Goal: Task Accomplishment & Management: Use online tool/utility

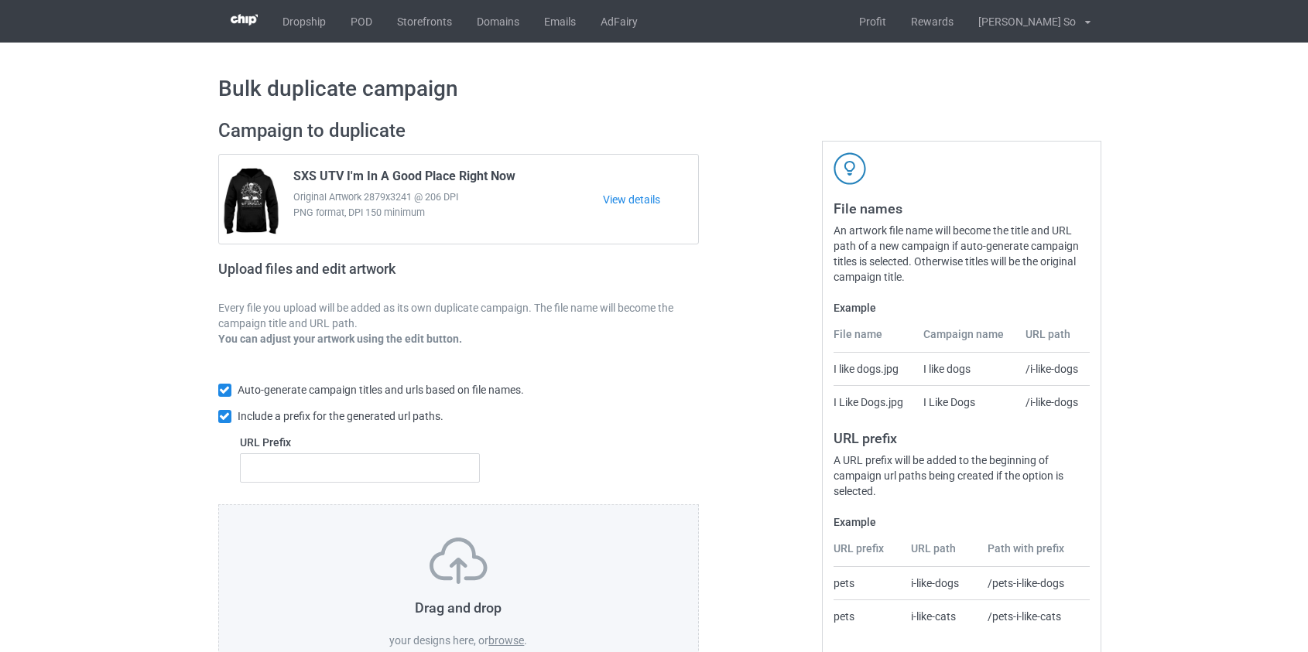
click at [517, 644] on label "browse" at bounding box center [506, 641] width 36 height 12
click at [0, 0] on input "browse" at bounding box center [0, 0] width 0 height 0
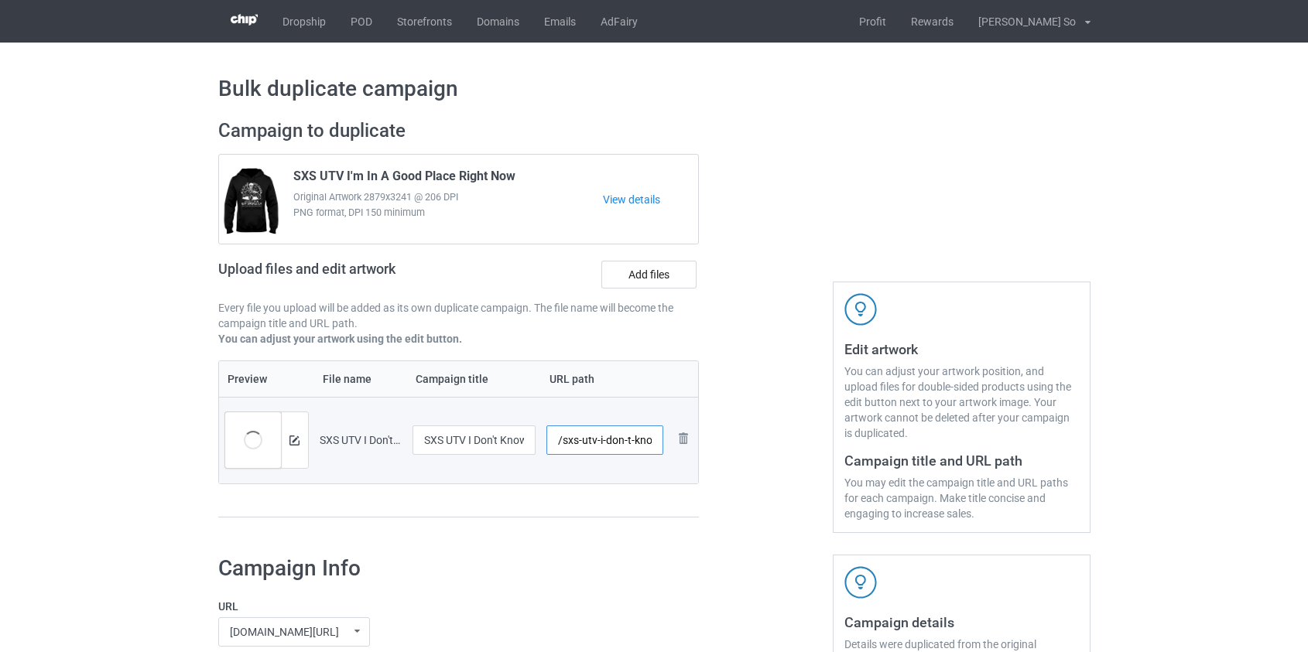
click at [567, 440] on input "/sxs-utv-i-don-t-know-how-to-act-my-age-white" at bounding box center [604, 440] width 117 height 29
click at [587, 444] on input "/sxs-utv-i-don-t-know-how-to-act-my-age-white" at bounding box center [604, 440] width 117 height 29
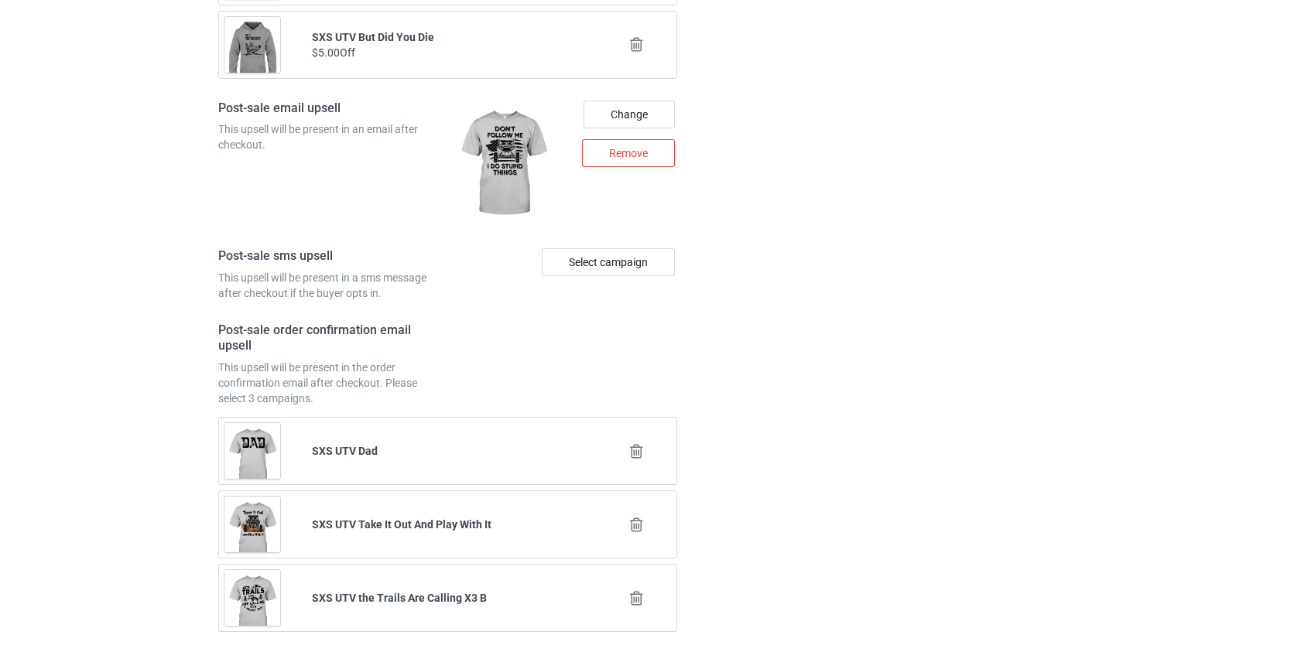
scroll to position [2178, 0]
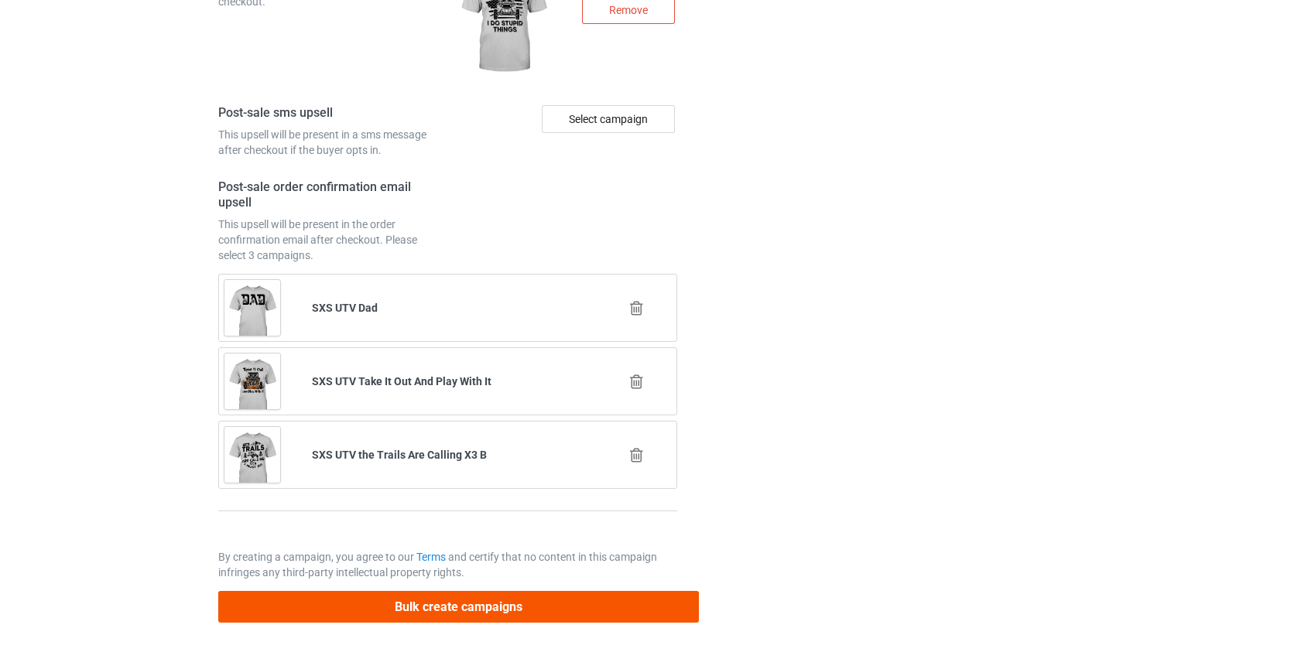
type input "/sxs-actage"
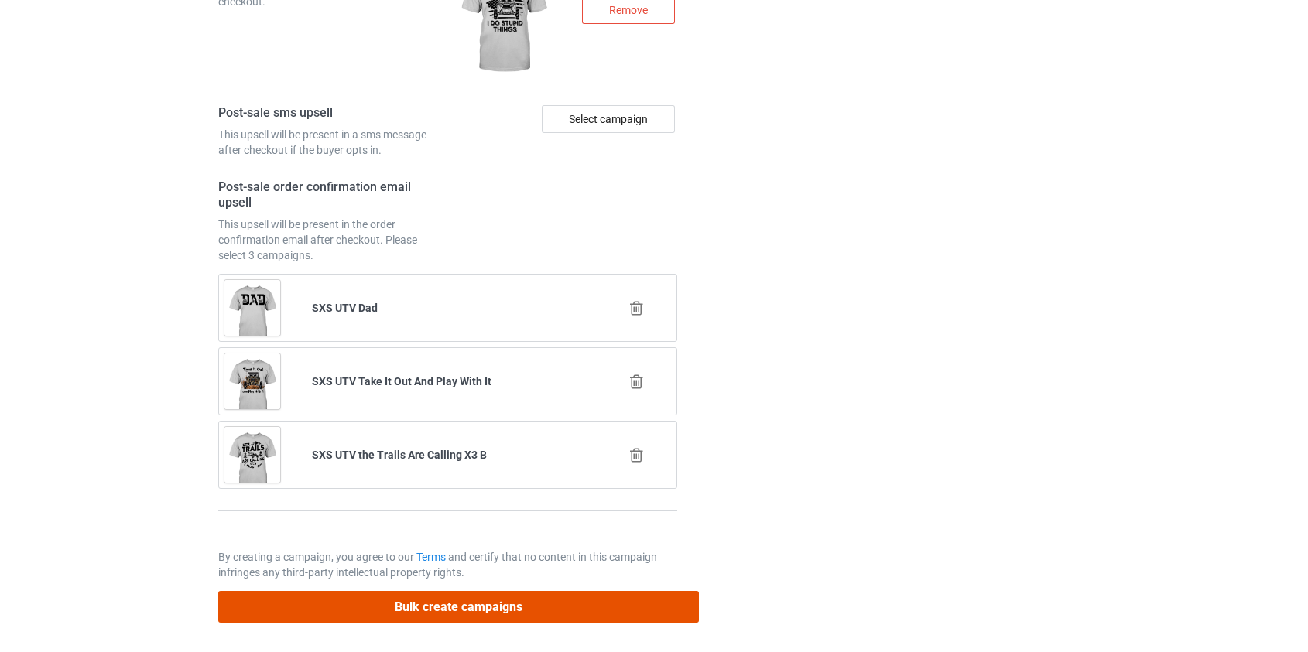
click at [461, 599] on button "Bulk create campaigns" at bounding box center [458, 607] width 481 height 32
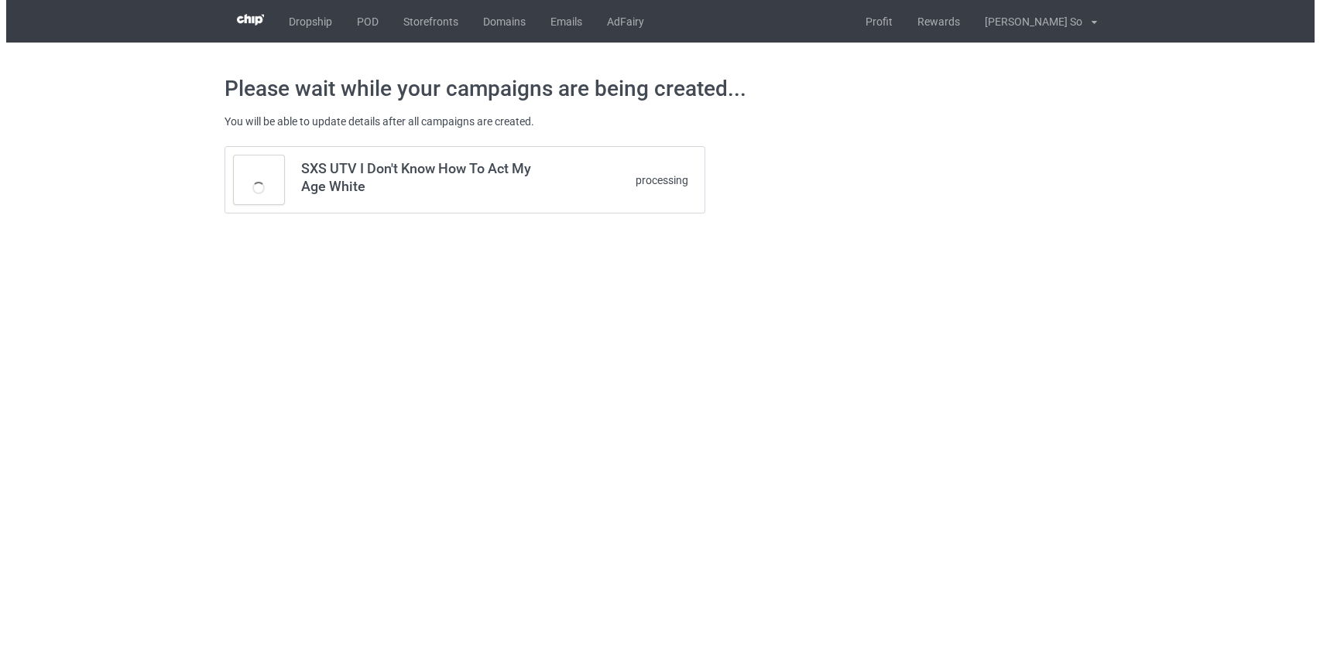
scroll to position [0, 0]
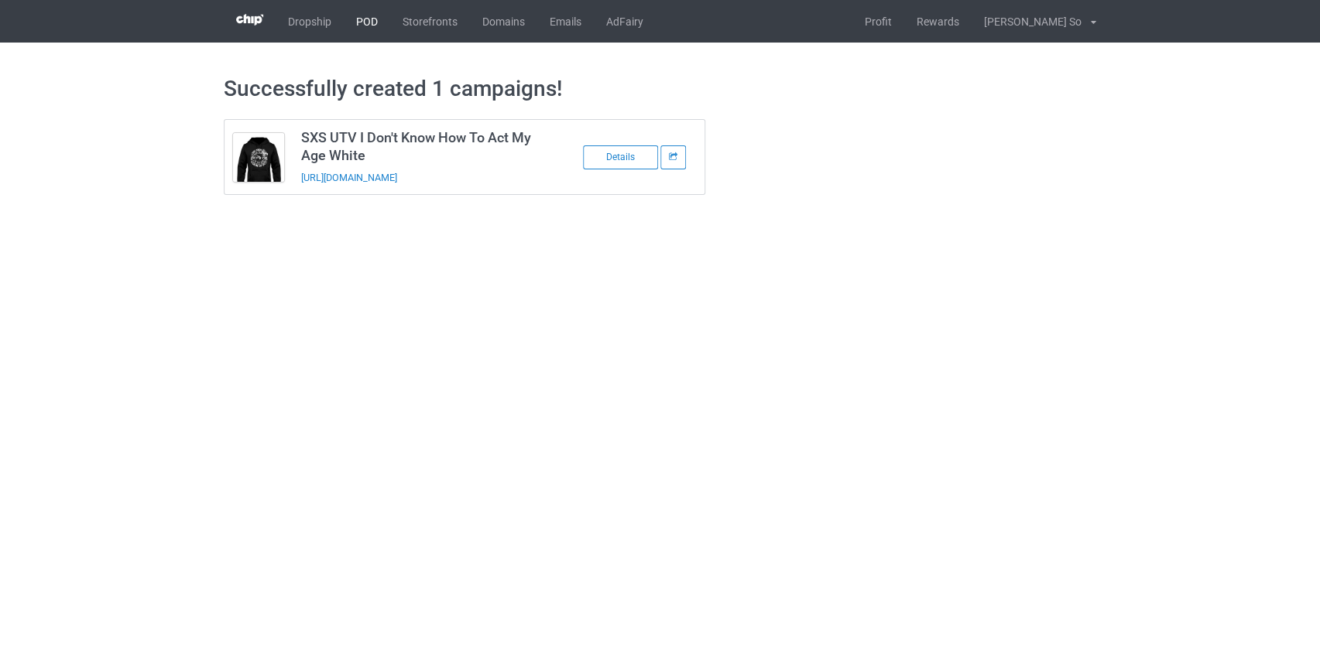
click at [358, 26] on link "POD" at bounding box center [367, 21] width 46 height 43
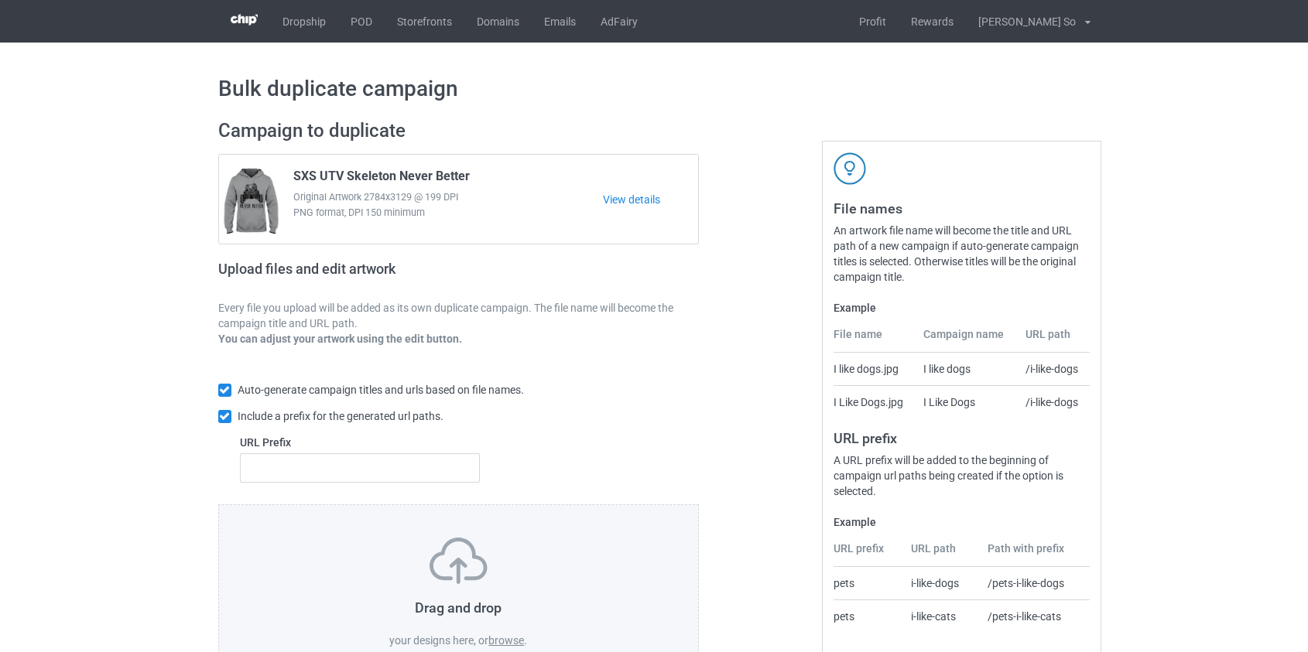
click at [491, 640] on label "browse" at bounding box center [506, 641] width 36 height 12
click at [0, 0] on input "browse" at bounding box center [0, 0] width 0 height 0
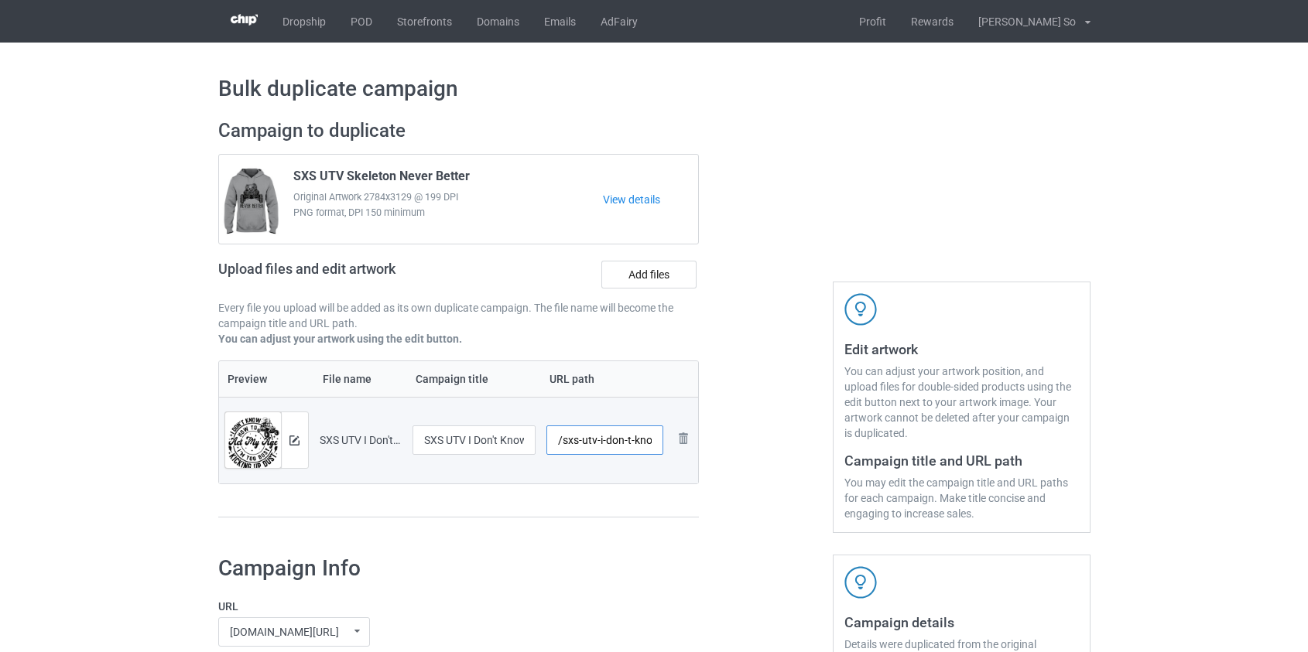
click at [572, 446] on input "/sxs-utv-i-don-t-know-how-to-act-my-age" at bounding box center [604, 440] width 117 height 29
click at [591, 433] on input "/utv-i-don-t-know-how-to-act-my-age" at bounding box center [604, 440] width 117 height 29
click at [604, 443] on input "/utv-act-my-age" at bounding box center [604, 440] width 117 height 29
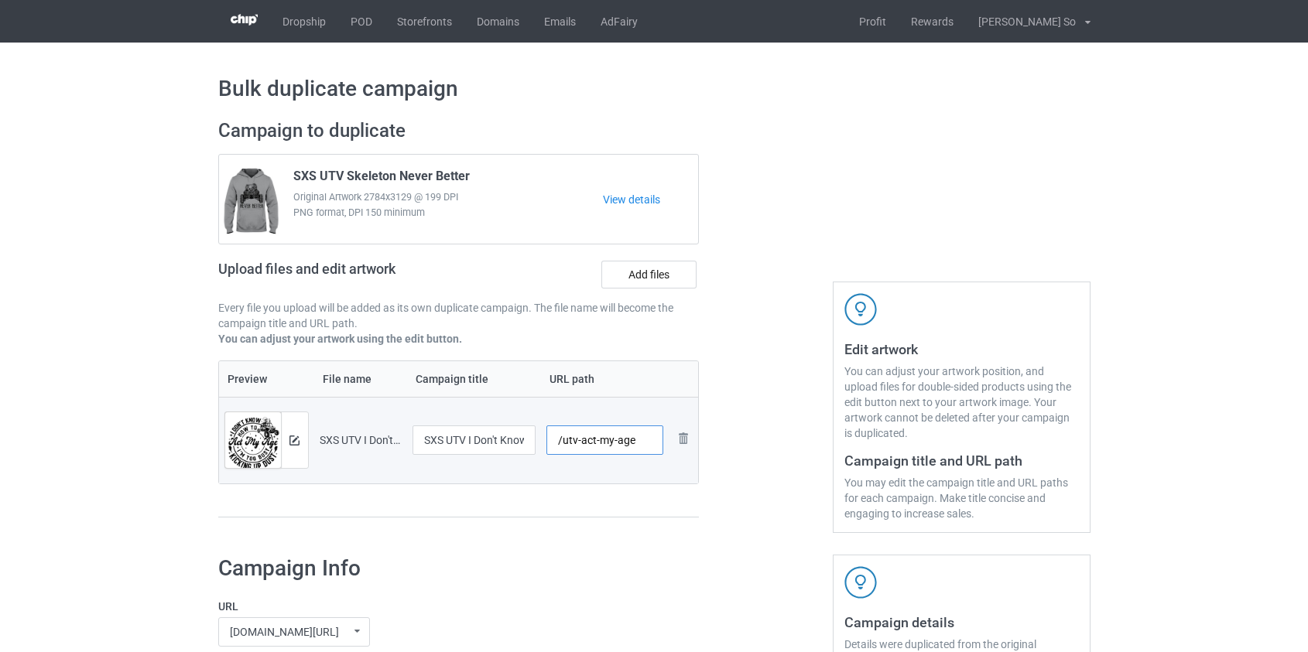
click at [604, 443] on input "/utv-act-my-age" at bounding box center [604, 440] width 117 height 29
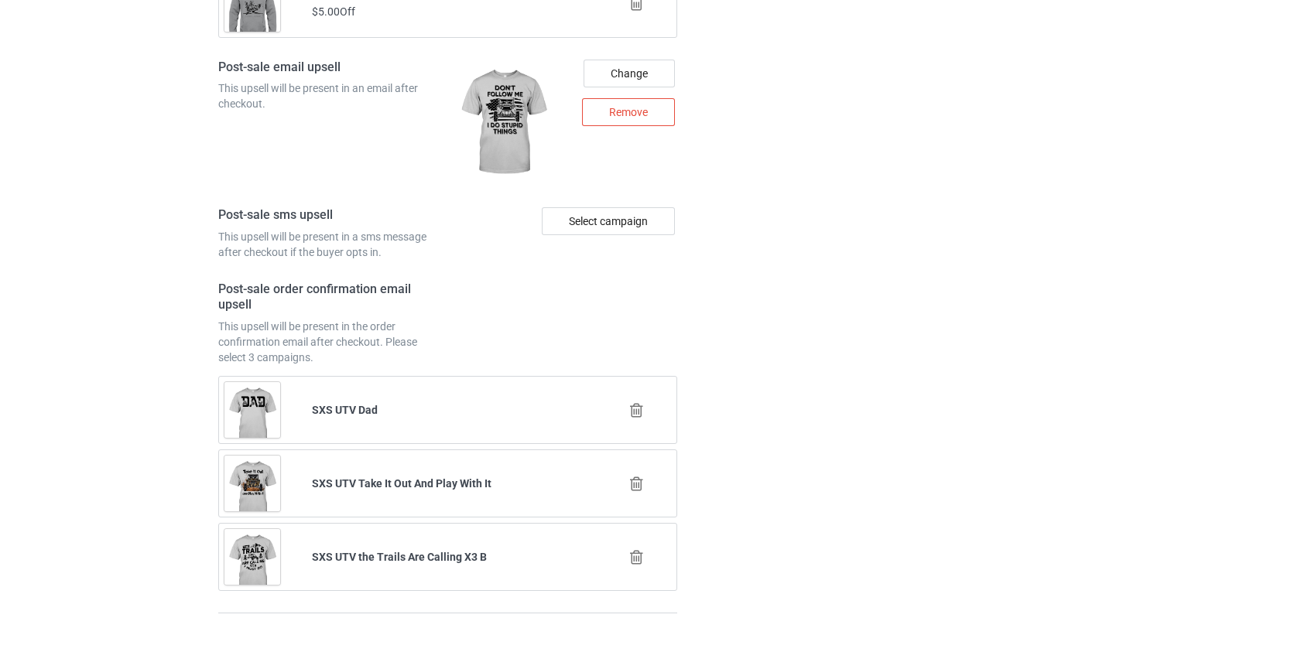
scroll to position [2178, 0]
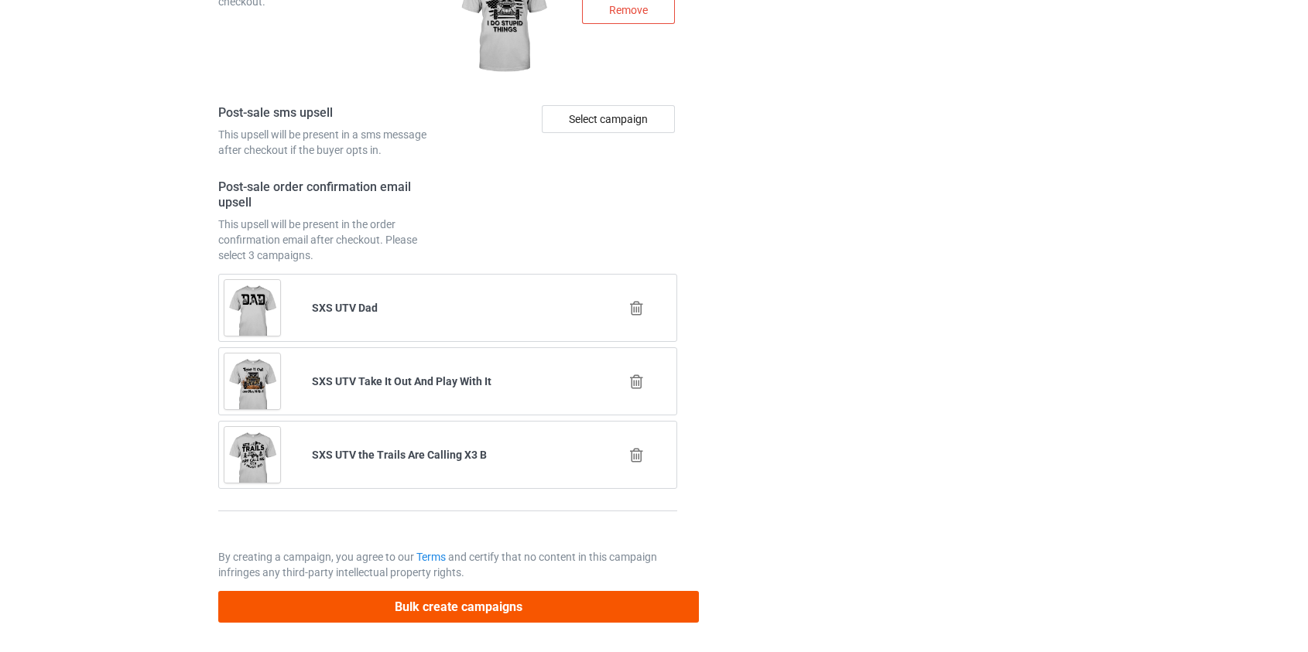
type input "/utv-act-age"
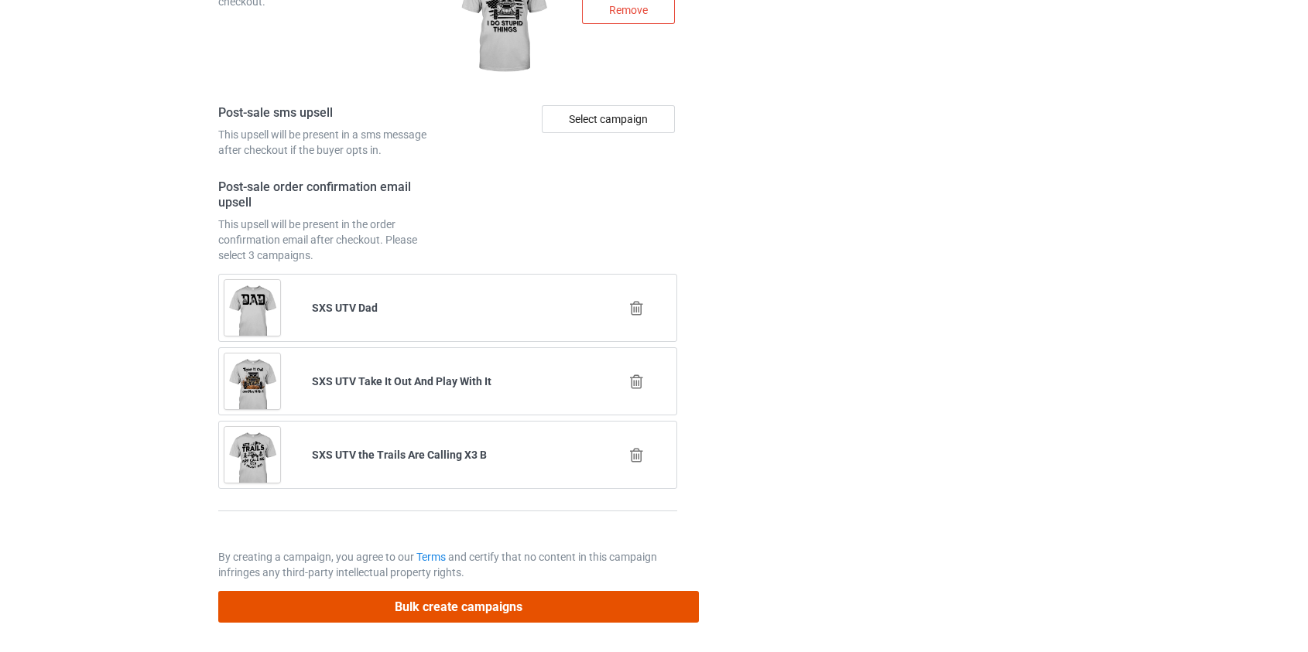
click at [435, 601] on button "Bulk create campaigns" at bounding box center [458, 607] width 481 height 32
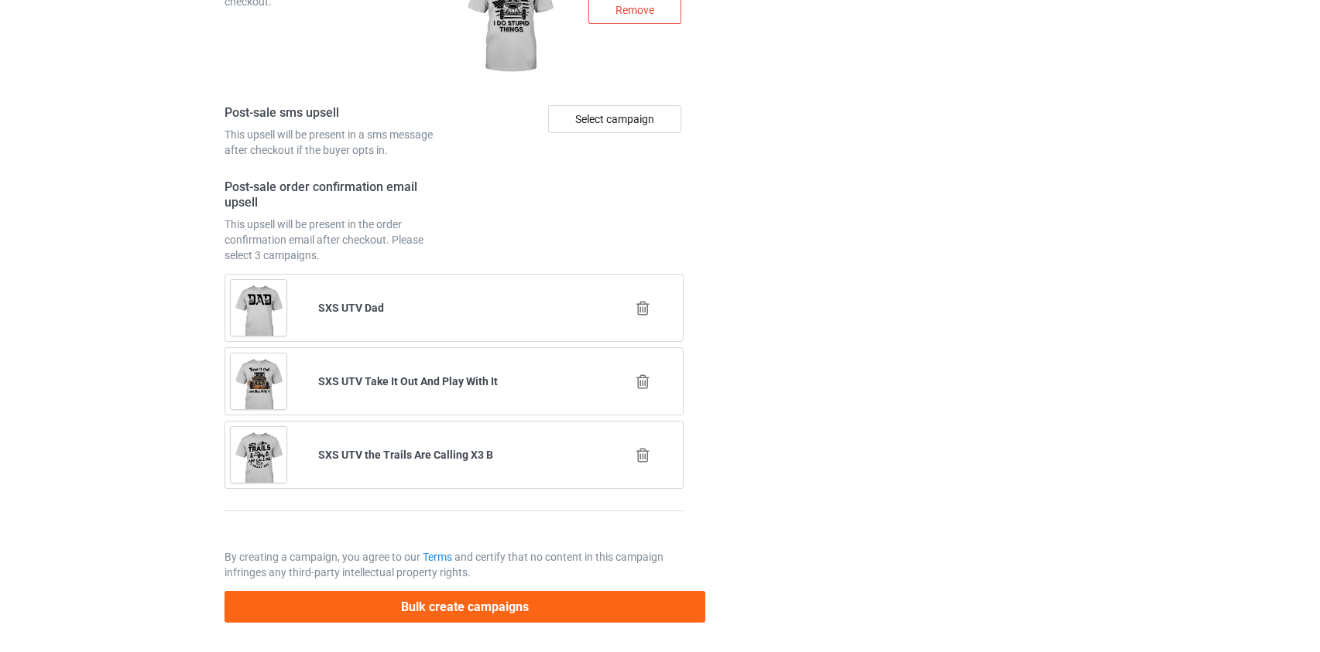
scroll to position [0, 0]
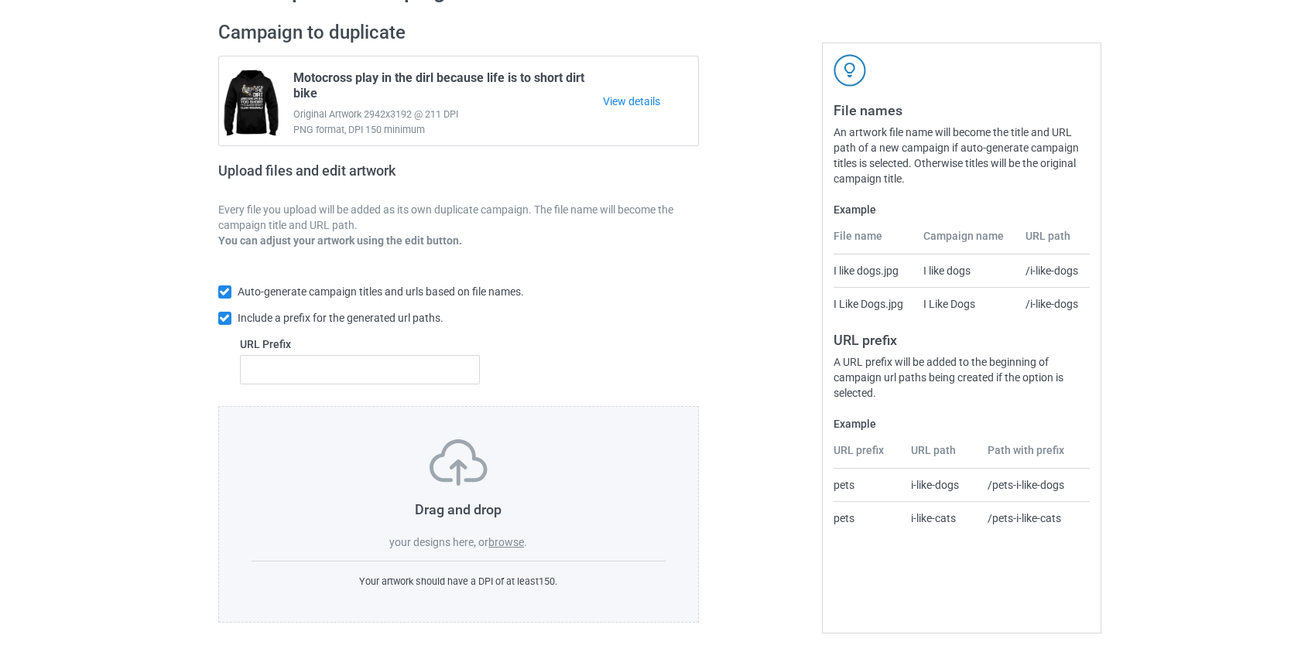
scroll to position [101, 0]
click at [511, 537] on label "browse" at bounding box center [506, 540] width 36 height 12
click at [0, 0] on input "browse" at bounding box center [0, 0] width 0 height 0
click at [502, 542] on label "browse" at bounding box center [506, 540] width 36 height 12
click at [0, 0] on input "browse" at bounding box center [0, 0] width 0 height 0
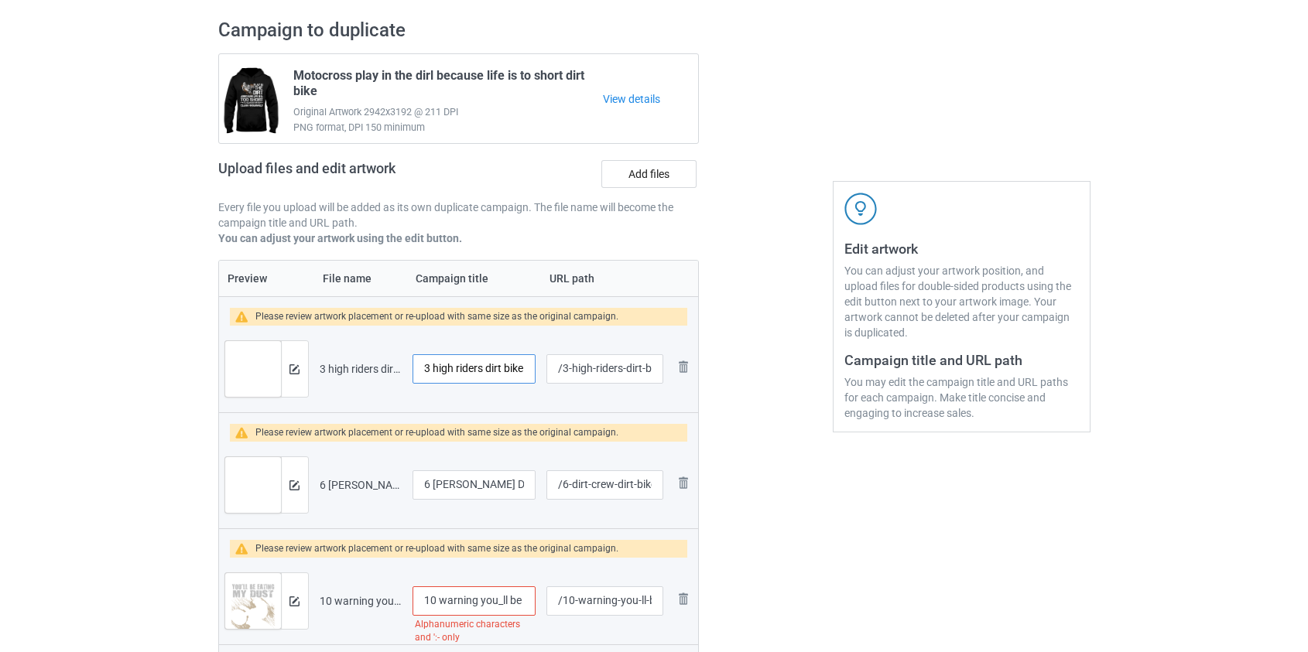
drag, startPoint x: 436, startPoint y: 365, endPoint x: 278, endPoint y: 367, distance: 157.9
click at [278, 367] on tr "Preview and edit artwork 3 high riders dirt bike.png 3 high riders dirt bike /3…" at bounding box center [459, 369] width 480 height 87
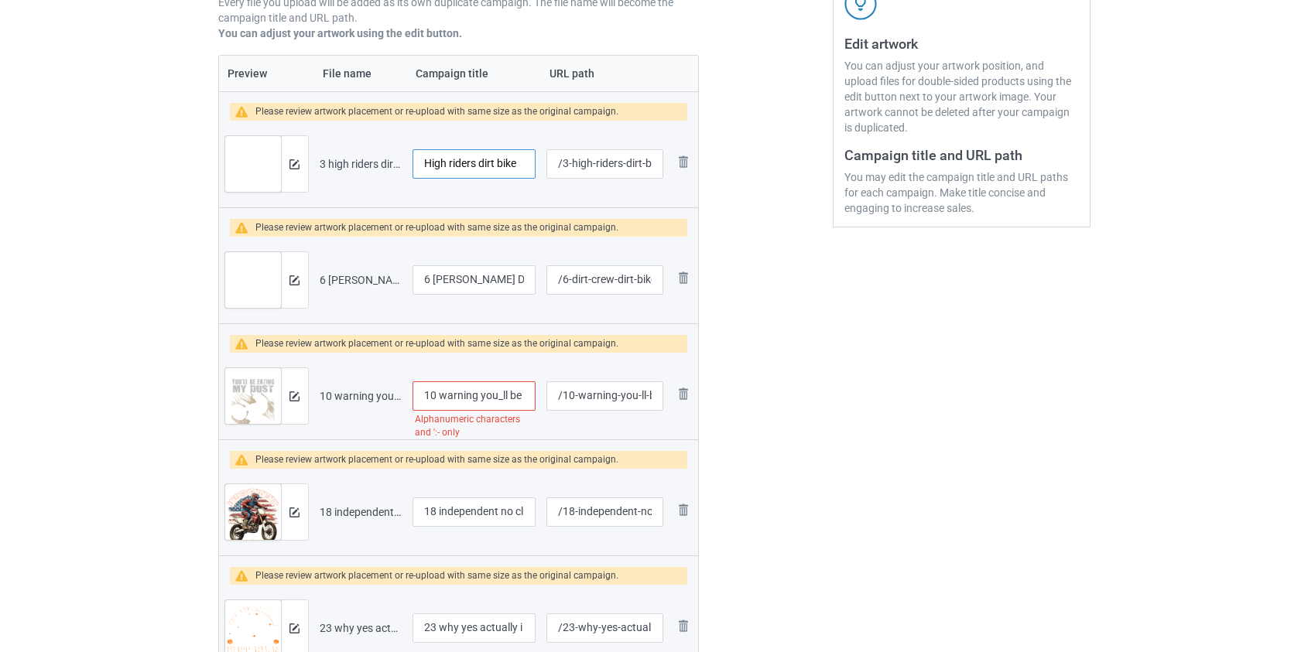
scroll to position [311, 0]
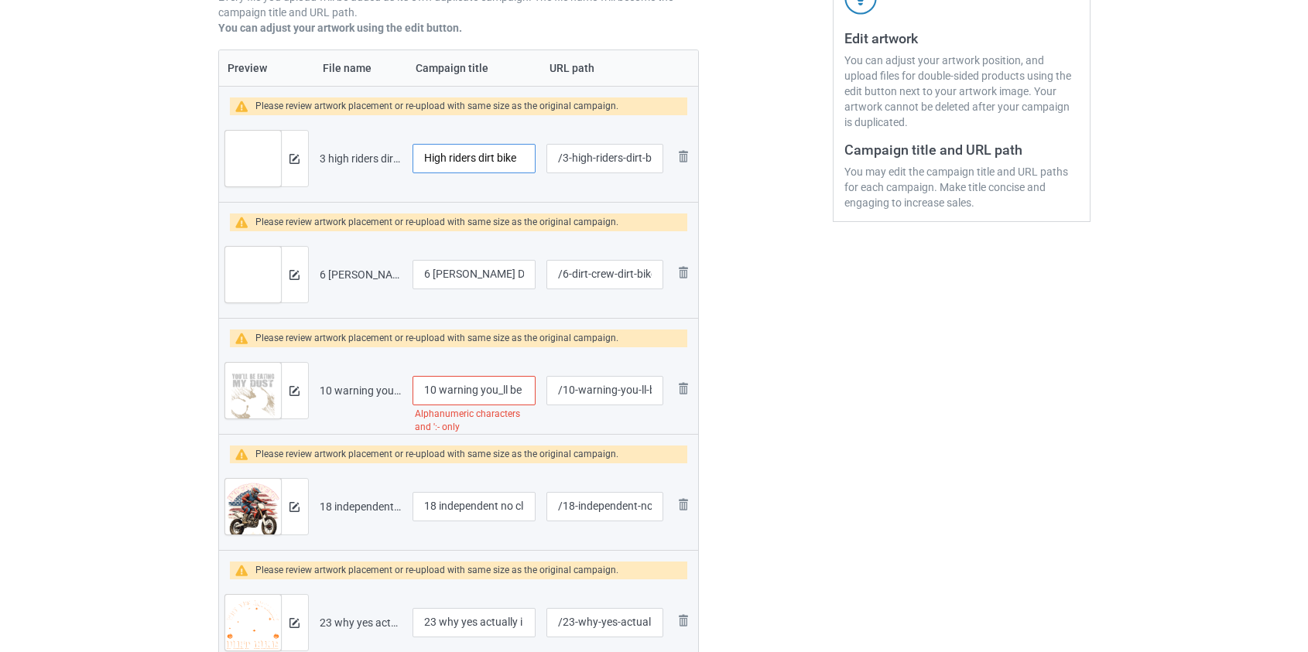
type input "High riders dirt bike"
drag, startPoint x: 433, startPoint y: 271, endPoint x: 294, endPoint y: 282, distance: 139.8
click at [294, 282] on tr "Preview and edit artwork 6 DIRT CREW DIRT BIKE.png 6 DIRT CREW DIRT BIKE /6-dir…" at bounding box center [459, 274] width 480 height 87
drag, startPoint x: 511, startPoint y: 273, endPoint x: 568, endPoint y: 270, distance: 57.4
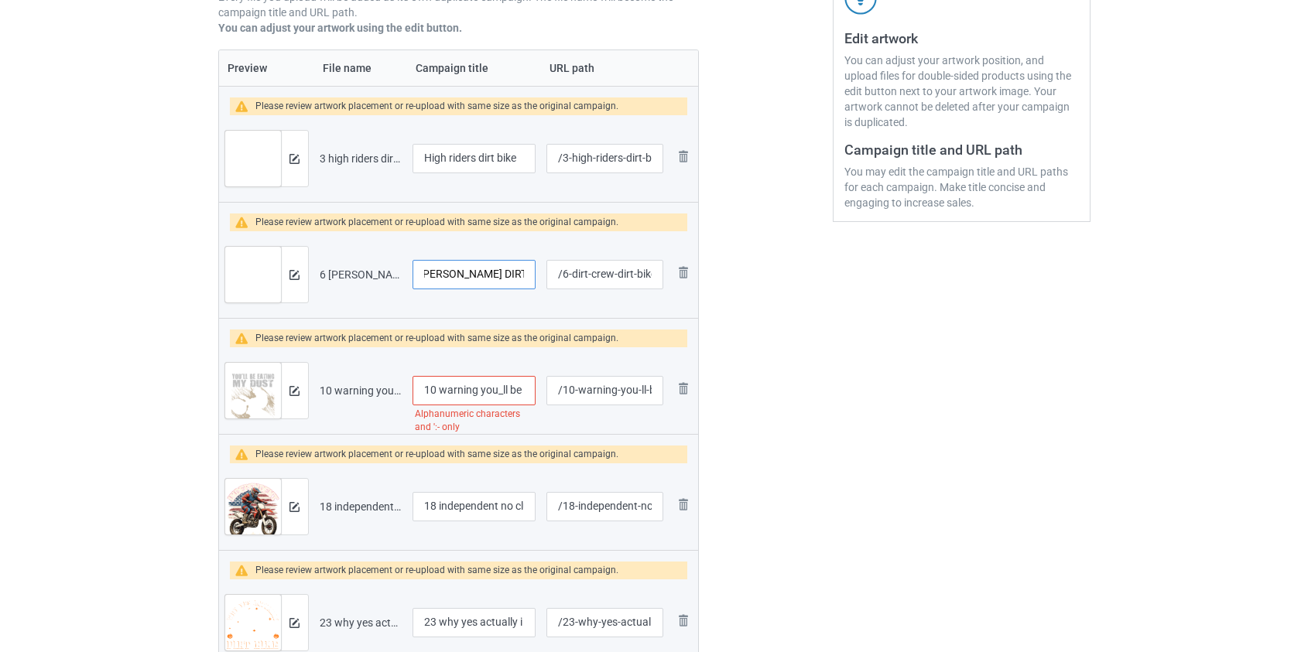
click at [566, 270] on tr "Preview and edit artwork 6 DIRT CREW DIRT BIKE.png DIRT CREW DIRT BIKE /6-dirt-…" at bounding box center [459, 274] width 480 height 87
type input "DIRT CREW DIRT BIKE"
drag, startPoint x: 443, startPoint y: 389, endPoint x: 289, endPoint y: 392, distance: 154.0
click at [289, 392] on tr "Preview and edit artwork 10 warning you_ll be eating my dust dirt bike.png 10 w…" at bounding box center [459, 390] width 480 height 87
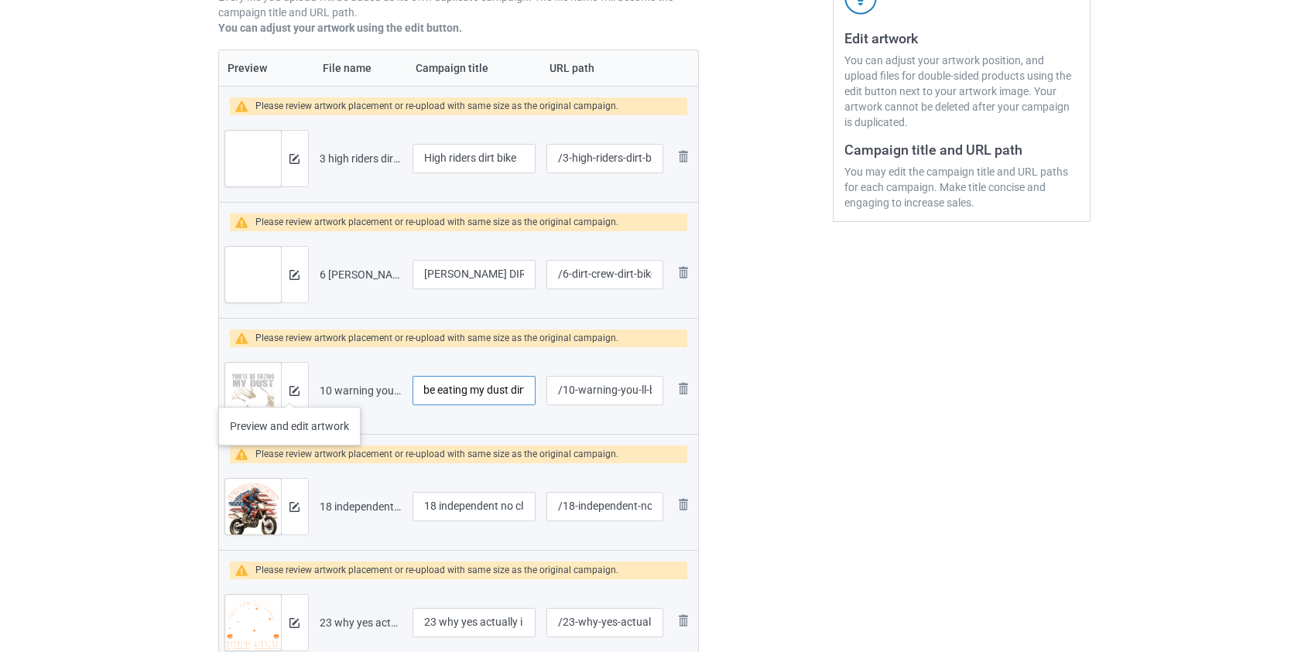
scroll to position [0, 95]
type input "Warning you'll be eating my dust dirt bike"
drag, startPoint x: 441, startPoint y: 505, endPoint x: 136, endPoint y: 496, distance: 305.0
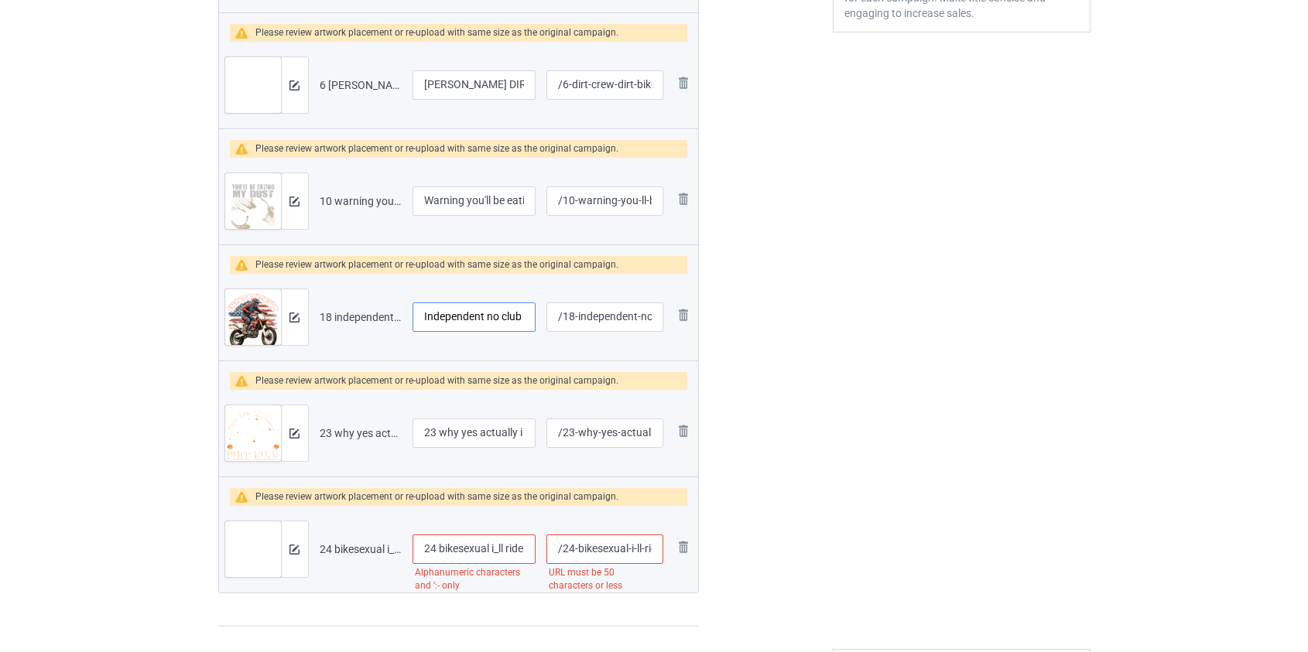
scroll to position [522, 0]
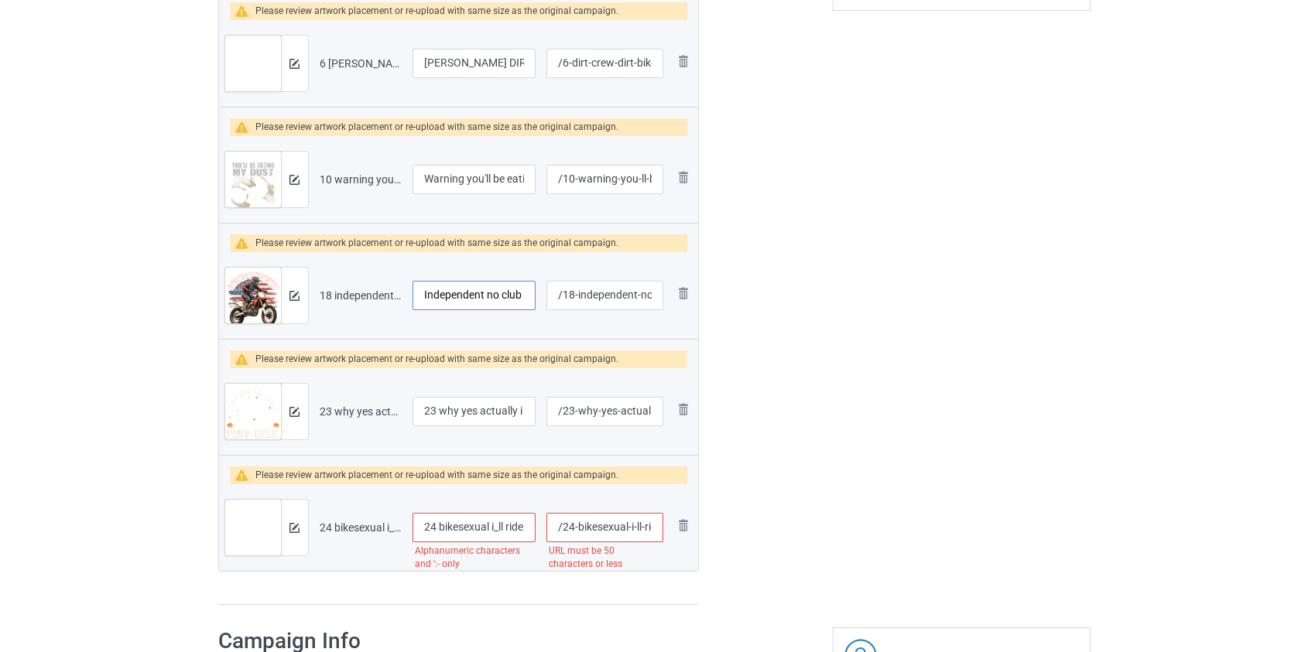
type input "Independent no club dirt bike"
drag, startPoint x: 442, startPoint y: 409, endPoint x: 217, endPoint y: 414, distance: 225.3
click at [217, 414] on div "Campaign to duplicate Motocross play in the dirl because life is to short dirt …" at bounding box center [458, 101] width 503 height 1031
type input "Why yes actually i can ride a dirt bike"
drag, startPoint x: 442, startPoint y: 522, endPoint x: 213, endPoint y: 517, distance: 229.1
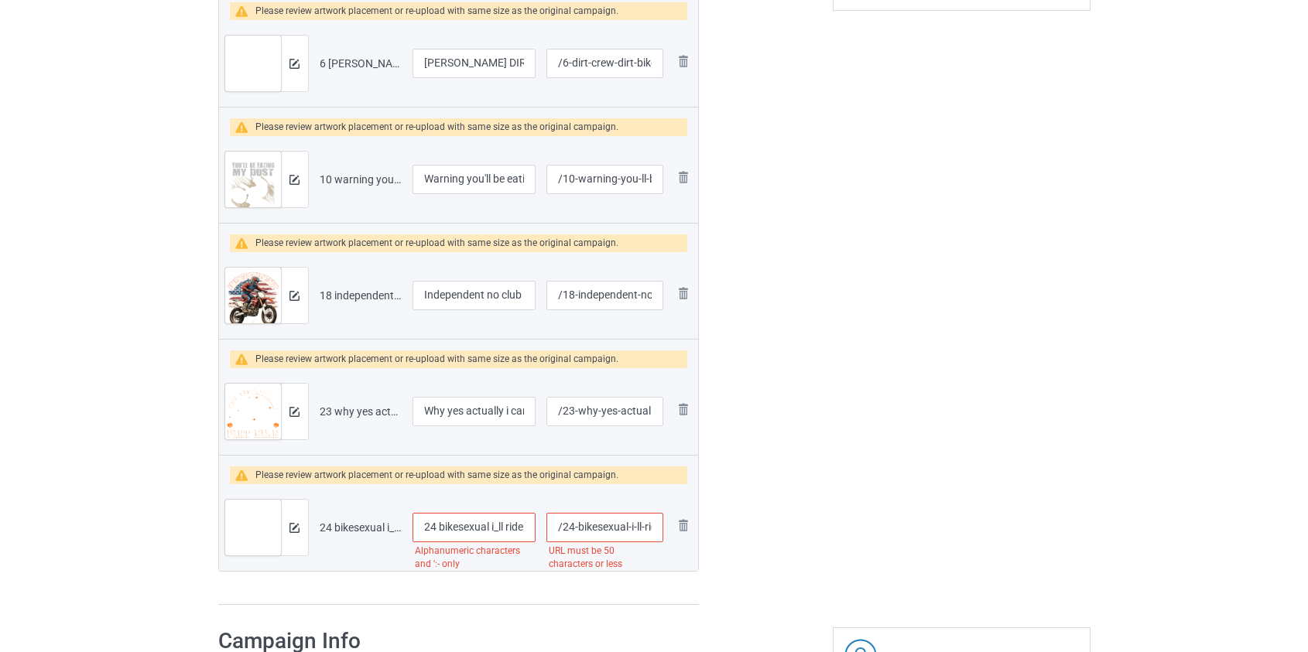
click at [215, 518] on div "Campaign to duplicate Motocross play in the dirl because life is to short dirt …" at bounding box center [458, 101] width 503 height 1031
type input "Bikesexual I'll ride just about anything dirt bike"
drag, startPoint x: 588, startPoint y: 525, endPoint x: 727, endPoint y: 526, distance: 138.5
click at [727, 526] on div "Campaign to duplicate Motocross play in the dirl because life is to short dirt …" at bounding box center [654, 101] width 894 height 1031
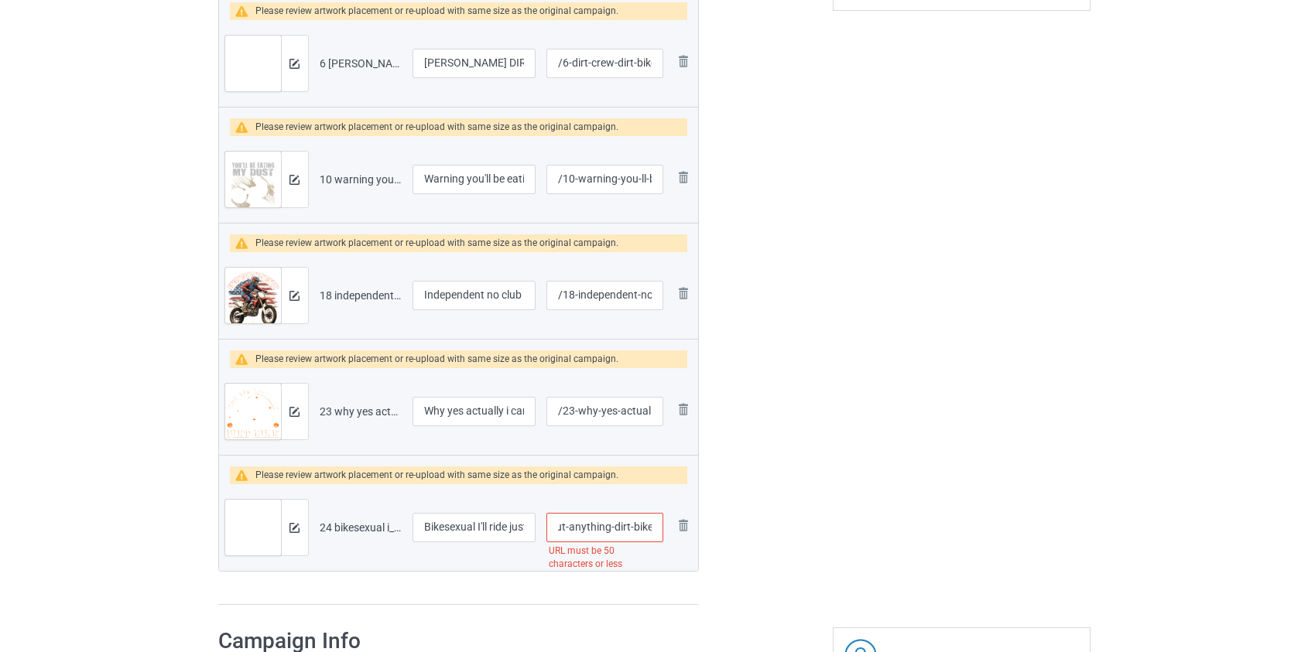
click at [591, 532] on input "/24-bikesexual-i-ll-ride-just-about-anything-dirt-bike" at bounding box center [604, 527] width 116 height 29
drag, startPoint x: 570, startPoint y: 532, endPoint x: 472, endPoint y: 525, distance: 98.5
click at [472, 525] on tr "Preview and edit artwork 24 bikesexual i_ll ride just about anything dirt bike.…" at bounding box center [459, 527] width 480 height 87
click at [562, 525] on input "/24-bikesexual-i-ll-ride-just-about-anything-dirt-bike" at bounding box center [604, 527] width 116 height 29
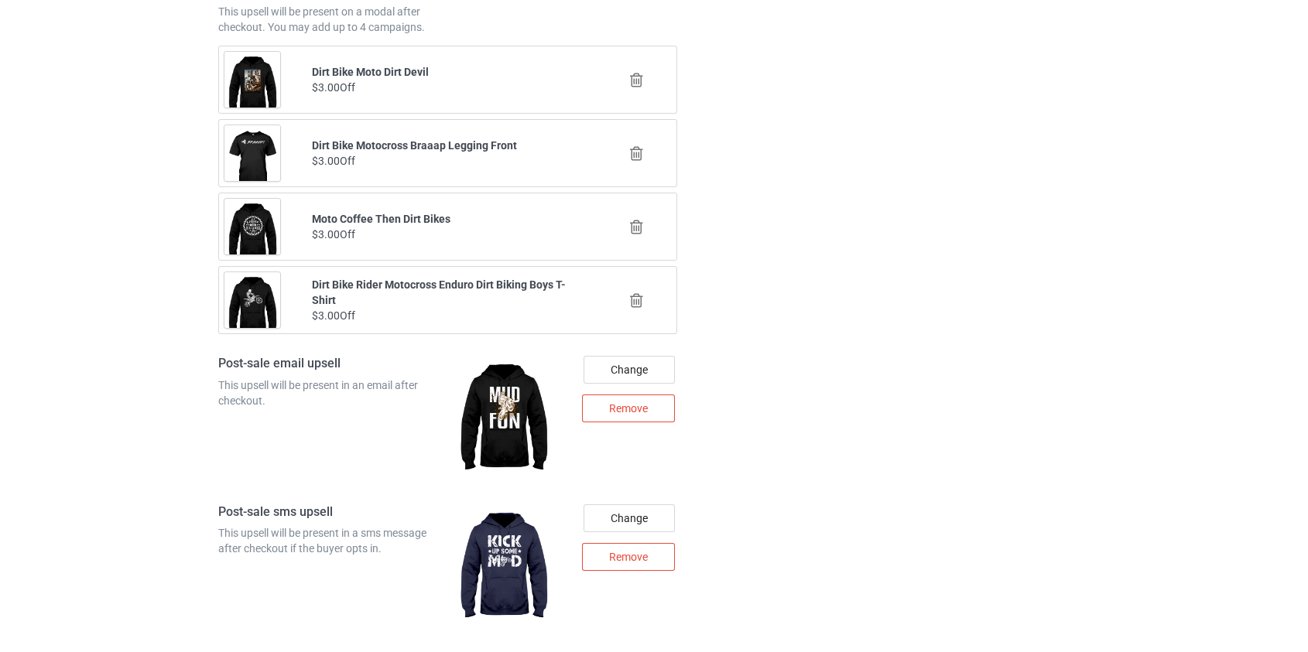
scroll to position [2824, 0]
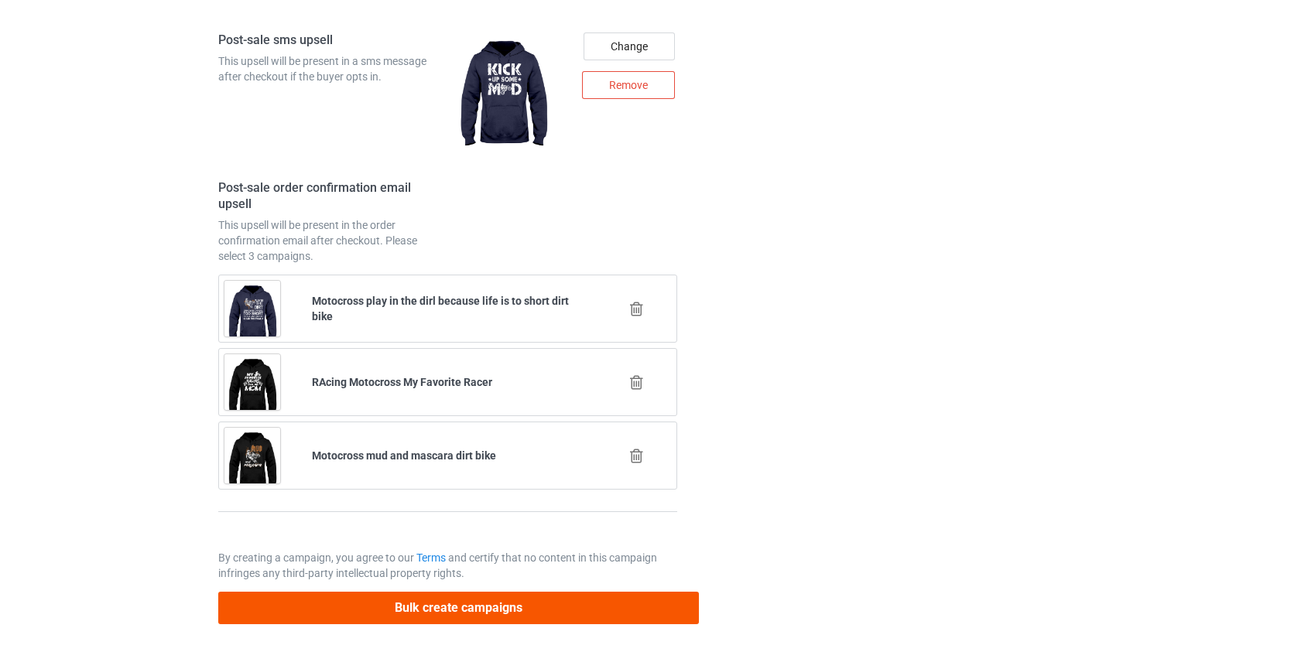
type input "/ride-just-about-anything-dirt-bike"
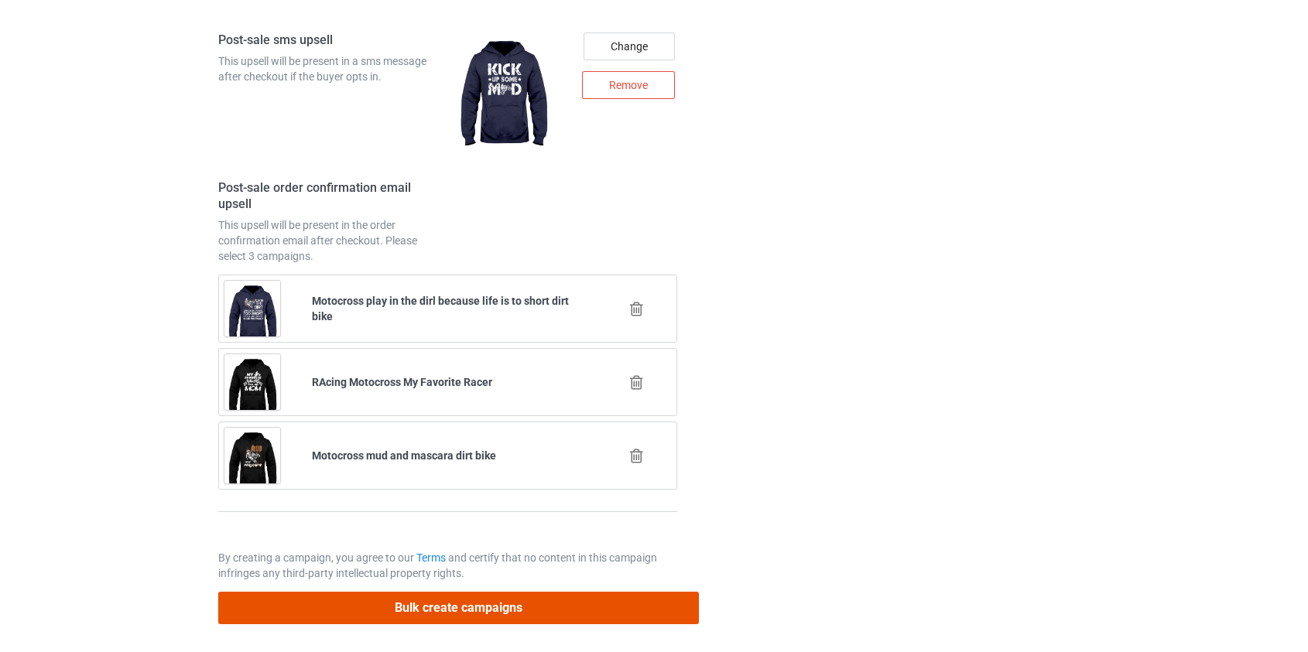
click at [457, 611] on button "Bulk create campaigns" at bounding box center [458, 608] width 481 height 32
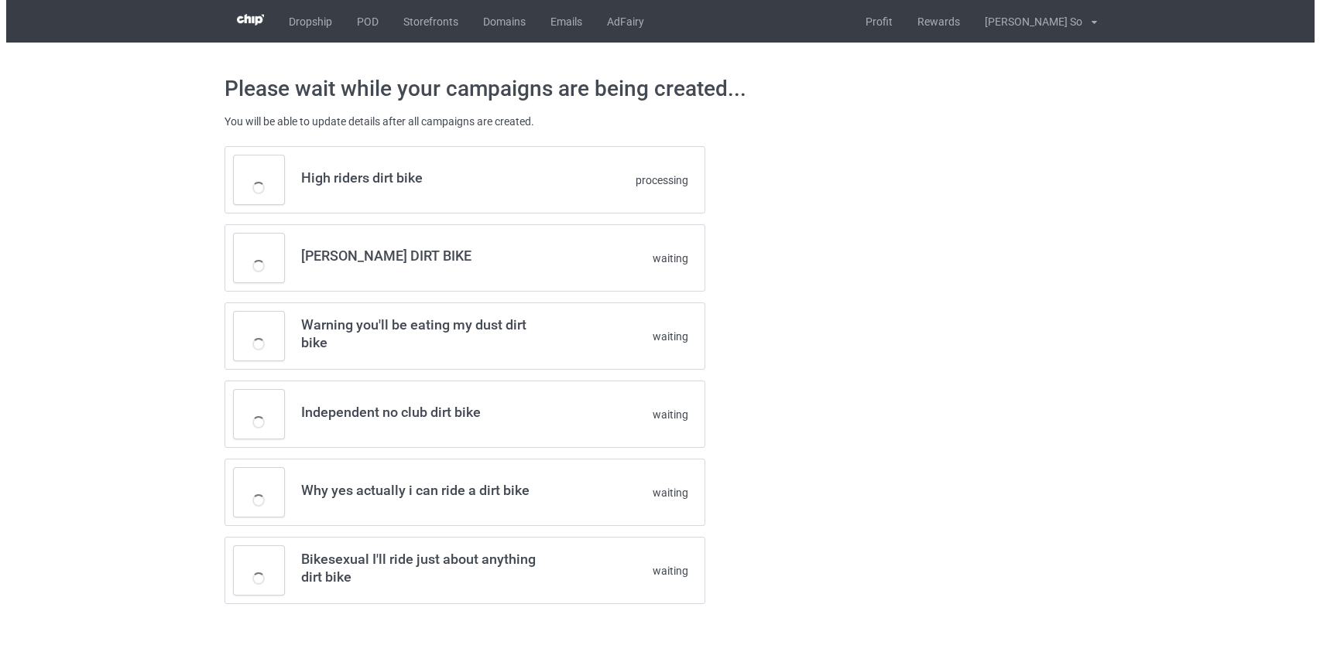
scroll to position [0, 0]
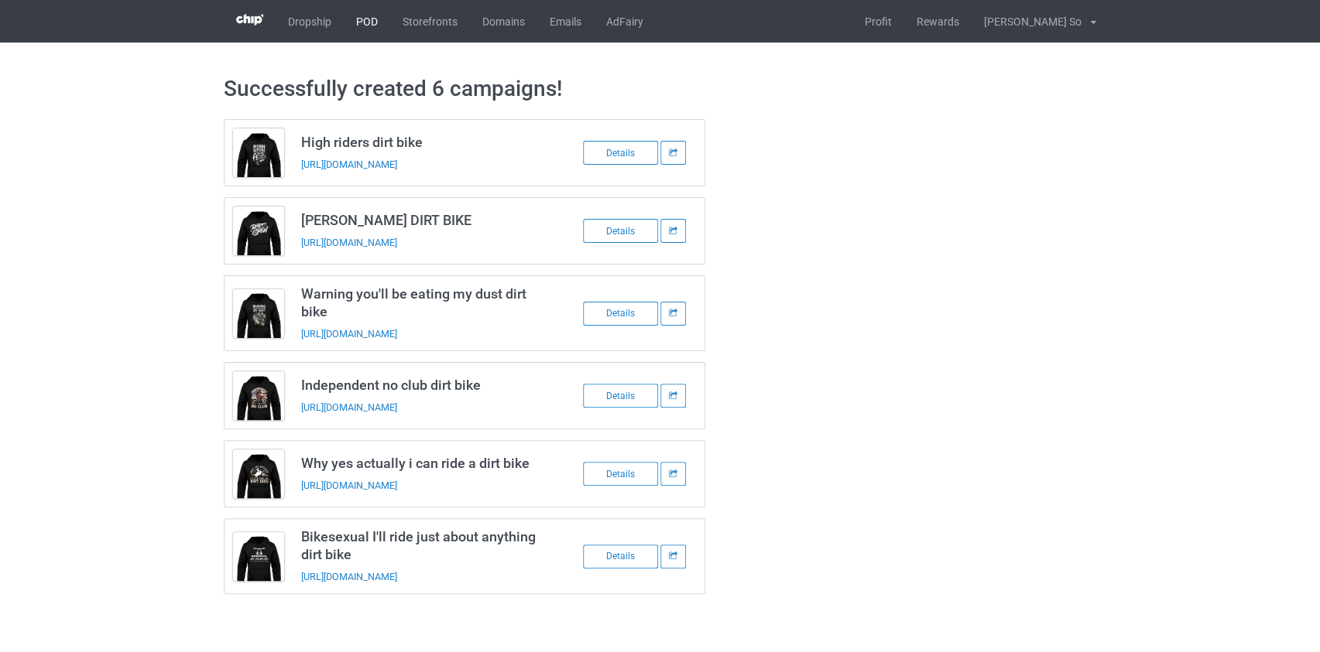
click at [370, 21] on link "POD" at bounding box center [367, 21] width 46 height 43
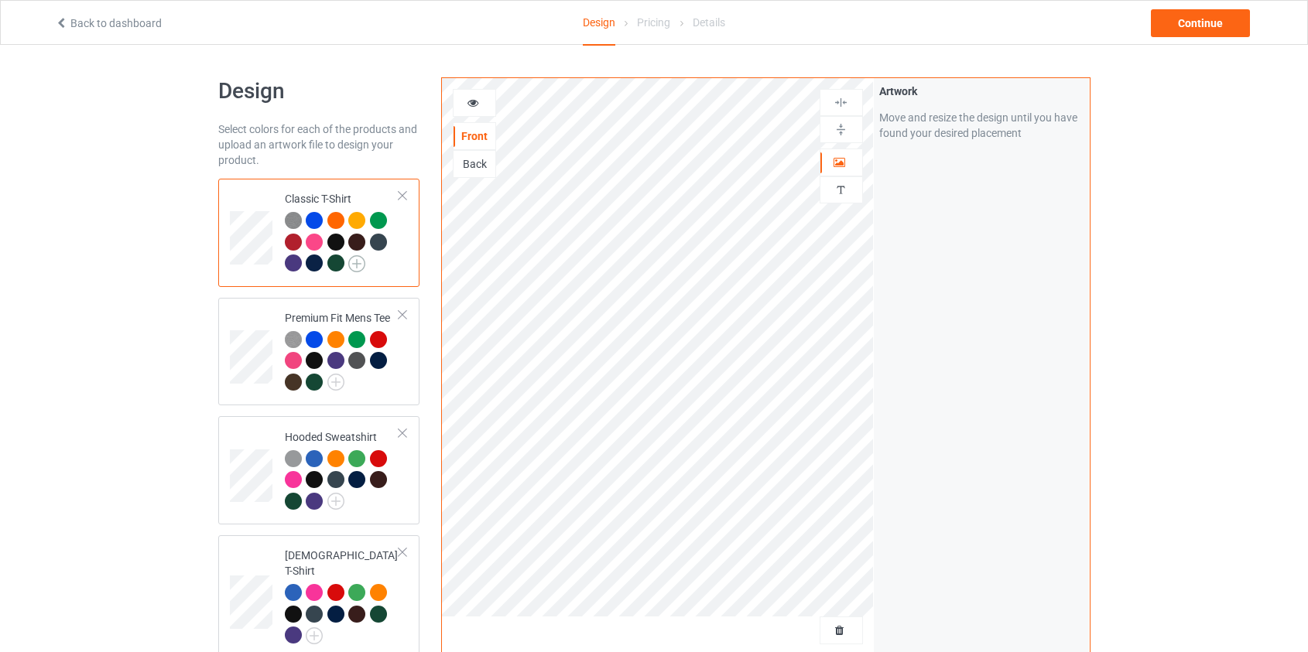
click at [359, 264] on img at bounding box center [356, 263] width 17 height 17
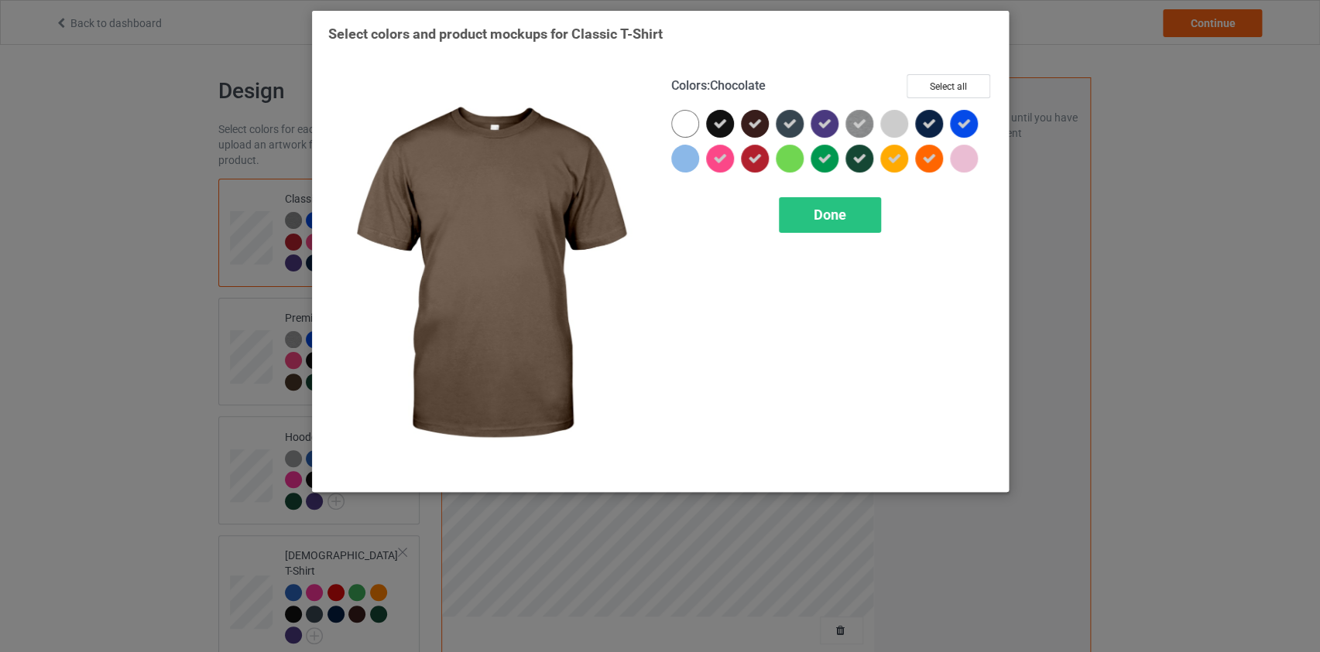
click at [754, 121] on icon at bounding box center [755, 124] width 14 height 14
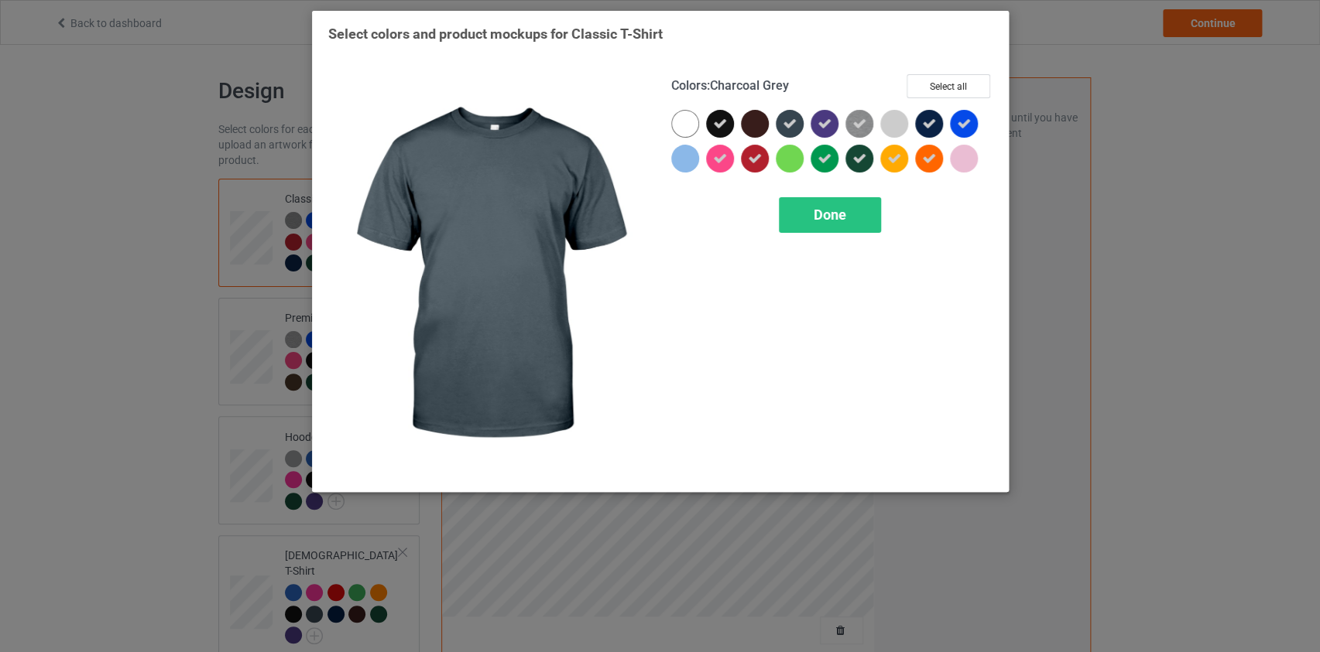
click at [789, 122] on icon at bounding box center [789, 124] width 14 height 14
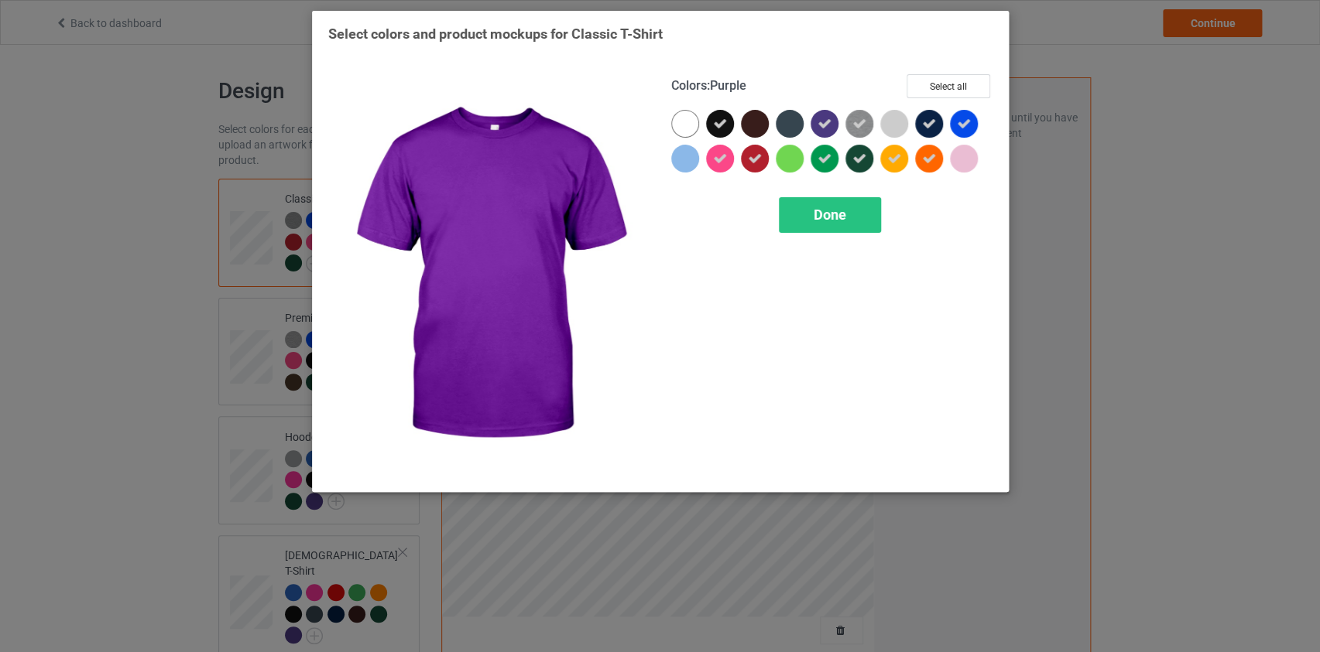
click at [821, 121] on icon at bounding box center [824, 124] width 14 height 14
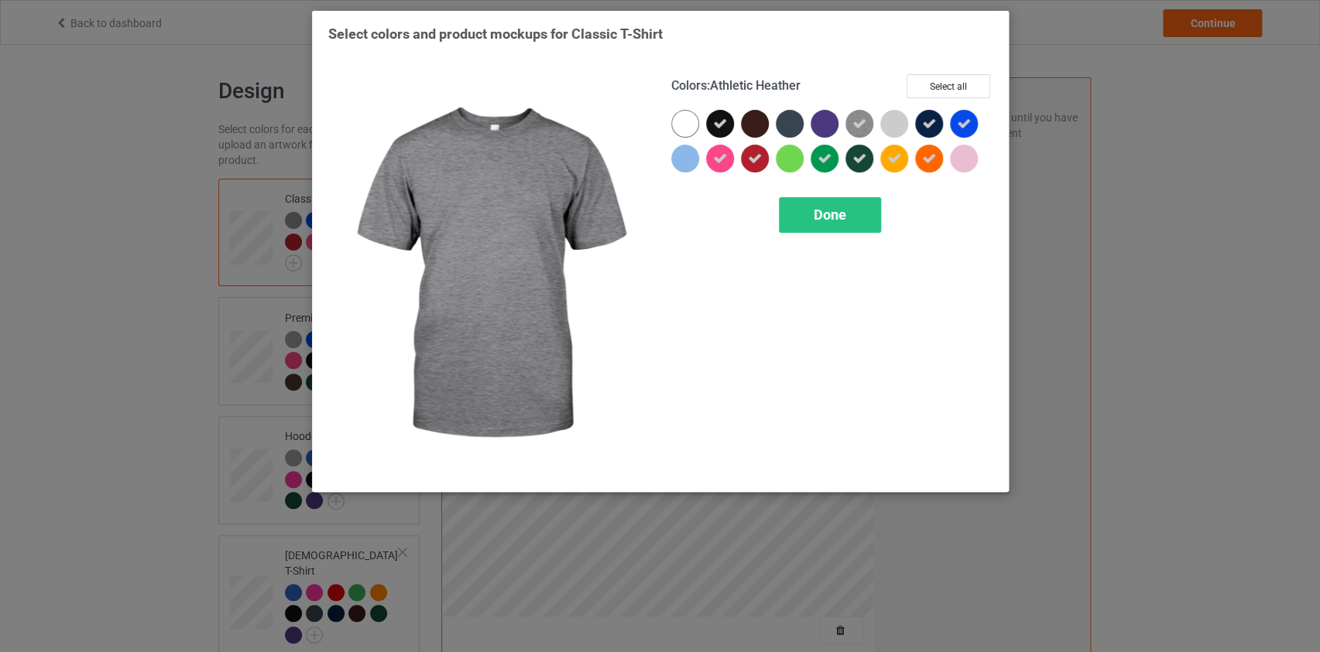
click at [860, 128] on icon at bounding box center [859, 124] width 14 height 14
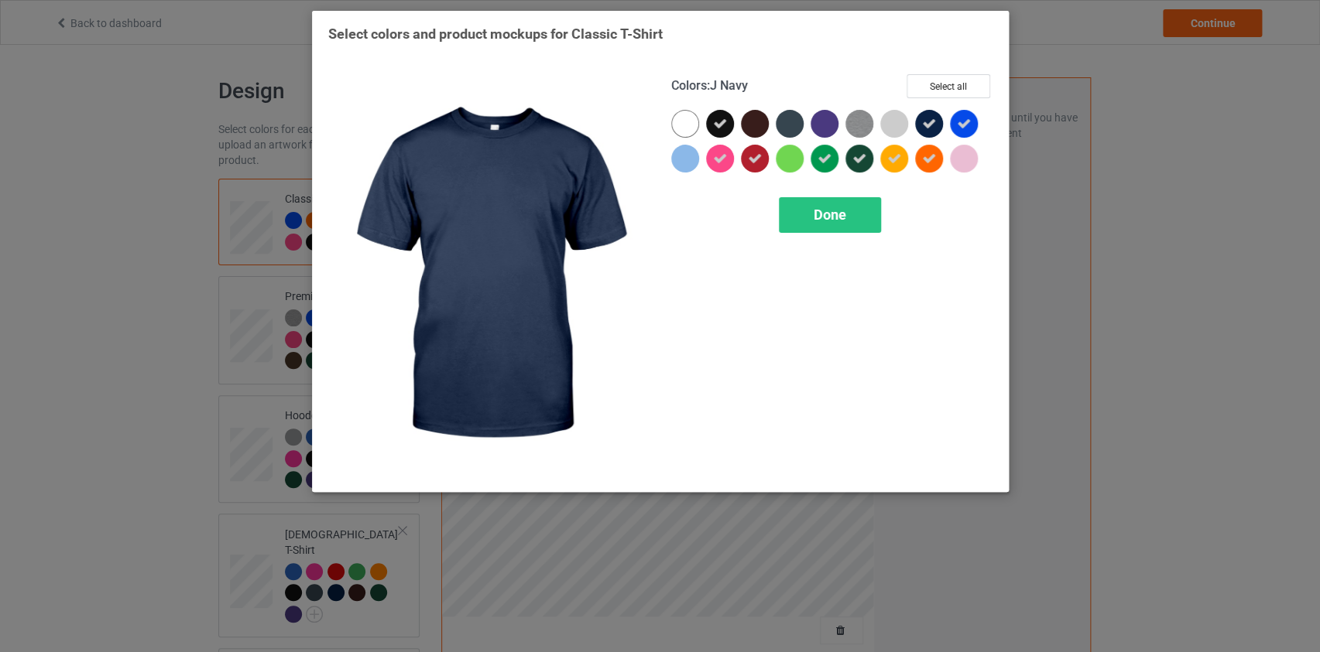
click at [932, 122] on icon at bounding box center [929, 124] width 14 height 14
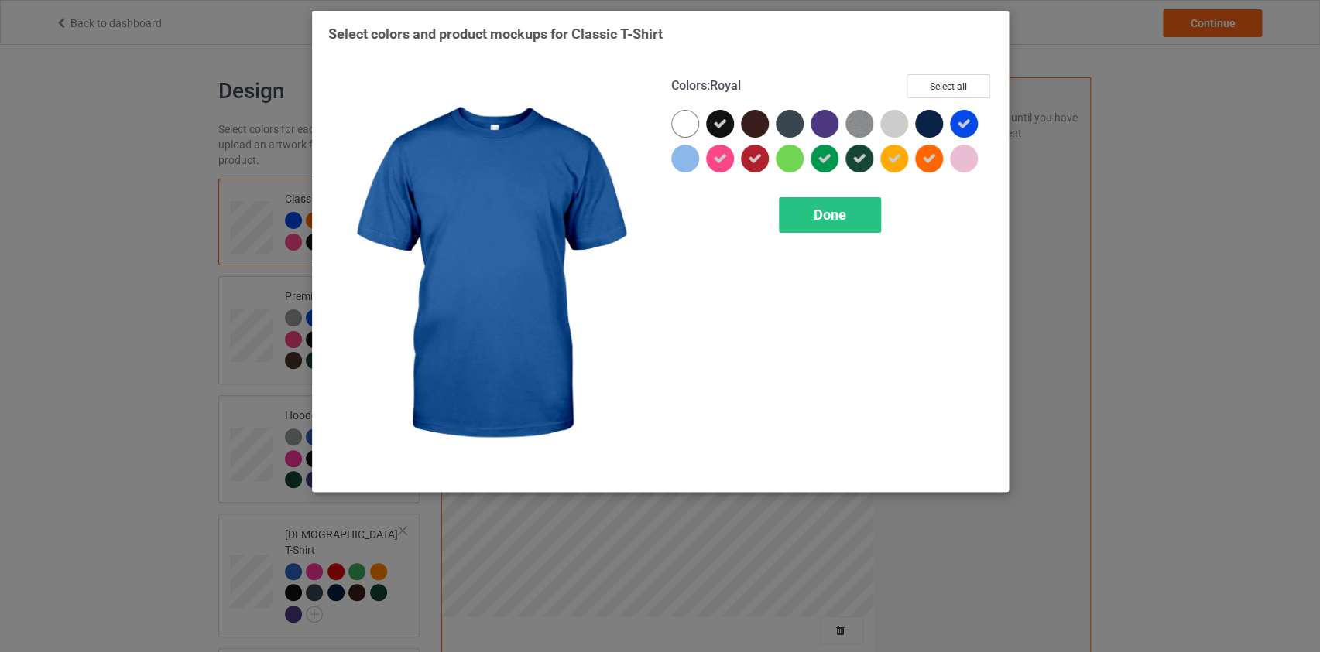
click at [969, 124] on icon at bounding box center [964, 124] width 14 height 14
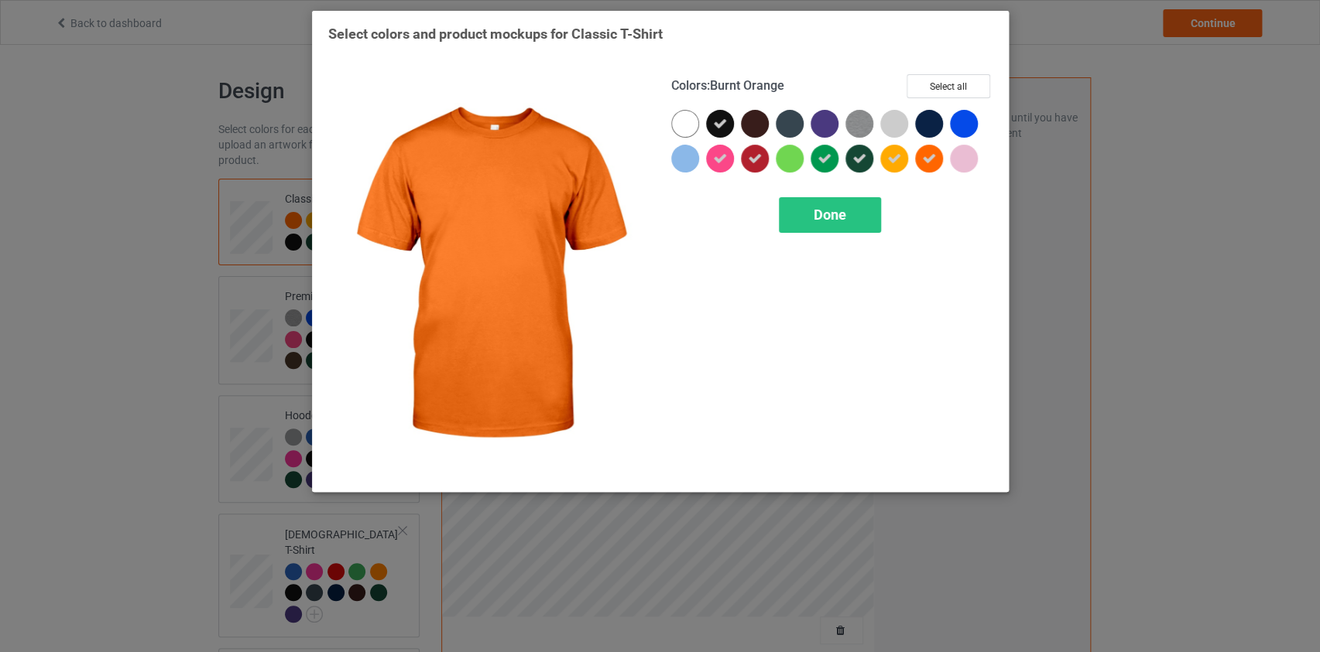
drag, startPoint x: 935, startPoint y: 159, endPoint x: 921, endPoint y: 160, distance: 14.0
click at [934, 159] on icon at bounding box center [929, 159] width 14 height 14
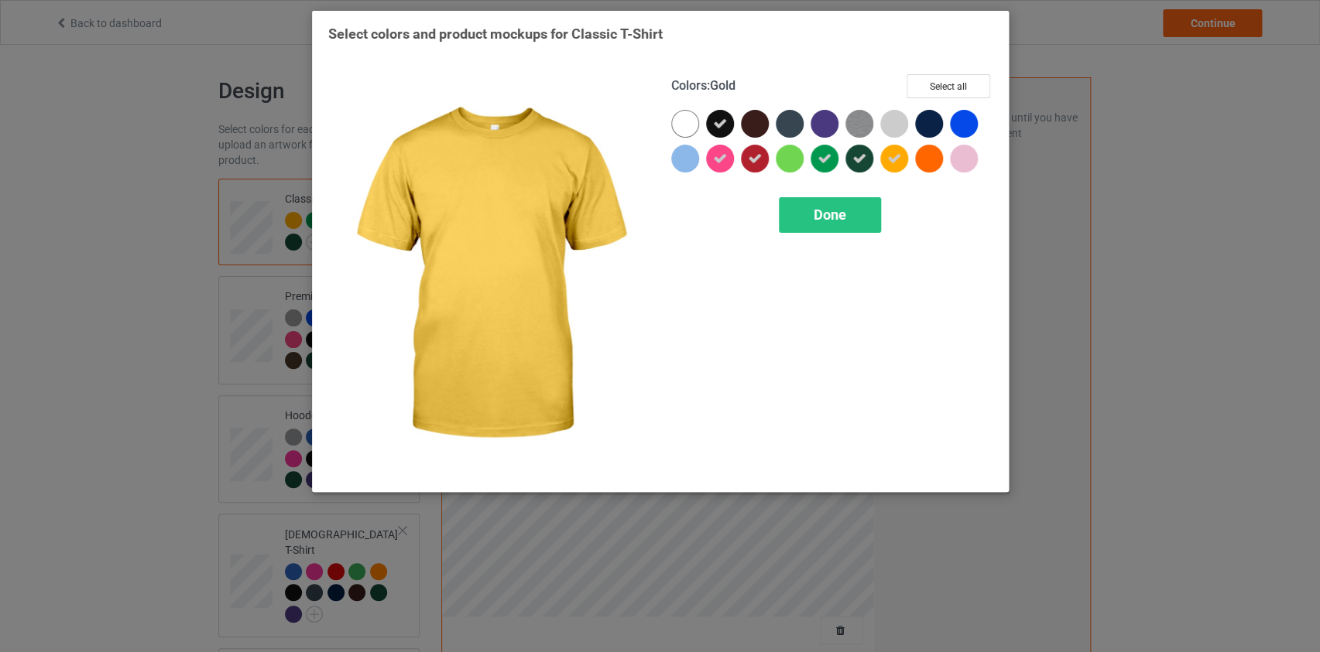
click at [892, 166] on div at bounding box center [894, 159] width 28 height 28
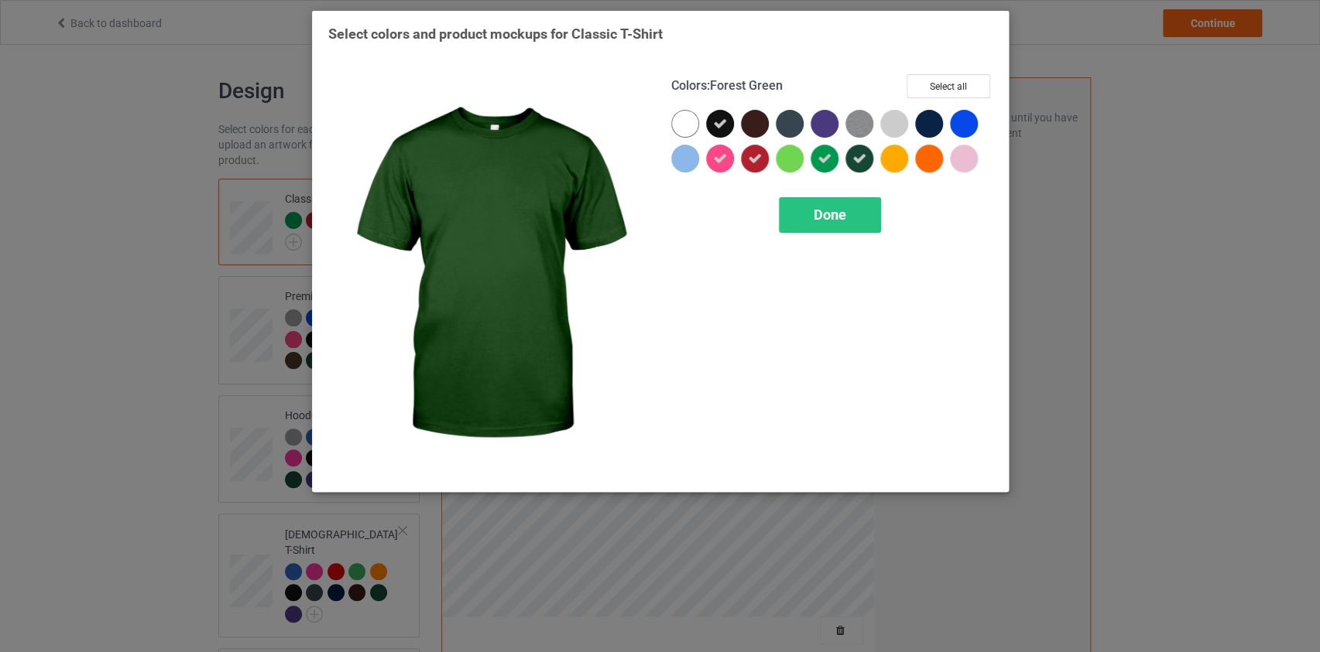
click at [853, 159] on icon at bounding box center [859, 159] width 14 height 14
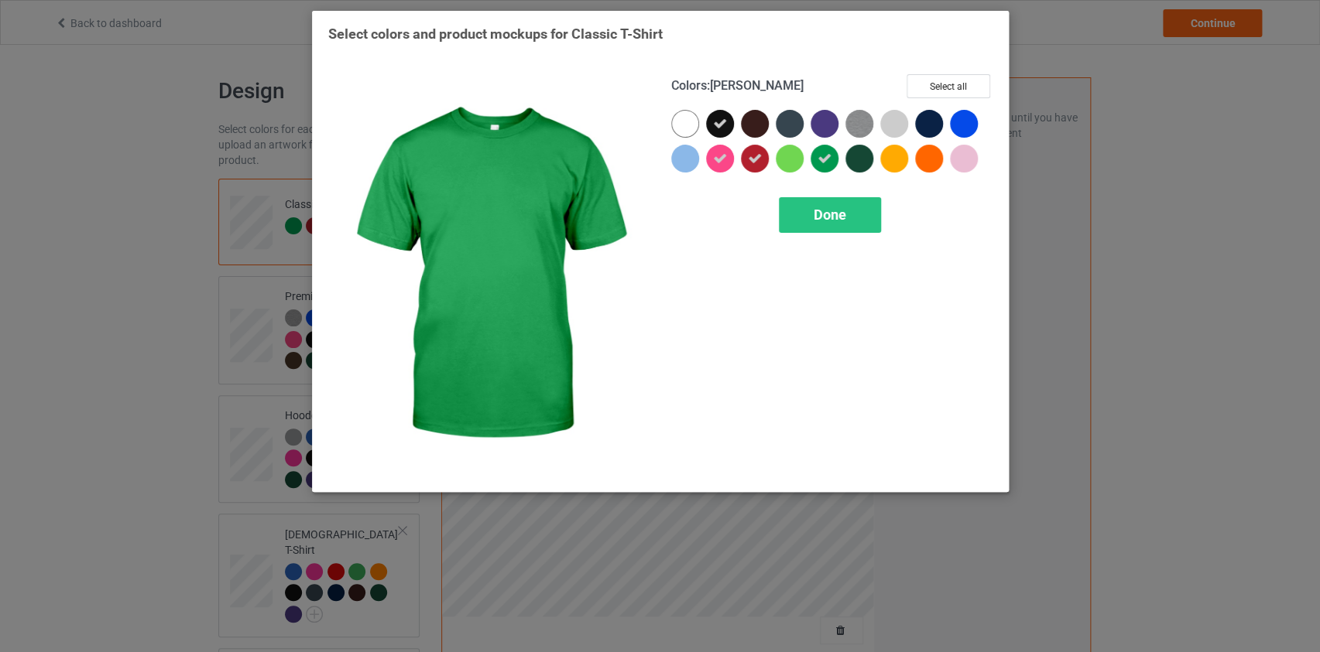
click at [825, 156] on icon at bounding box center [824, 159] width 14 height 14
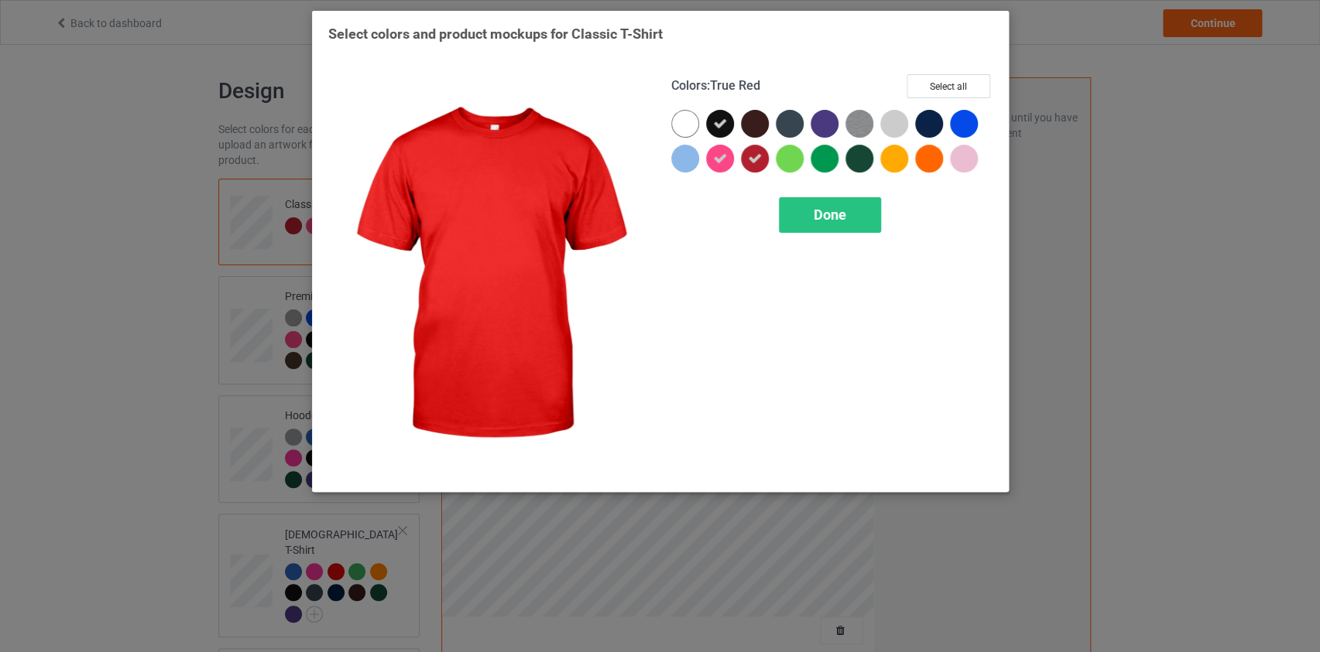
click at [755, 156] on icon at bounding box center [755, 159] width 14 height 14
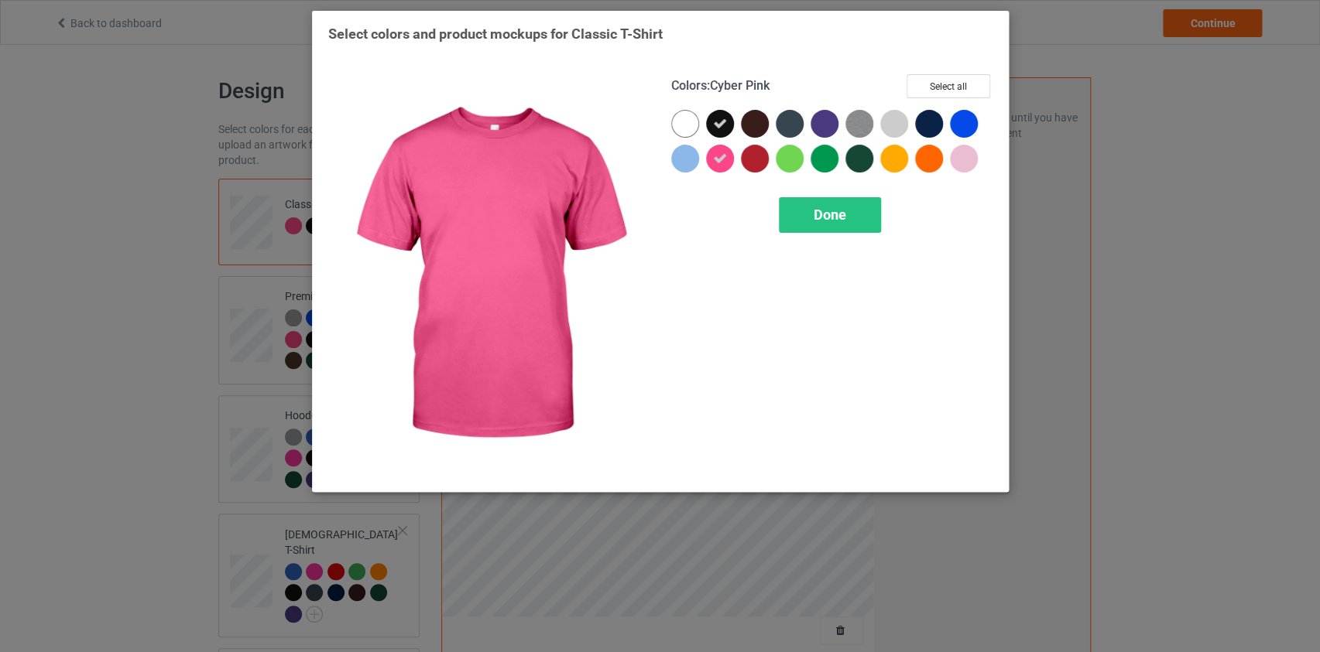
click at [730, 155] on div at bounding box center [720, 159] width 28 height 28
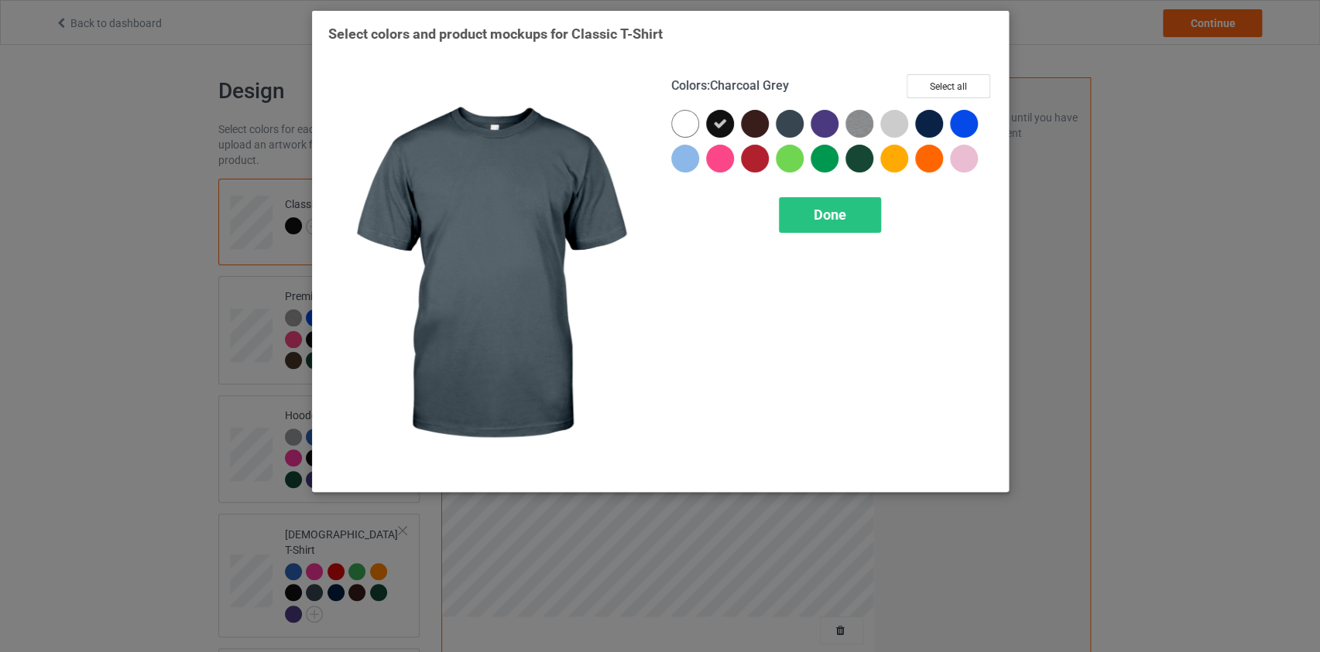
click at [782, 121] on div at bounding box center [789, 124] width 28 height 28
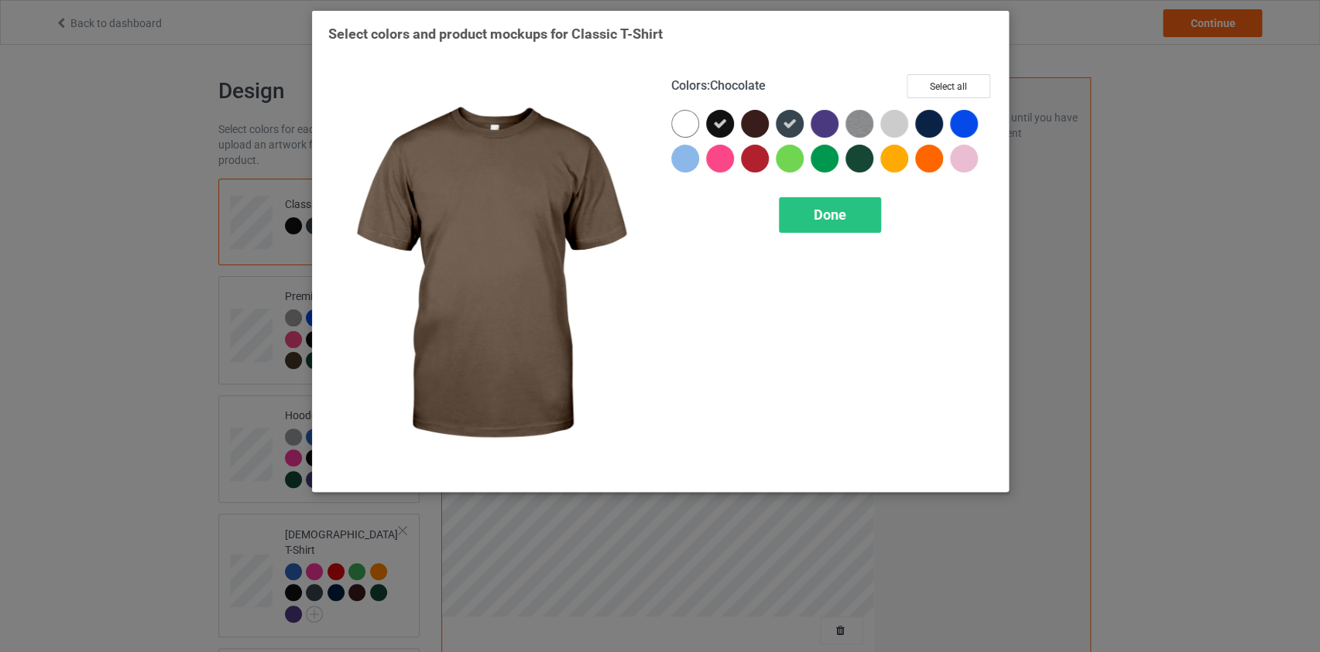
click at [751, 120] on div at bounding box center [755, 124] width 28 height 28
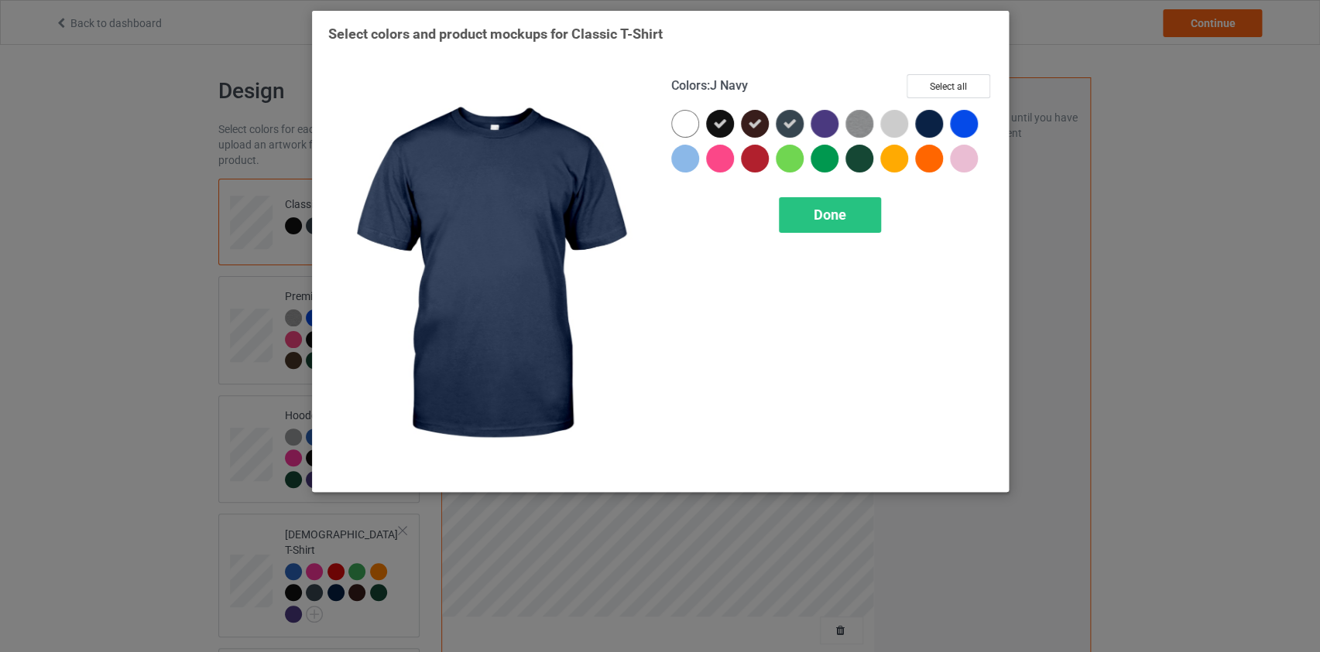
click at [925, 123] on div at bounding box center [929, 124] width 28 height 28
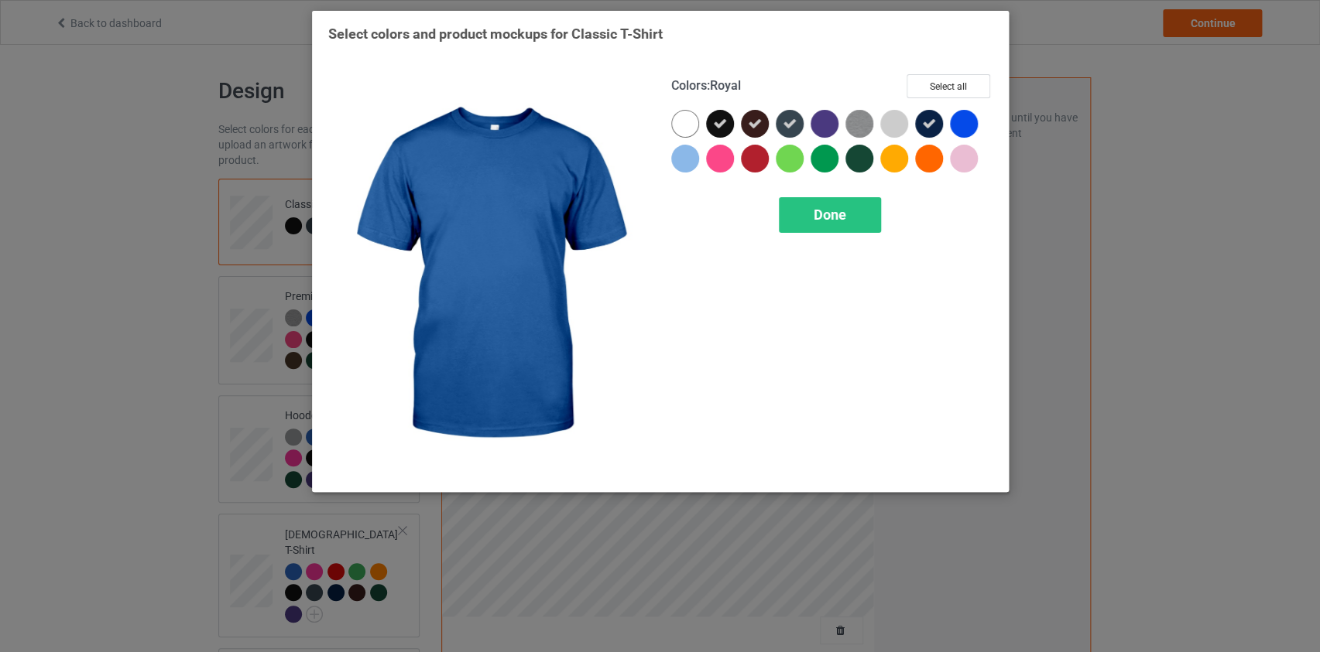
click at [960, 121] on div at bounding box center [964, 124] width 28 height 28
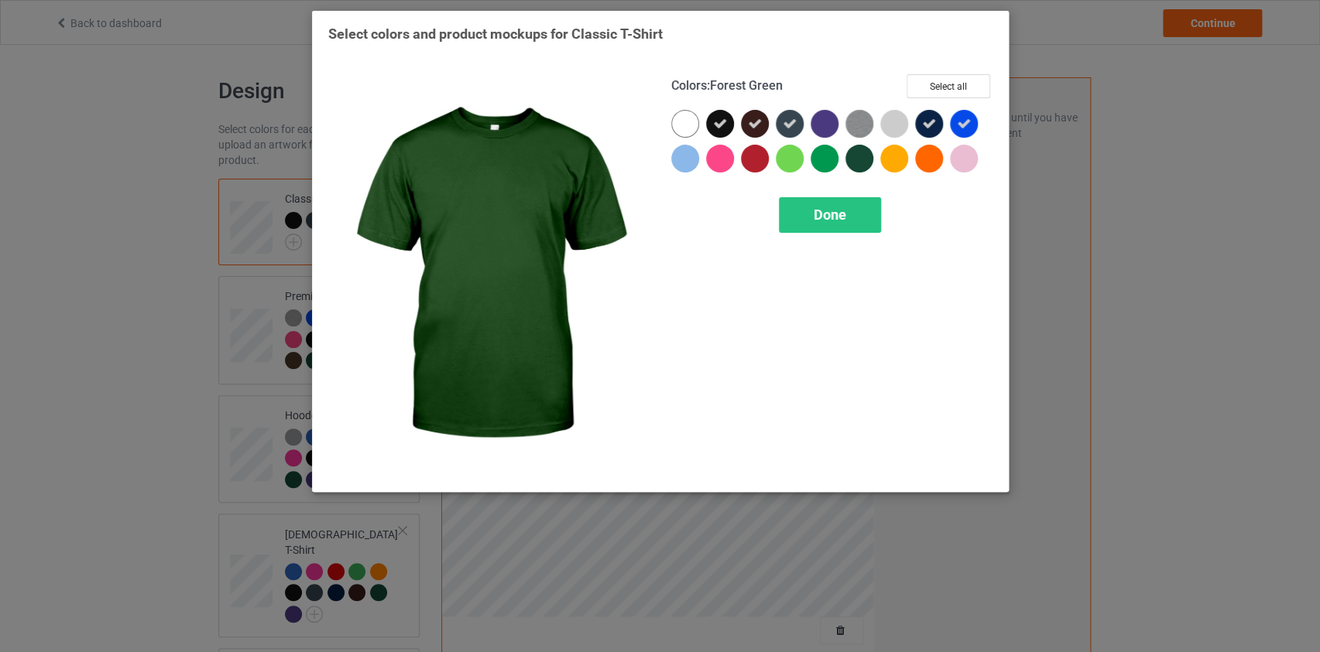
click at [859, 156] on div at bounding box center [859, 159] width 28 height 28
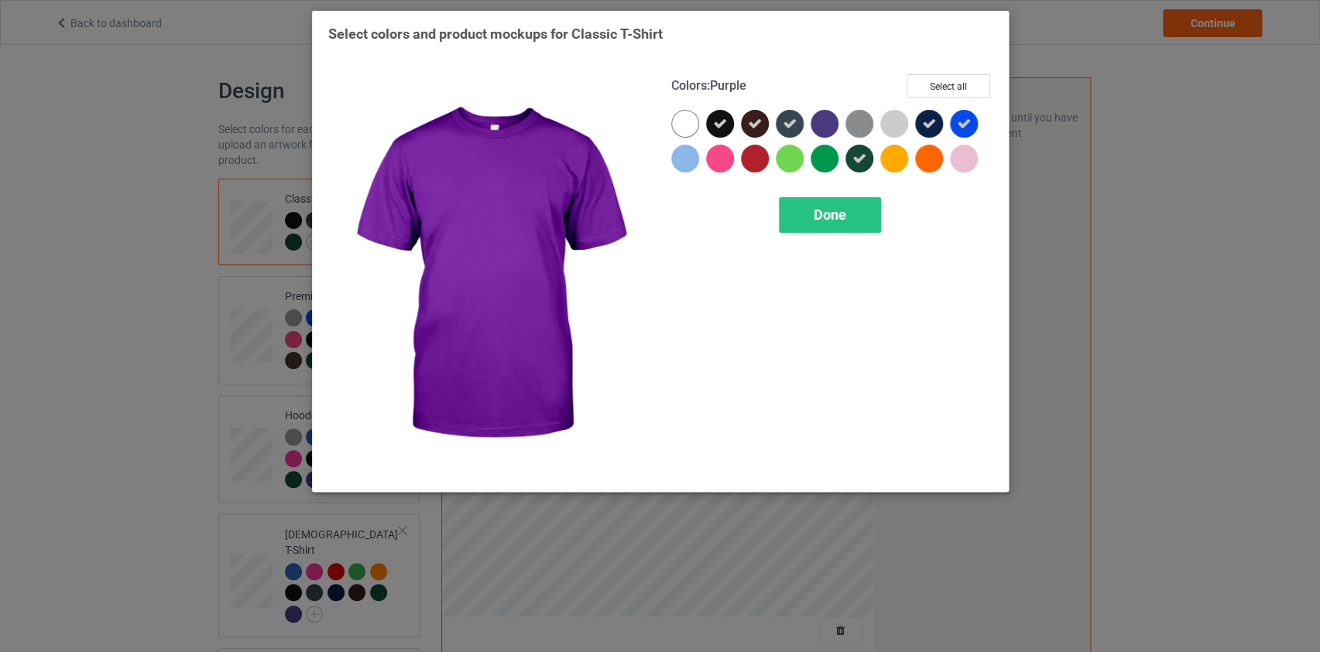
click at [819, 121] on div at bounding box center [824, 124] width 28 height 28
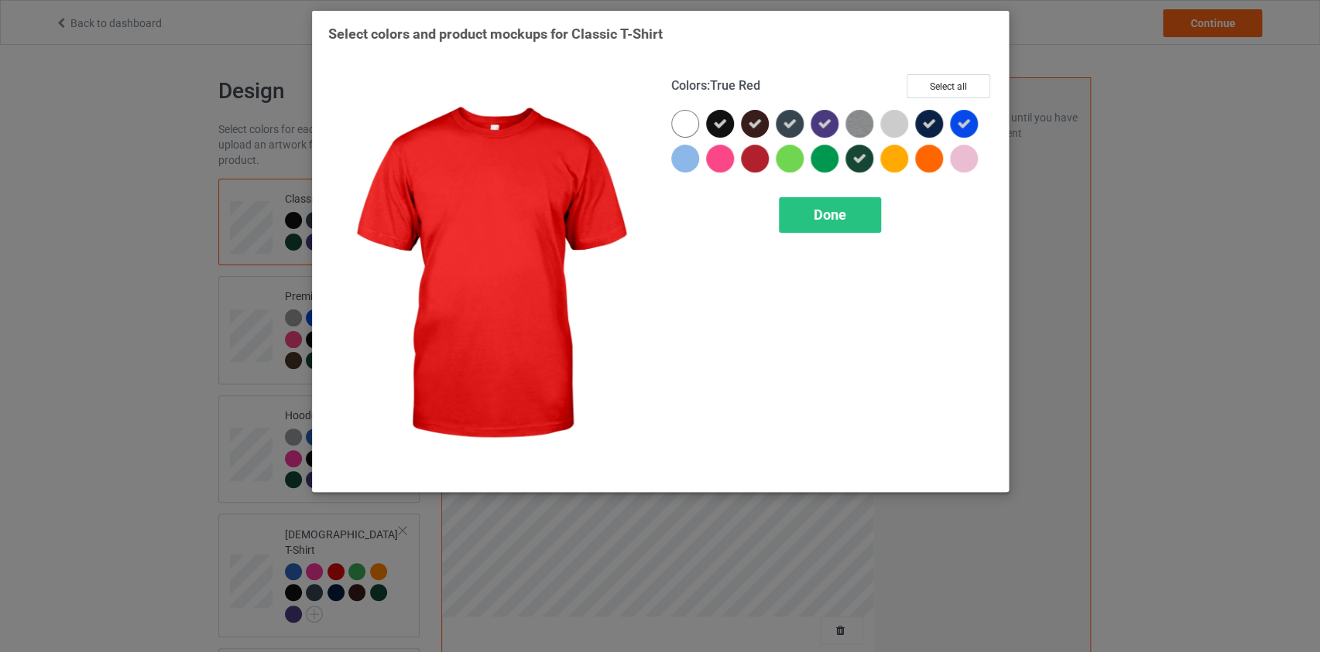
click at [767, 159] on div at bounding box center [755, 159] width 28 height 28
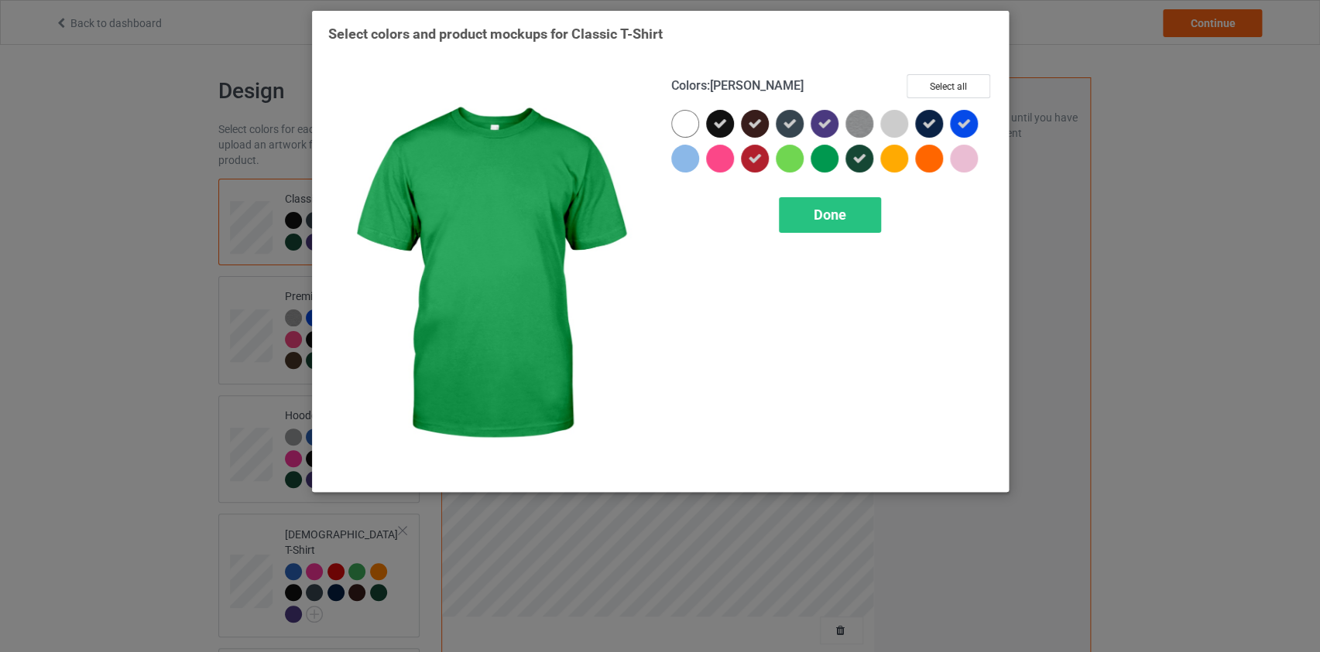
click at [827, 159] on div at bounding box center [824, 159] width 28 height 28
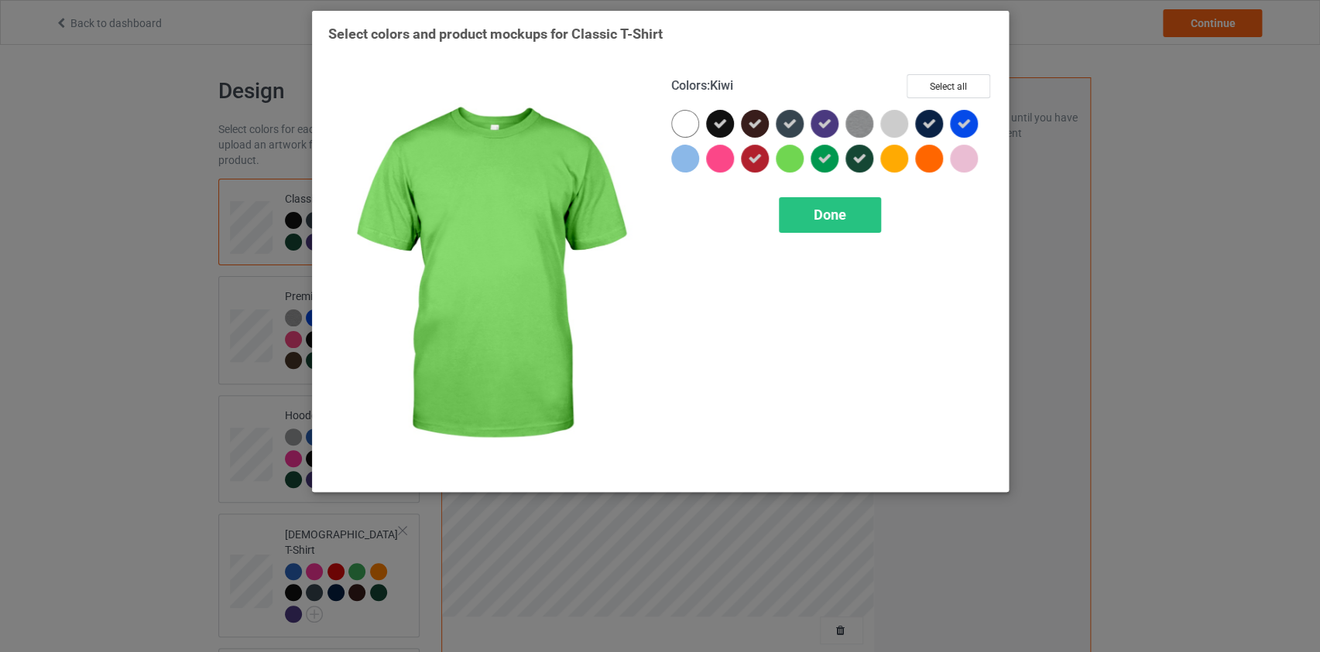
click at [791, 158] on div at bounding box center [789, 159] width 28 height 28
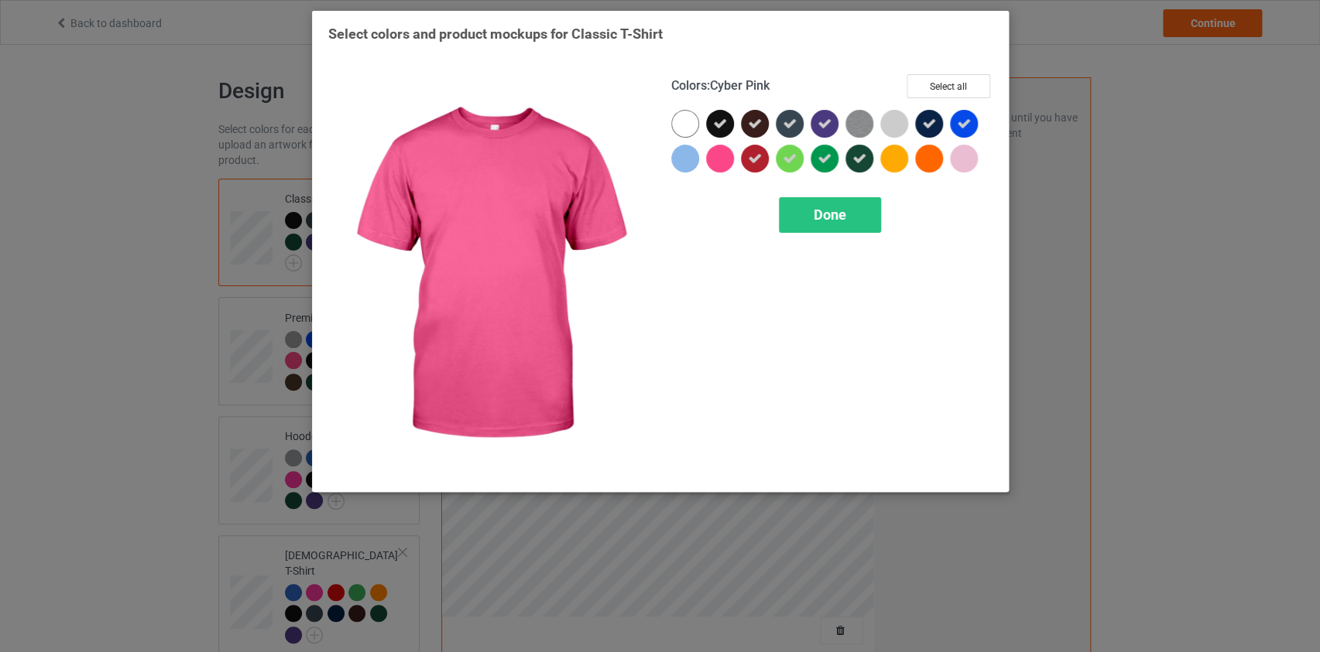
click at [727, 155] on div at bounding box center [720, 159] width 28 height 28
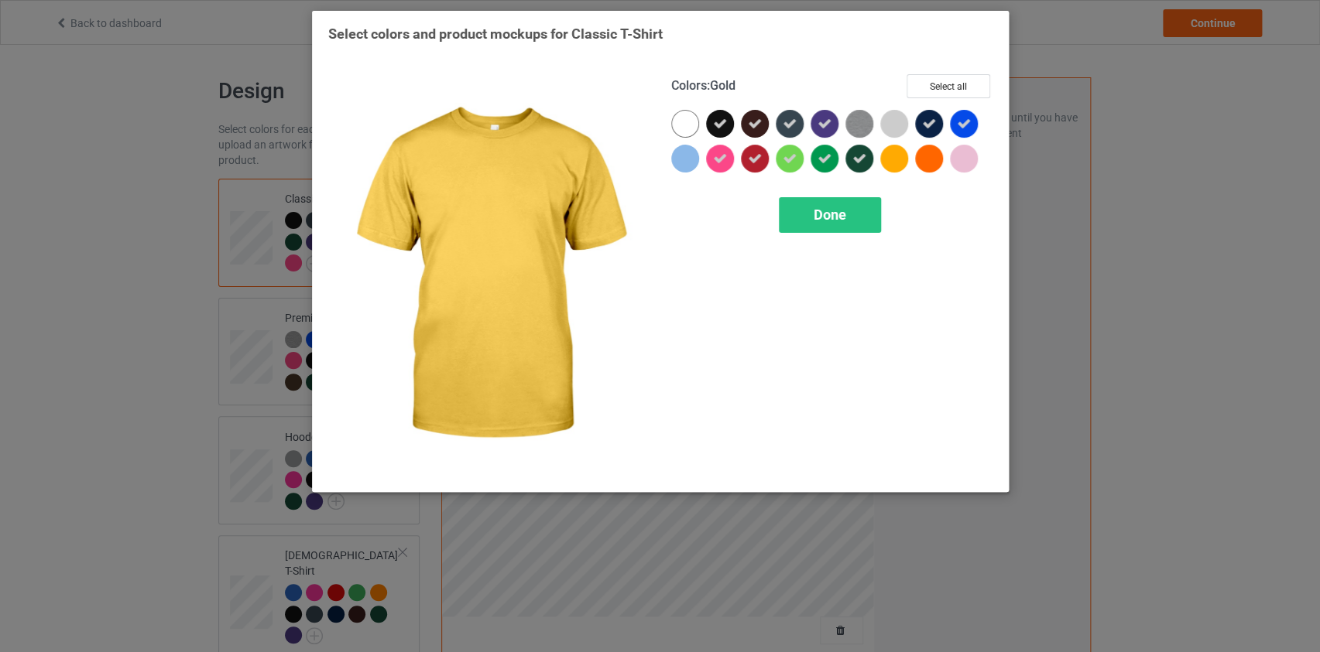
click at [895, 165] on div at bounding box center [894, 159] width 28 height 28
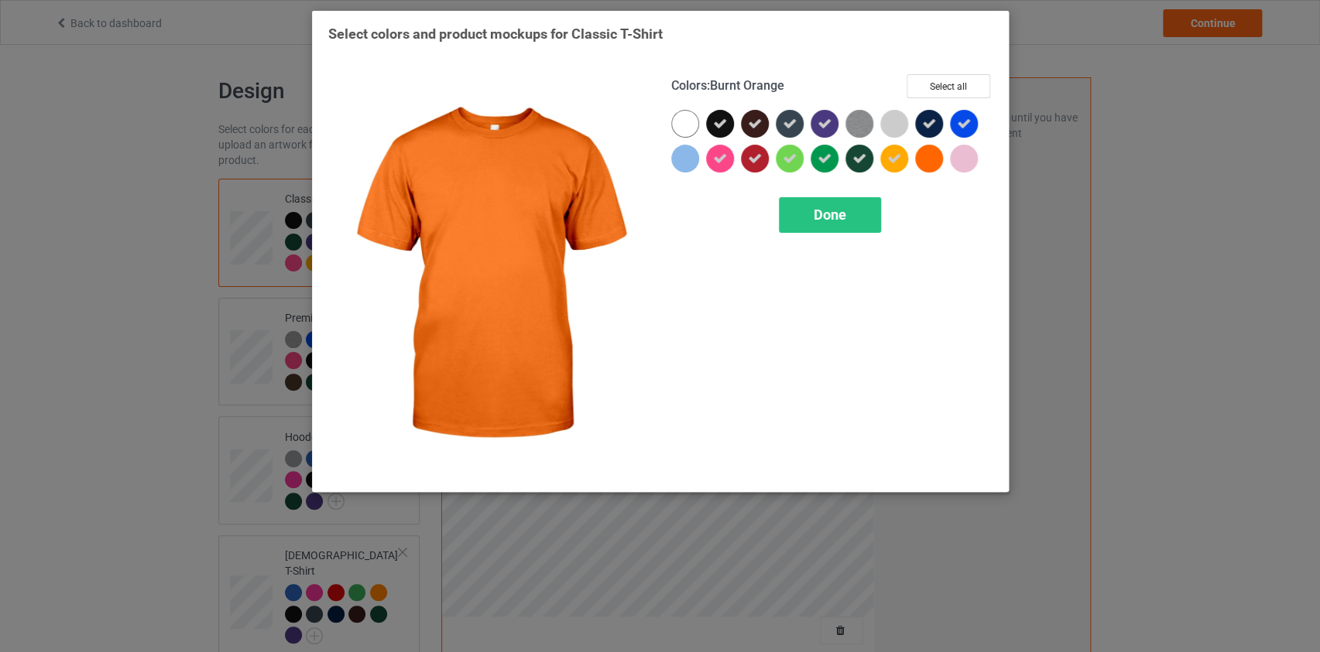
click at [935, 158] on div at bounding box center [929, 159] width 28 height 28
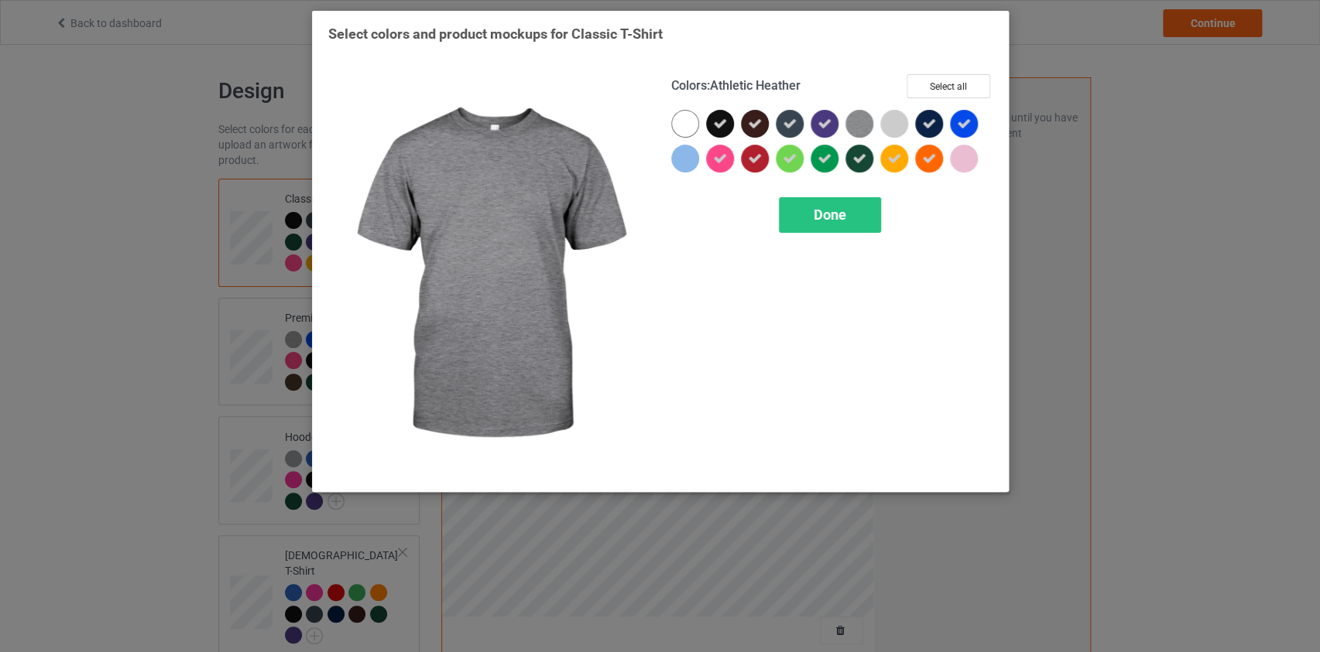
click at [858, 118] on img at bounding box center [859, 124] width 28 height 28
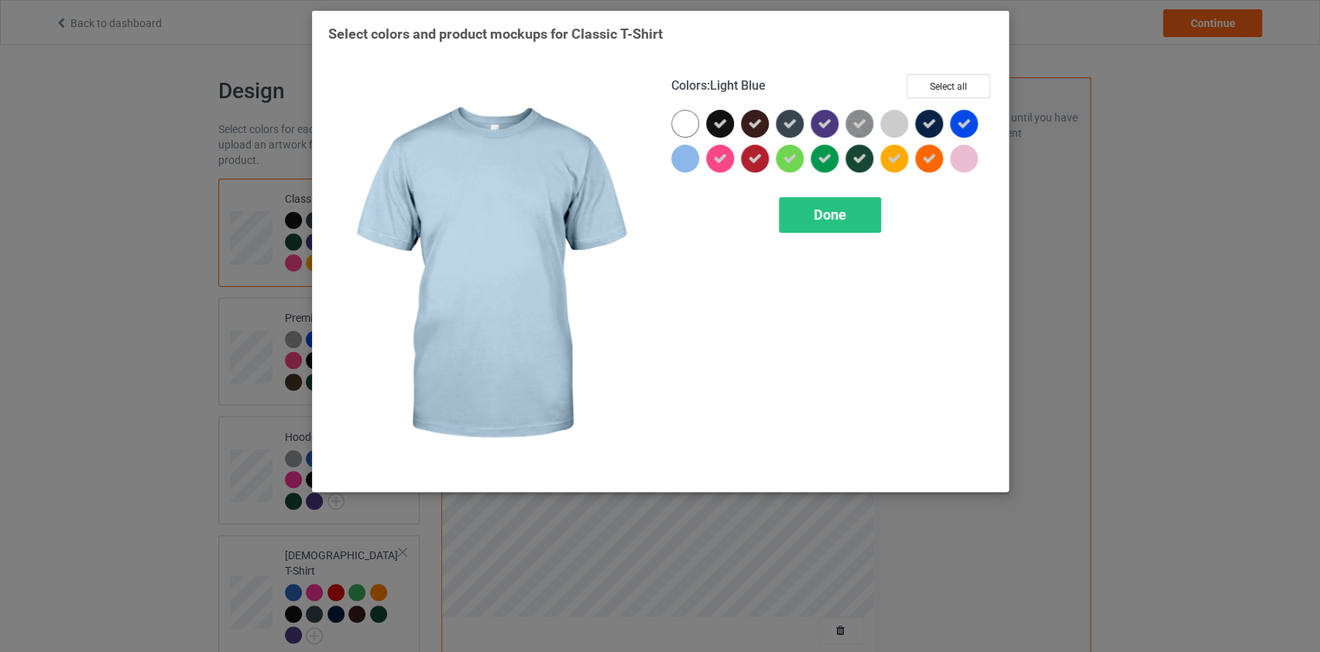
click at [689, 162] on div at bounding box center [685, 159] width 28 height 28
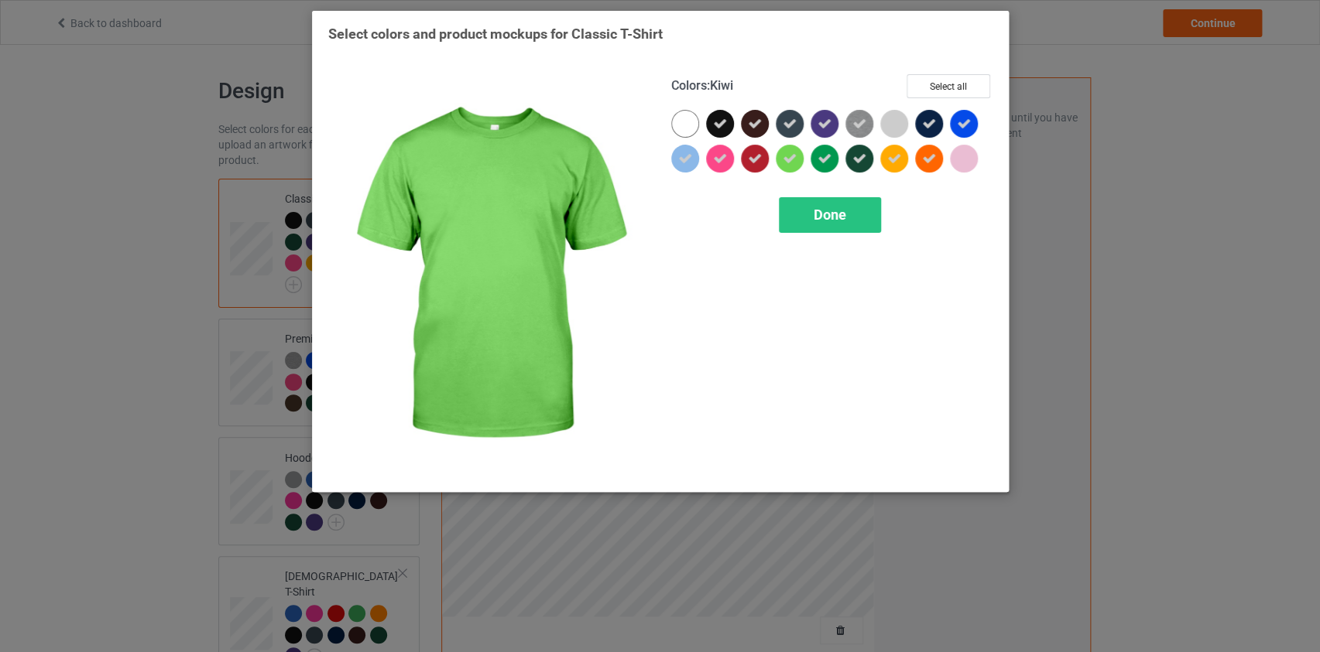
click at [797, 161] on div at bounding box center [789, 159] width 28 height 28
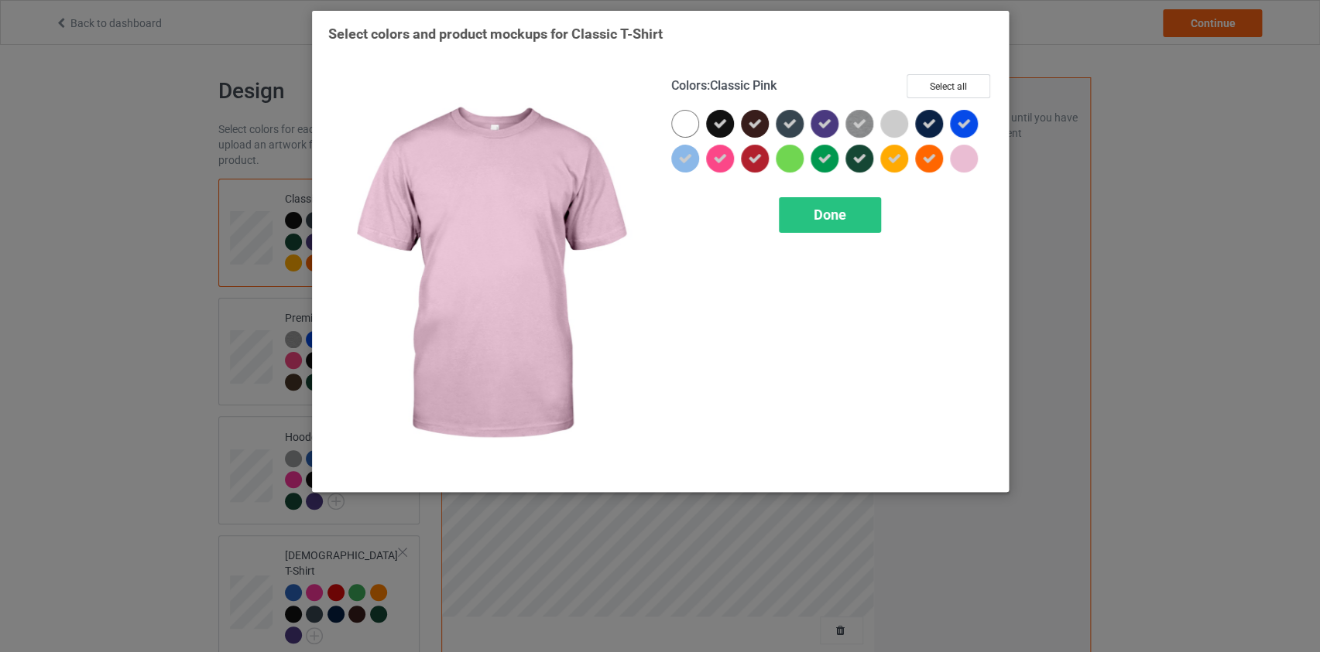
click at [963, 159] on div at bounding box center [964, 159] width 28 height 28
click at [963, 159] on icon at bounding box center [964, 159] width 14 height 14
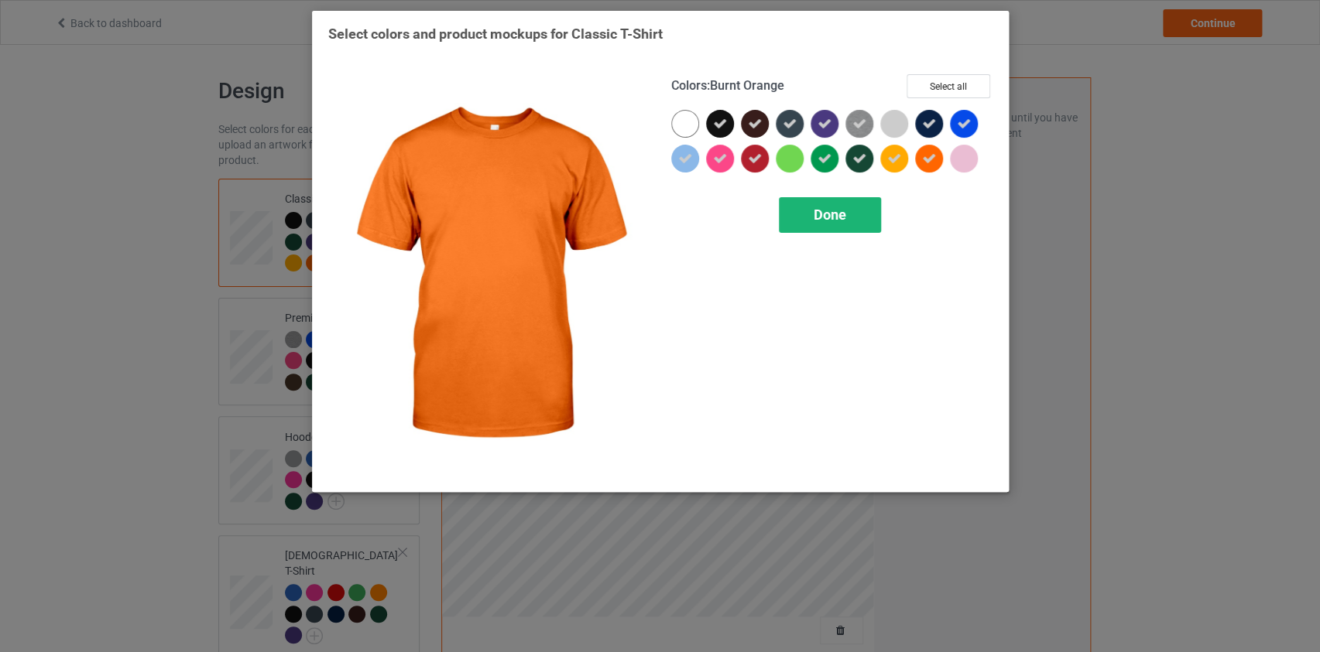
click at [835, 207] on span "Done" at bounding box center [829, 215] width 33 height 16
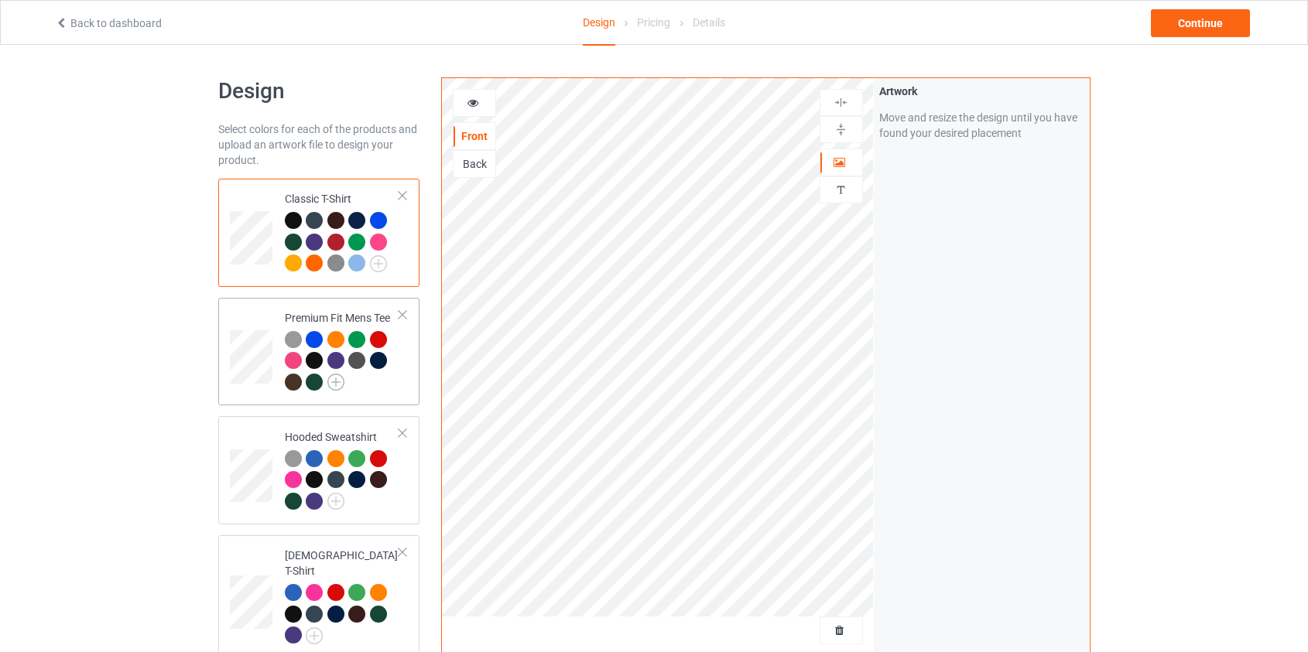
click at [340, 384] on img at bounding box center [335, 382] width 17 height 17
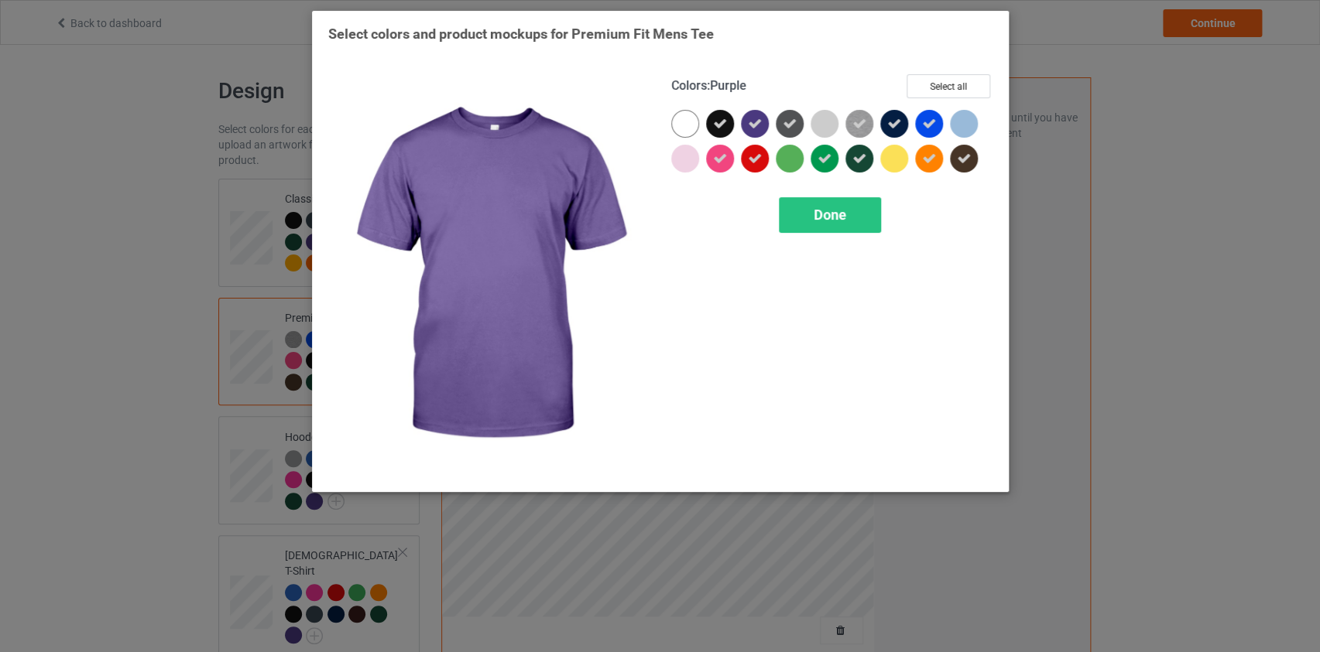
click at [762, 122] on div at bounding box center [755, 124] width 28 height 28
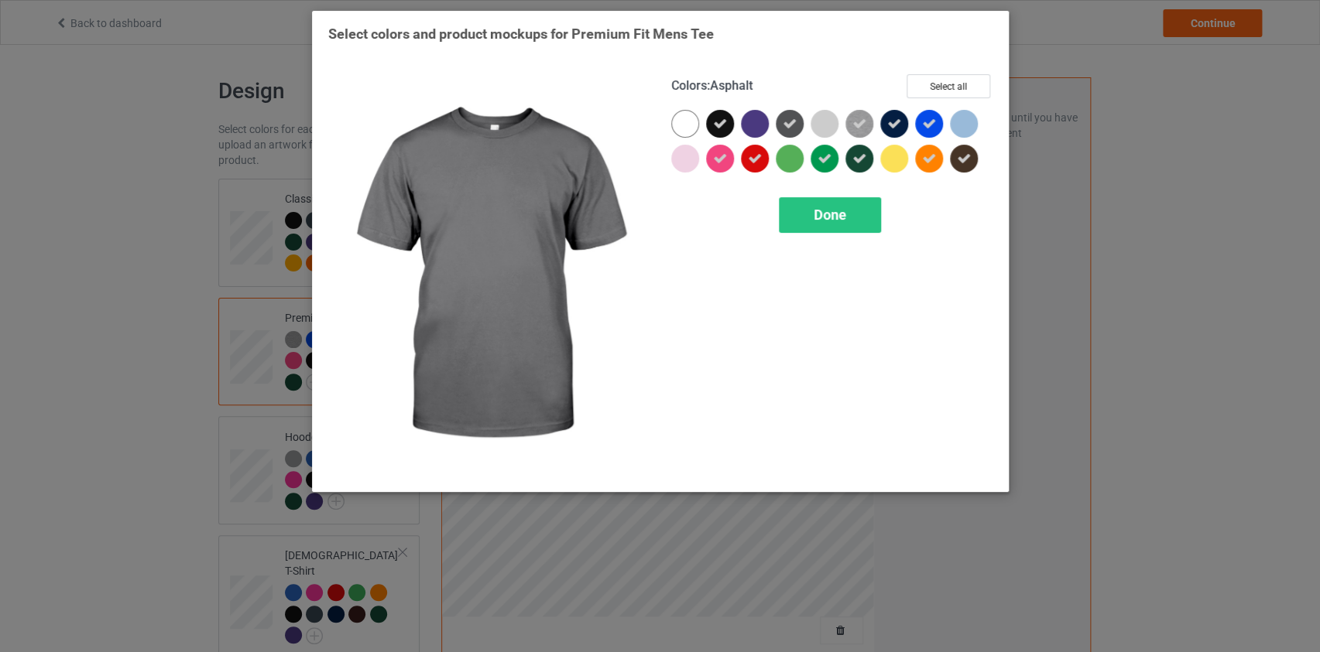
click at [787, 130] on icon at bounding box center [789, 124] width 14 height 14
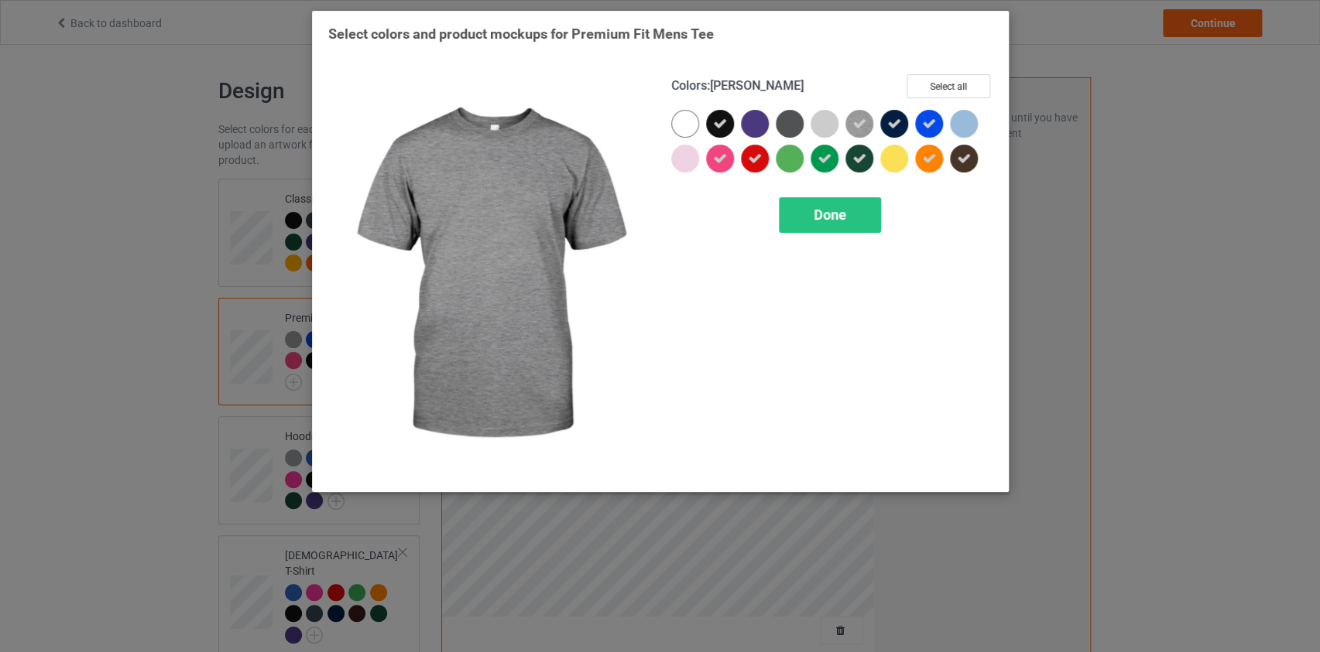
click at [857, 123] on icon at bounding box center [859, 124] width 14 height 14
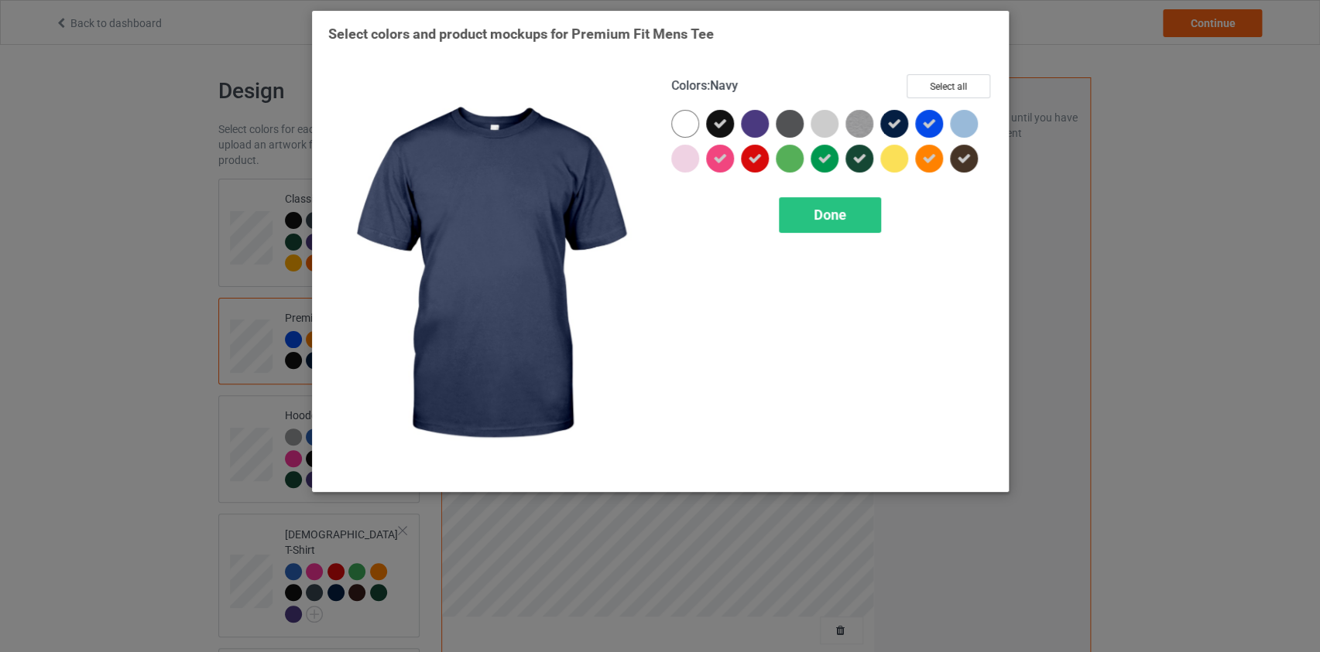
click at [890, 125] on icon at bounding box center [894, 124] width 14 height 14
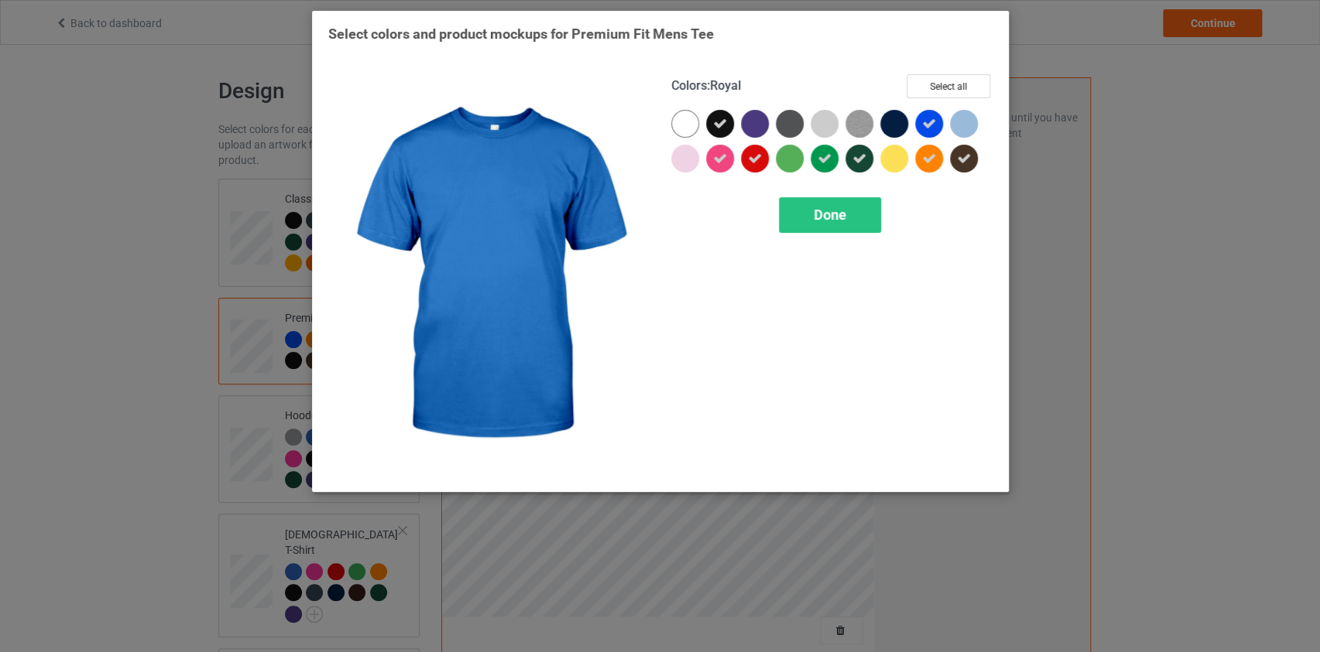
click at [938, 125] on div at bounding box center [929, 124] width 28 height 28
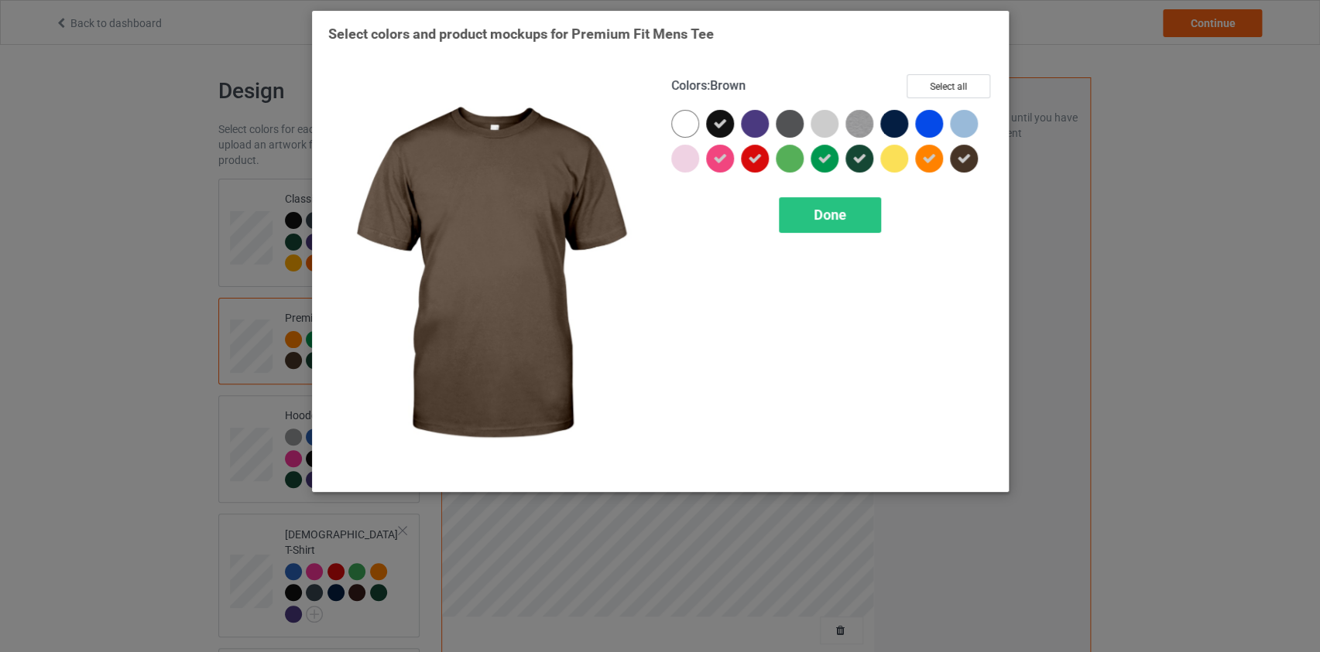
drag, startPoint x: 955, startPoint y: 156, endPoint x: 920, endPoint y: 165, distance: 35.9
click at [954, 156] on div at bounding box center [964, 159] width 28 height 28
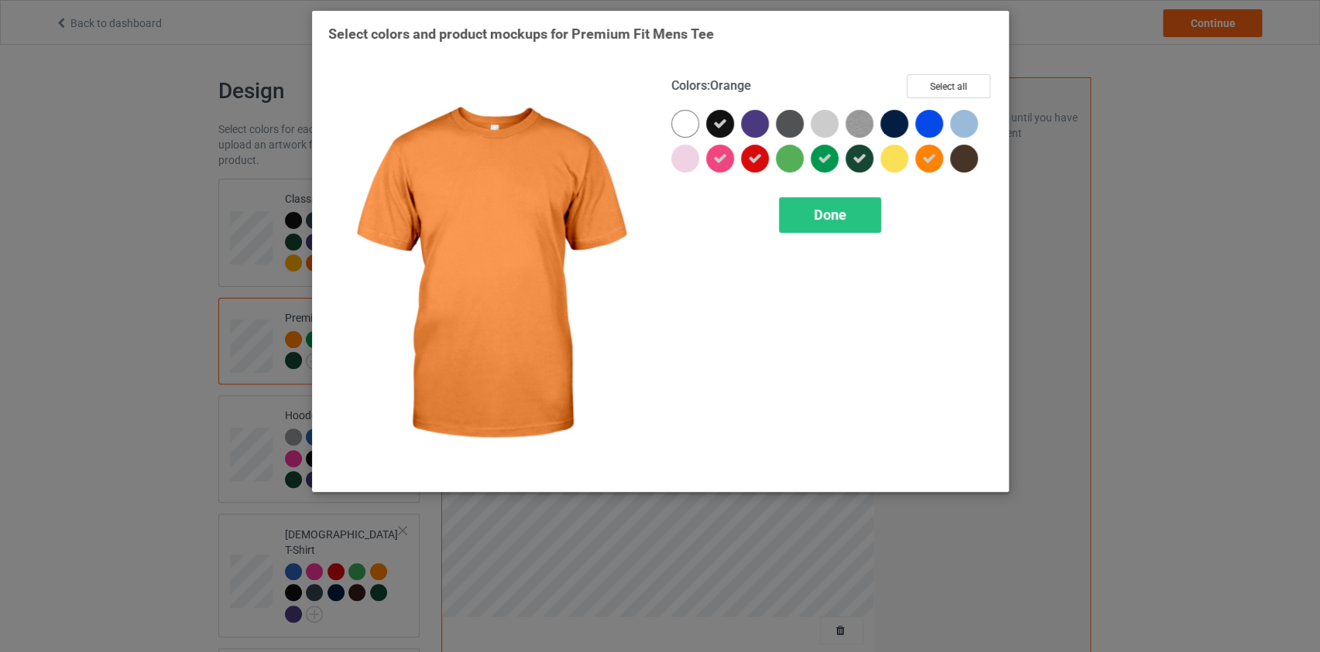
click at [919, 163] on div at bounding box center [929, 159] width 28 height 28
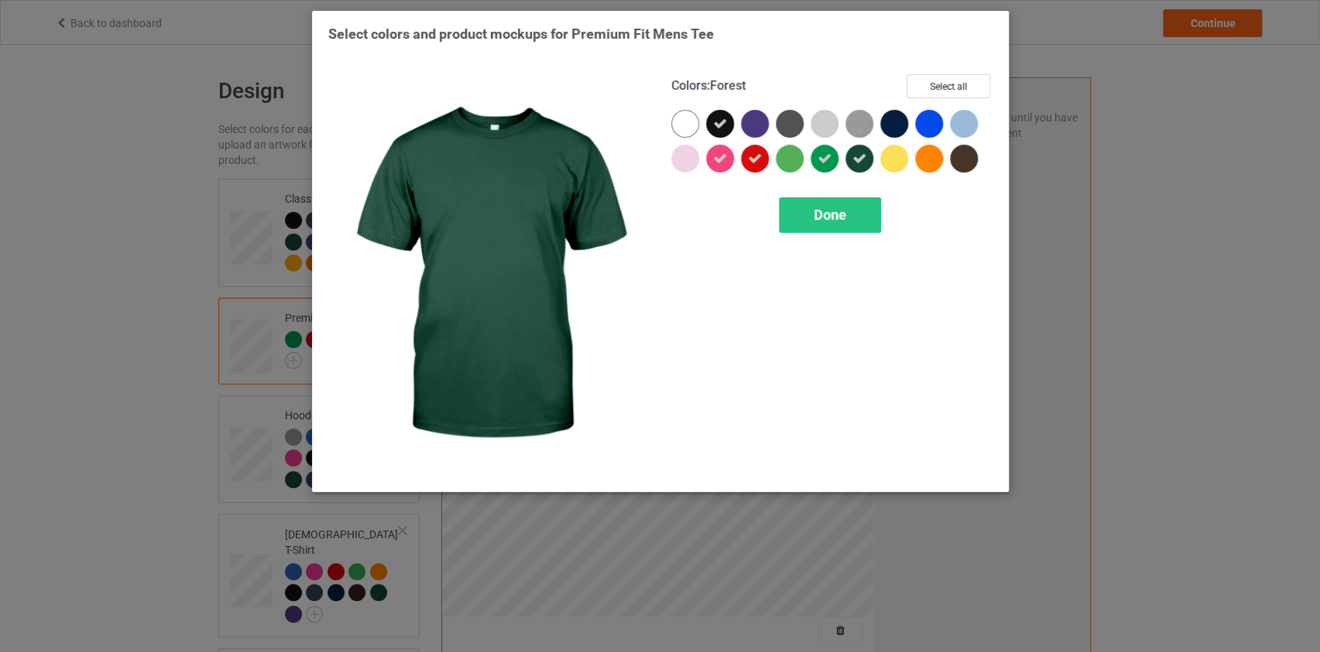
click at [854, 159] on icon at bounding box center [859, 159] width 14 height 14
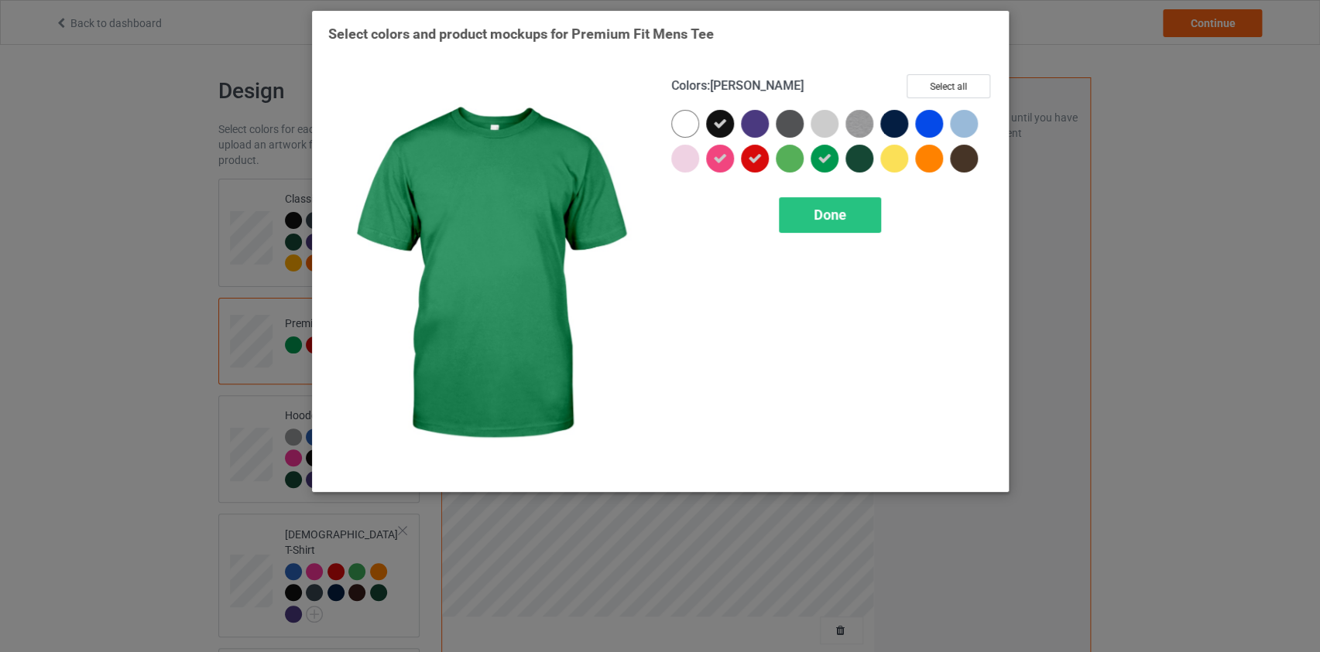
click at [820, 156] on icon at bounding box center [824, 159] width 14 height 14
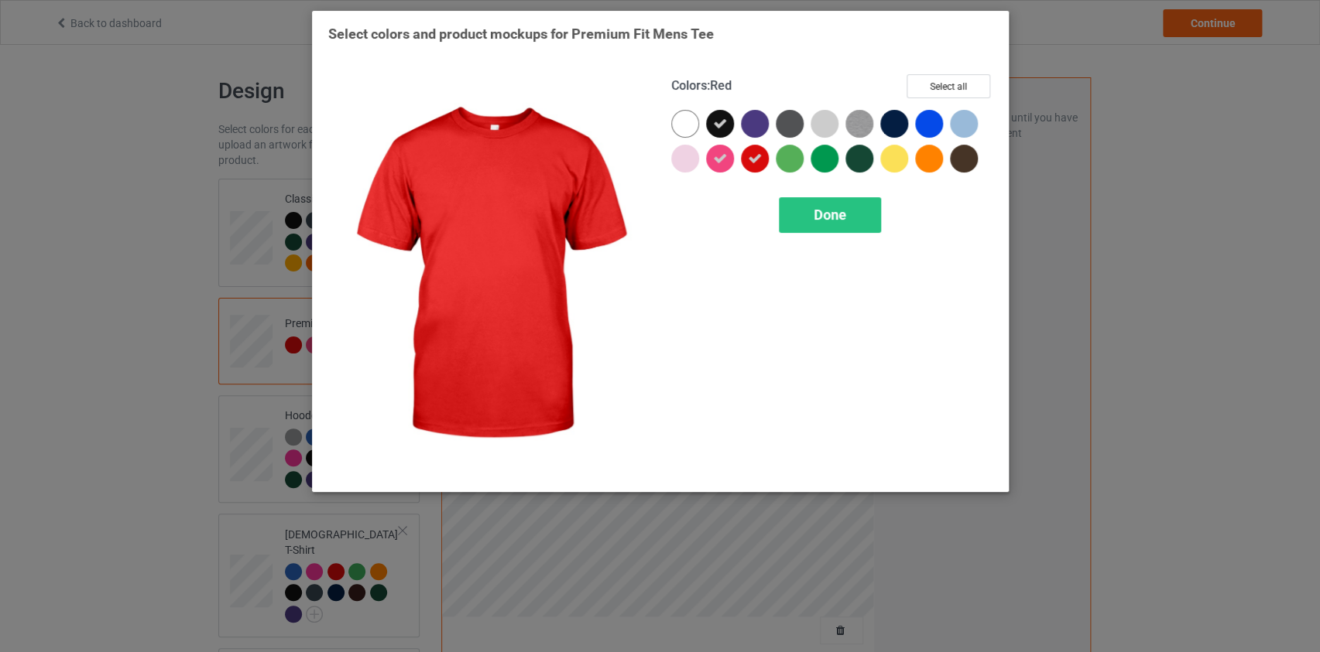
click at [742, 158] on div at bounding box center [755, 159] width 28 height 28
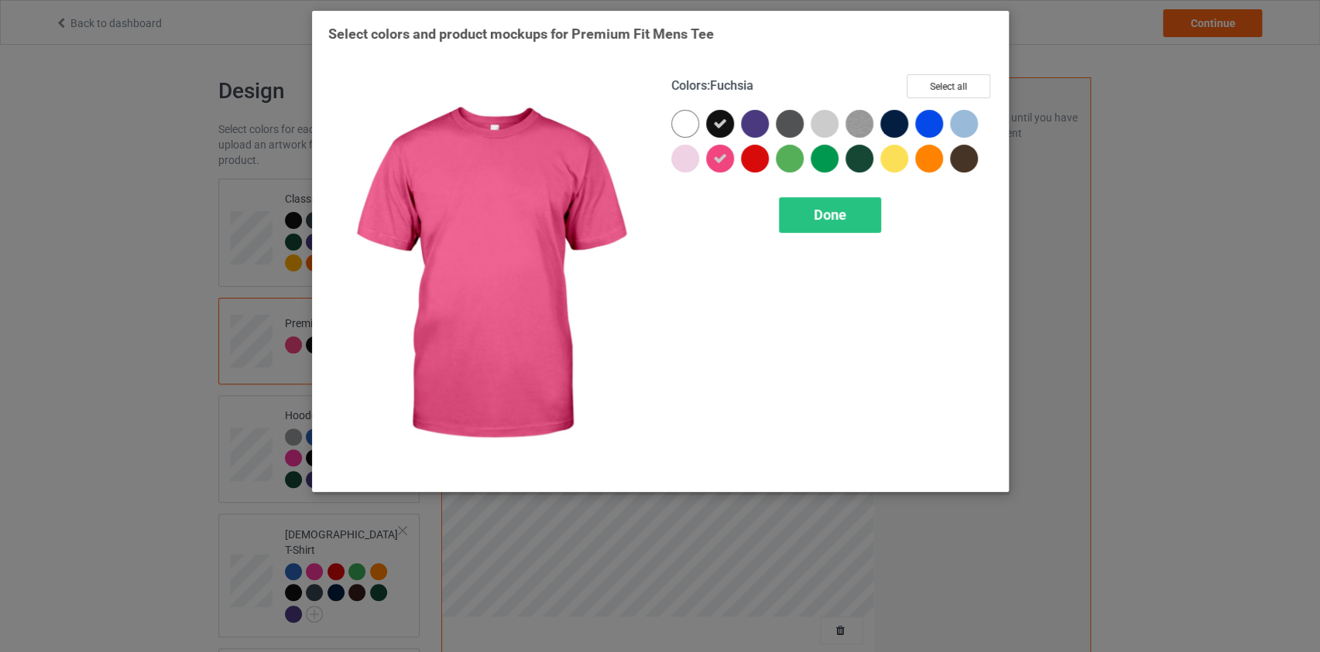
click at [707, 158] on div at bounding box center [720, 159] width 28 height 28
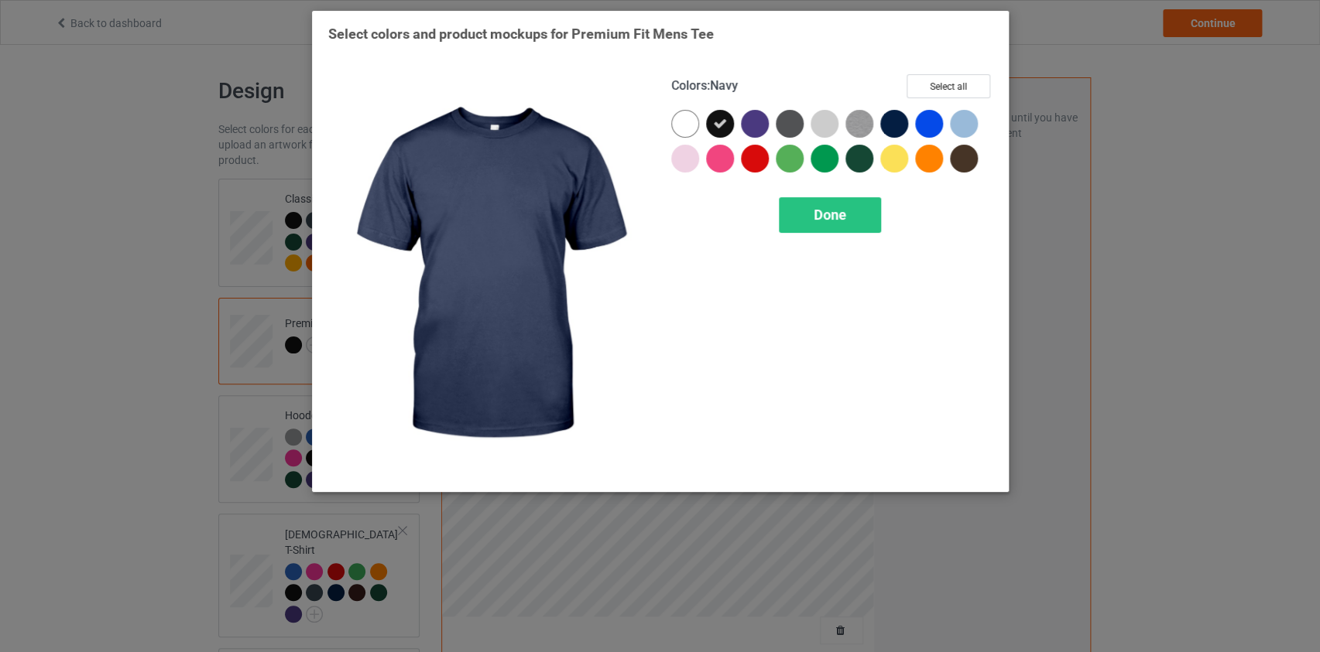
click at [898, 127] on div at bounding box center [894, 124] width 28 height 28
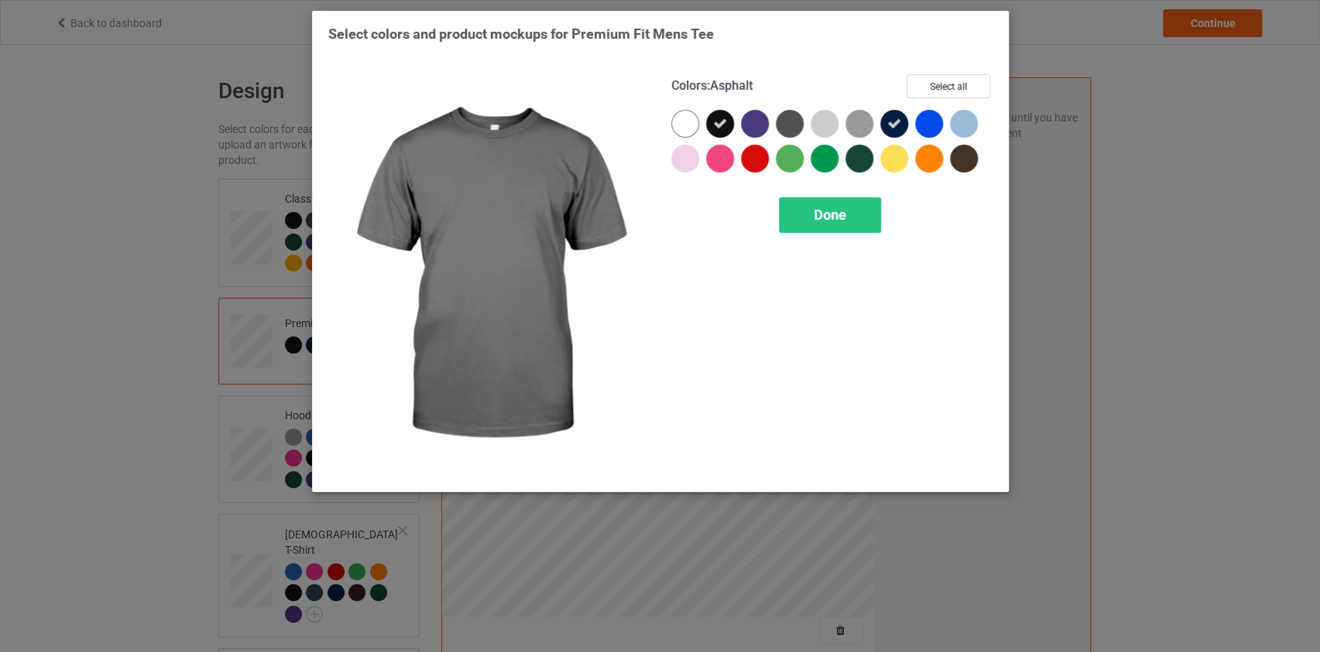
click at [795, 117] on div at bounding box center [789, 124] width 28 height 28
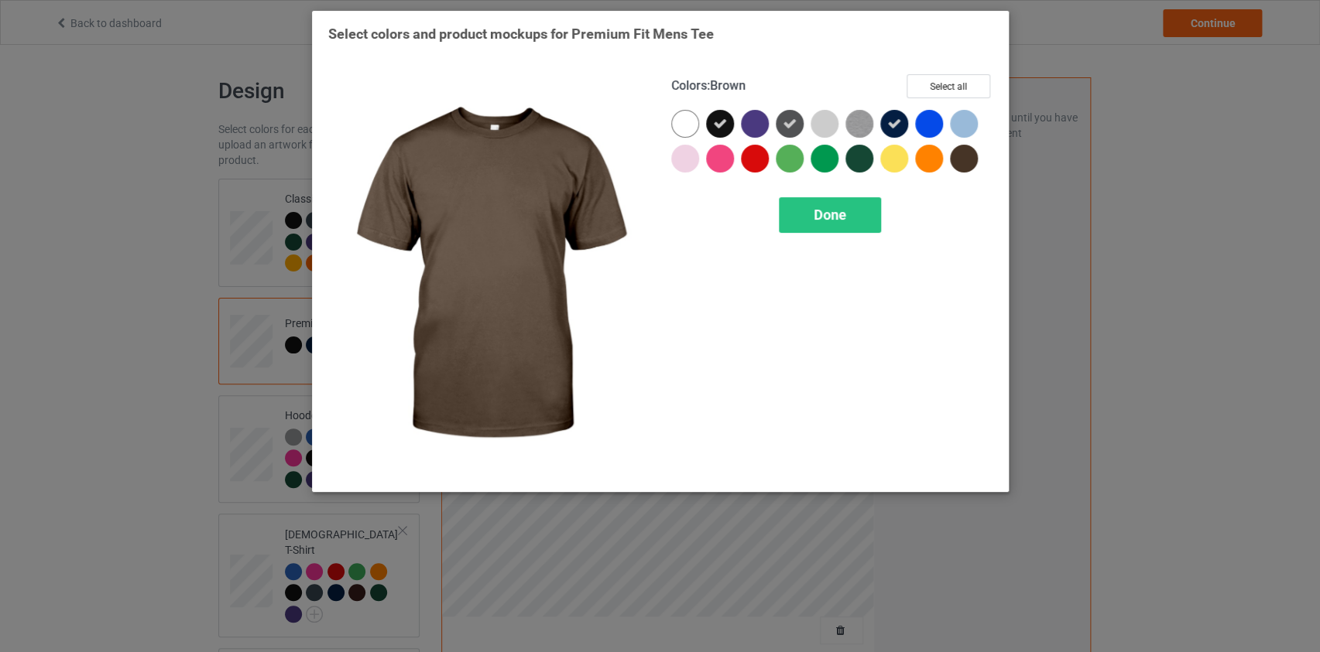
click at [965, 161] on div at bounding box center [964, 159] width 28 height 28
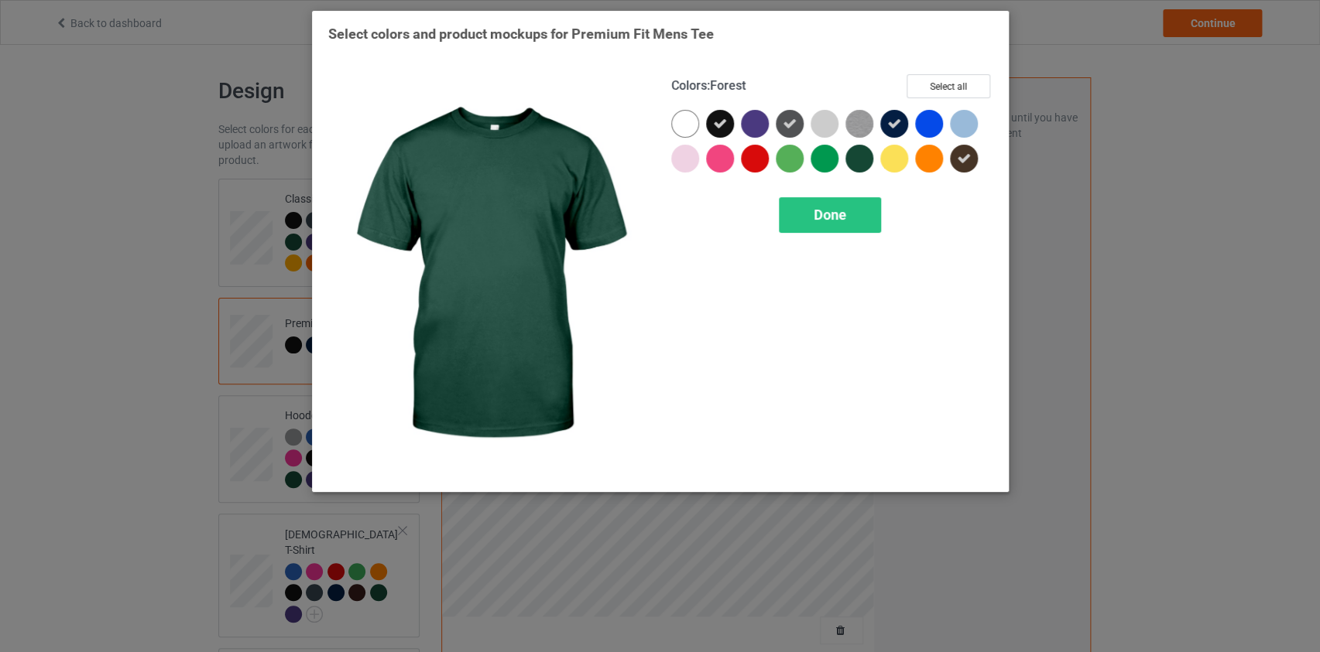
click at [859, 154] on div at bounding box center [859, 159] width 28 height 28
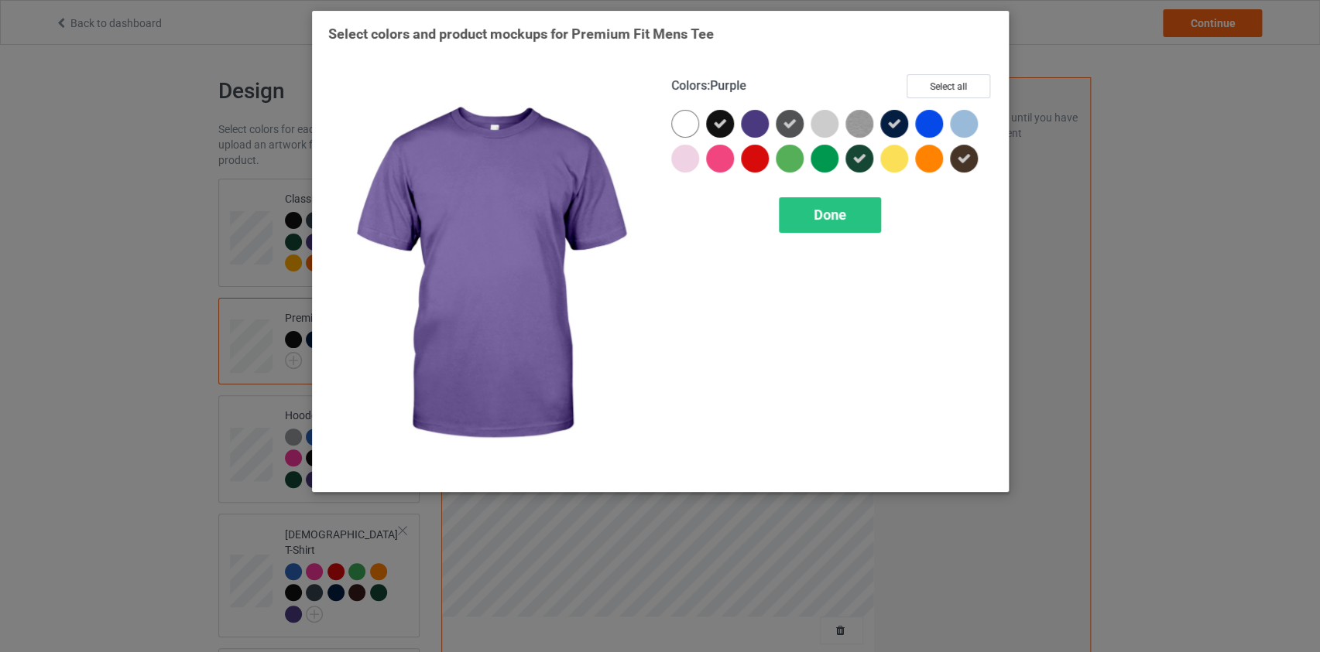
click at [758, 122] on div at bounding box center [755, 124] width 28 height 28
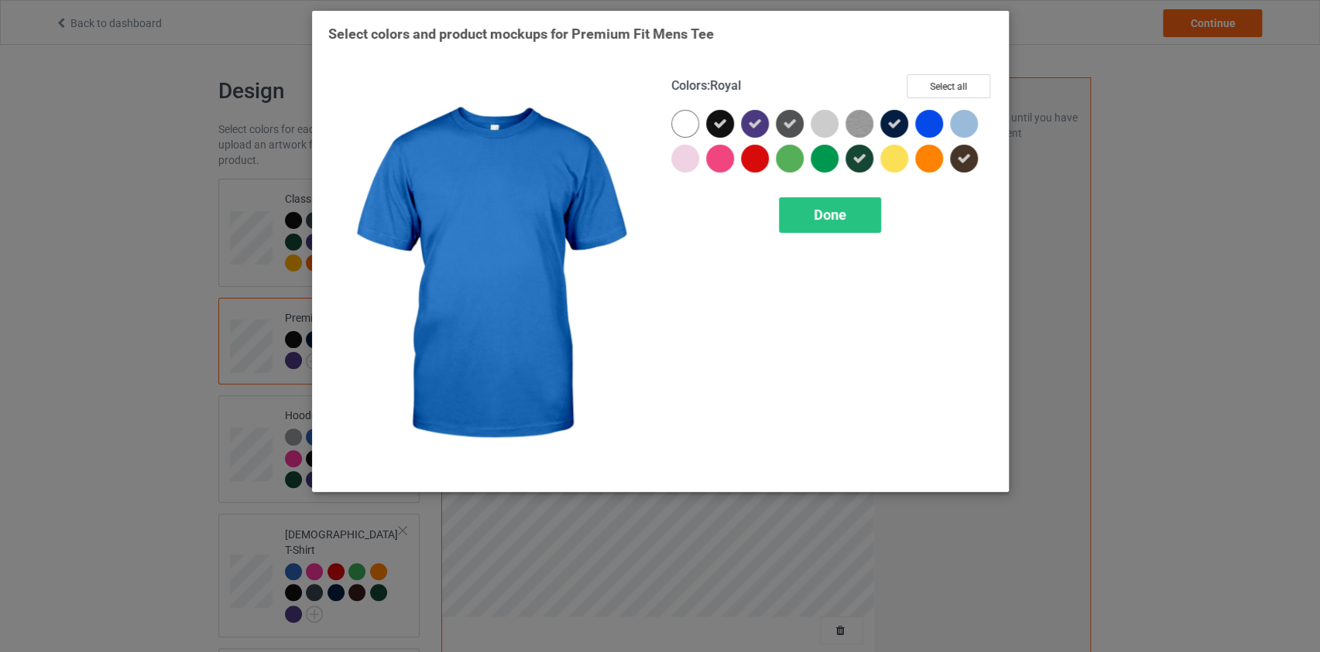
click at [923, 118] on div at bounding box center [929, 124] width 28 height 28
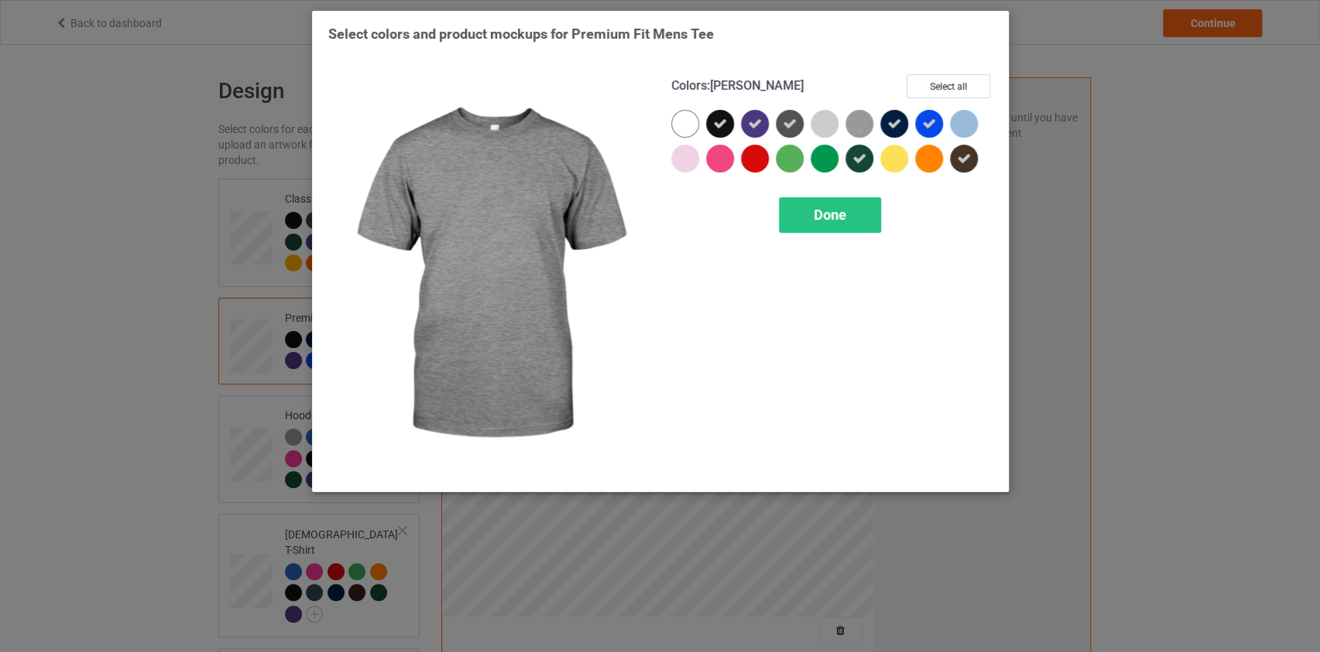
click at [873, 122] on div at bounding box center [862, 127] width 35 height 35
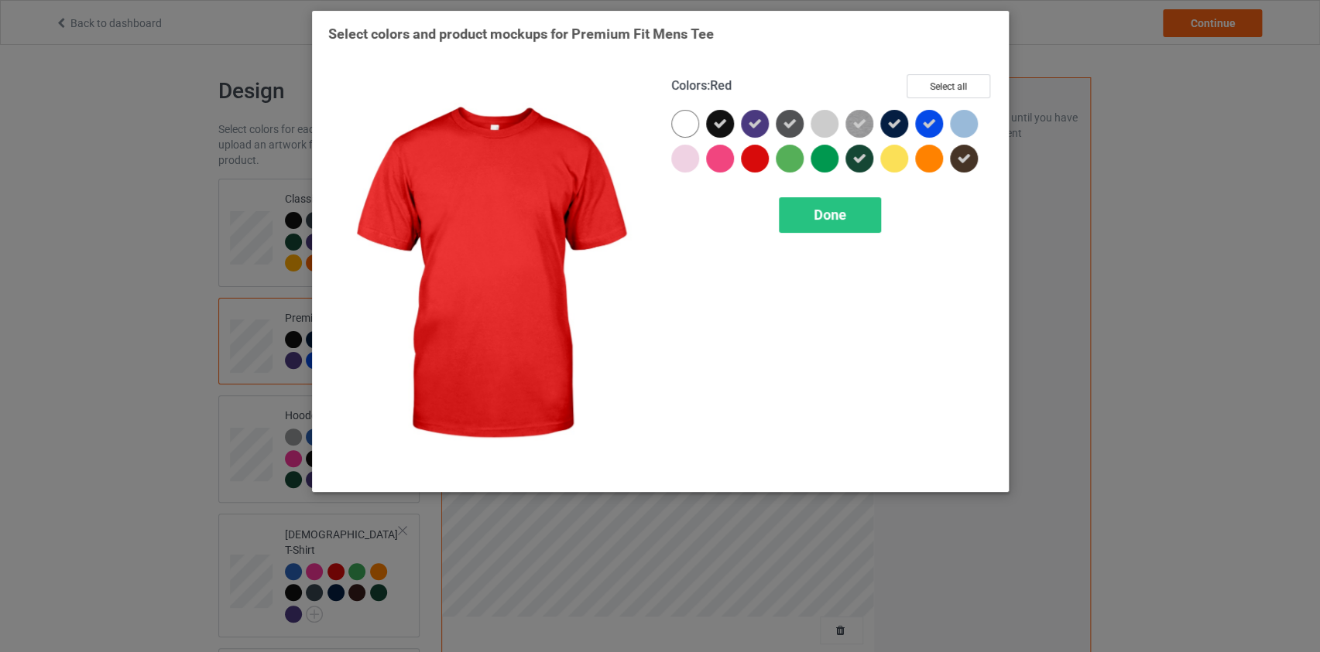
click at [755, 159] on div at bounding box center [755, 159] width 28 height 28
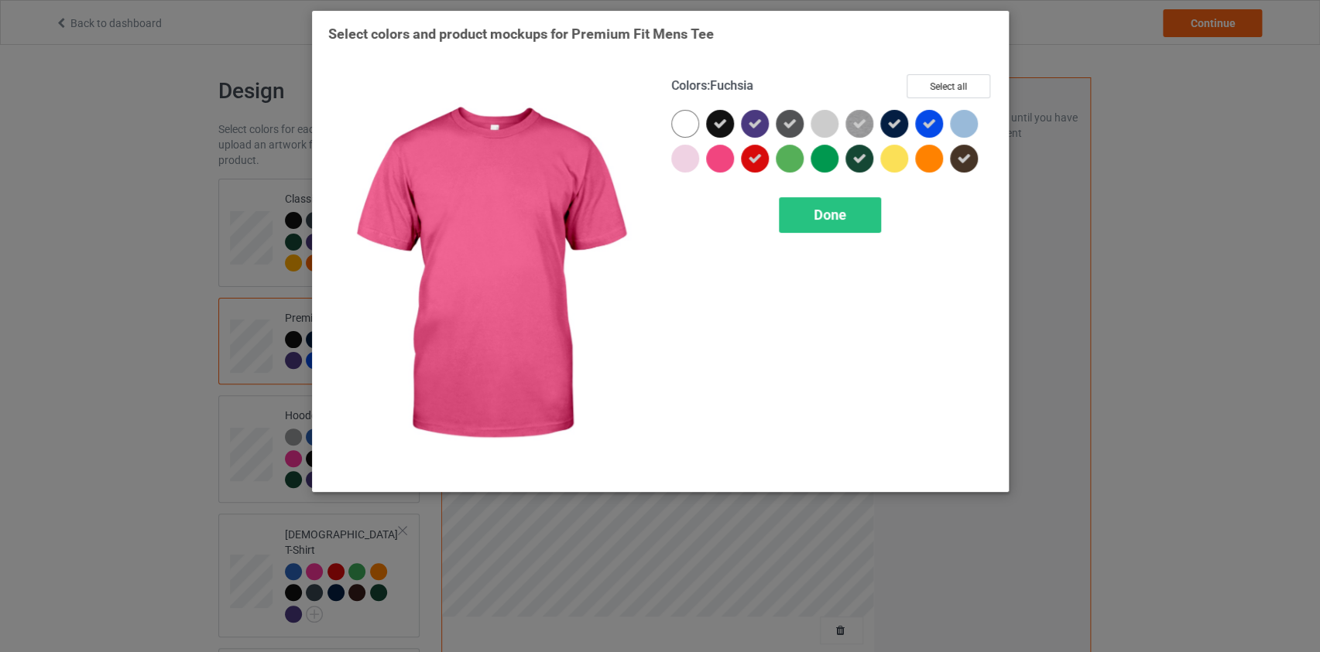
click at [731, 156] on div at bounding box center [720, 159] width 28 height 28
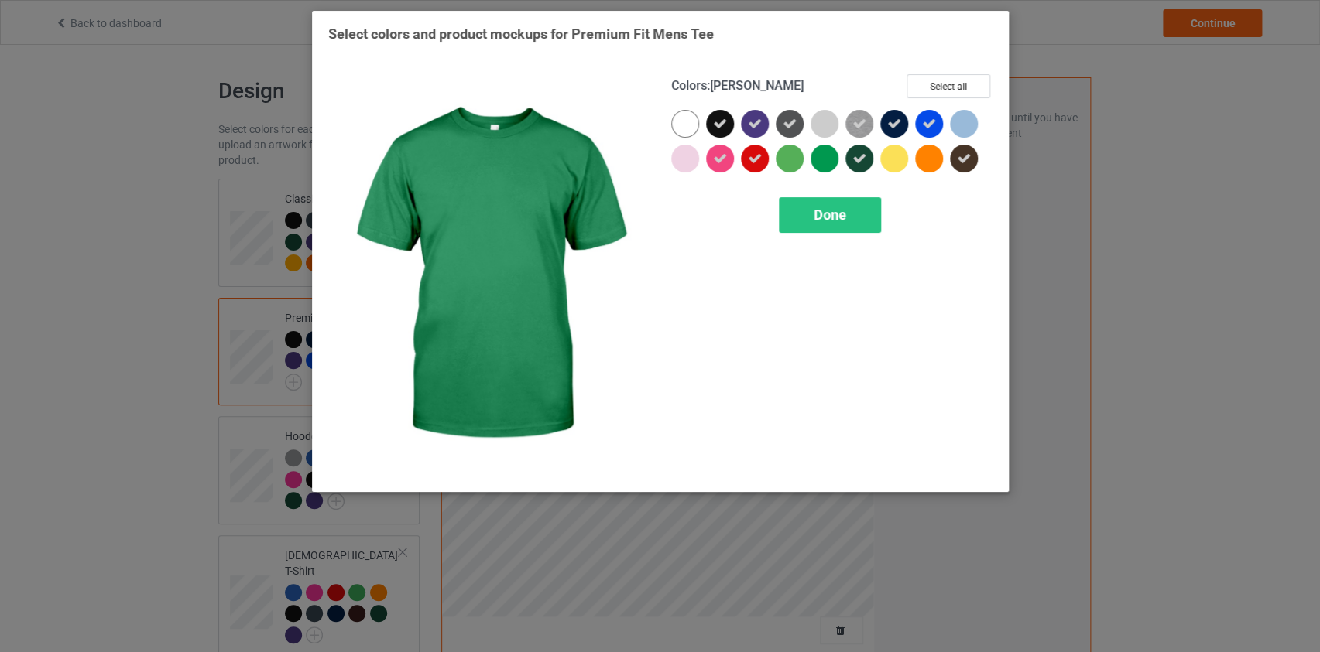
click at [820, 156] on div at bounding box center [824, 159] width 28 height 28
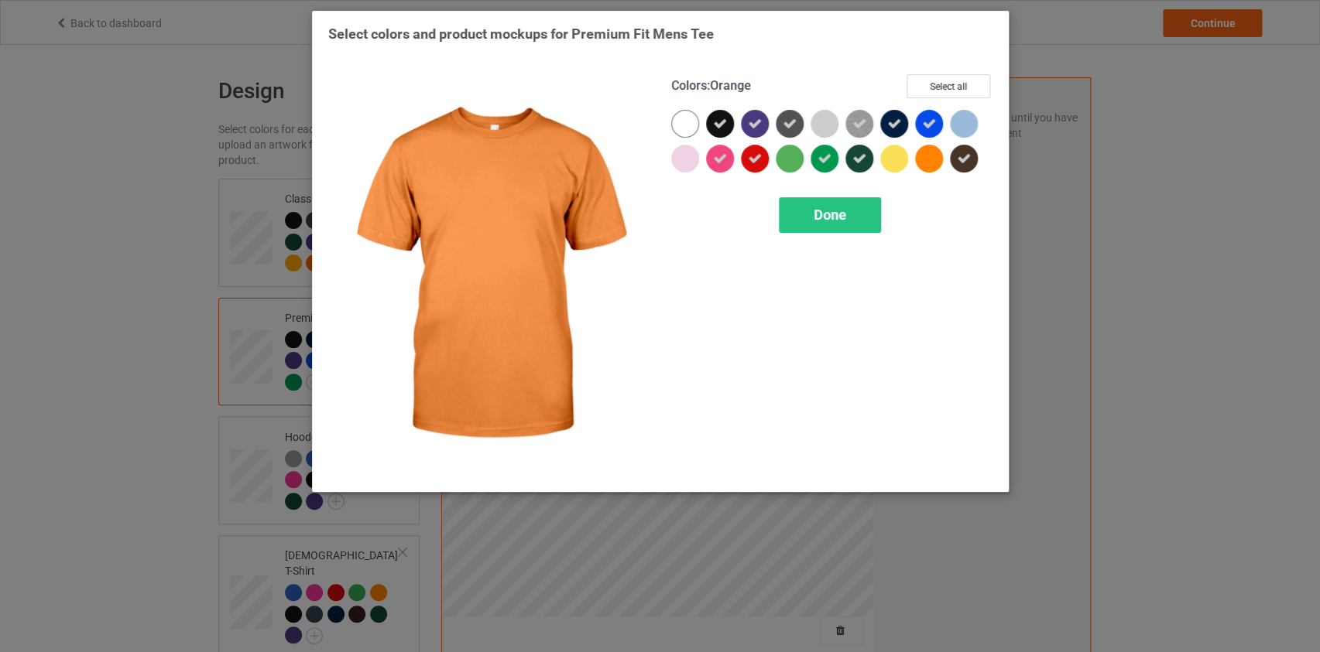
click at [937, 162] on div at bounding box center [929, 159] width 28 height 28
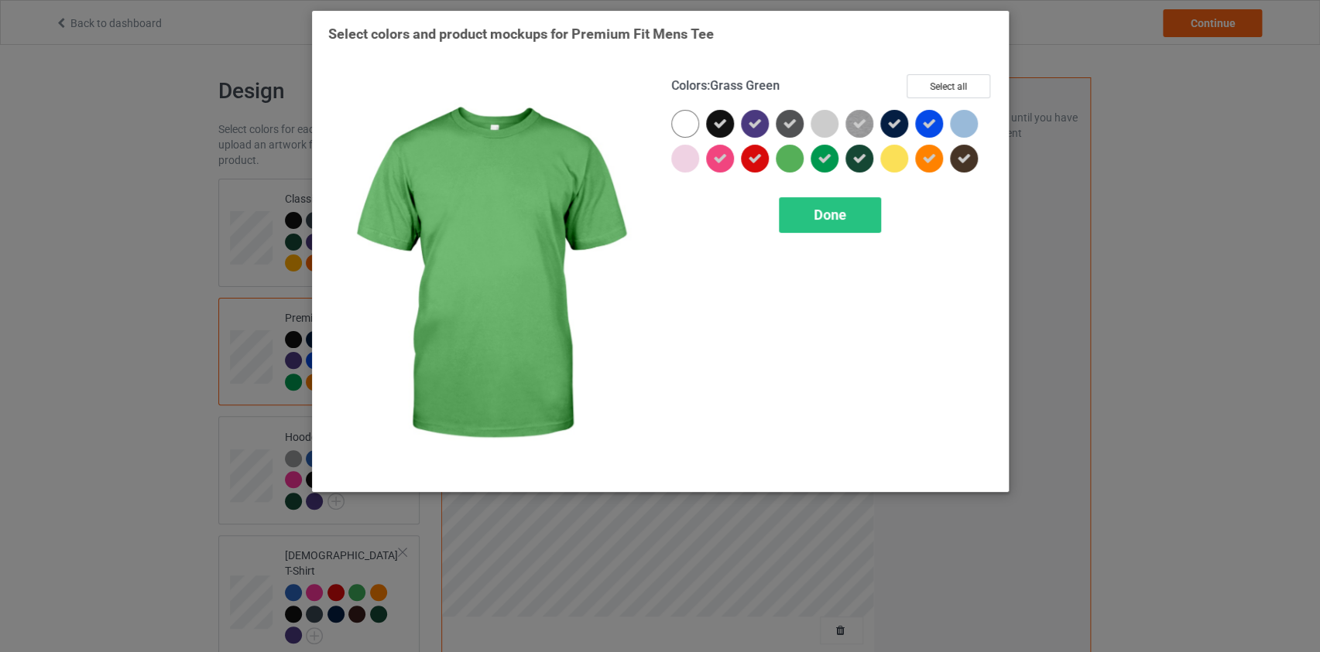
click at [792, 157] on div at bounding box center [789, 159] width 28 height 28
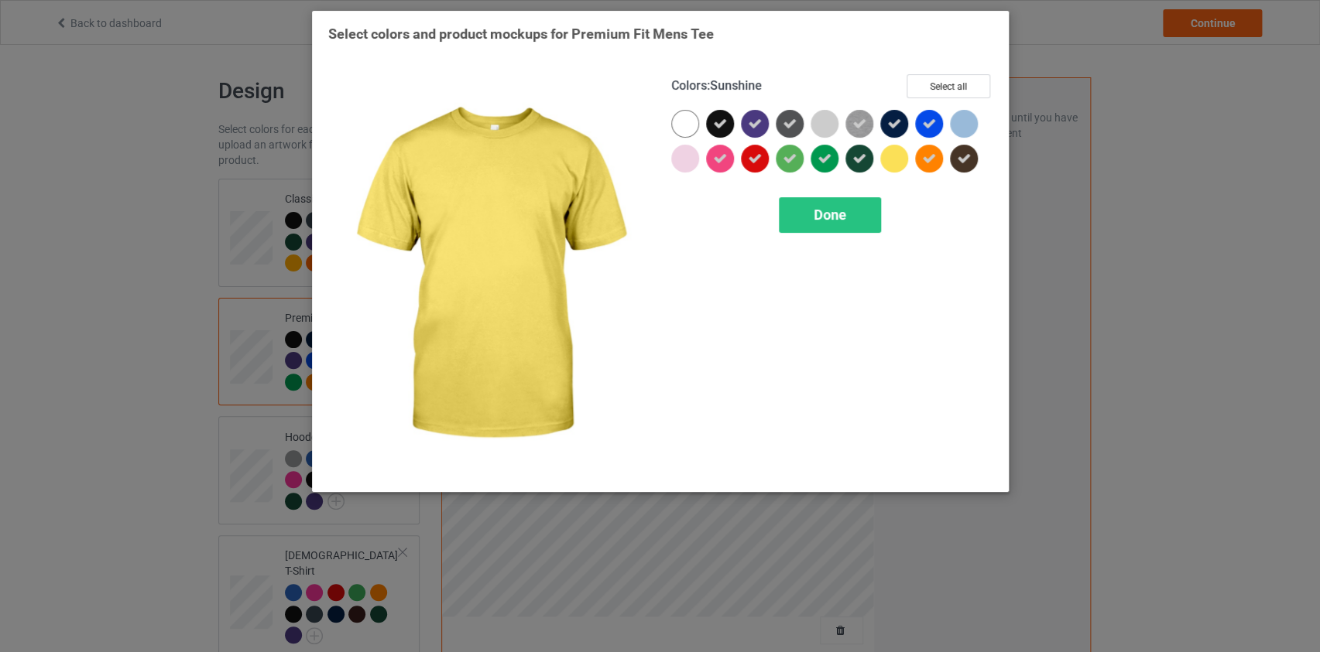
click at [891, 159] on div at bounding box center [894, 159] width 28 height 28
click at [832, 208] on span "Done" at bounding box center [829, 215] width 33 height 16
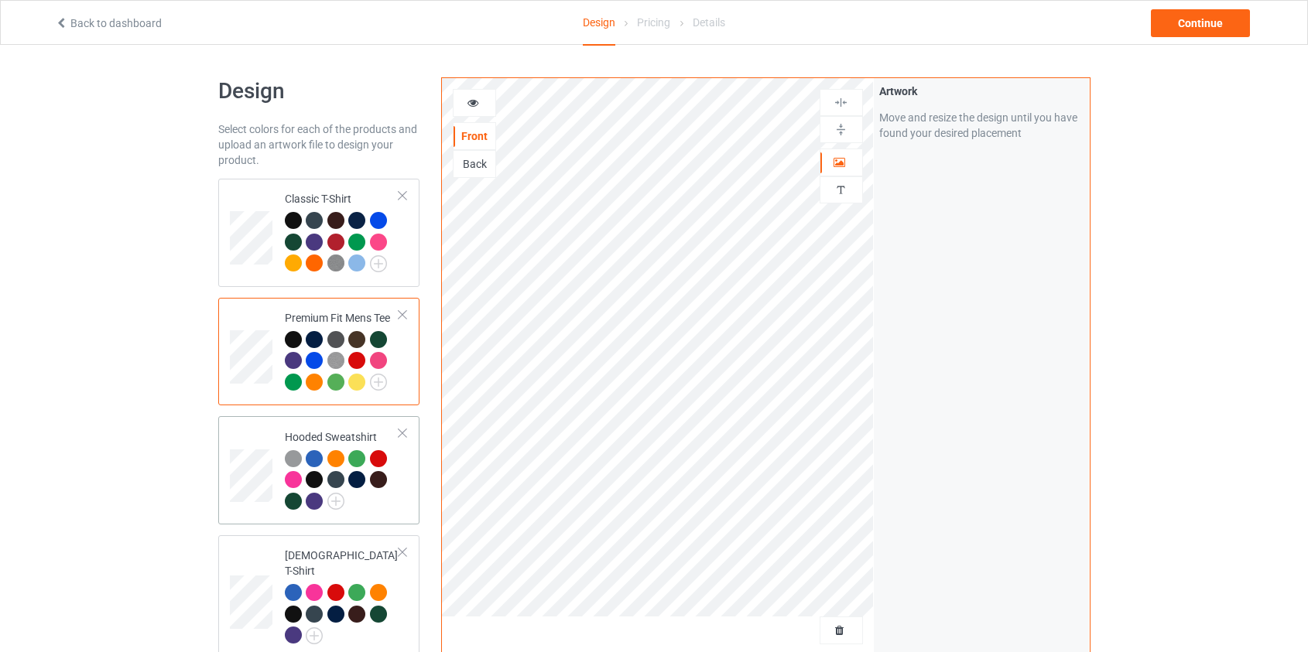
click at [345, 505] on div at bounding box center [342, 482] width 115 height 64
click at [339, 504] on img at bounding box center [335, 501] width 17 height 17
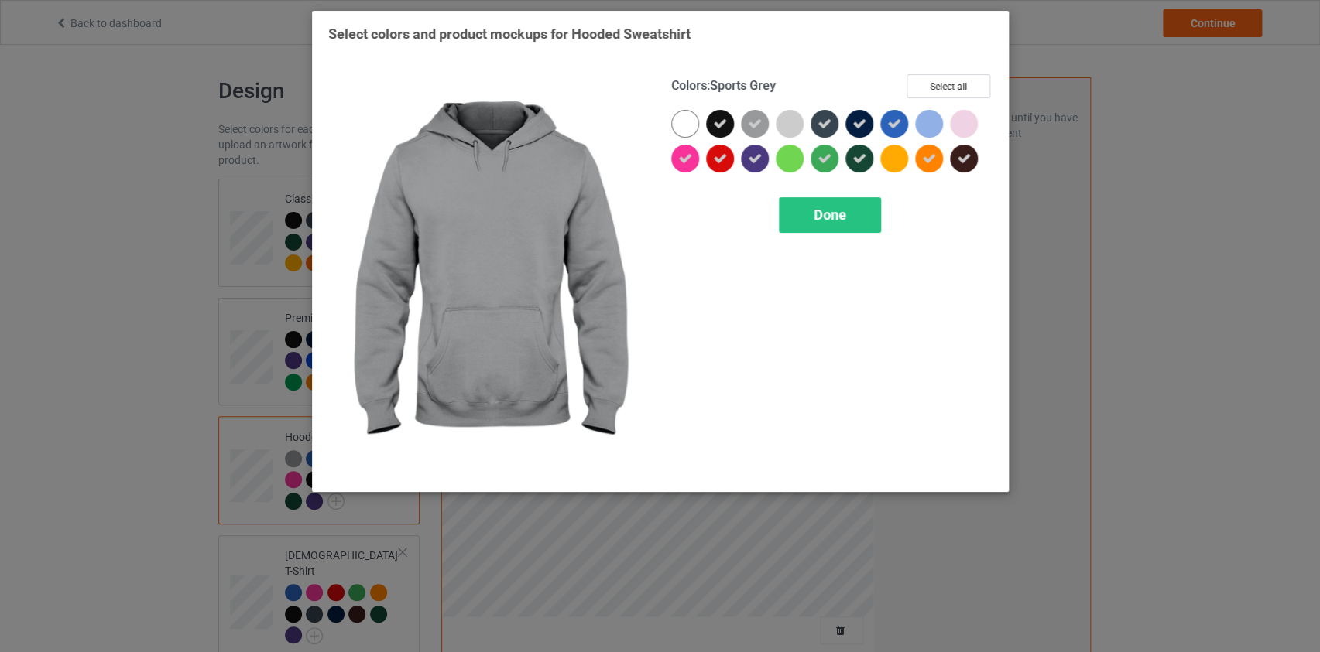
drag, startPoint x: 755, startPoint y: 124, endPoint x: 790, endPoint y: 124, distance: 35.6
click at [755, 124] on icon at bounding box center [755, 124] width 14 height 14
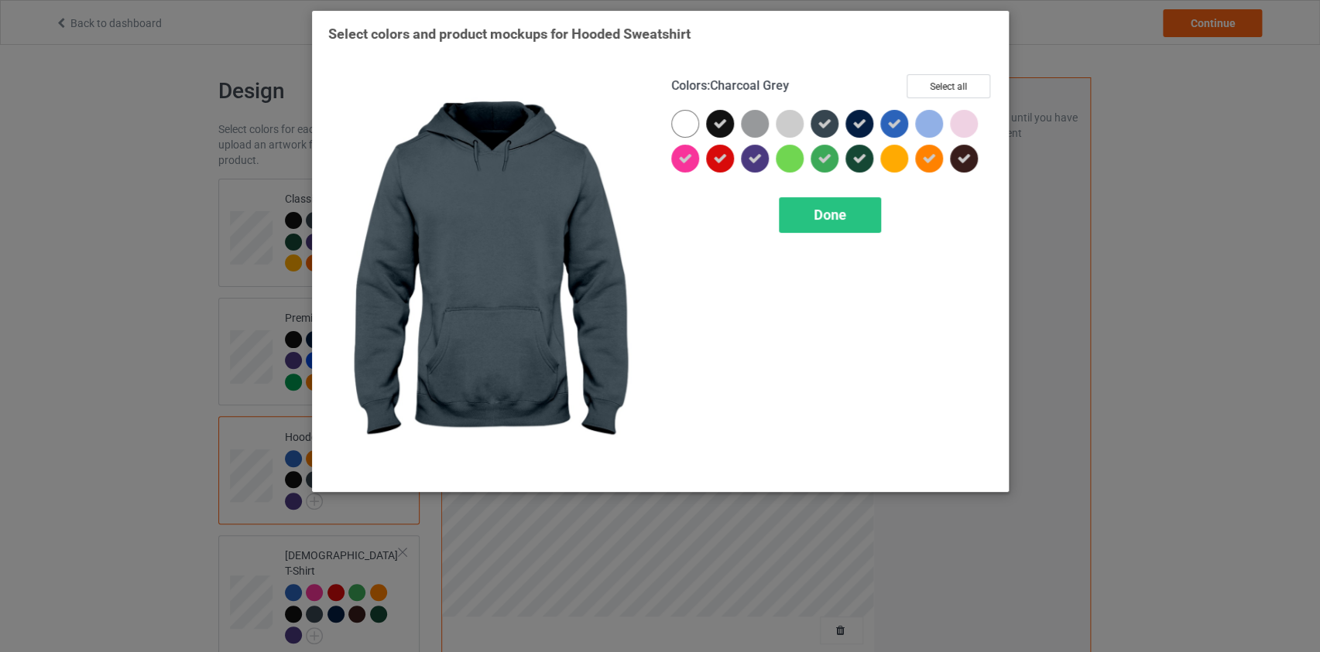
click at [834, 125] on div at bounding box center [824, 124] width 28 height 28
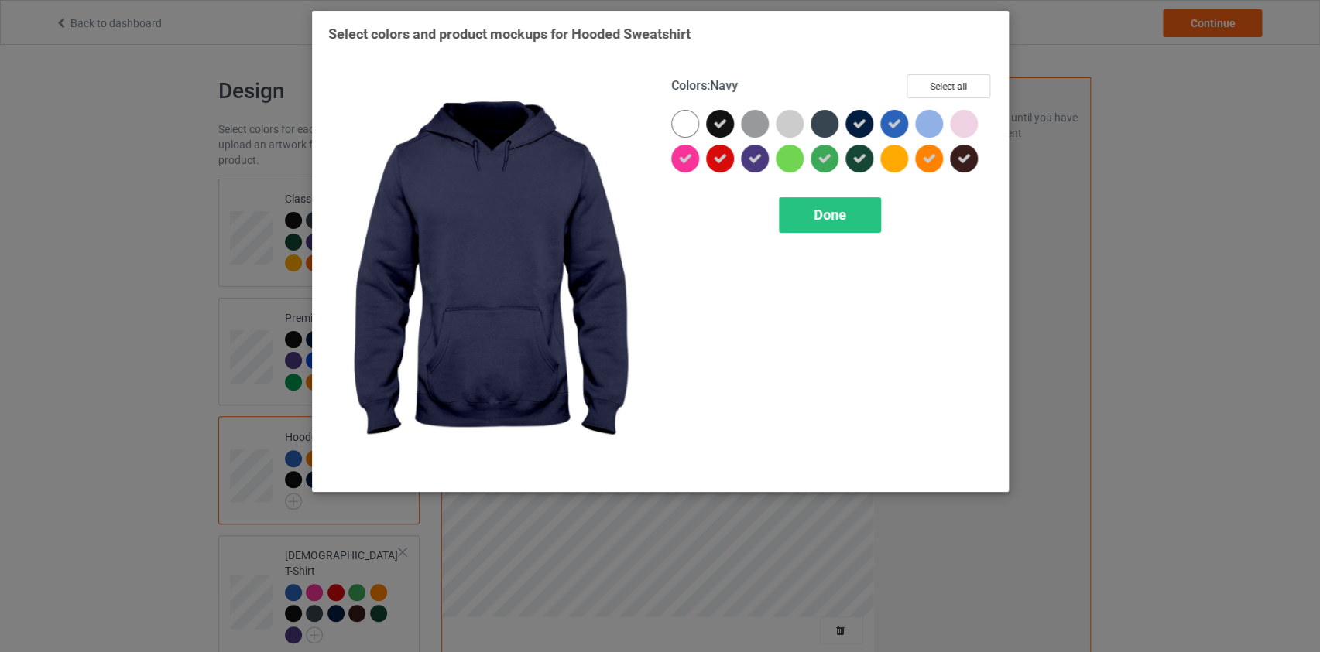
click at [864, 124] on icon at bounding box center [859, 124] width 14 height 14
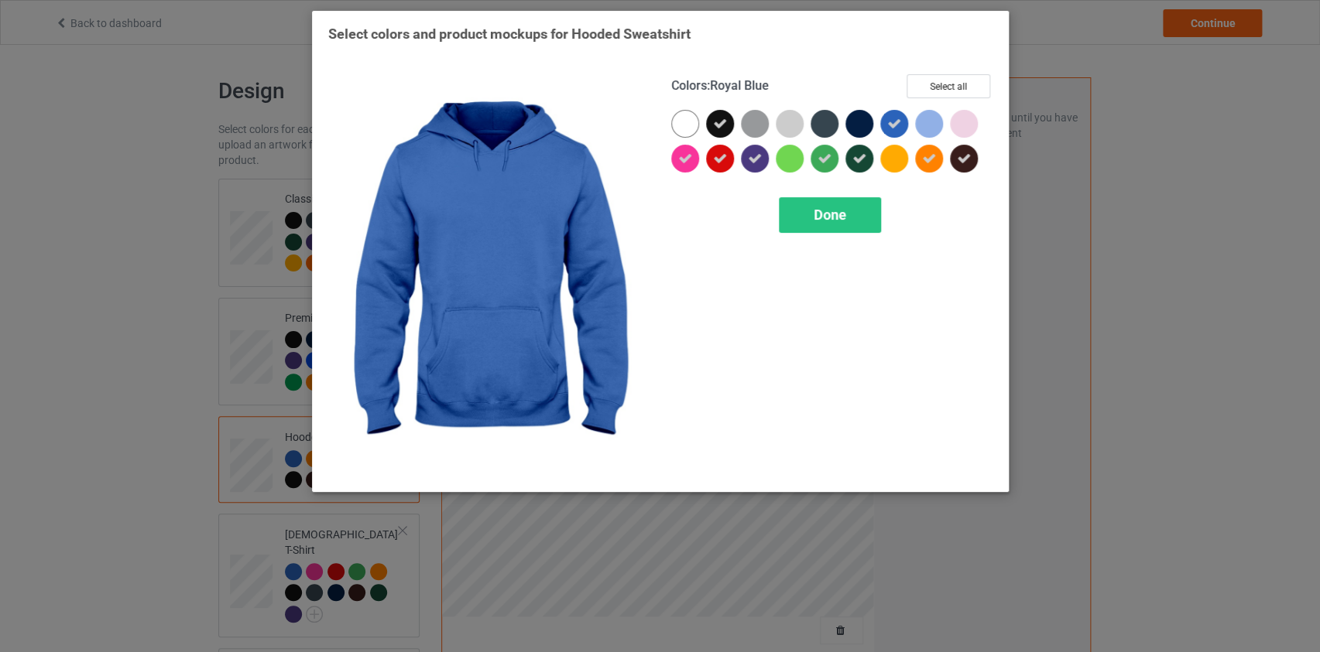
click at [899, 120] on icon at bounding box center [894, 124] width 14 height 14
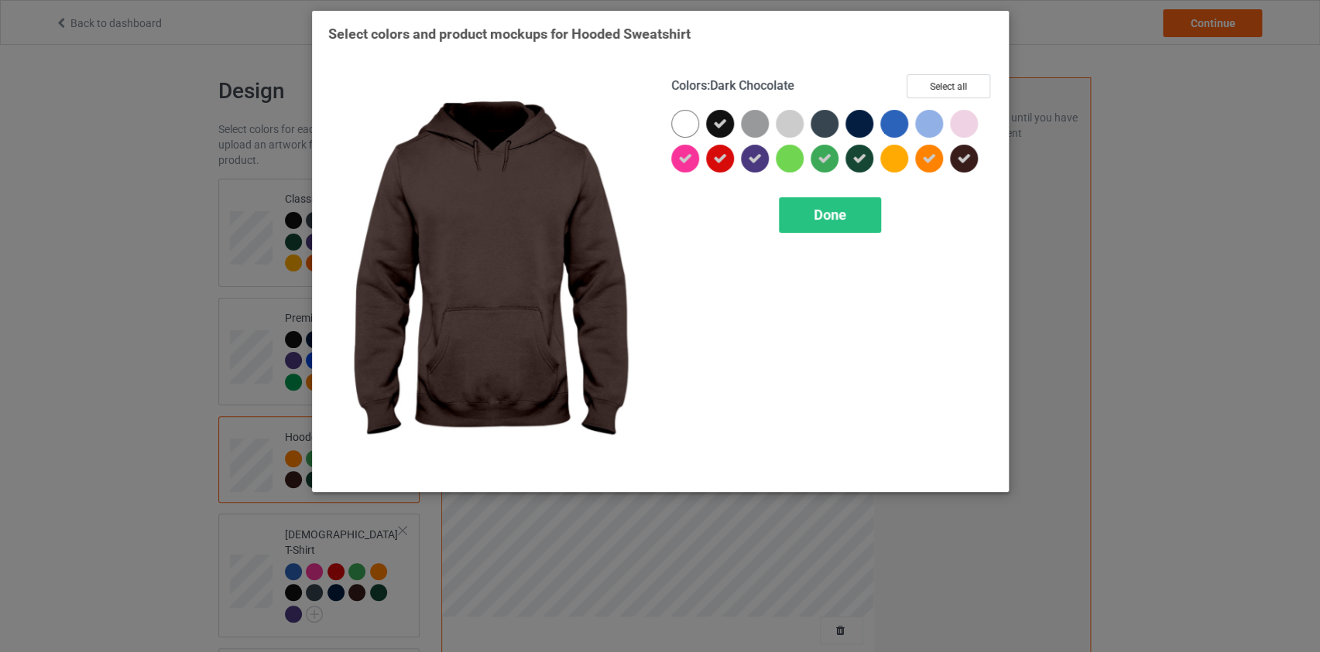
click at [952, 159] on div at bounding box center [964, 159] width 28 height 28
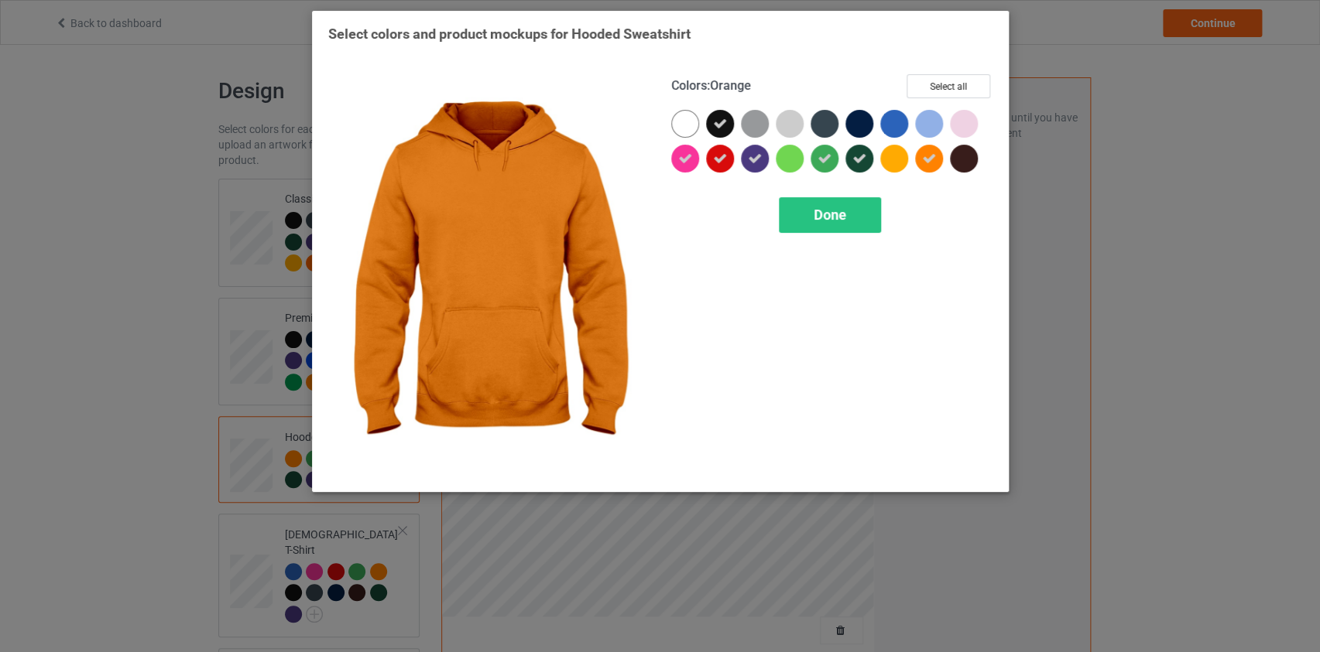
click at [926, 161] on icon at bounding box center [929, 159] width 14 height 14
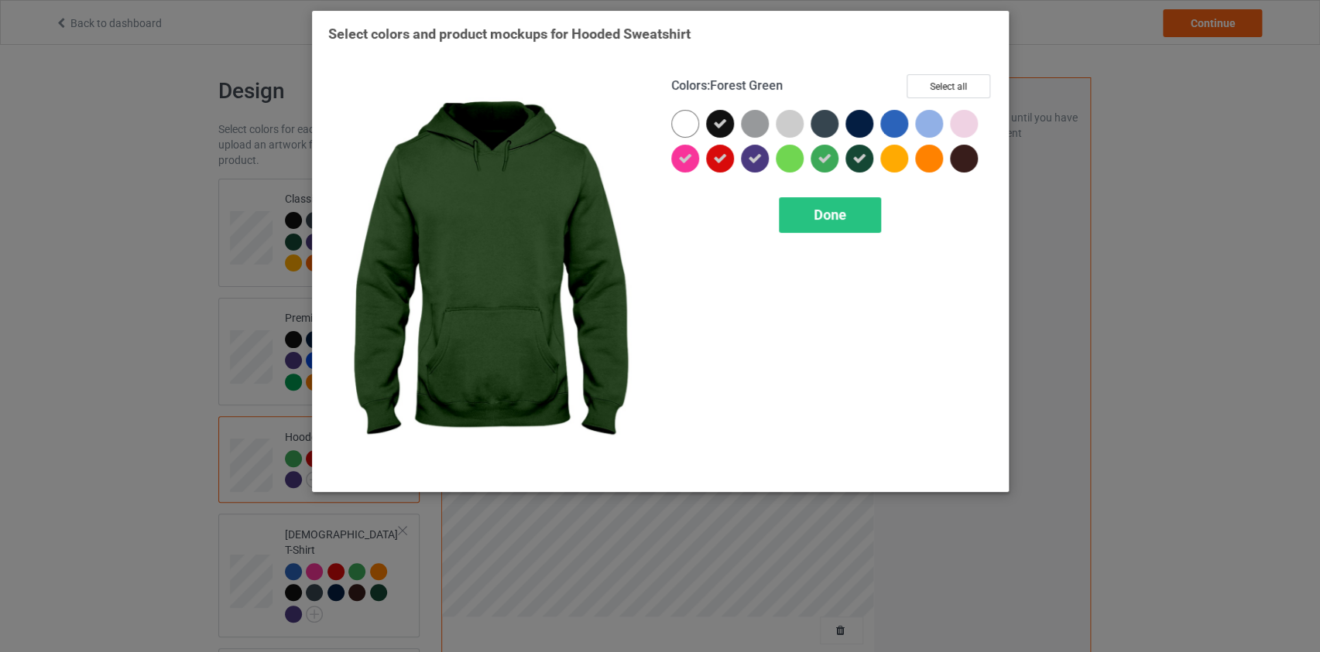
click at [854, 160] on icon at bounding box center [859, 159] width 14 height 14
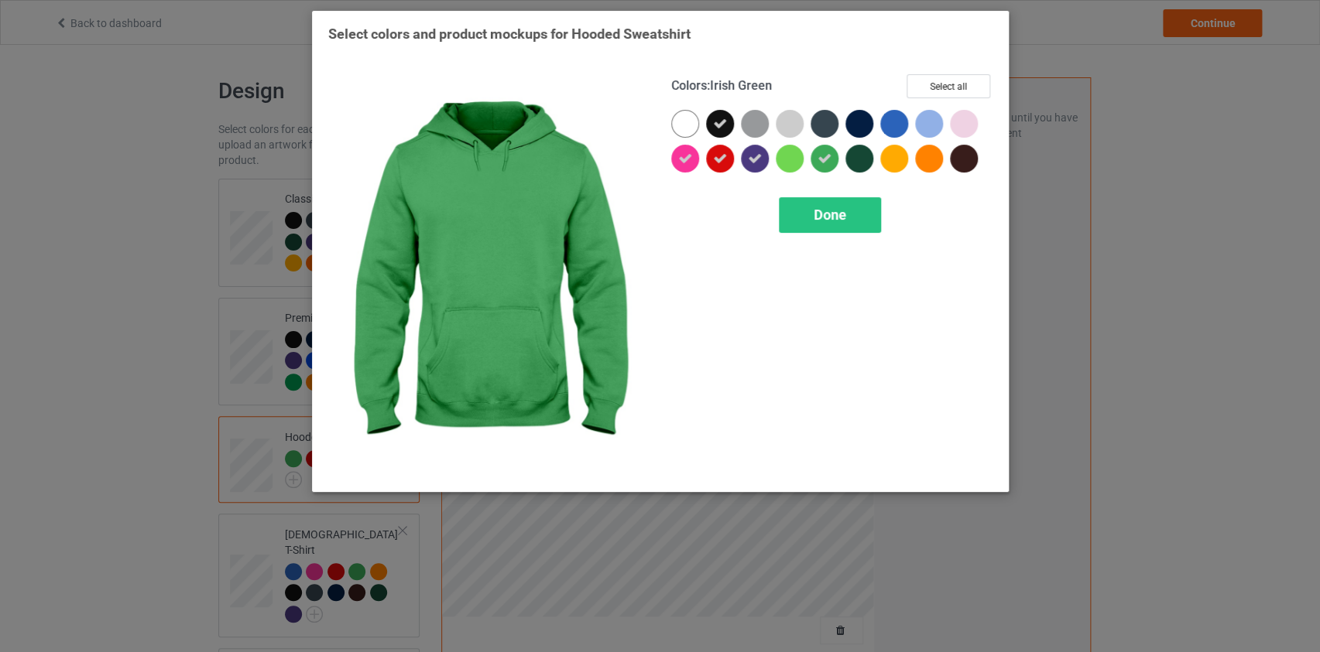
click at [813, 156] on div at bounding box center [824, 159] width 28 height 28
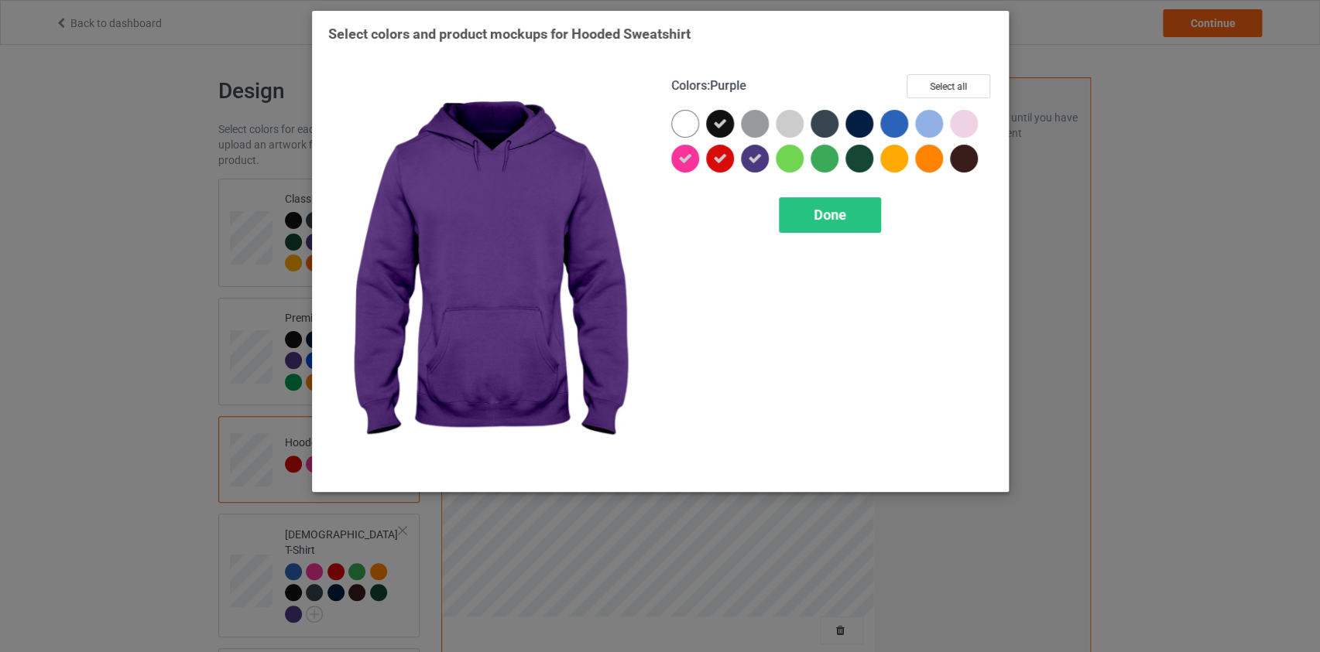
click at [748, 160] on icon at bounding box center [755, 159] width 14 height 14
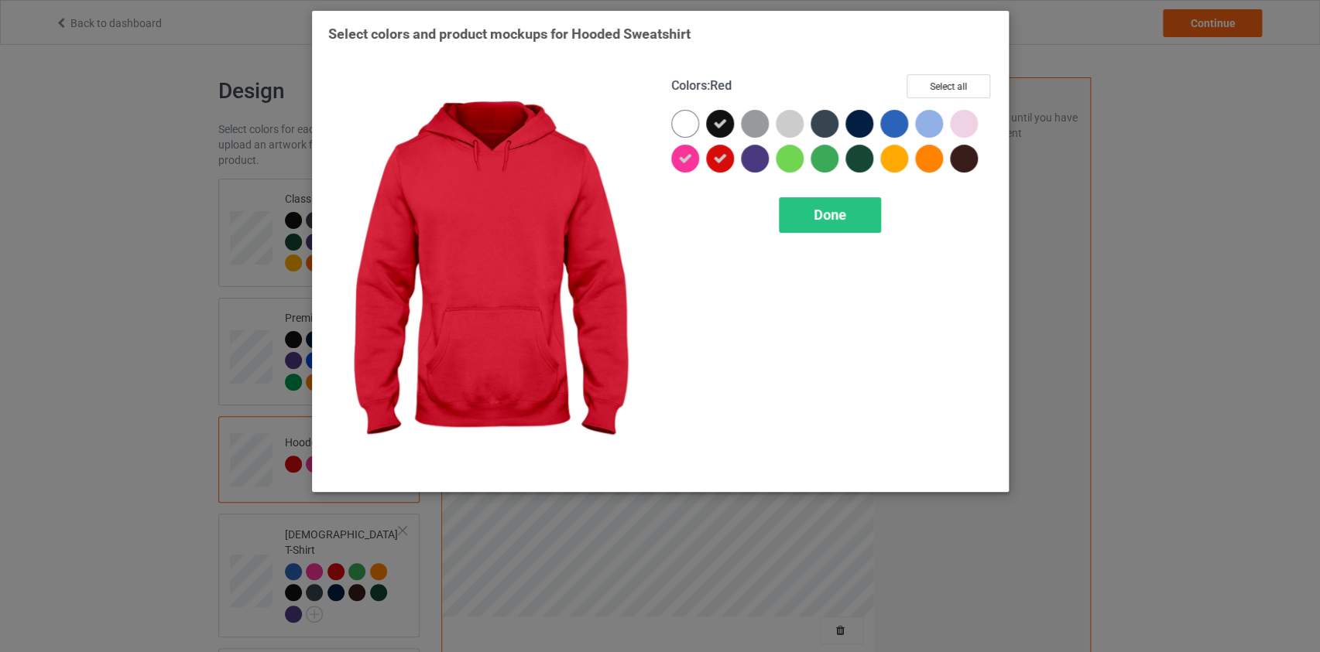
click at [713, 160] on icon at bounding box center [720, 159] width 14 height 14
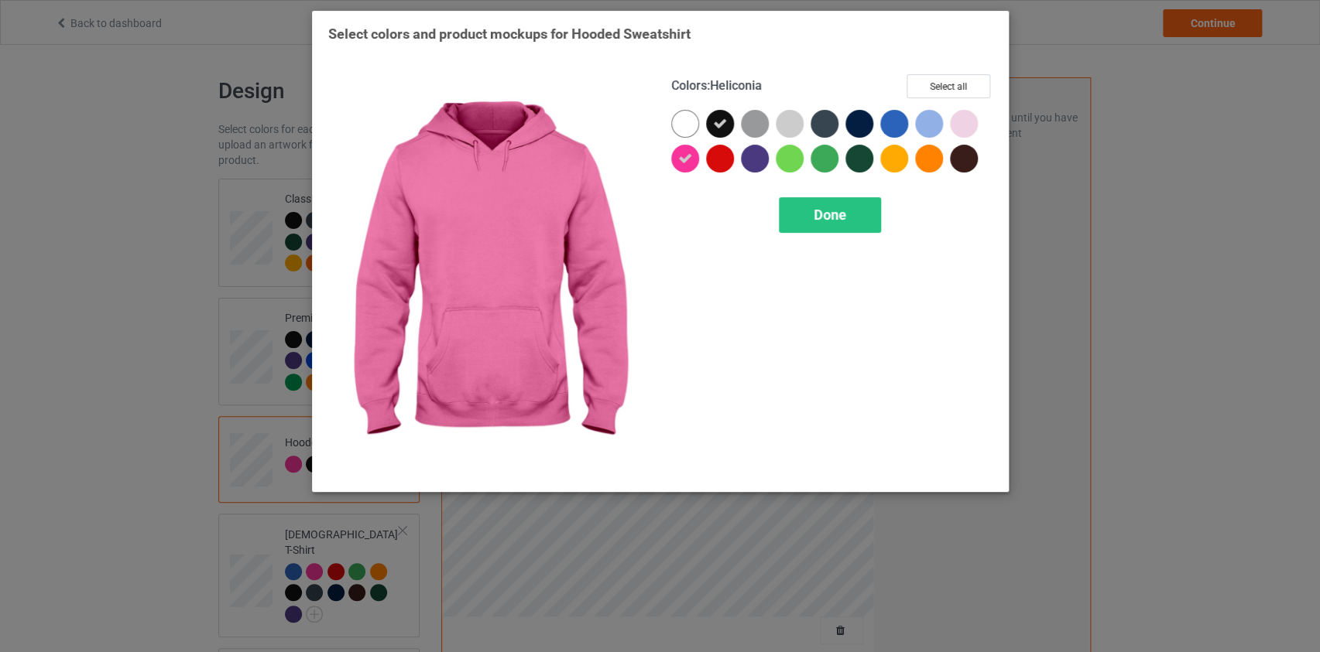
click at [689, 159] on icon at bounding box center [685, 159] width 14 height 14
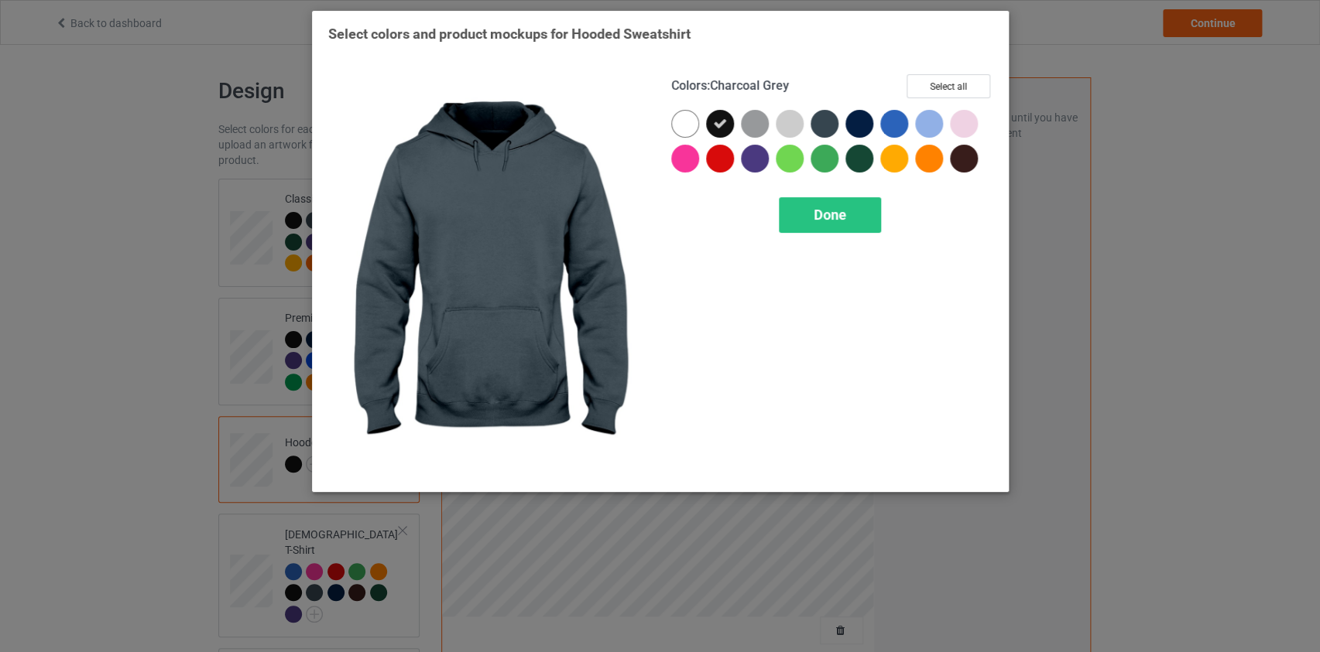
click at [858, 119] on div at bounding box center [859, 124] width 28 height 28
click at [829, 125] on div at bounding box center [824, 124] width 28 height 28
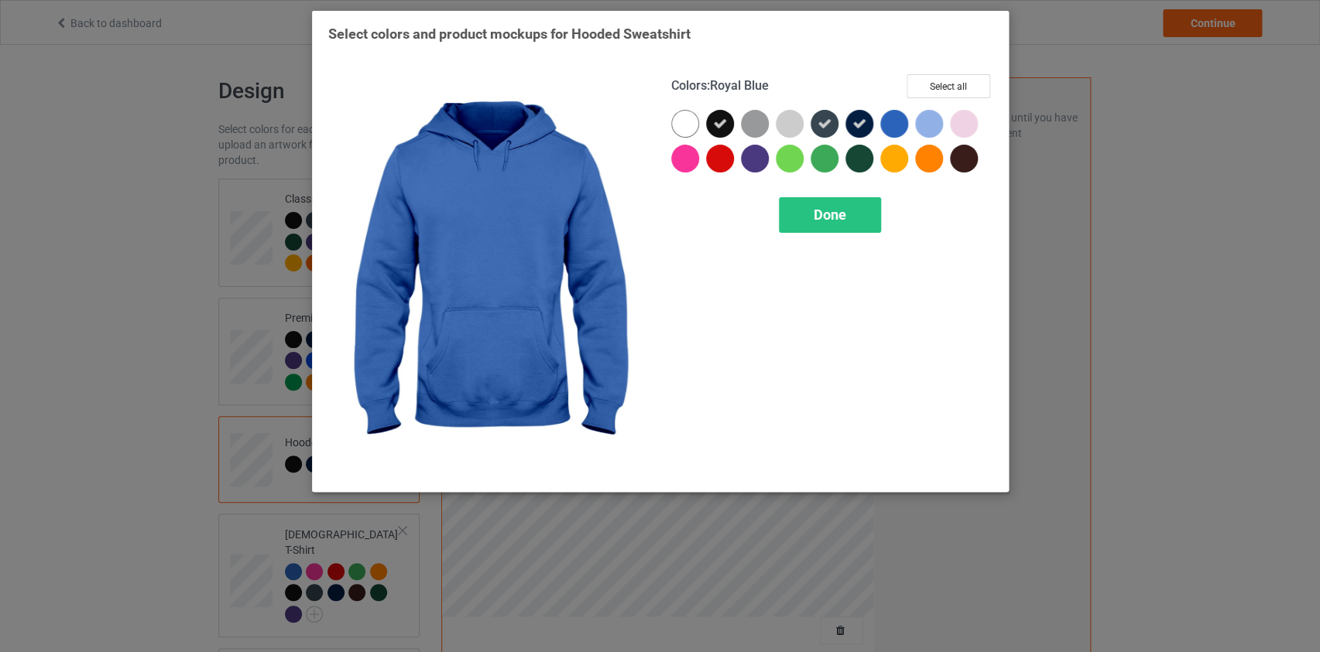
click at [899, 124] on div at bounding box center [894, 124] width 28 height 28
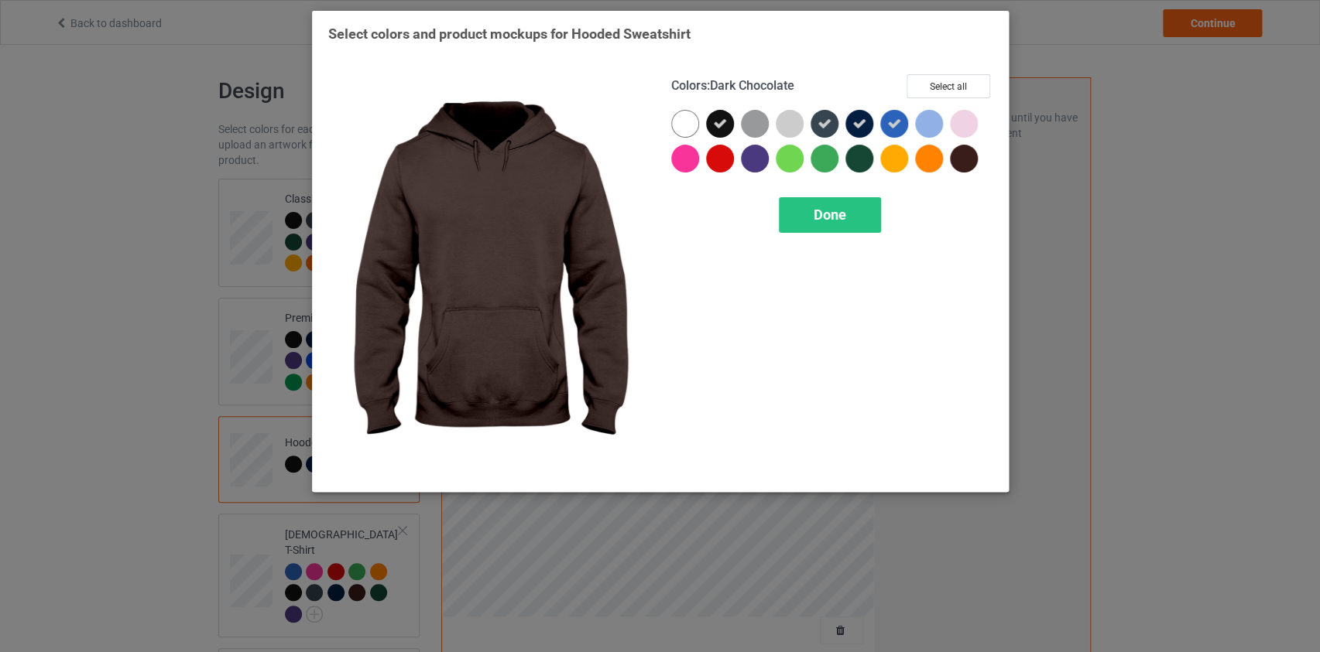
click at [961, 163] on div at bounding box center [964, 159] width 28 height 28
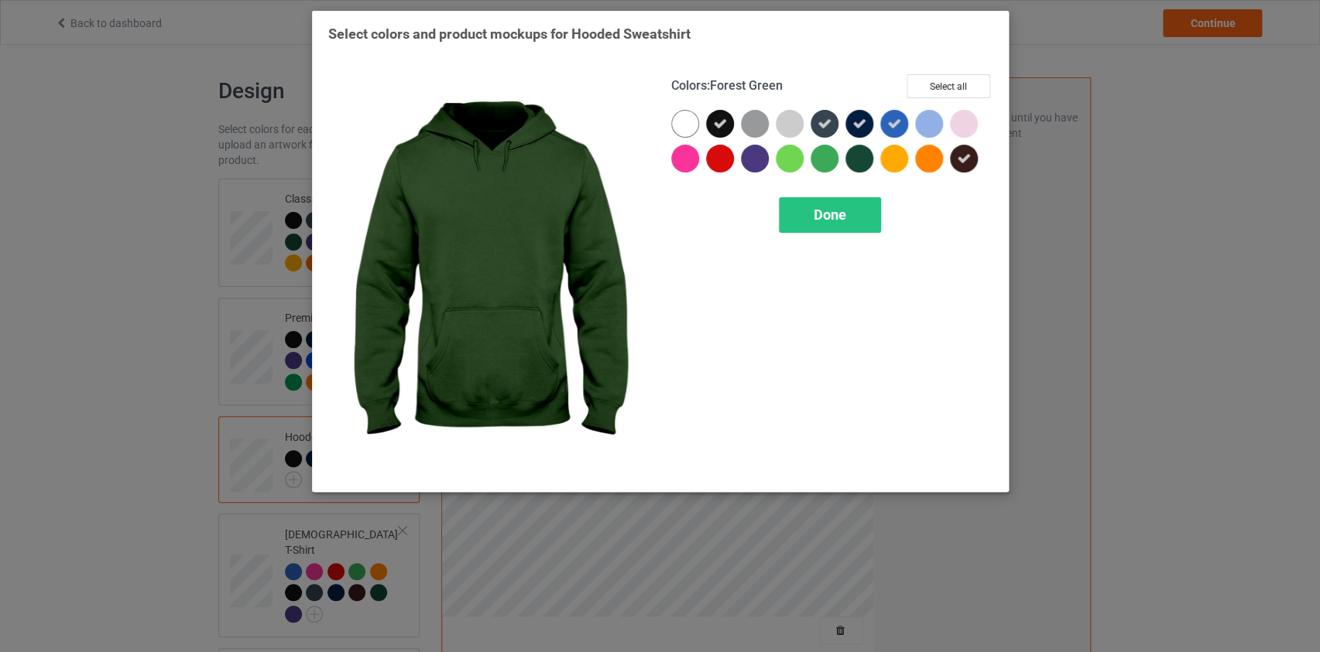
click at [857, 159] on div at bounding box center [859, 159] width 28 height 28
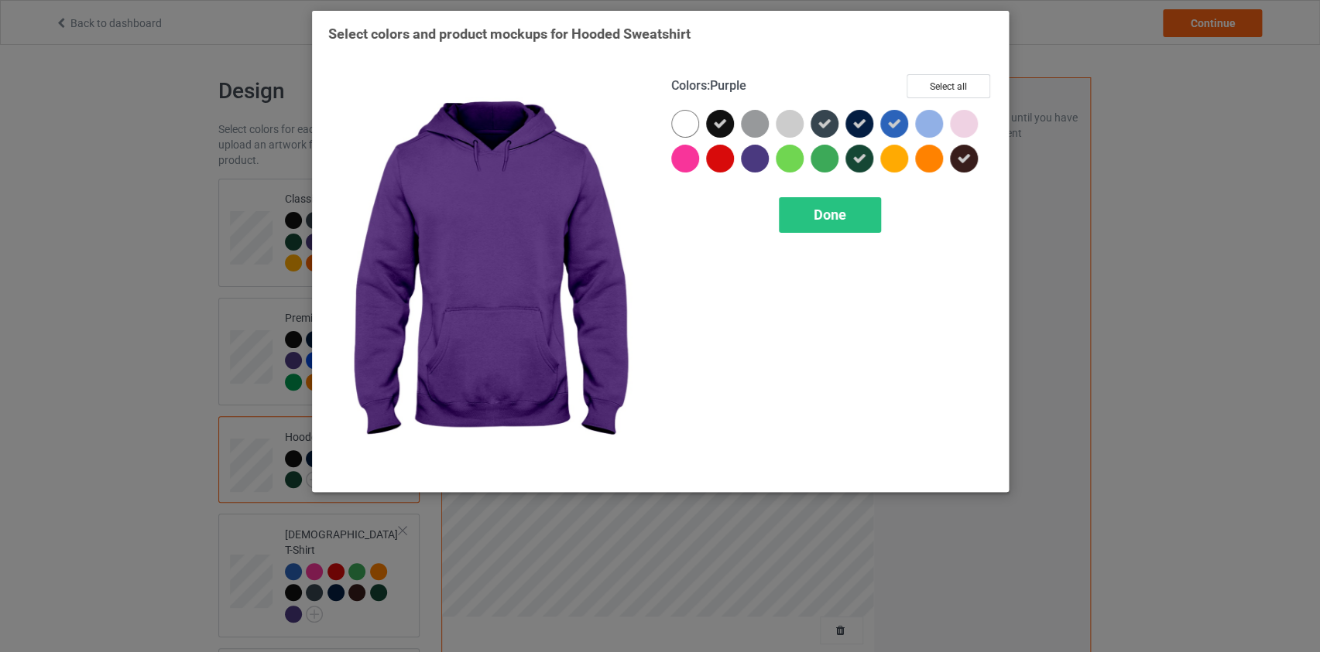
click at [748, 155] on div at bounding box center [755, 159] width 28 height 28
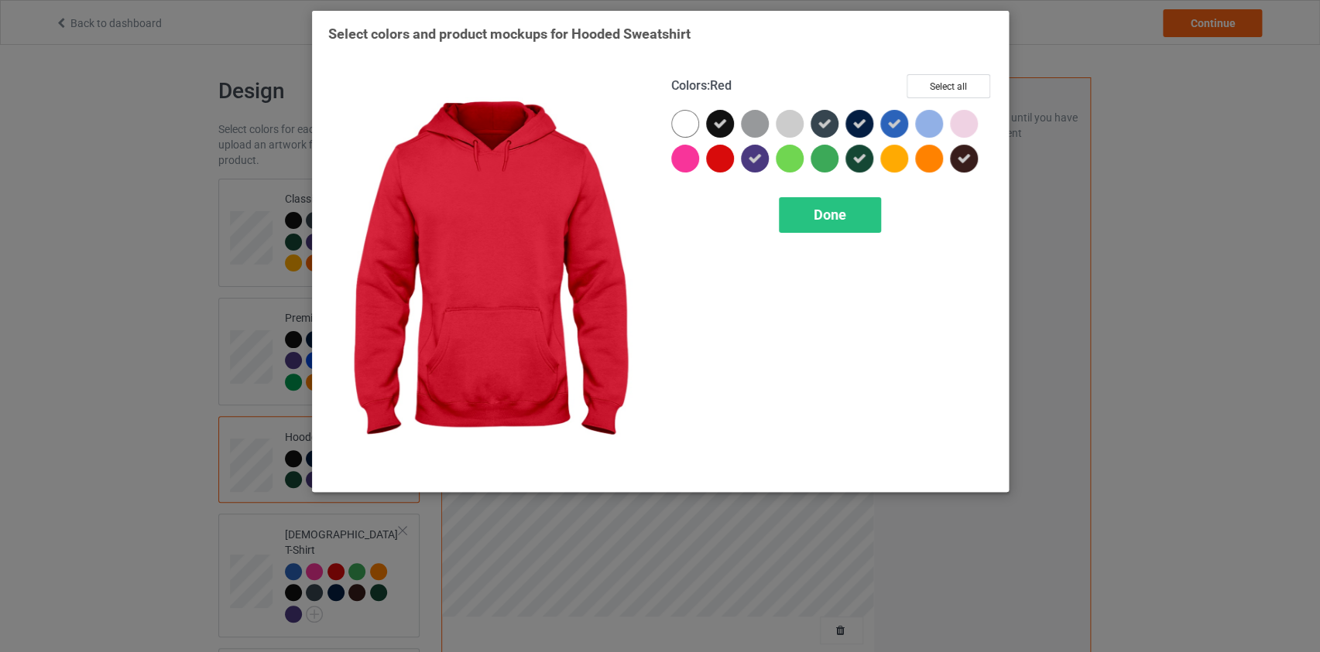
click at [721, 163] on div at bounding box center [720, 159] width 28 height 28
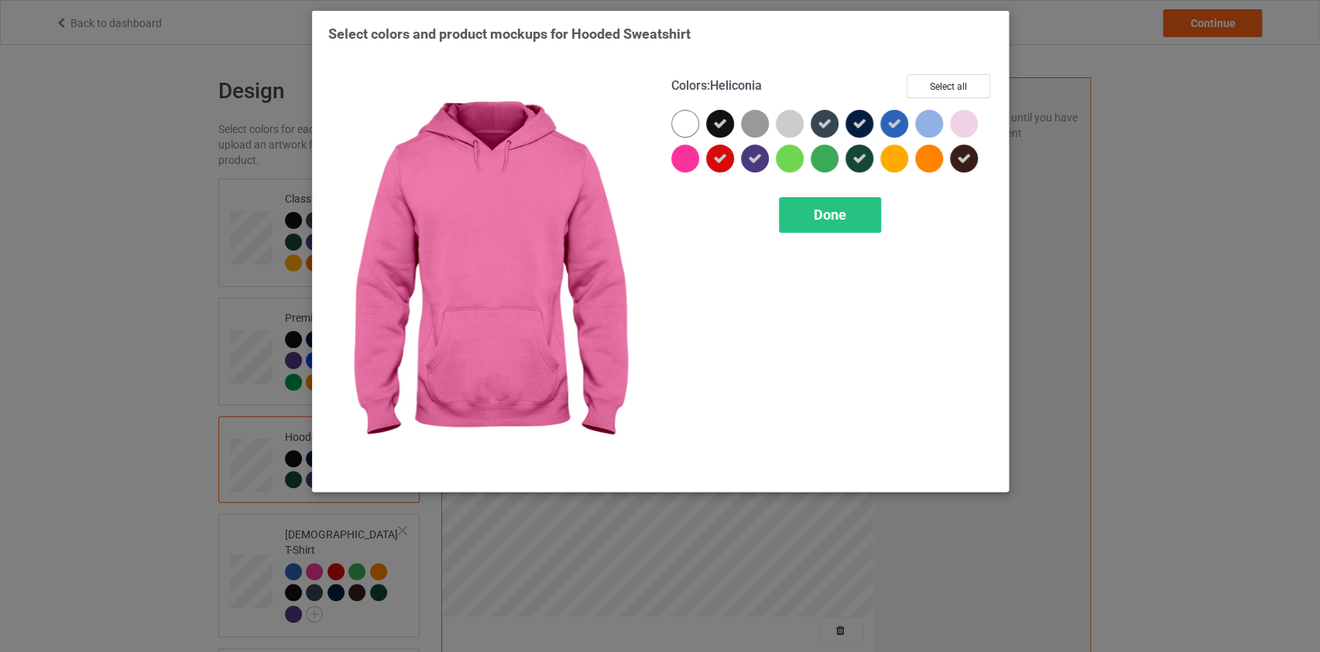
click at [691, 163] on div at bounding box center [685, 159] width 28 height 28
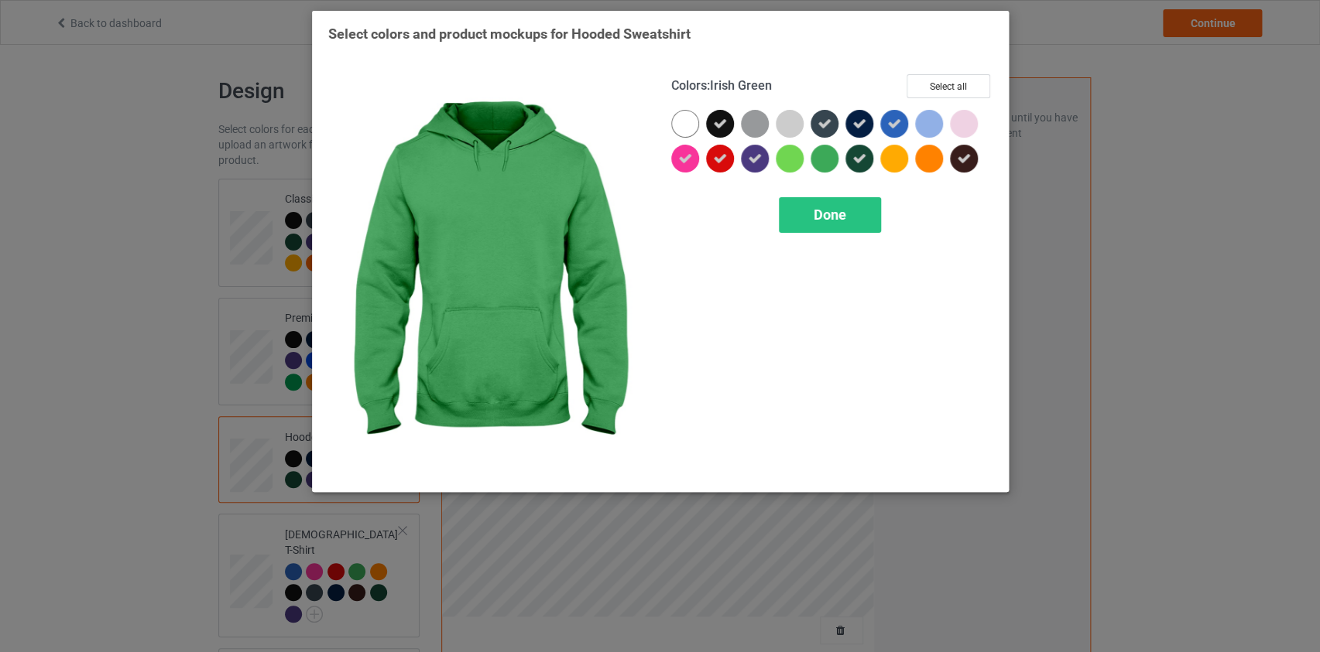
click at [837, 158] on div at bounding box center [824, 159] width 28 height 28
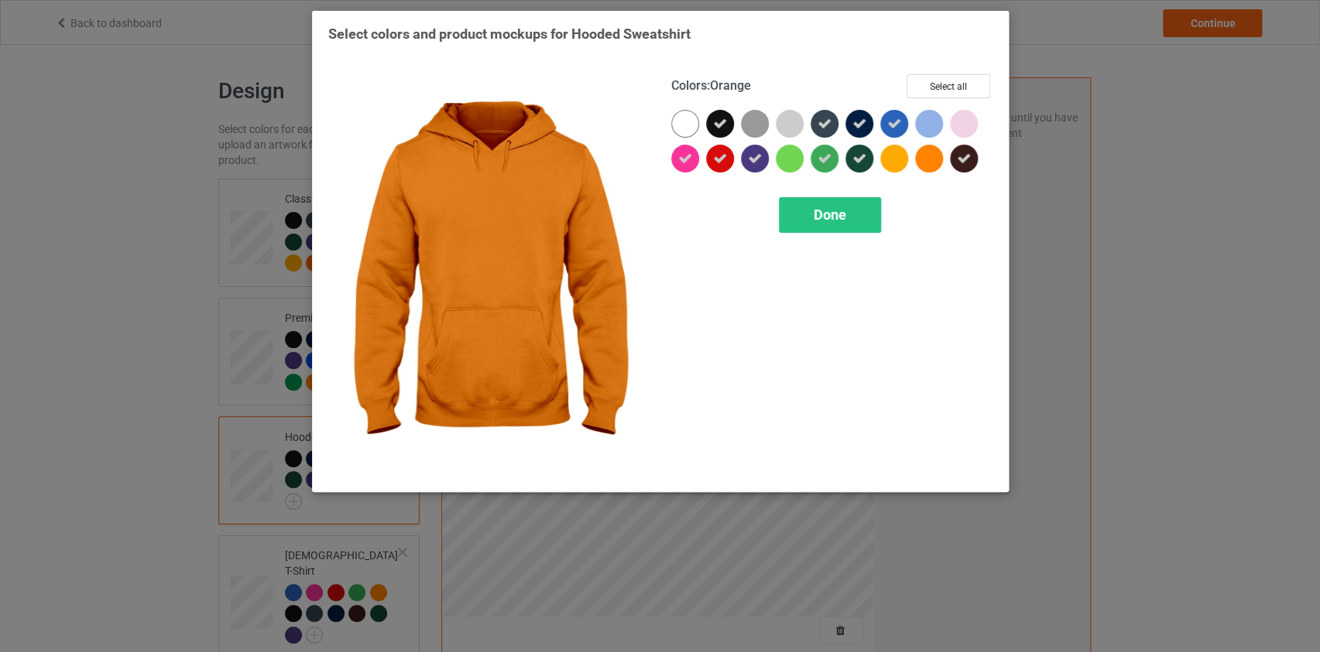
click at [921, 154] on div at bounding box center [929, 159] width 28 height 28
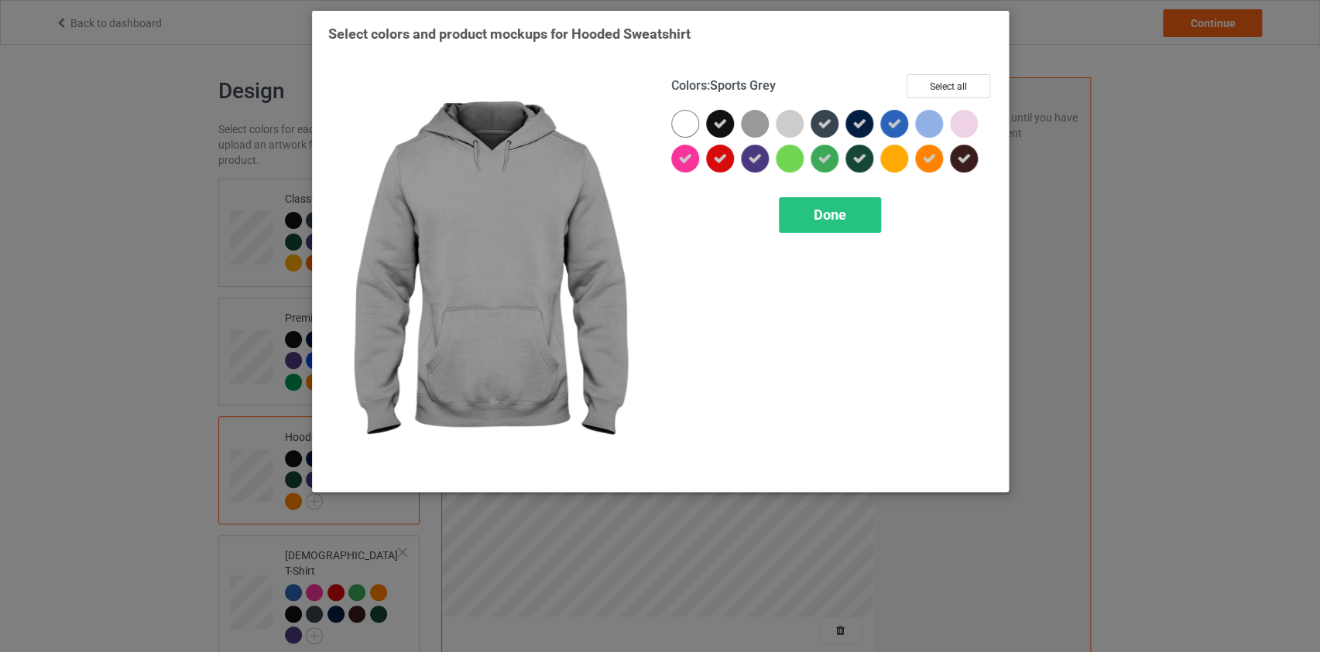
click at [751, 125] on div at bounding box center [755, 124] width 28 height 28
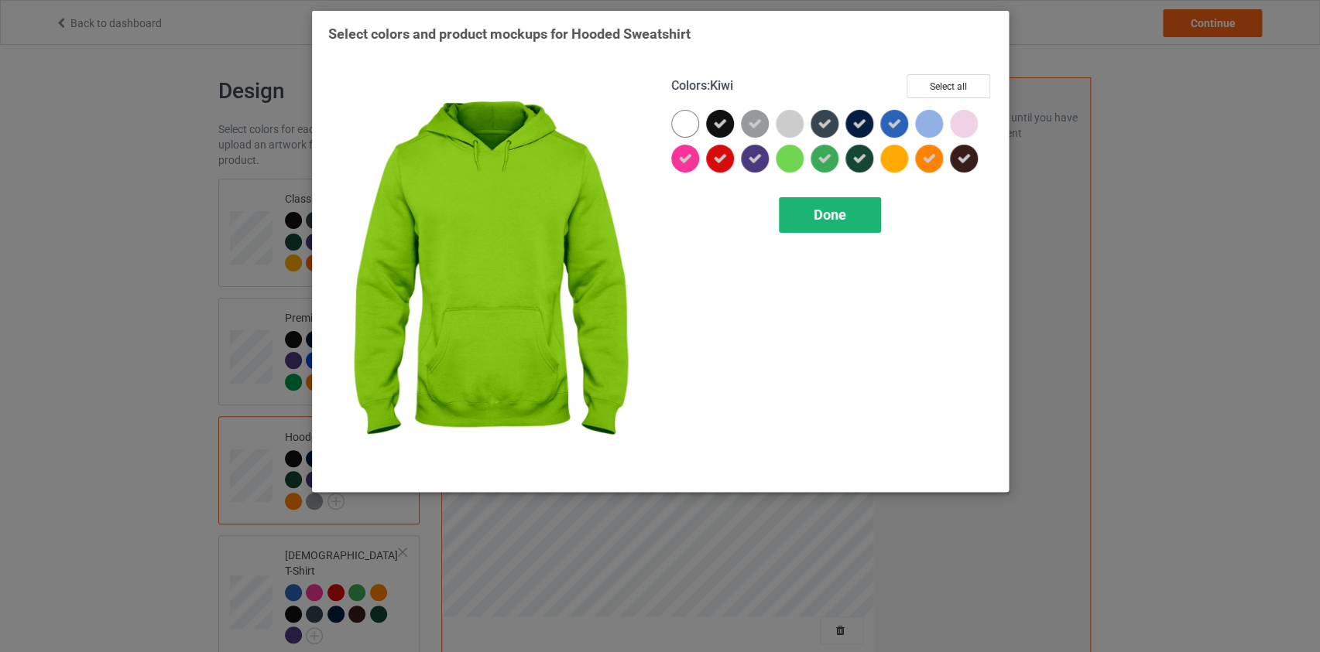
click at [834, 216] on span "Done" at bounding box center [829, 215] width 33 height 16
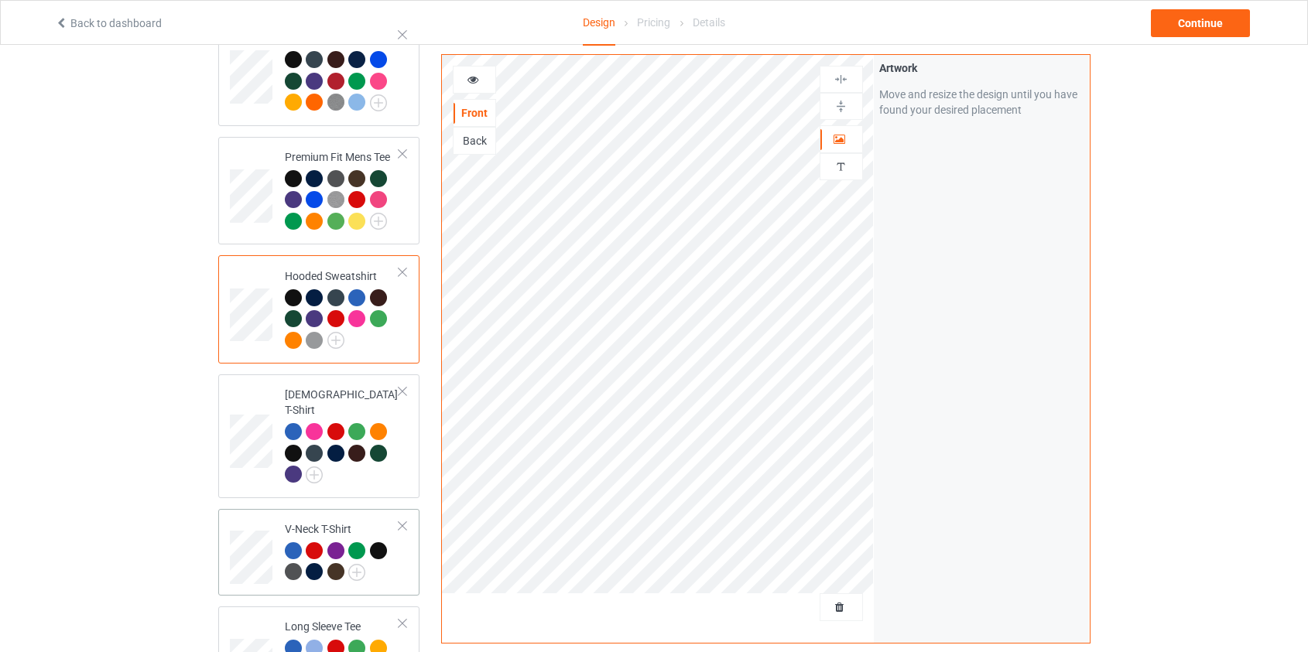
scroll to position [351, 0]
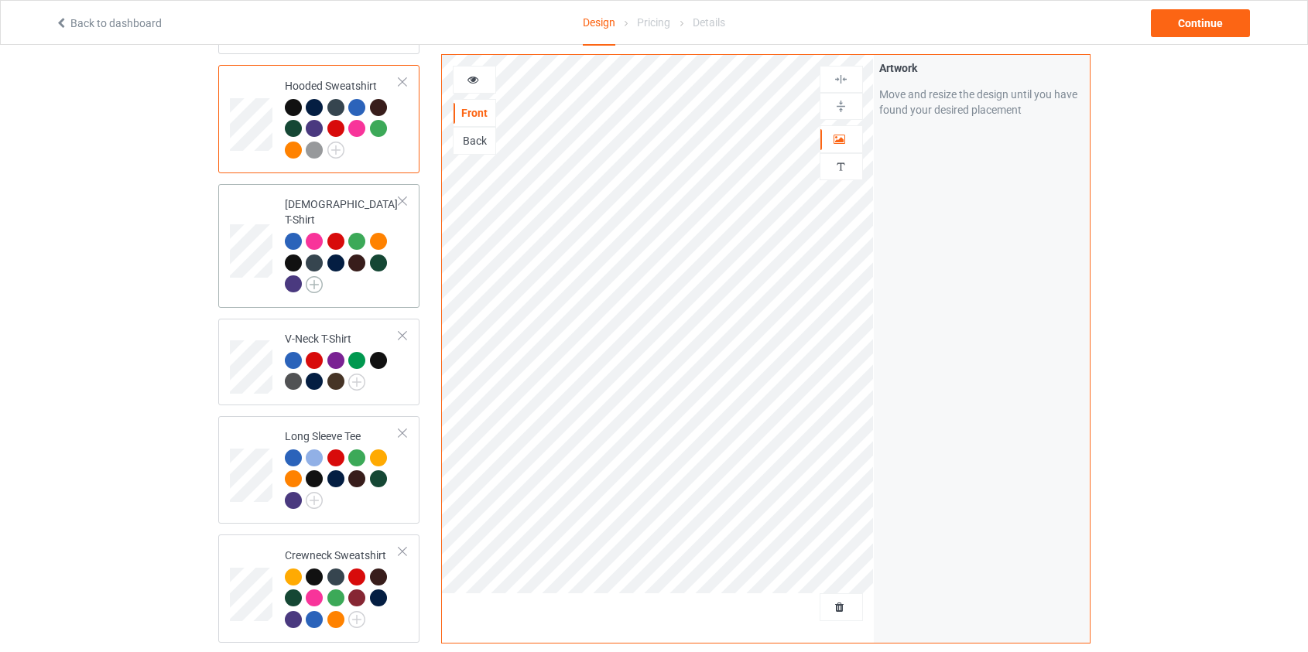
click at [317, 276] on img at bounding box center [314, 284] width 17 height 17
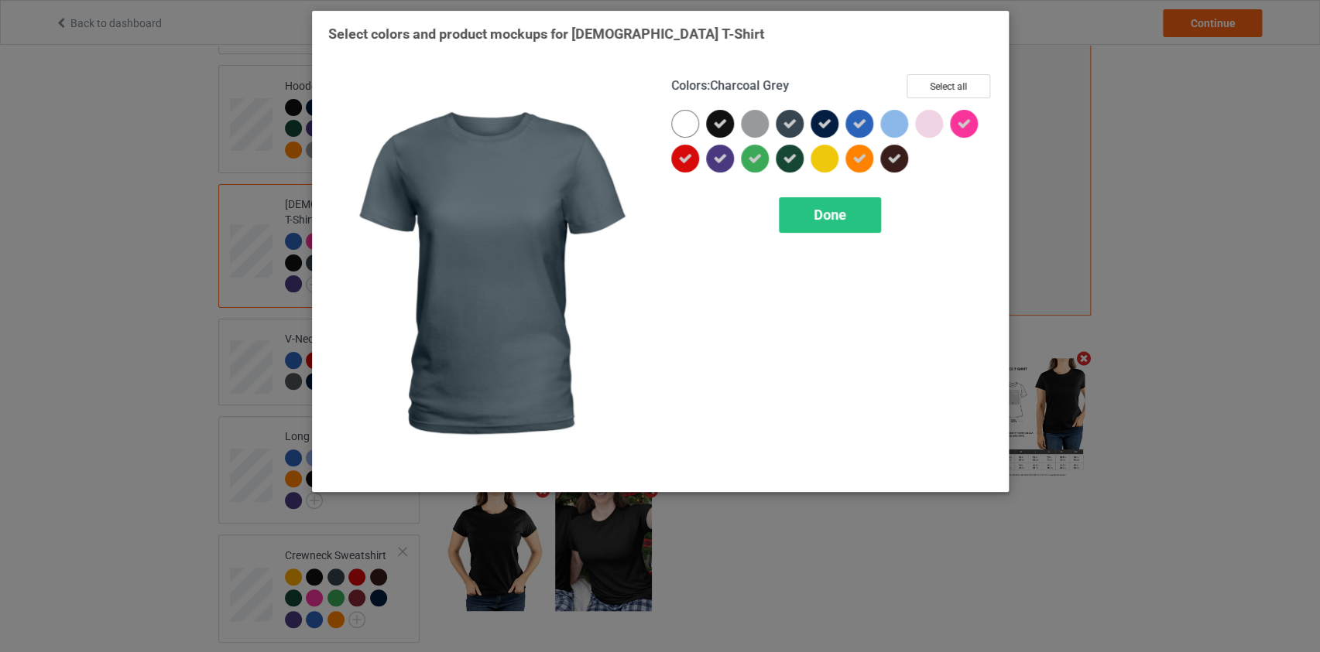
click at [788, 125] on icon at bounding box center [789, 124] width 14 height 14
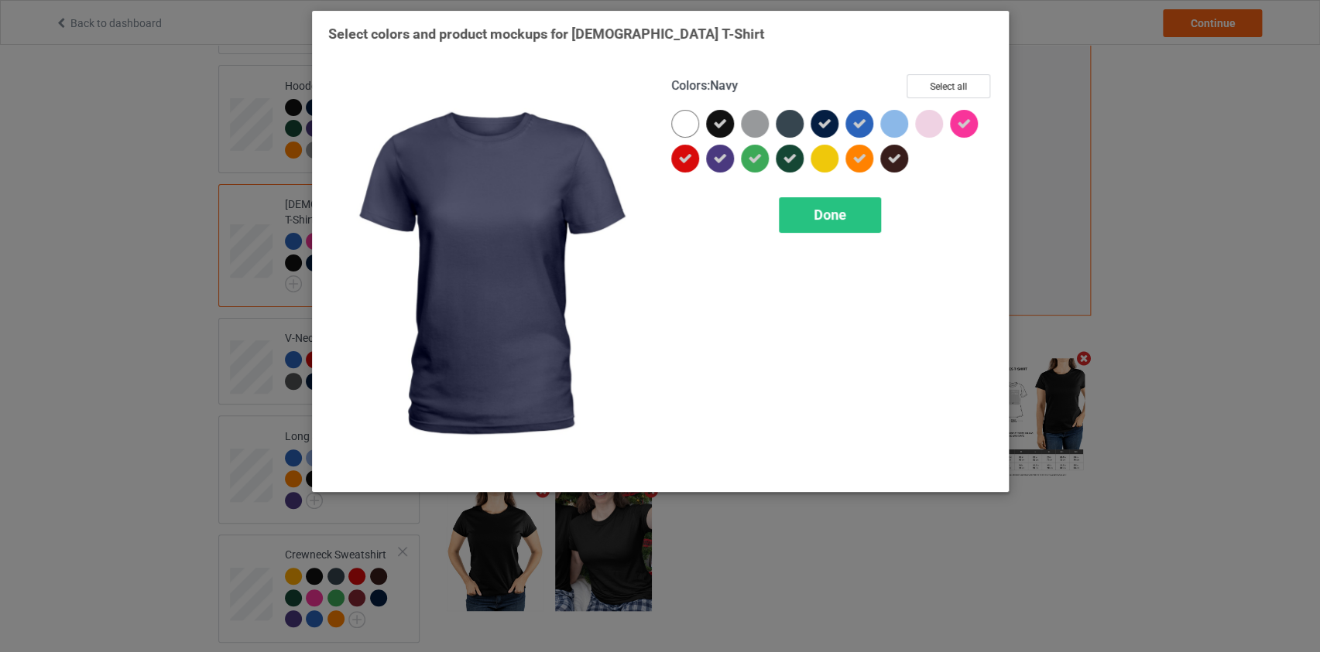
click at [834, 116] on div at bounding box center [824, 124] width 28 height 28
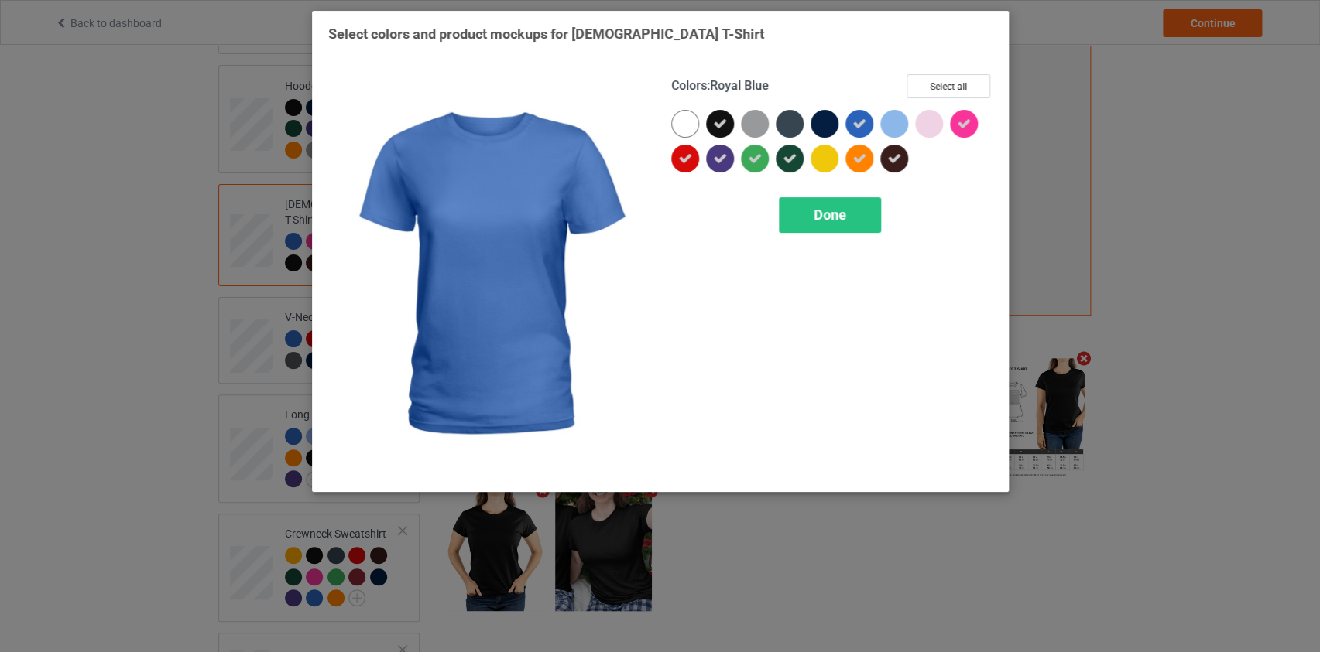
click at [864, 124] on icon at bounding box center [859, 124] width 14 height 14
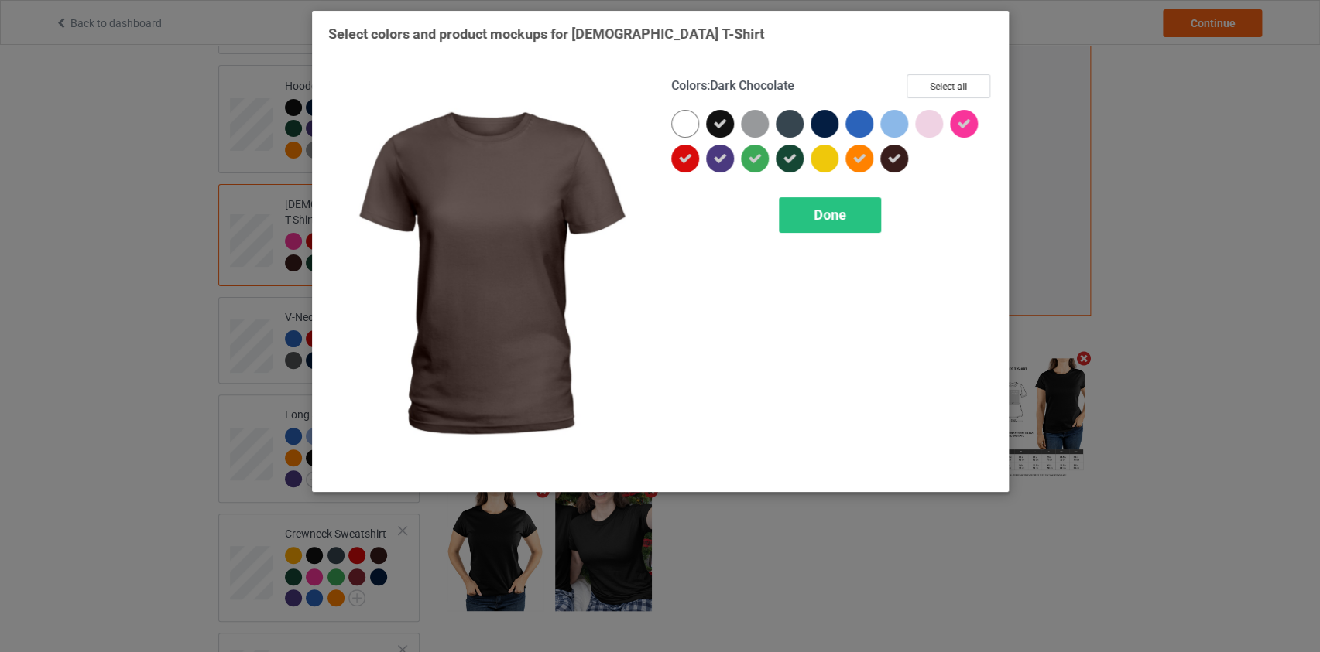
drag, startPoint x: 900, startPoint y: 158, endPoint x: 862, endPoint y: 159, distance: 37.9
click at [899, 158] on div at bounding box center [894, 159] width 28 height 28
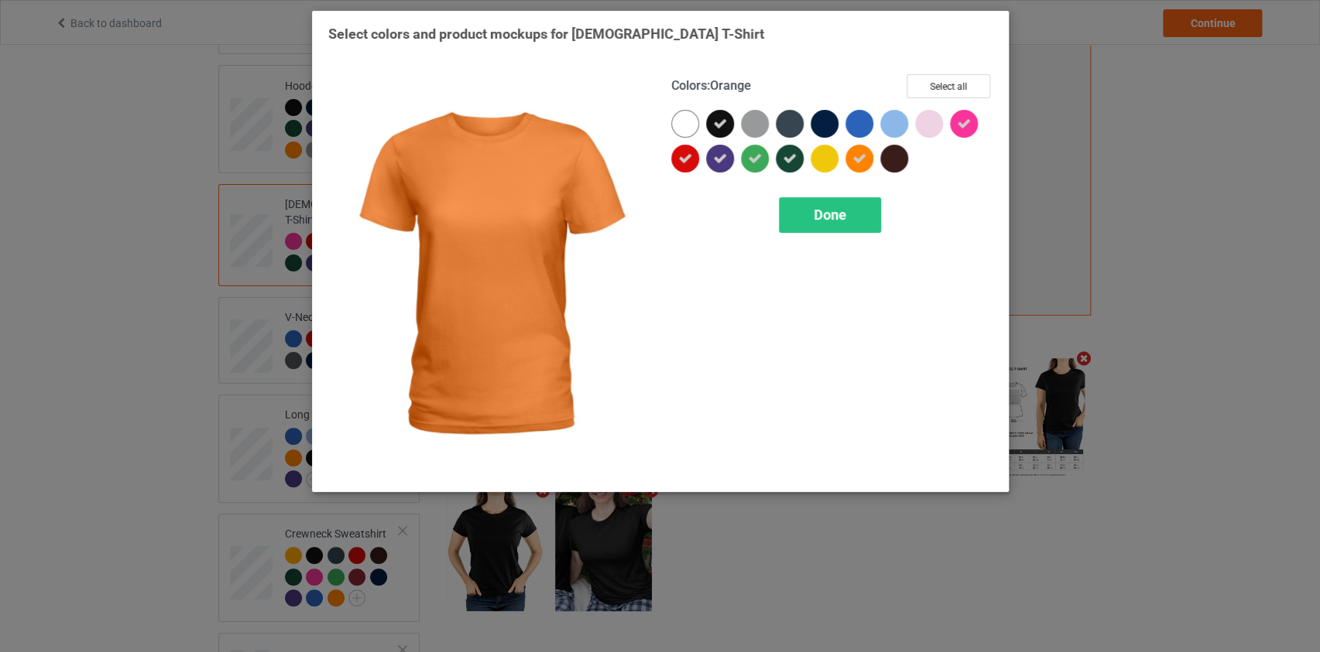
click at [862, 159] on icon at bounding box center [859, 159] width 14 height 14
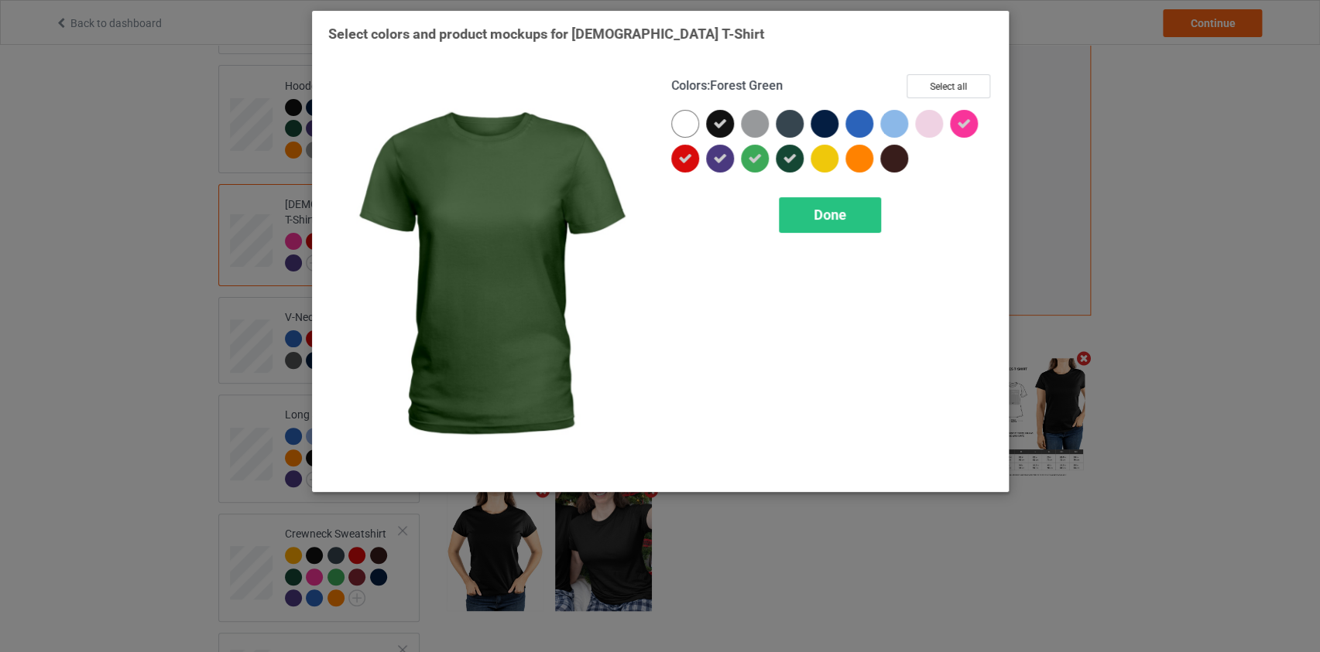
click at [788, 159] on icon at bounding box center [789, 159] width 14 height 14
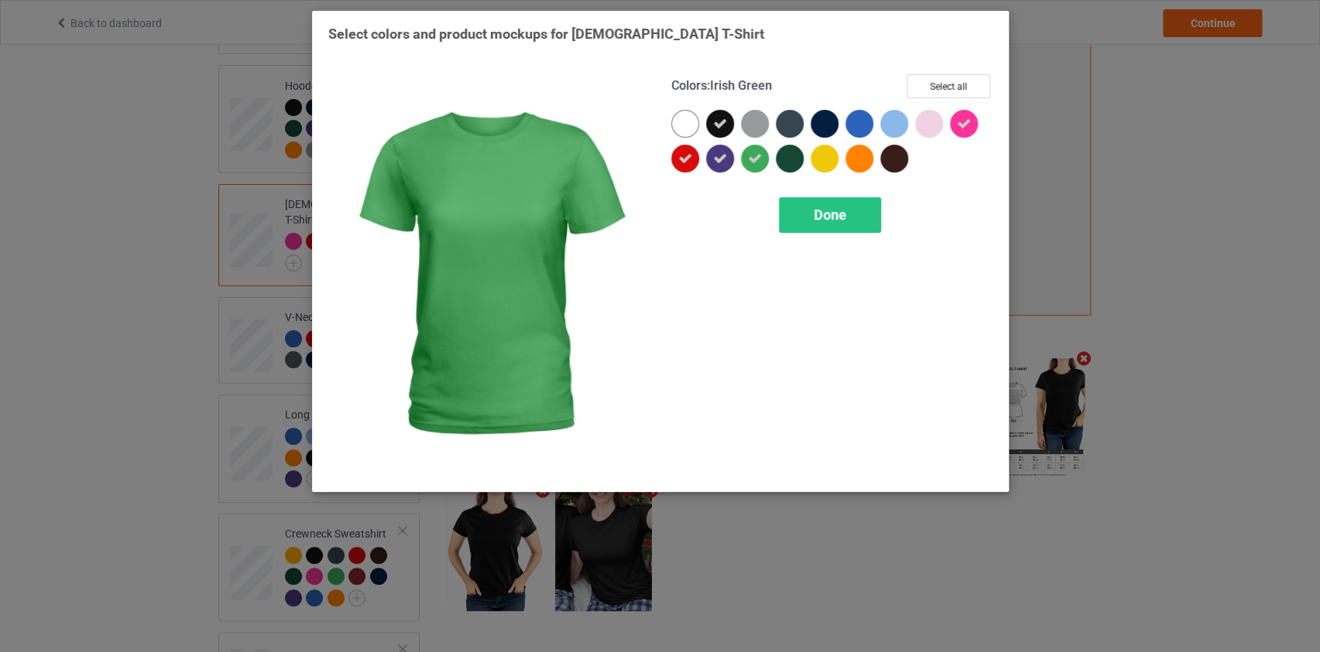
click at [754, 158] on icon at bounding box center [755, 159] width 14 height 14
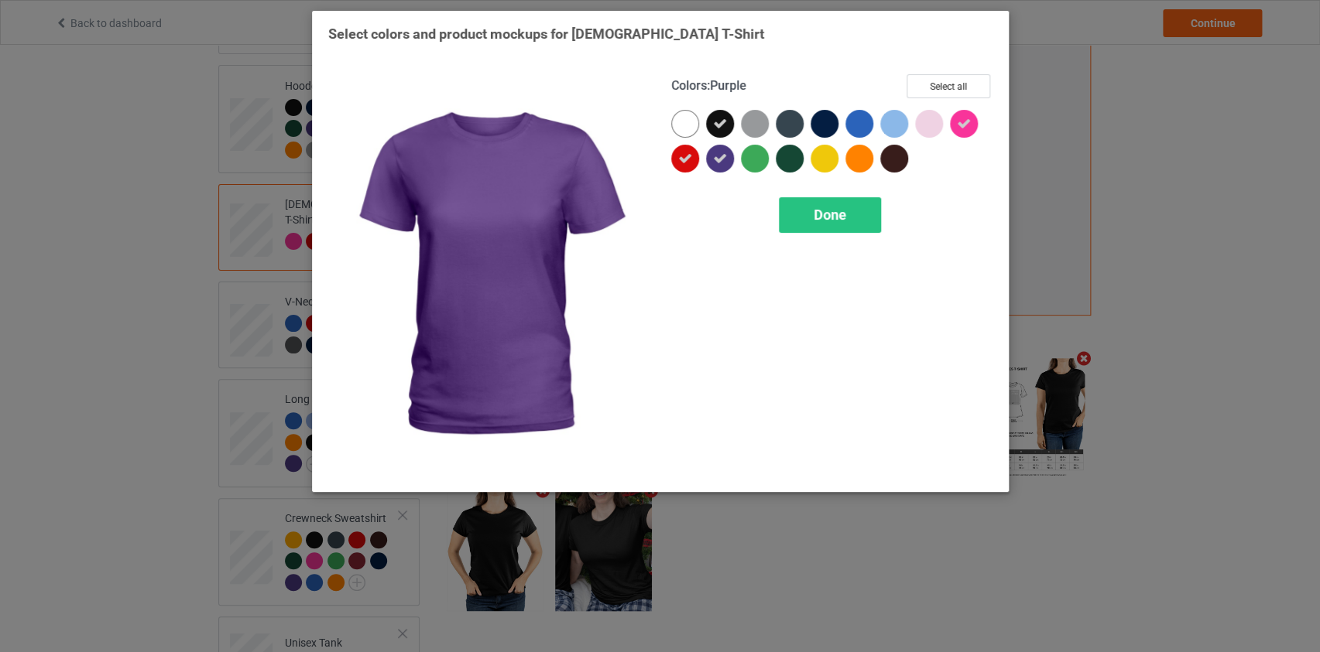
click at [727, 156] on div at bounding box center [720, 159] width 28 height 28
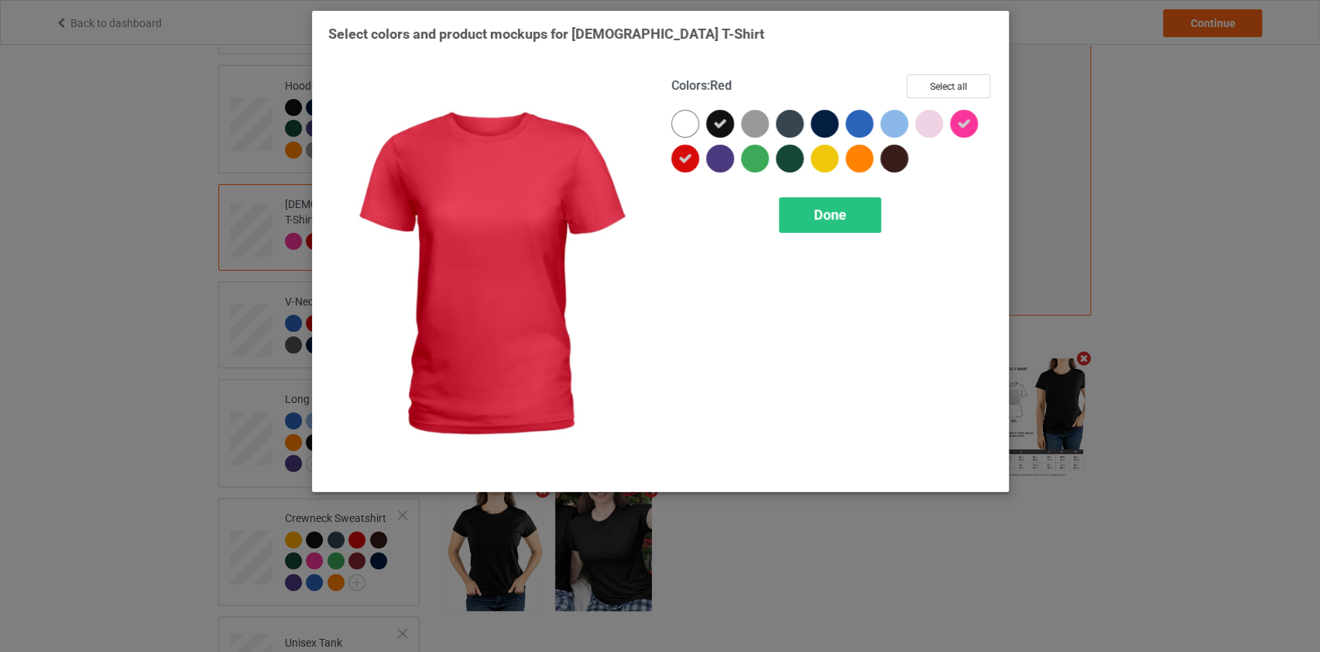
click at [690, 159] on icon at bounding box center [685, 159] width 14 height 14
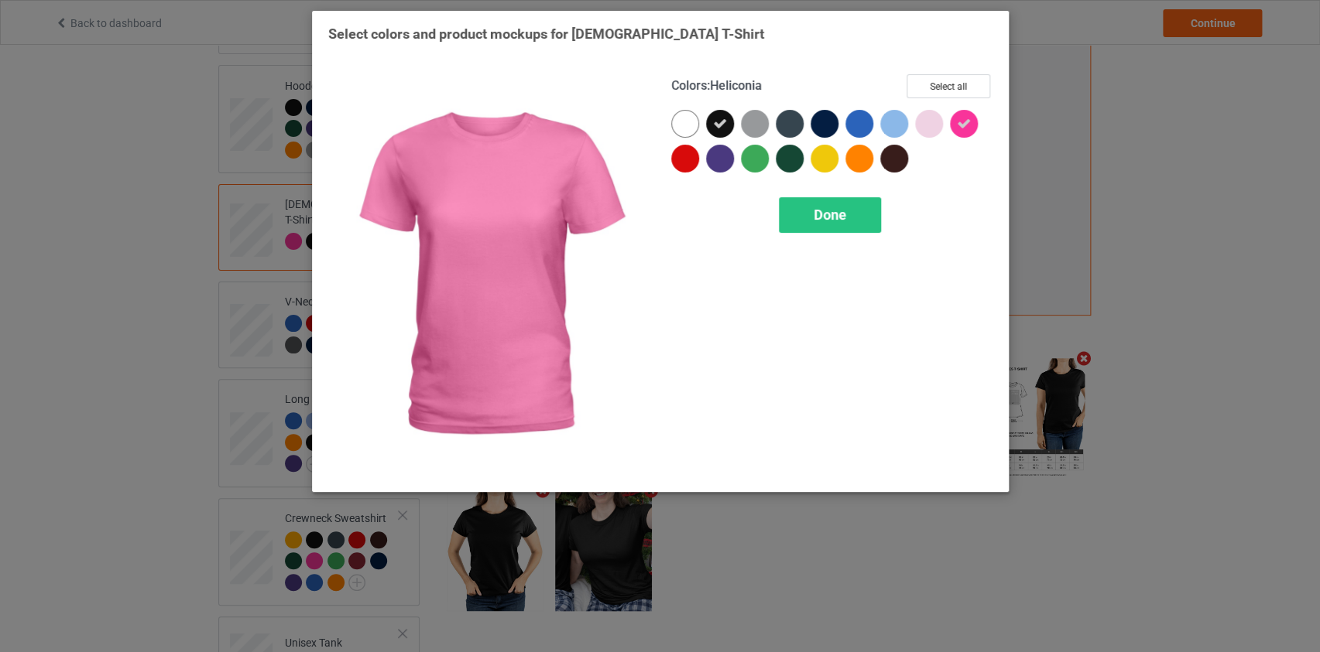
click at [977, 125] on div at bounding box center [967, 127] width 35 height 35
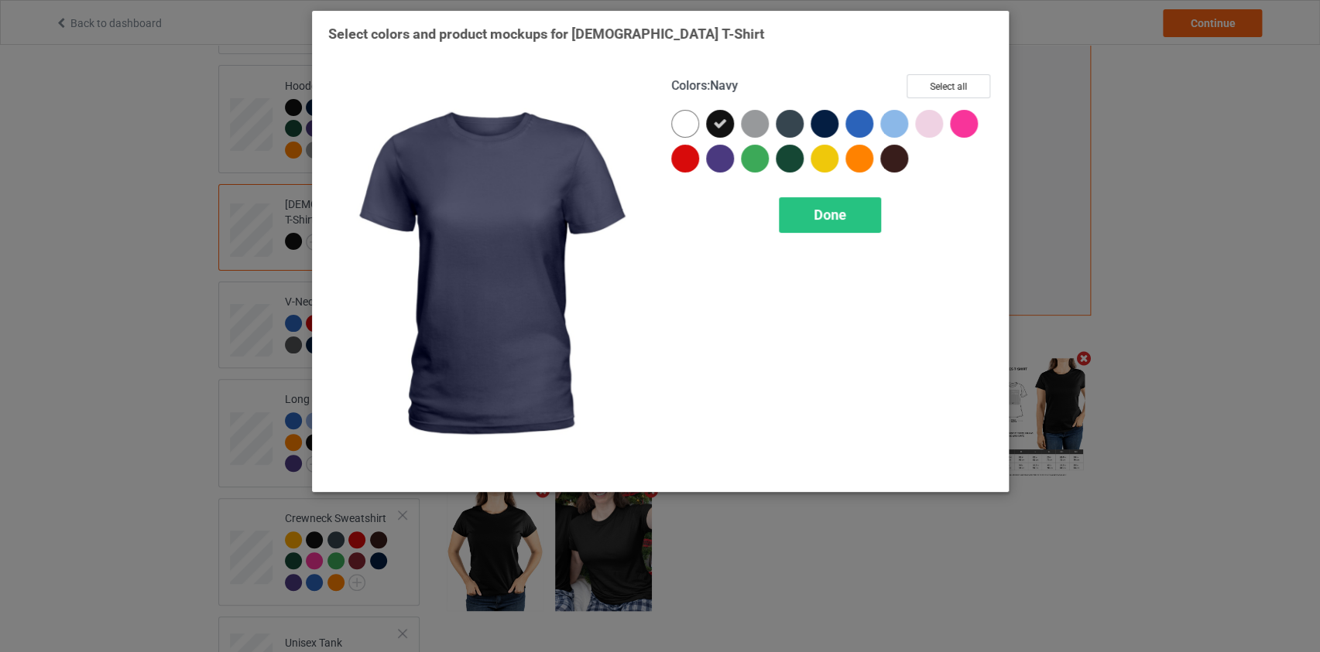
click at [816, 116] on div at bounding box center [824, 124] width 28 height 28
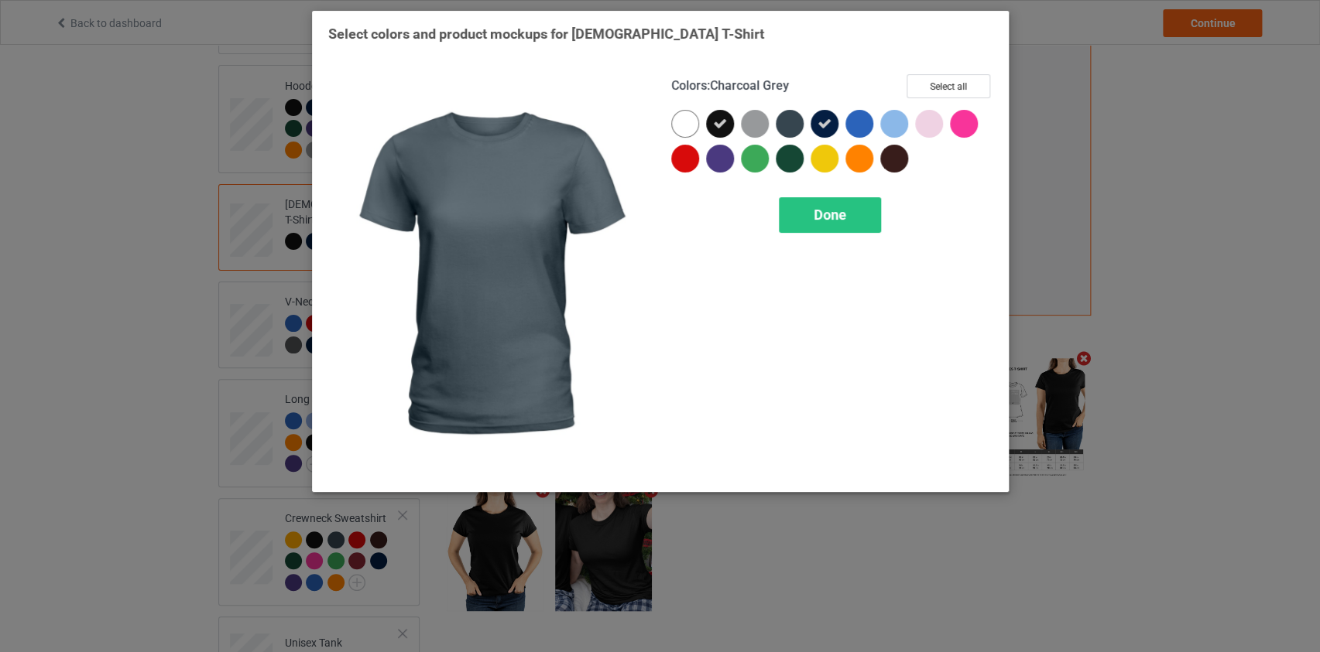
click at [794, 124] on div at bounding box center [789, 124] width 28 height 28
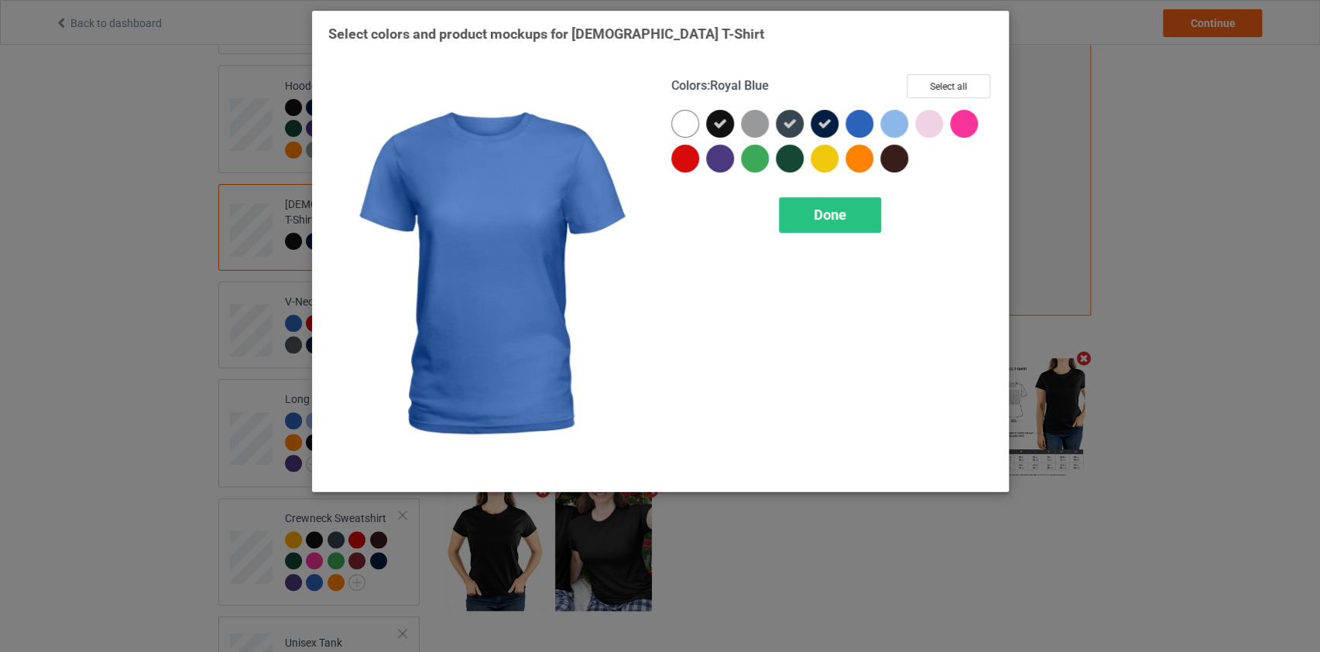
click at [850, 121] on div at bounding box center [859, 124] width 28 height 28
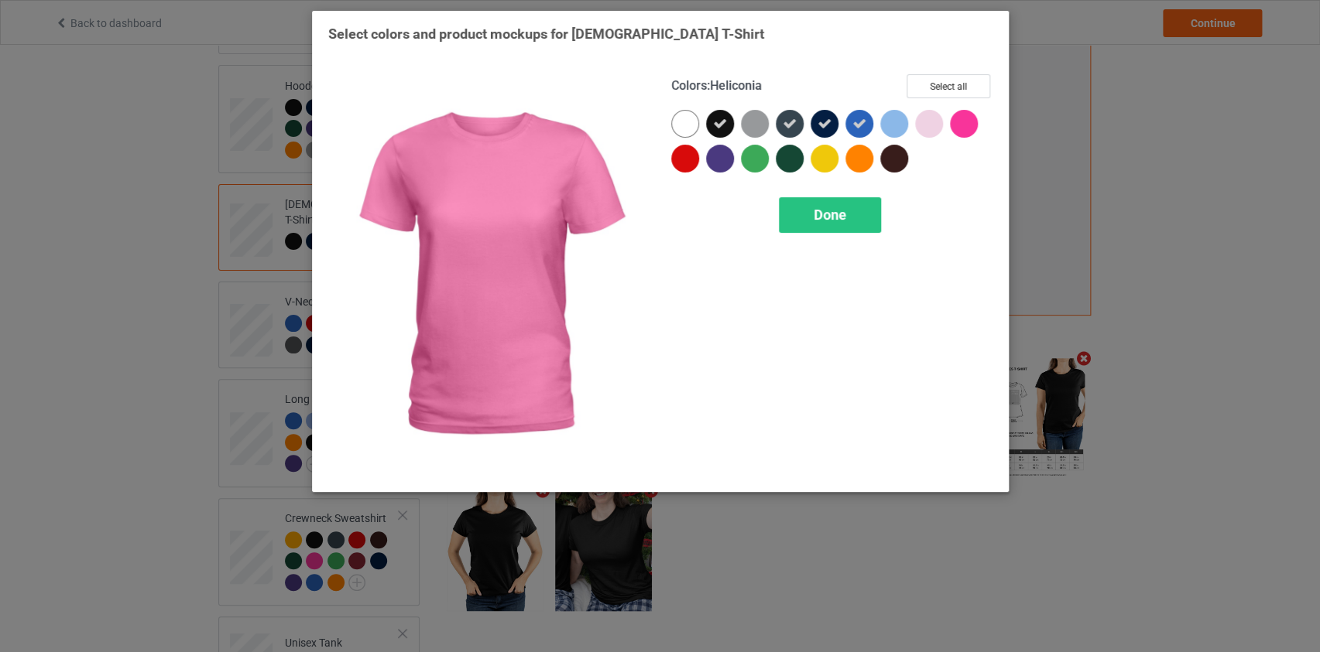
click at [962, 123] on div at bounding box center [964, 124] width 28 height 28
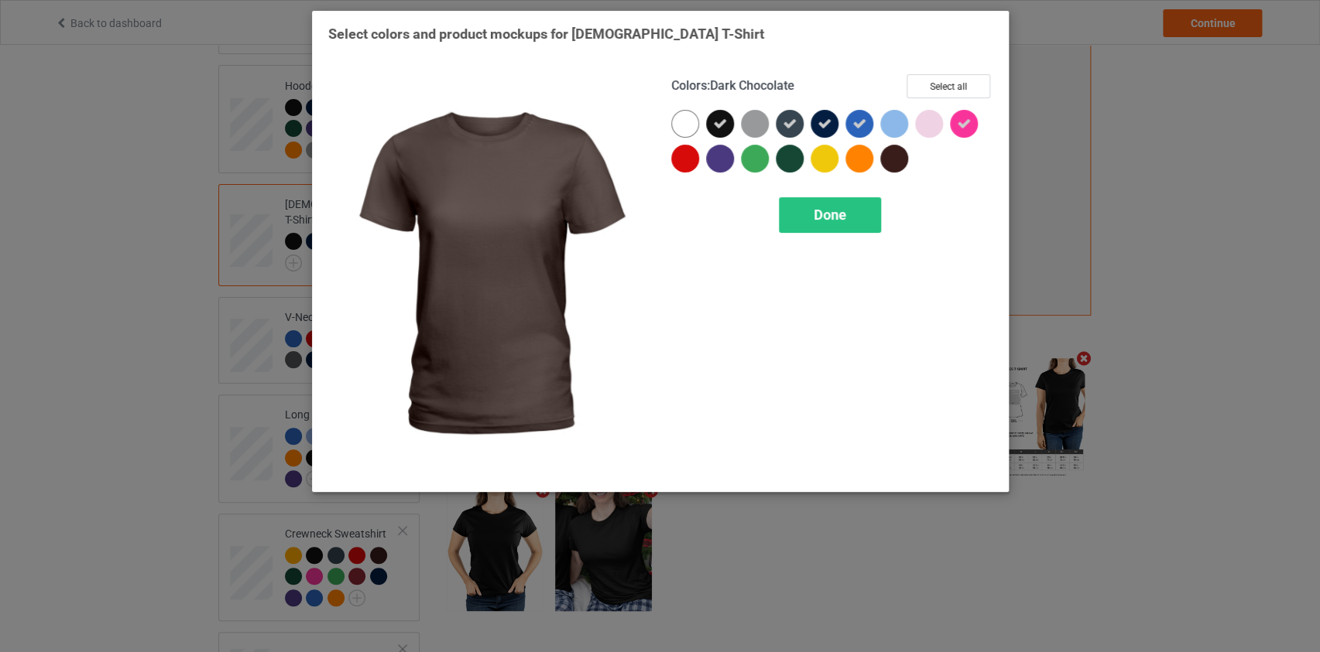
click at [899, 159] on div at bounding box center [894, 159] width 28 height 28
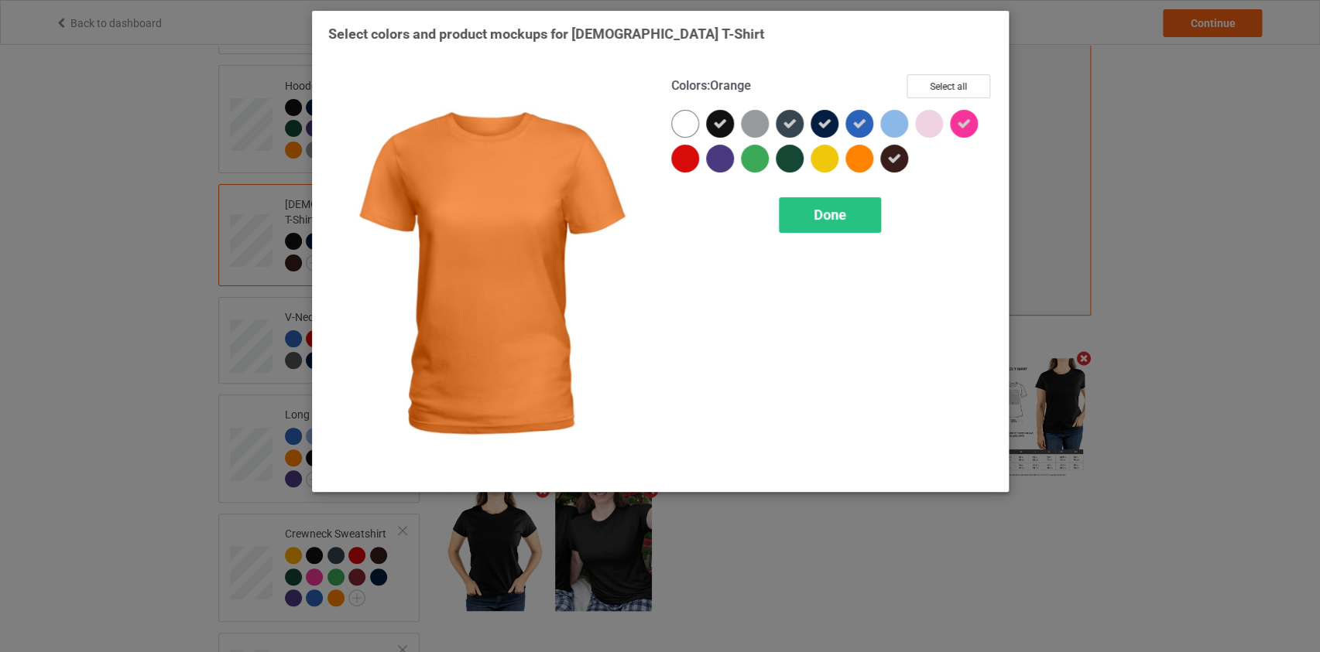
click at [852, 167] on div at bounding box center [859, 159] width 28 height 28
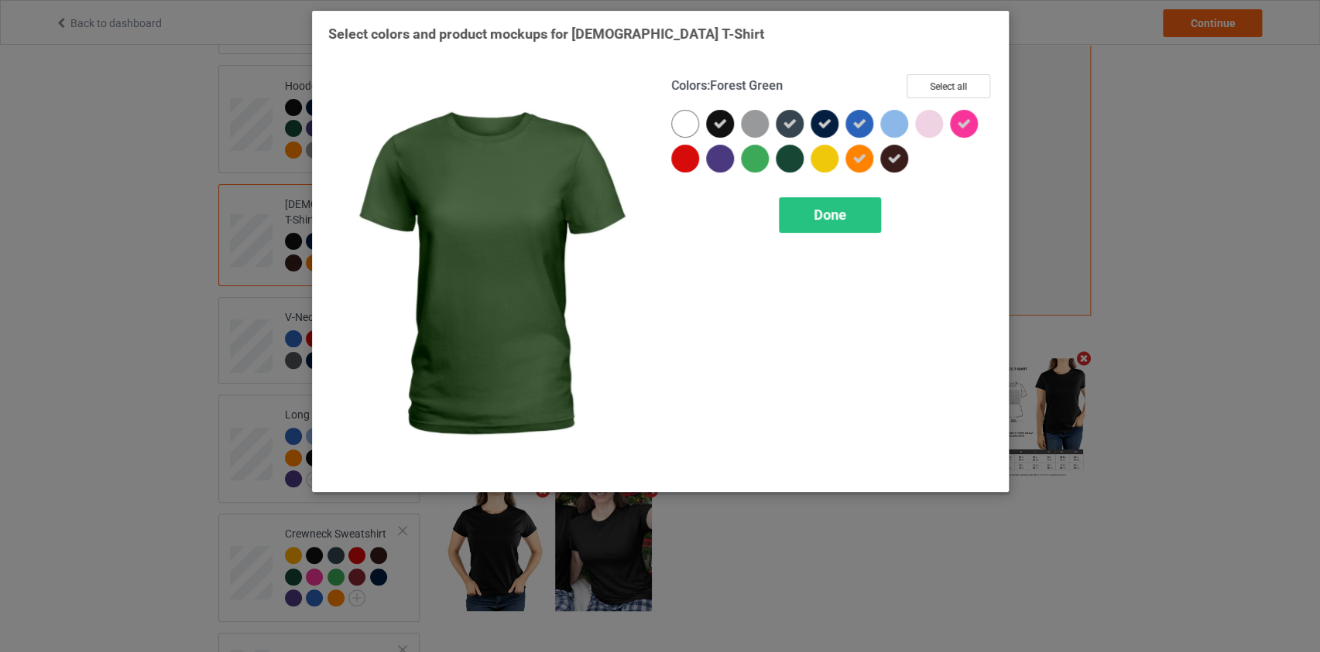
click at [786, 163] on div at bounding box center [789, 159] width 28 height 28
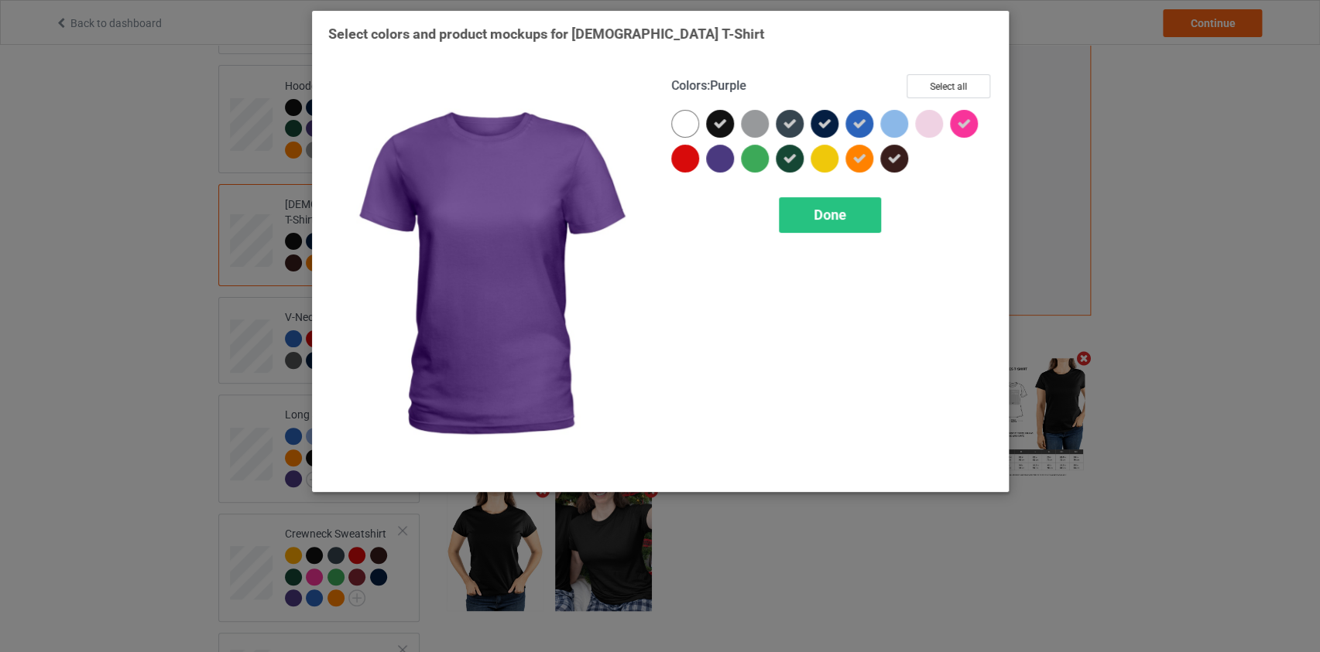
click at [711, 155] on div at bounding box center [720, 159] width 28 height 28
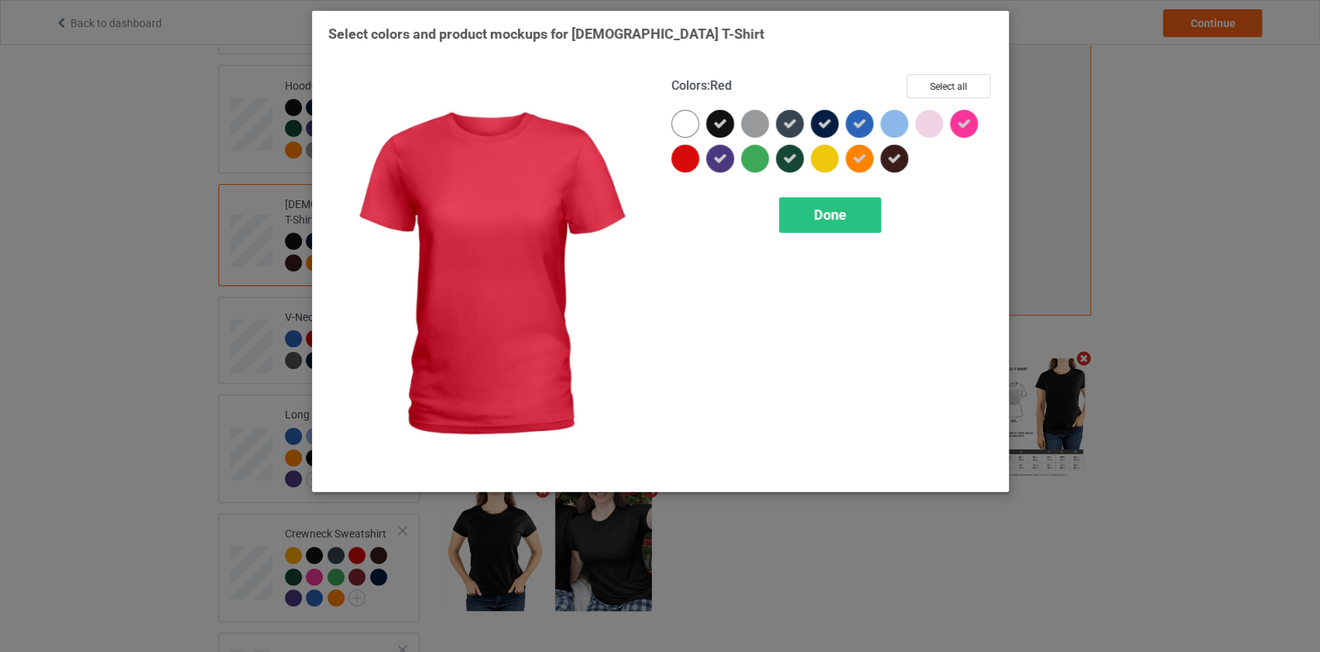
click at [680, 159] on div at bounding box center [685, 159] width 28 height 28
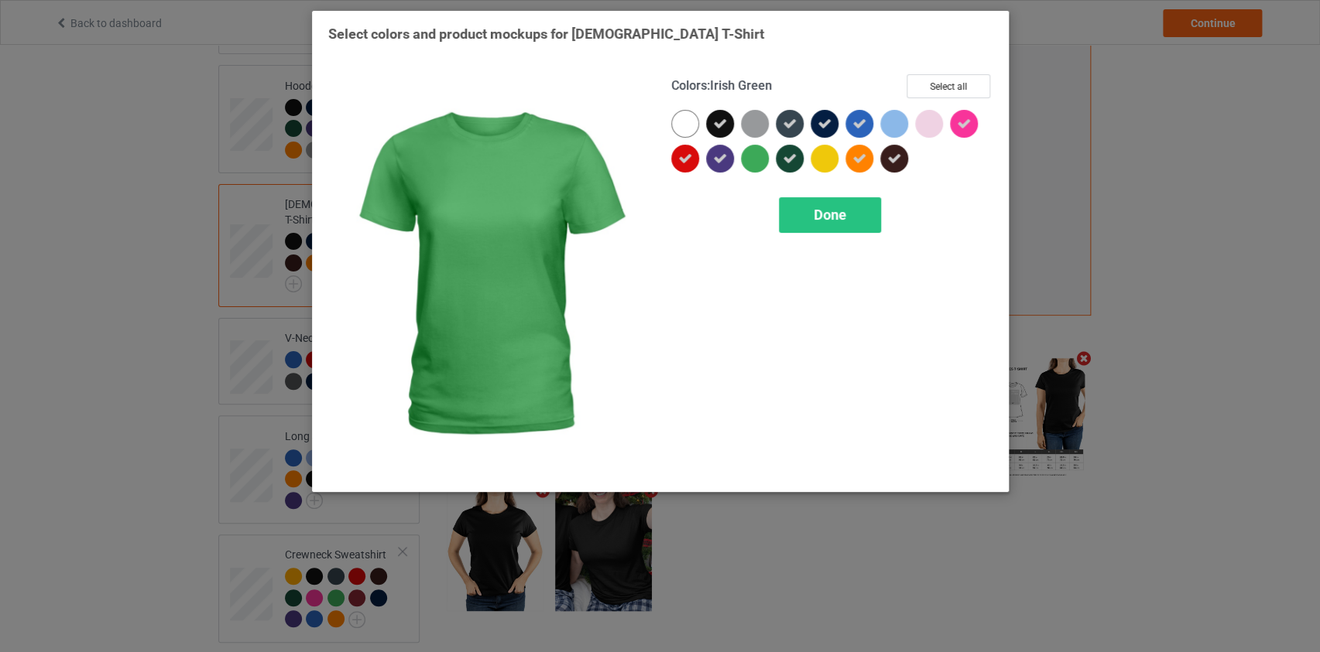
click at [758, 161] on div at bounding box center [755, 159] width 28 height 28
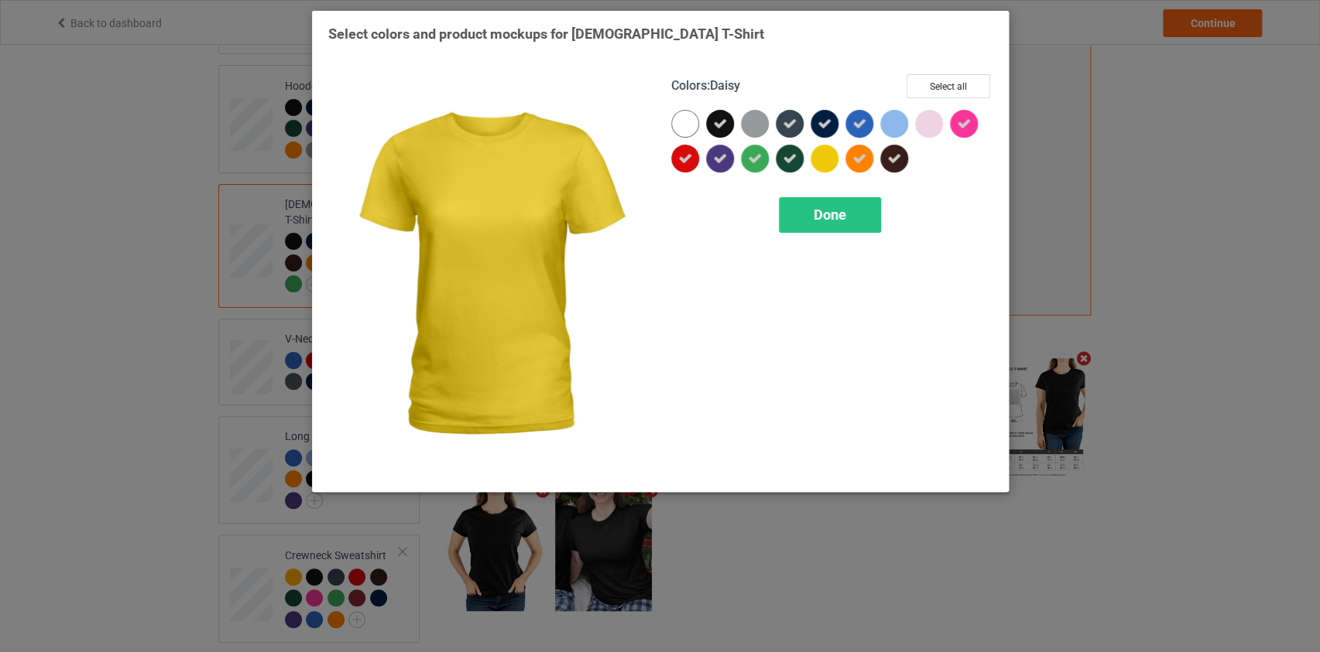
click at [828, 147] on div at bounding box center [824, 159] width 28 height 28
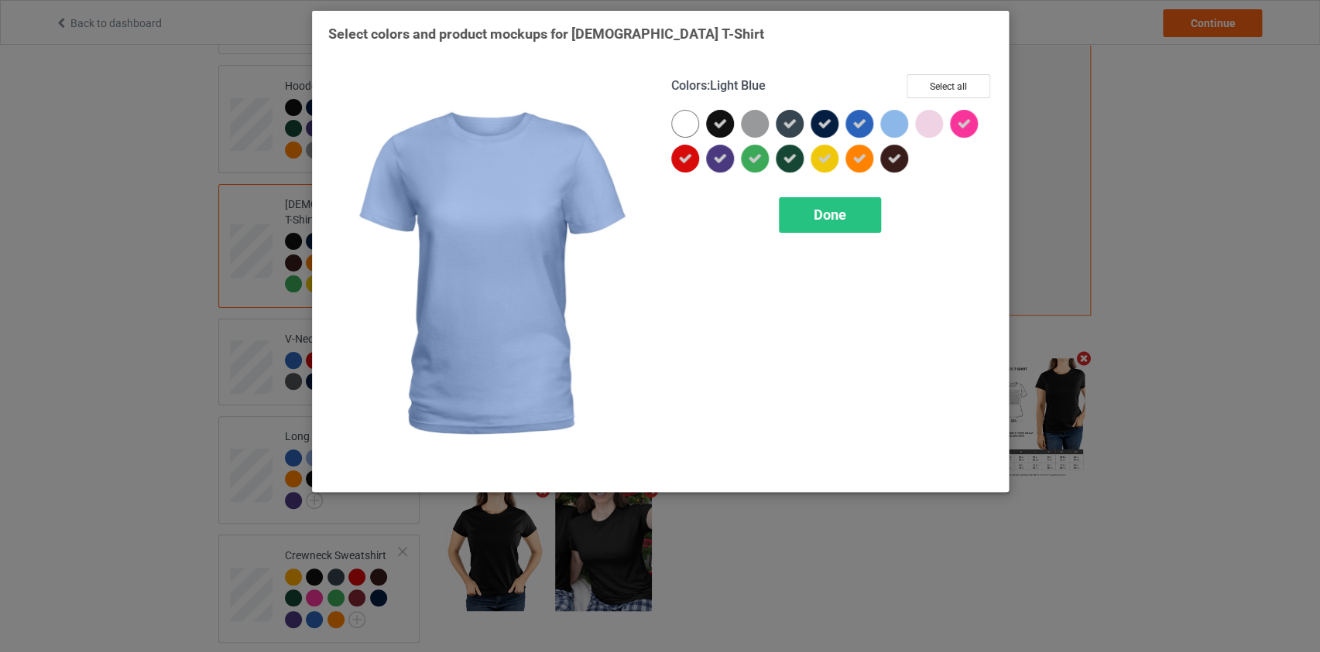
click at [898, 126] on div at bounding box center [894, 124] width 28 height 28
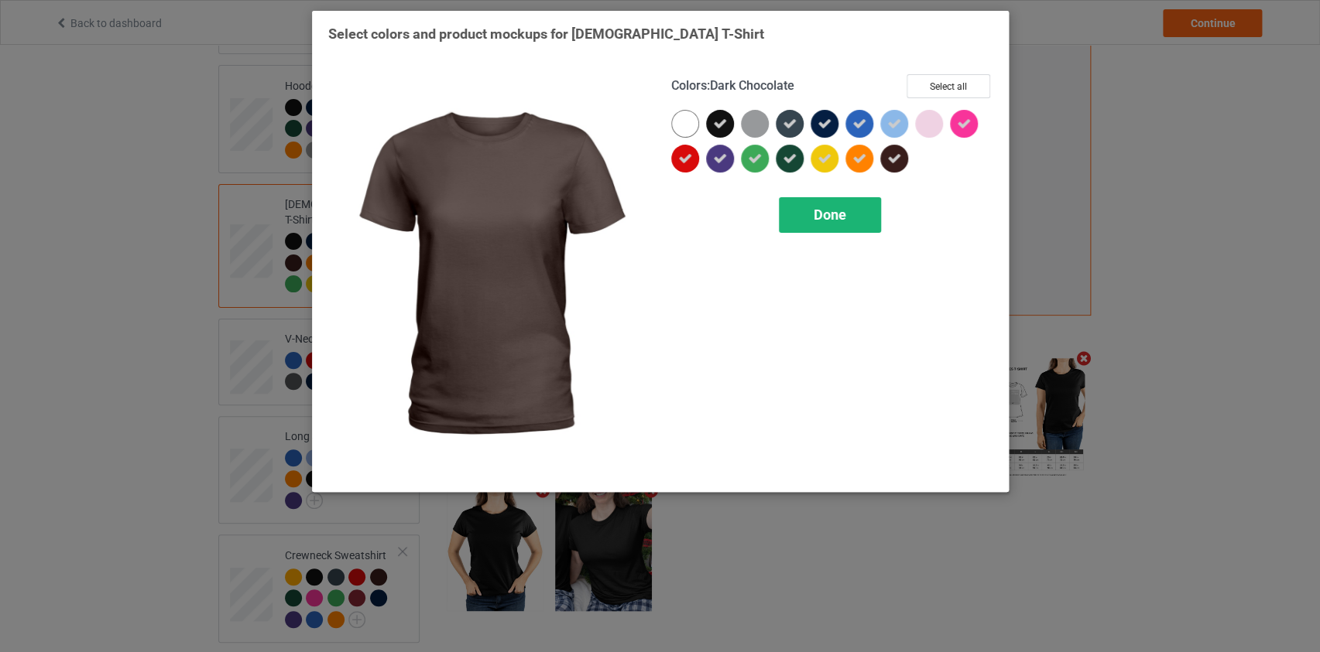
click at [851, 220] on div "Done" at bounding box center [830, 215] width 102 height 36
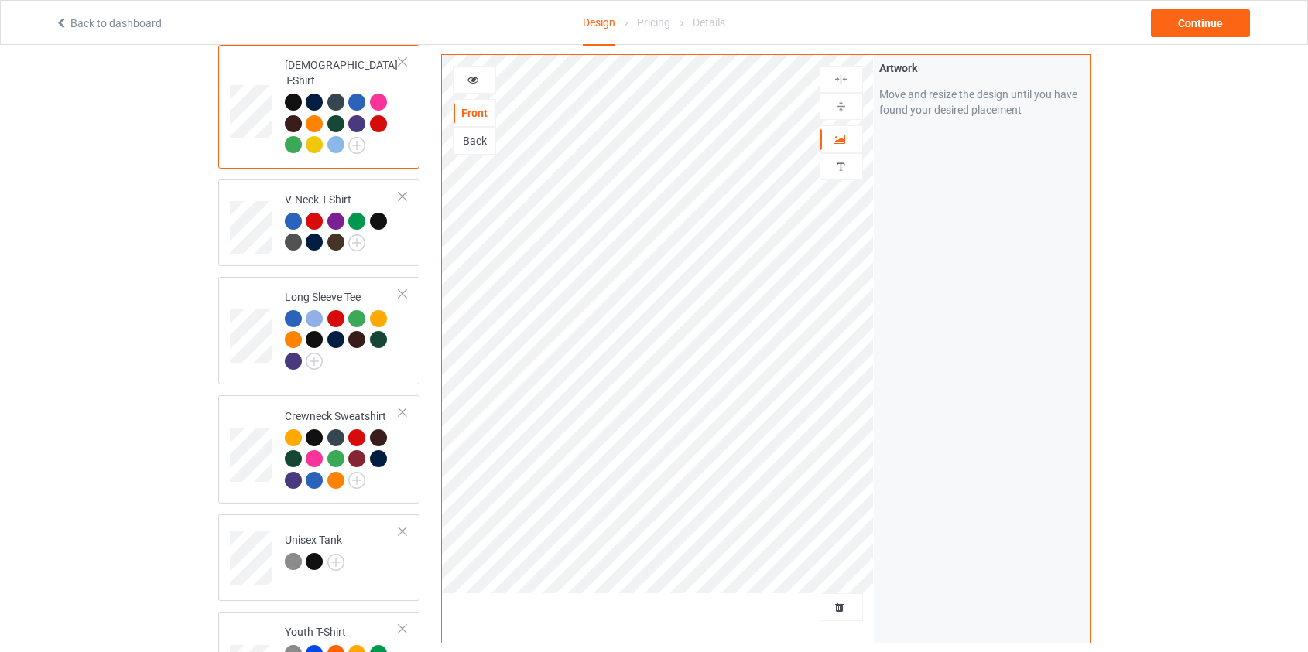
scroll to position [422, 0]
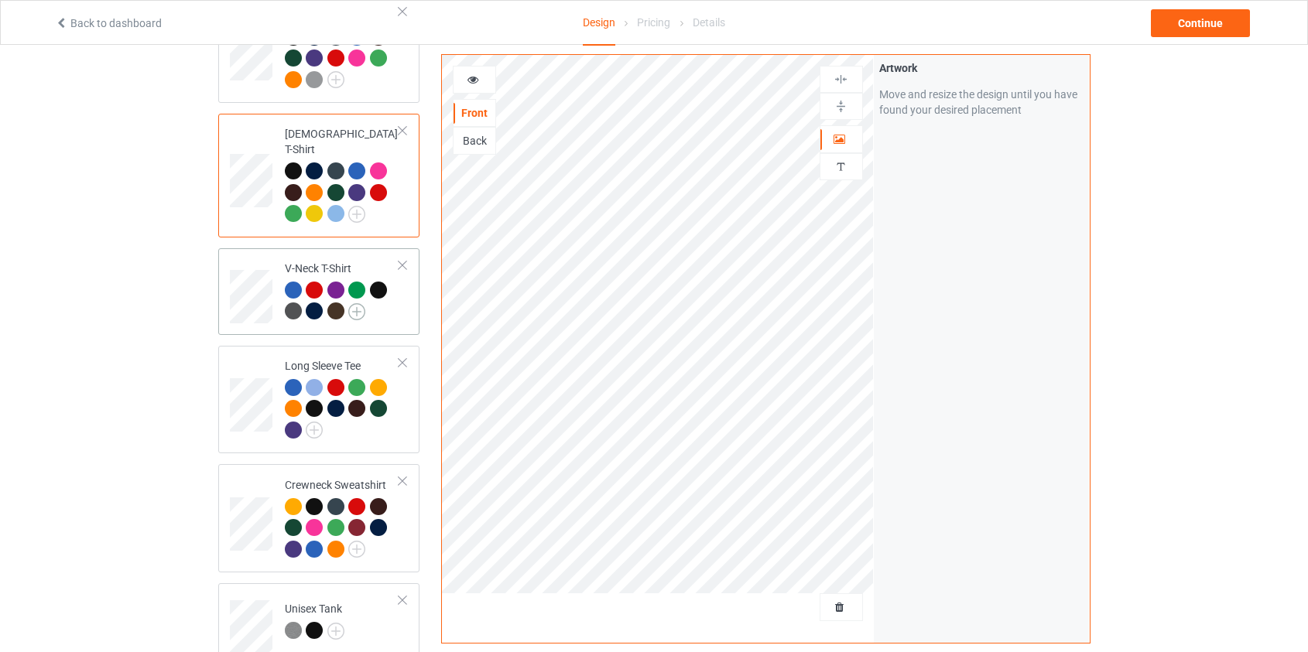
click at [355, 303] on img at bounding box center [356, 311] width 17 height 17
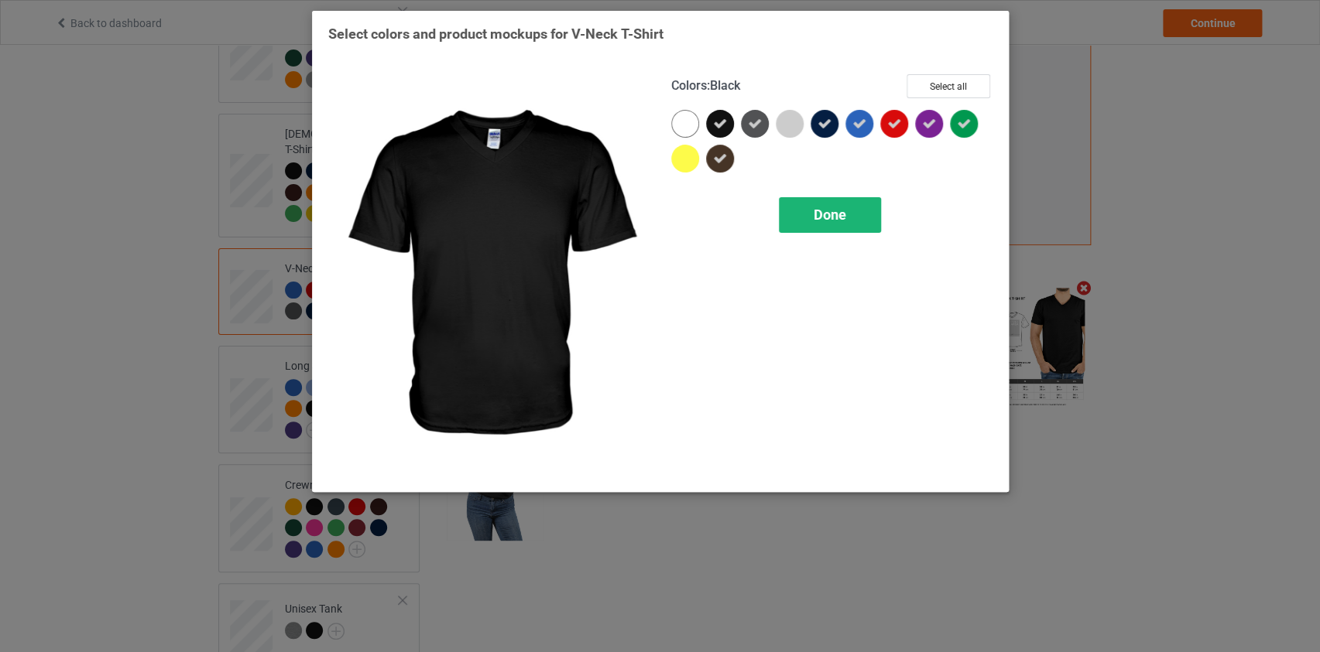
click at [810, 206] on div "Done" at bounding box center [830, 215] width 102 height 36
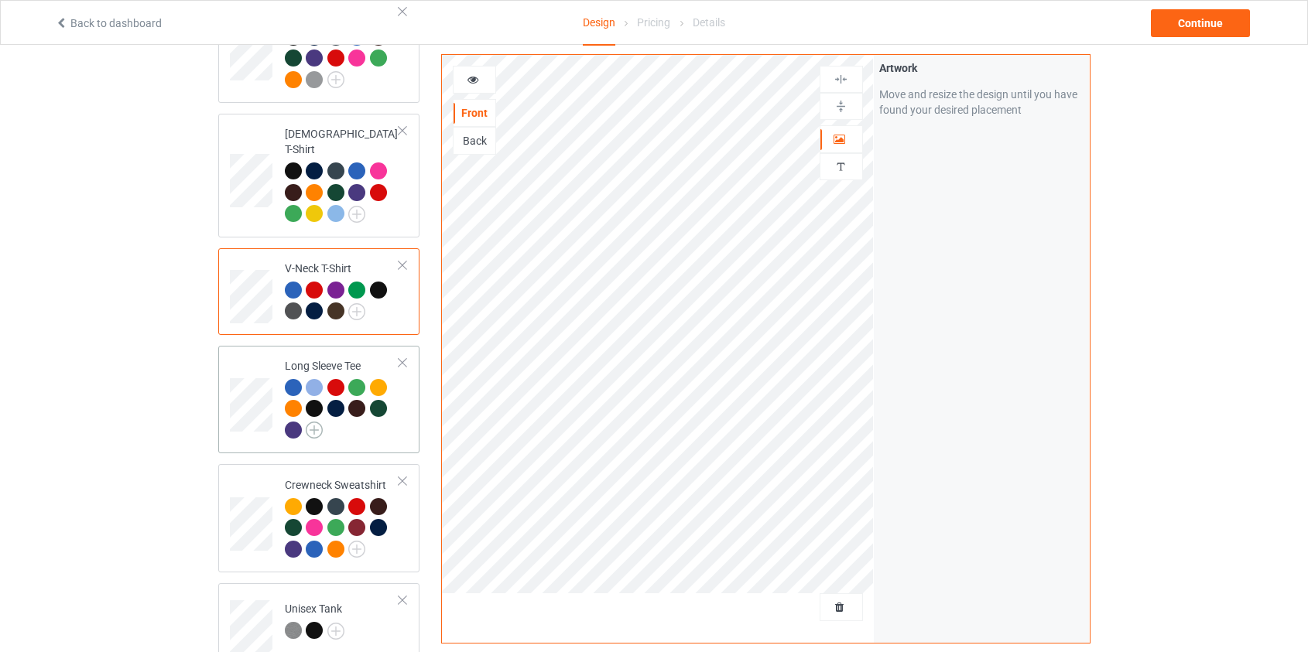
click at [322, 422] on img at bounding box center [314, 430] width 17 height 17
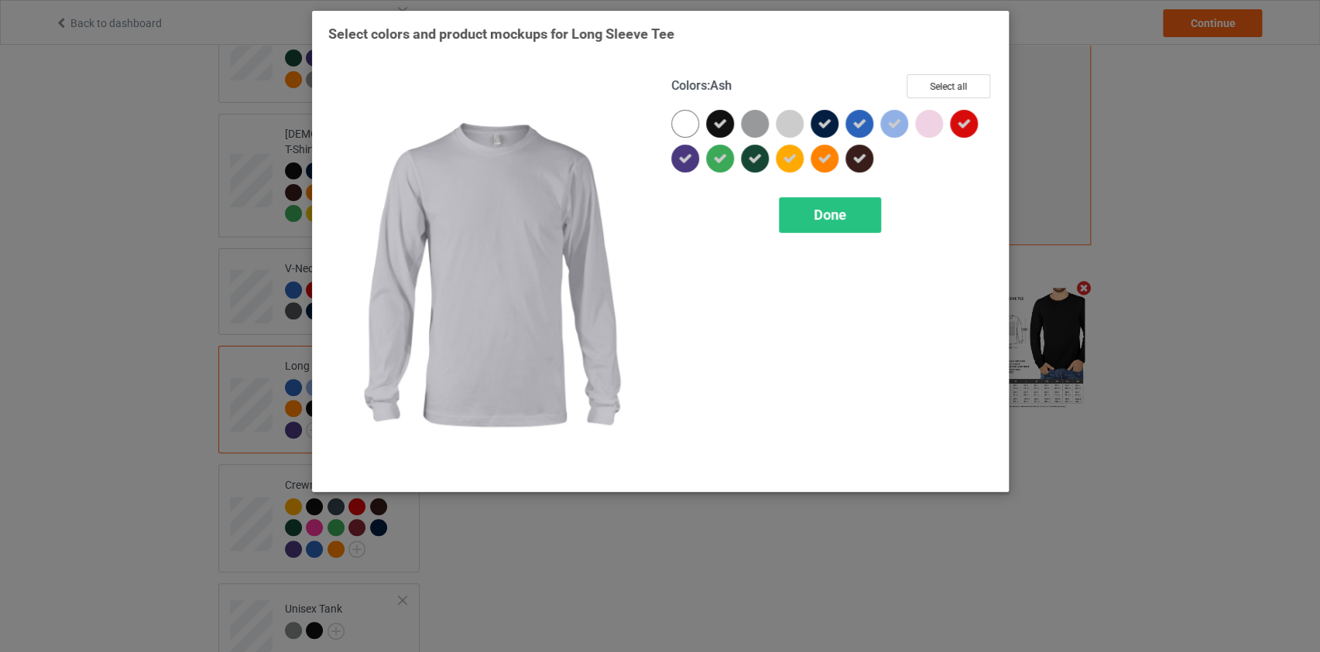
click at [819, 126] on icon at bounding box center [824, 124] width 14 height 14
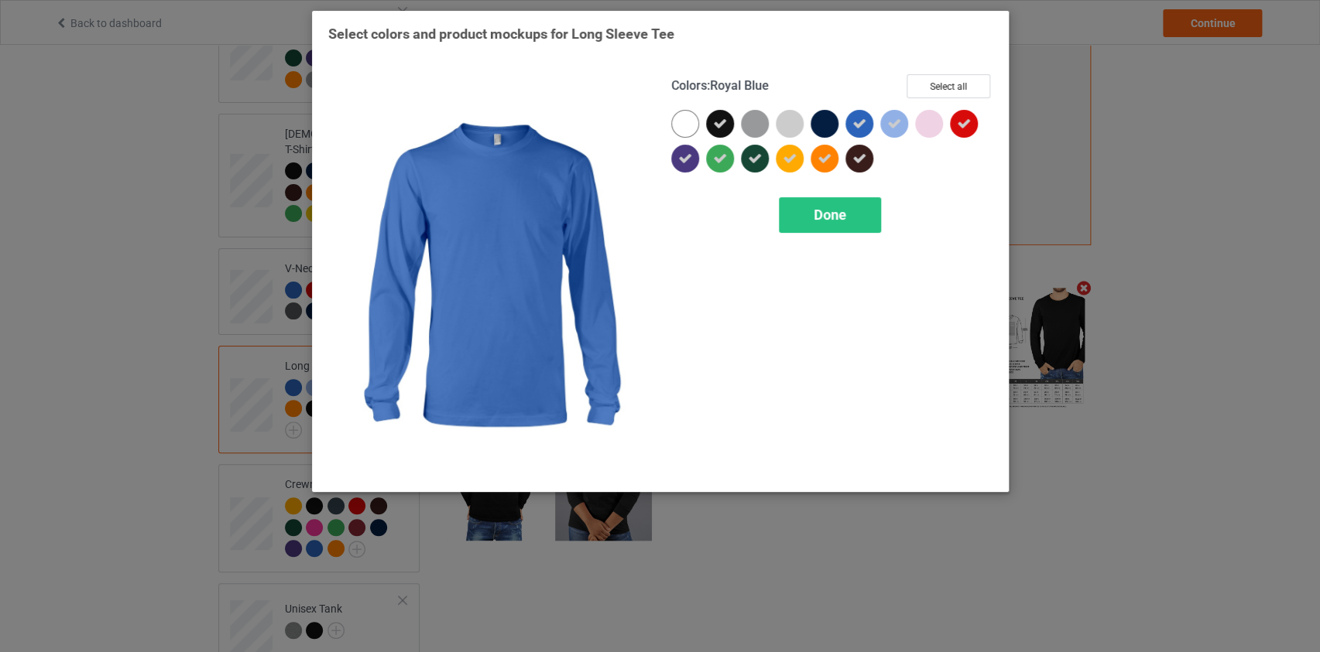
click at [855, 125] on icon at bounding box center [859, 124] width 14 height 14
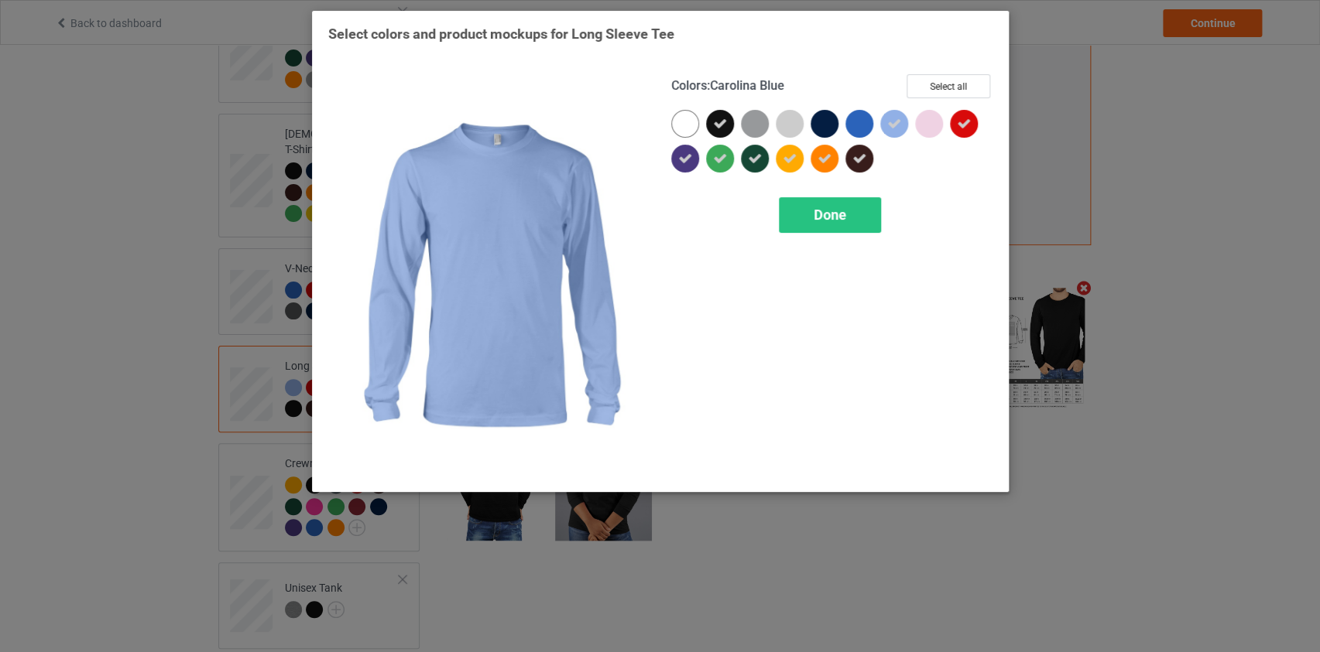
click at [895, 128] on icon at bounding box center [894, 124] width 14 height 14
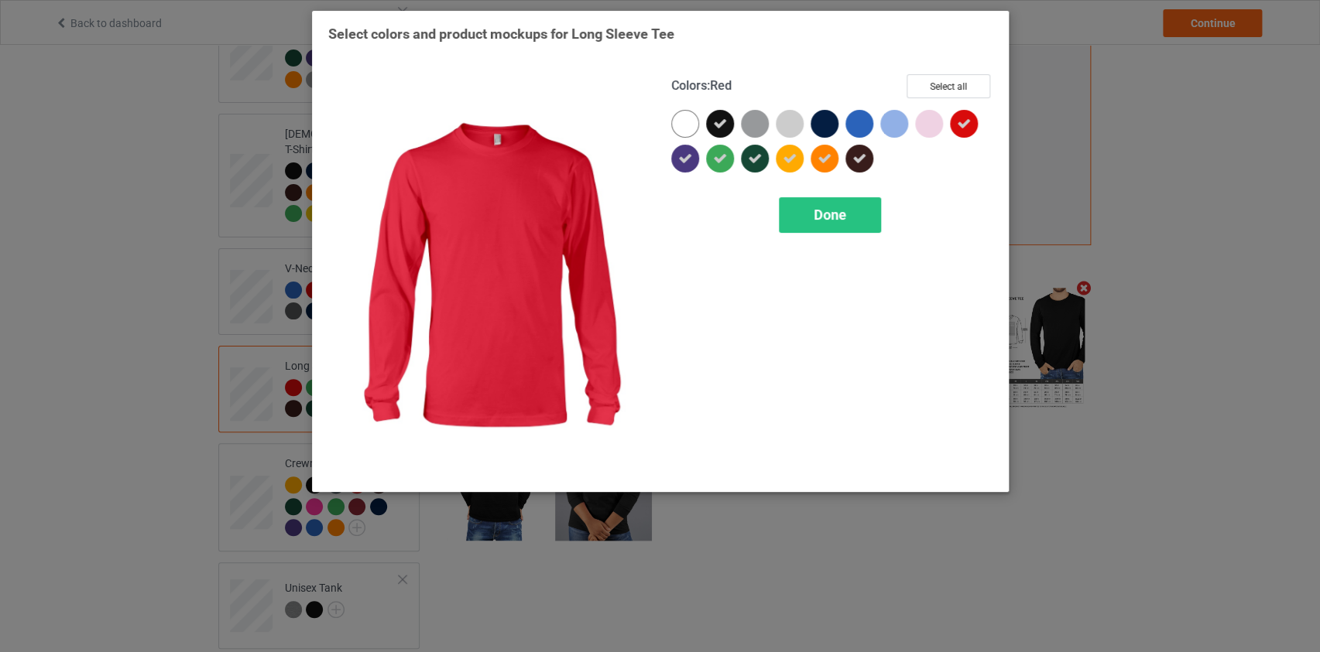
click at [957, 123] on icon at bounding box center [964, 124] width 14 height 14
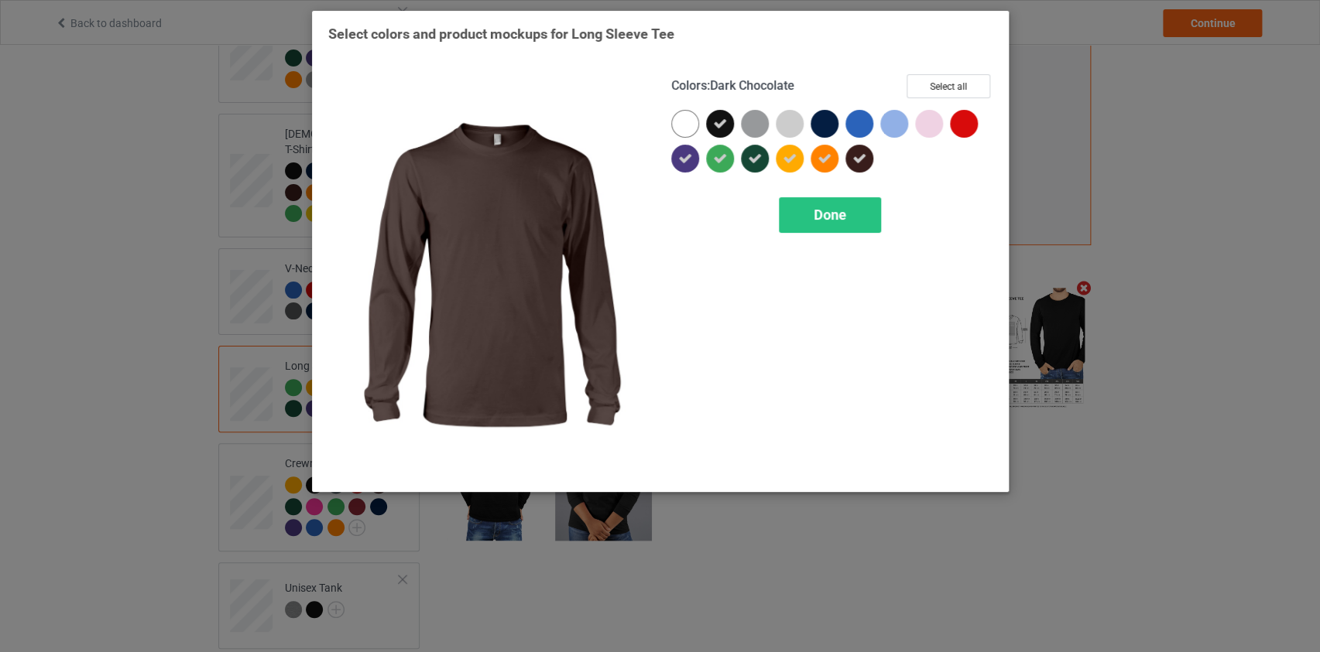
click at [868, 161] on div at bounding box center [859, 159] width 28 height 28
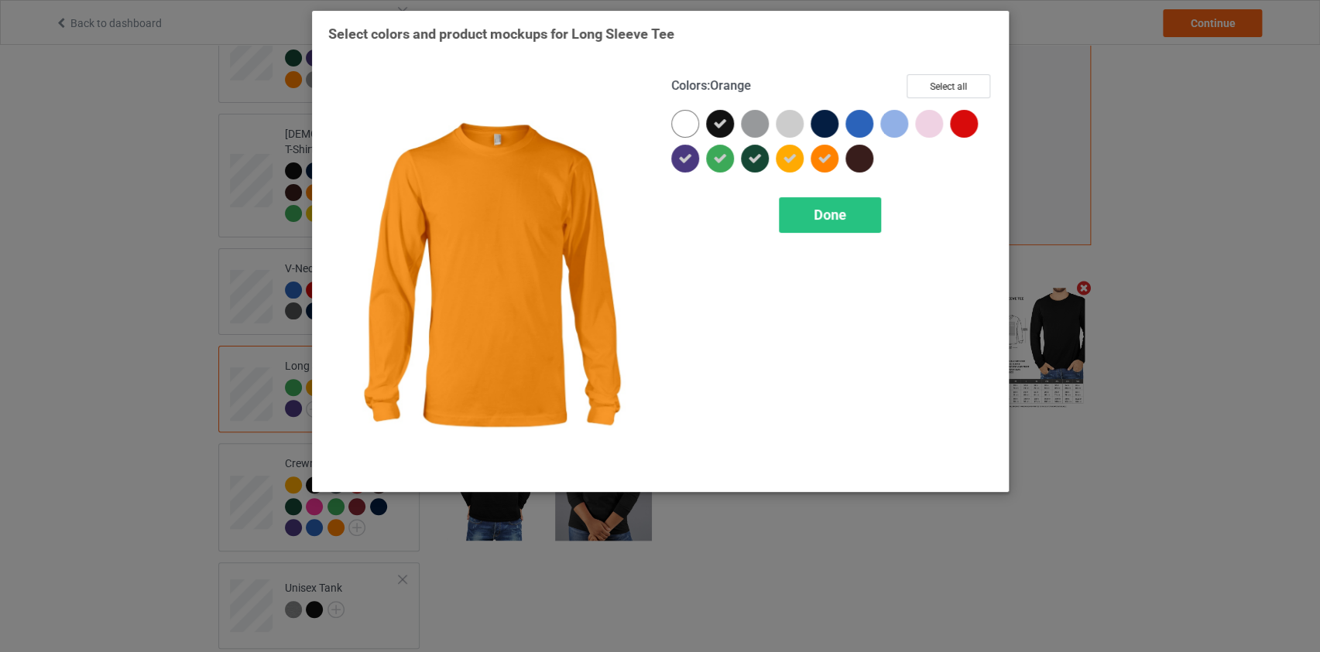
click at [821, 156] on icon at bounding box center [824, 159] width 14 height 14
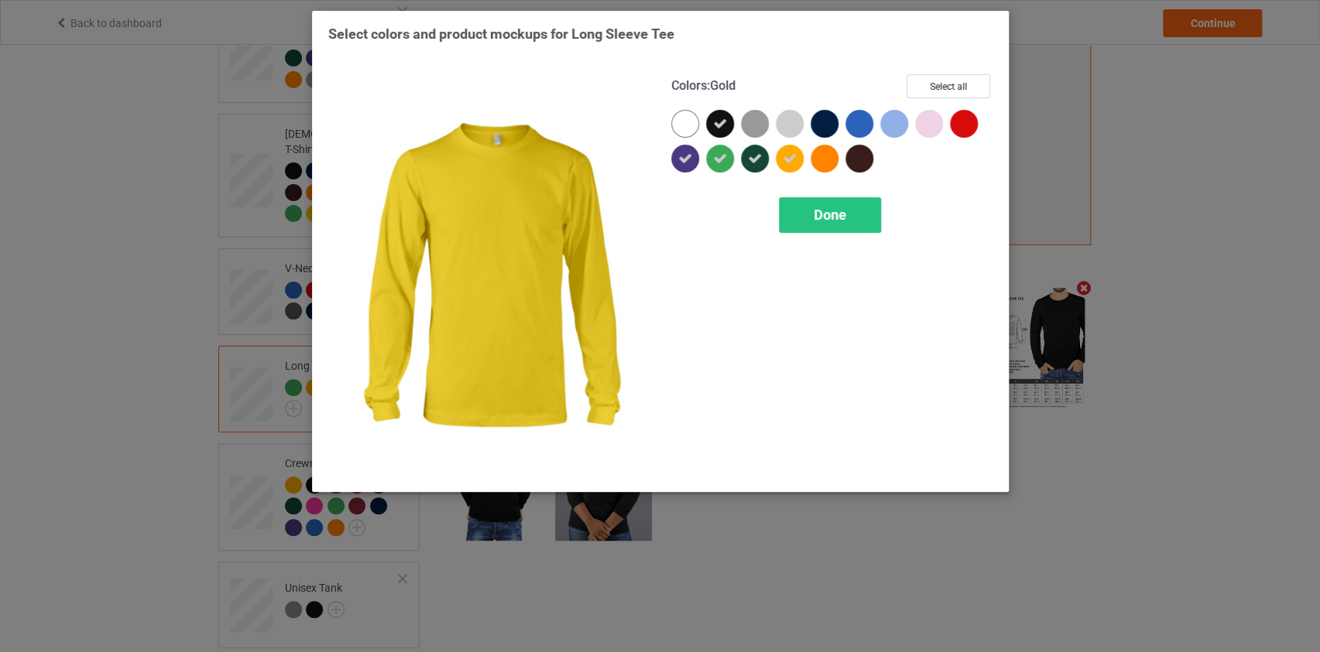
click at [780, 156] on div at bounding box center [789, 159] width 28 height 28
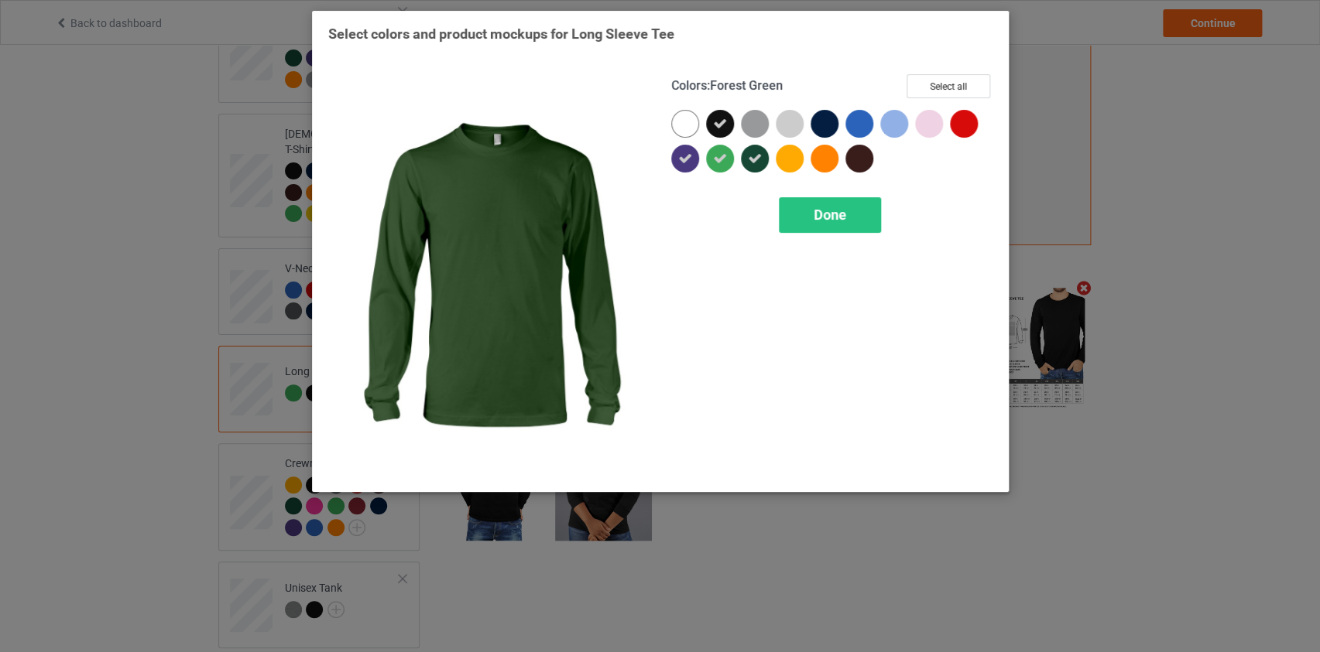
click at [750, 159] on icon at bounding box center [755, 159] width 14 height 14
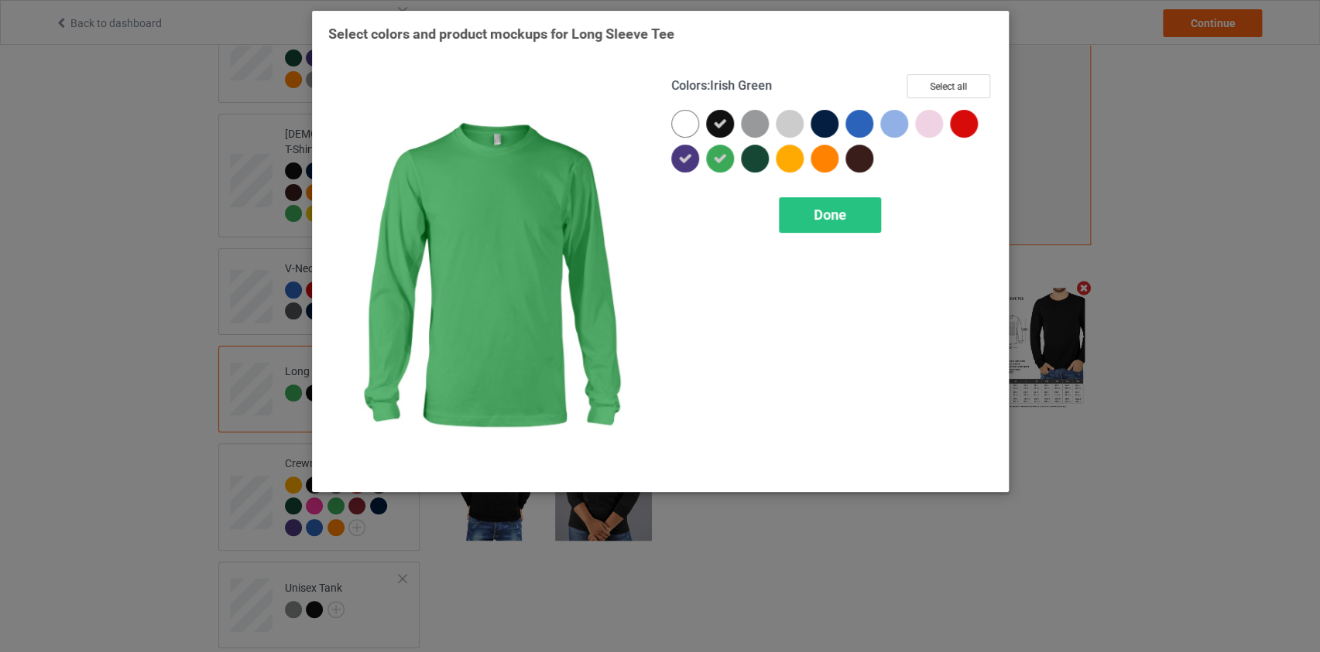
click at [723, 159] on icon at bounding box center [720, 159] width 14 height 14
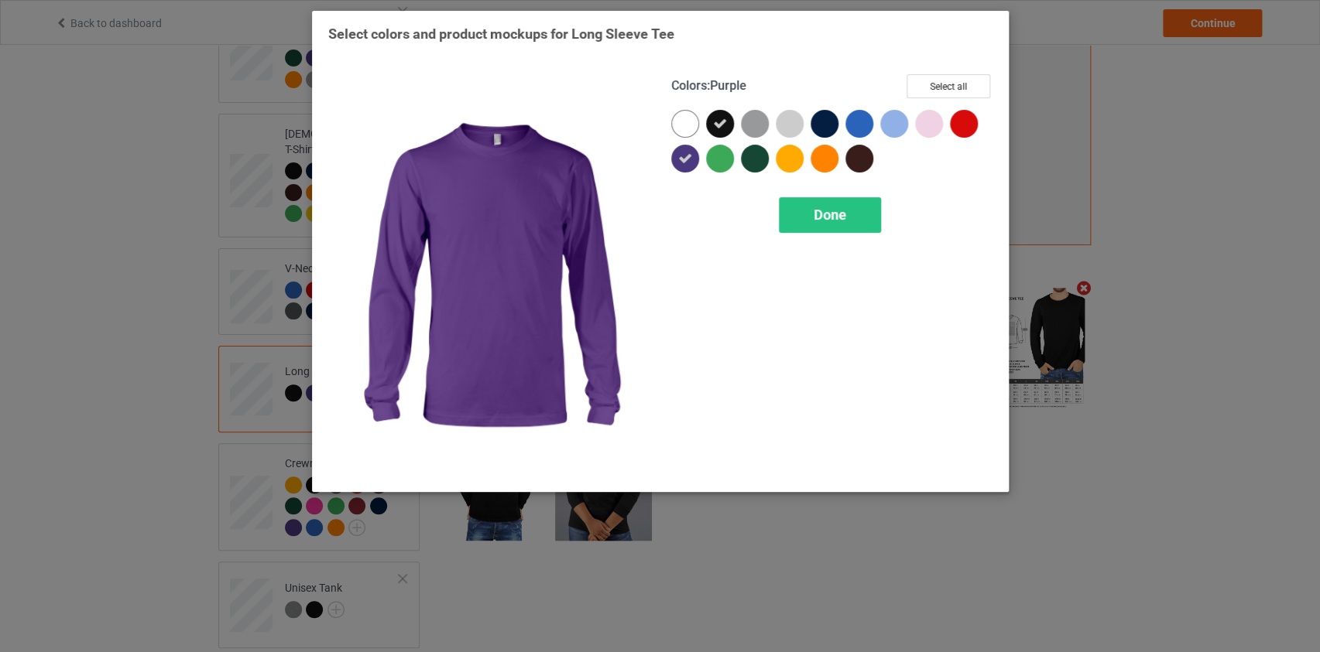
click at [682, 159] on icon at bounding box center [685, 159] width 14 height 14
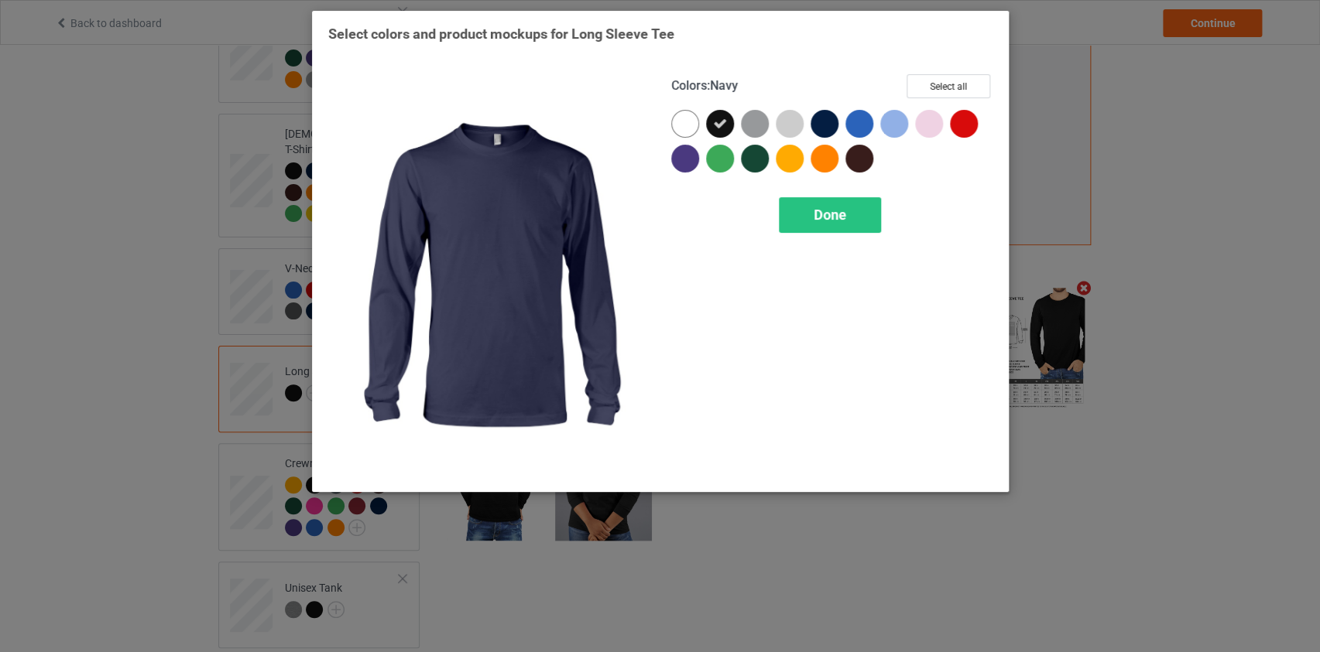
click at [822, 127] on div at bounding box center [824, 124] width 28 height 28
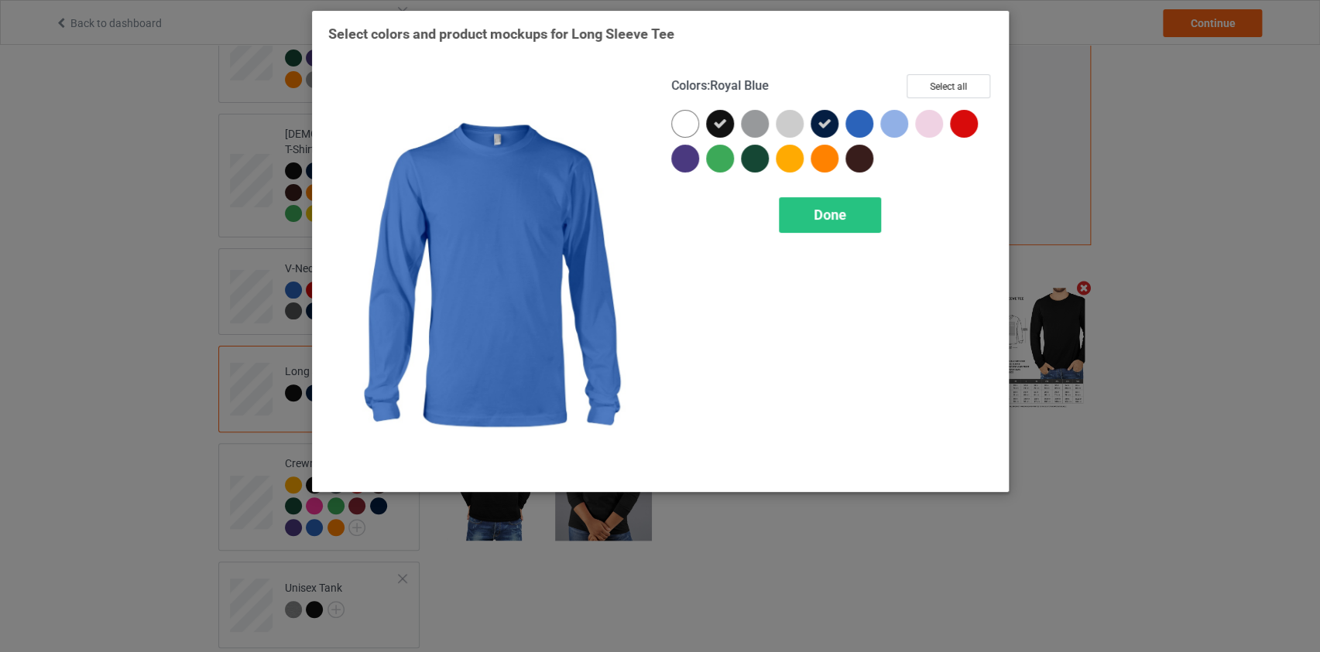
click at [861, 122] on div at bounding box center [859, 124] width 28 height 28
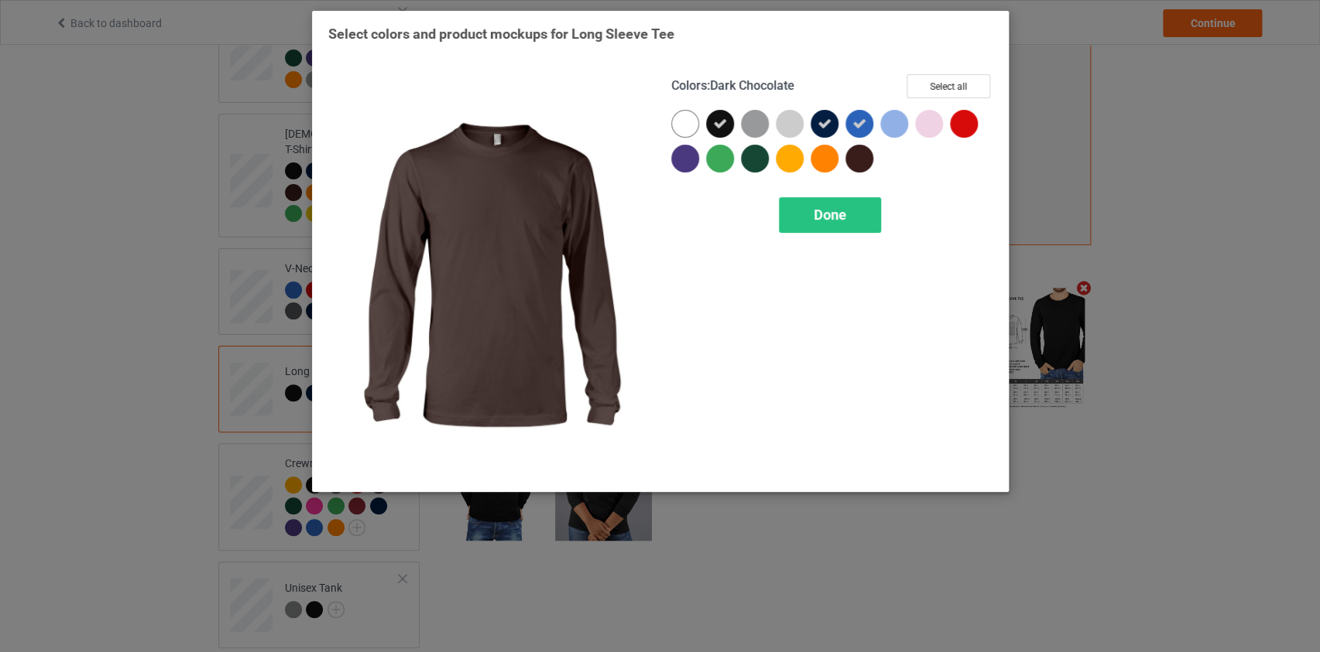
click at [861, 156] on div at bounding box center [859, 159] width 28 height 28
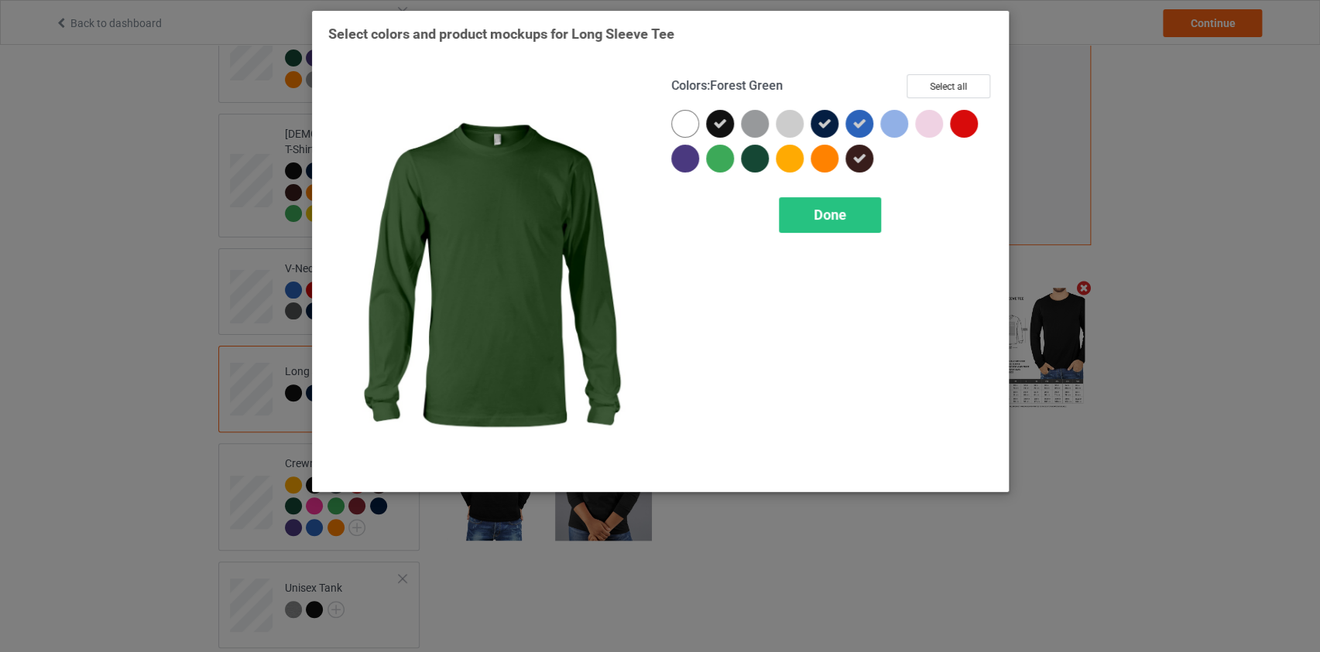
click at [753, 161] on div at bounding box center [755, 159] width 28 height 28
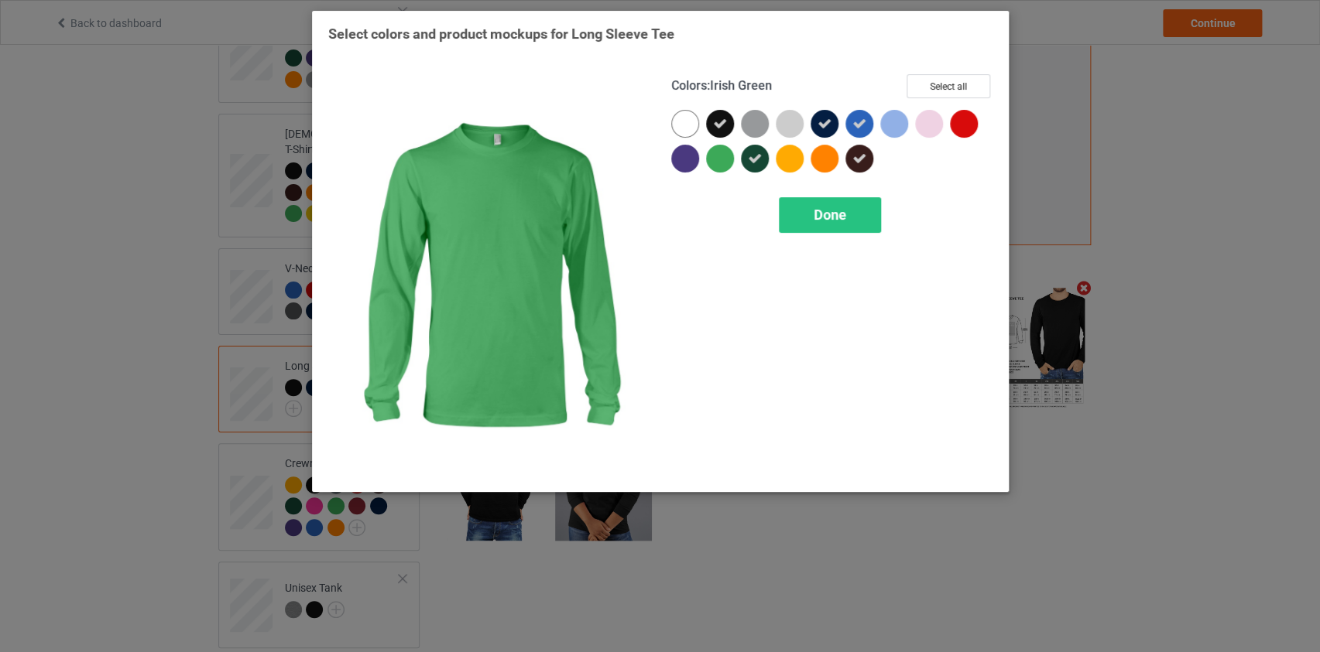
click at [680, 160] on div at bounding box center [685, 159] width 28 height 28
click at [717, 159] on div at bounding box center [720, 159] width 28 height 28
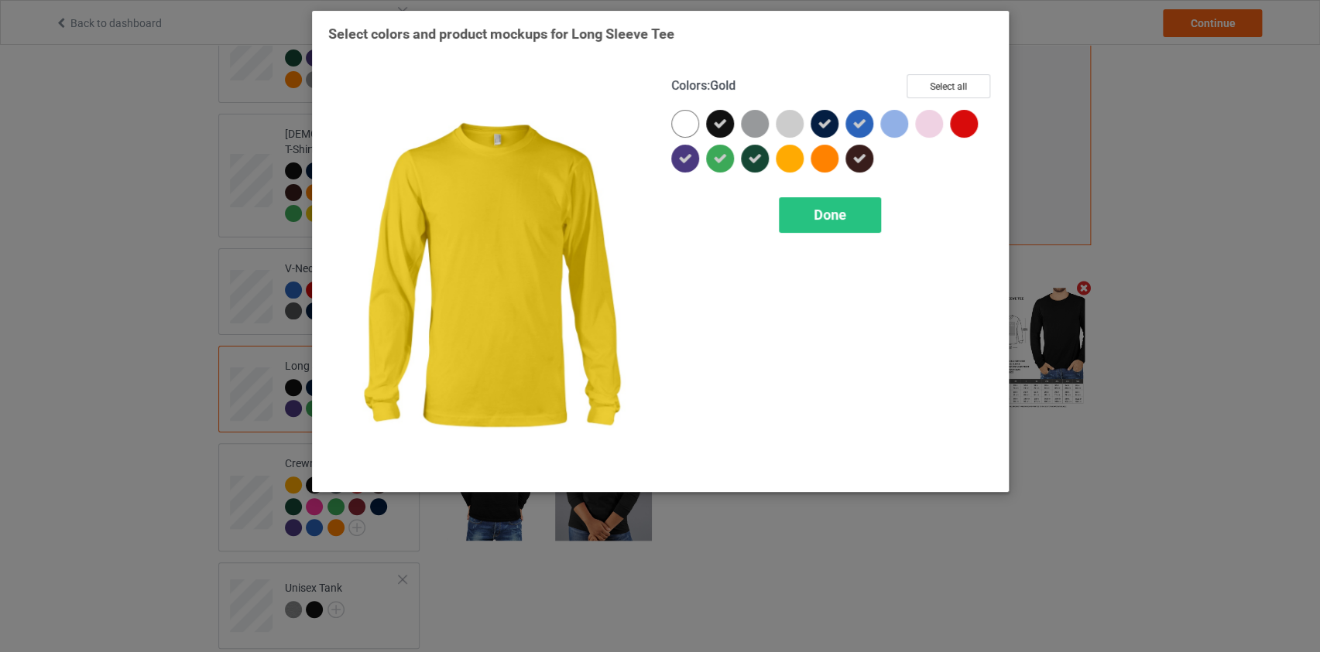
click at [821, 163] on div at bounding box center [824, 159] width 28 height 28
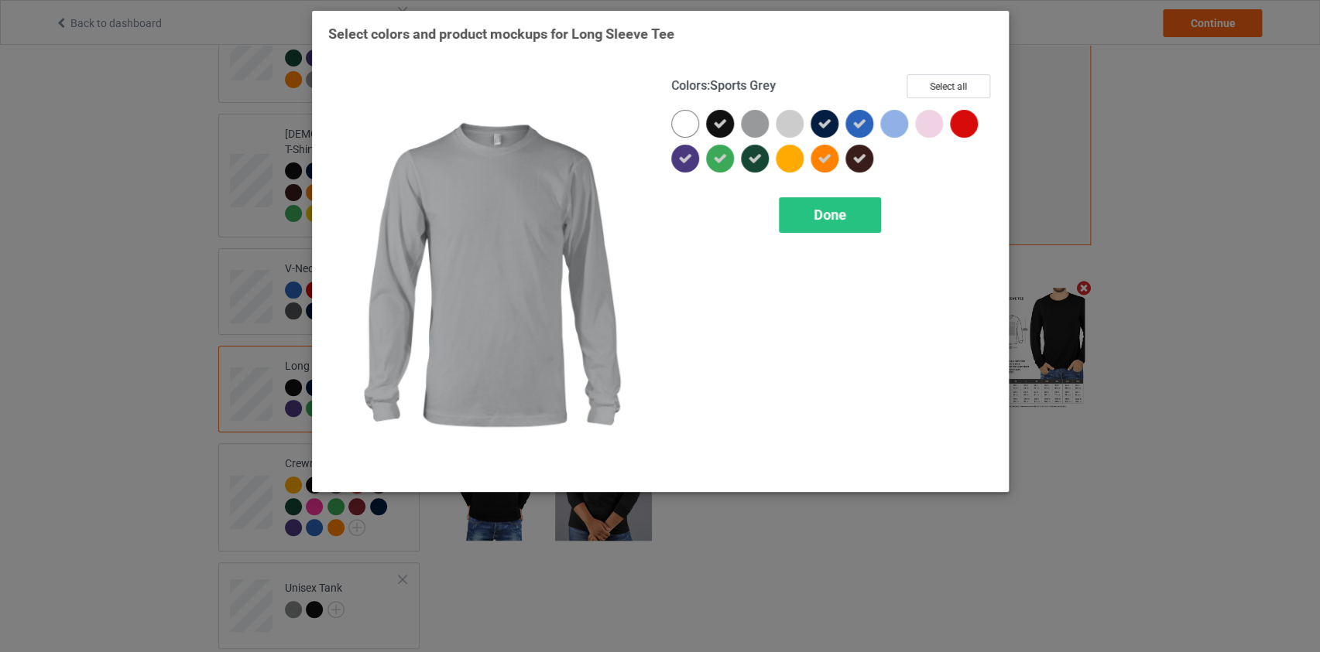
click at [755, 128] on div at bounding box center [755, 124] width 28 height 28
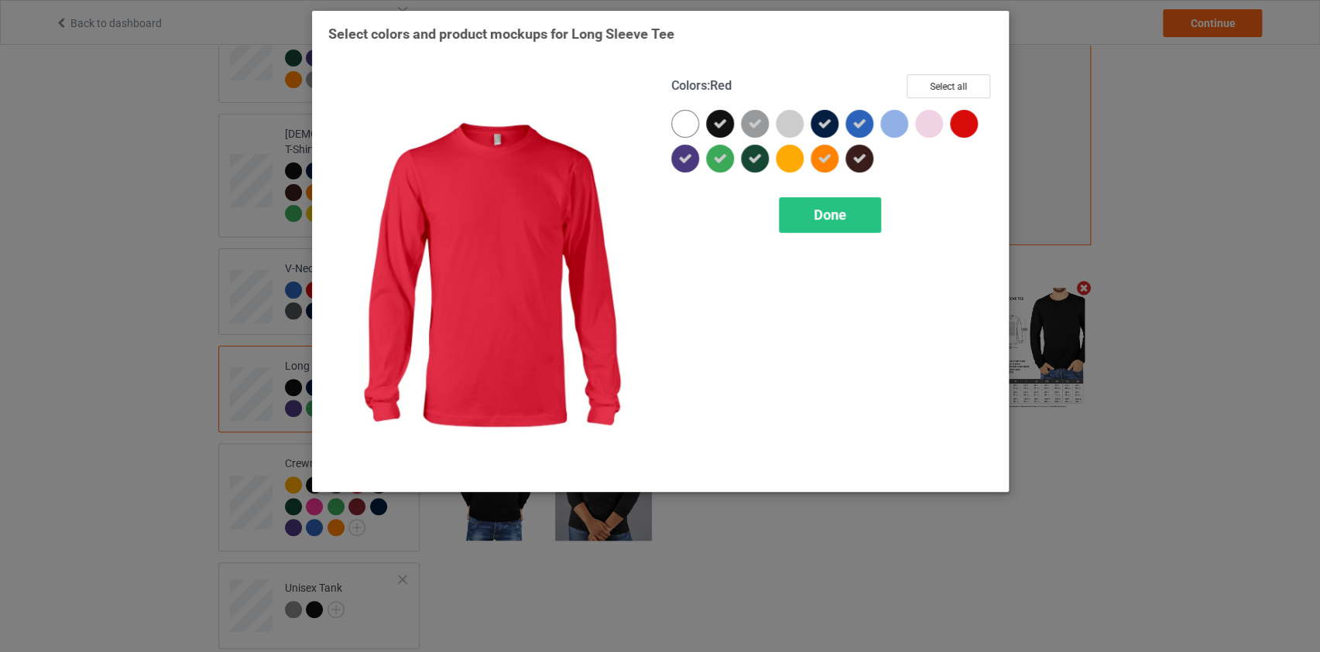
click at [963, 128] on div at bounding box center [964, 124] width 28 height 28
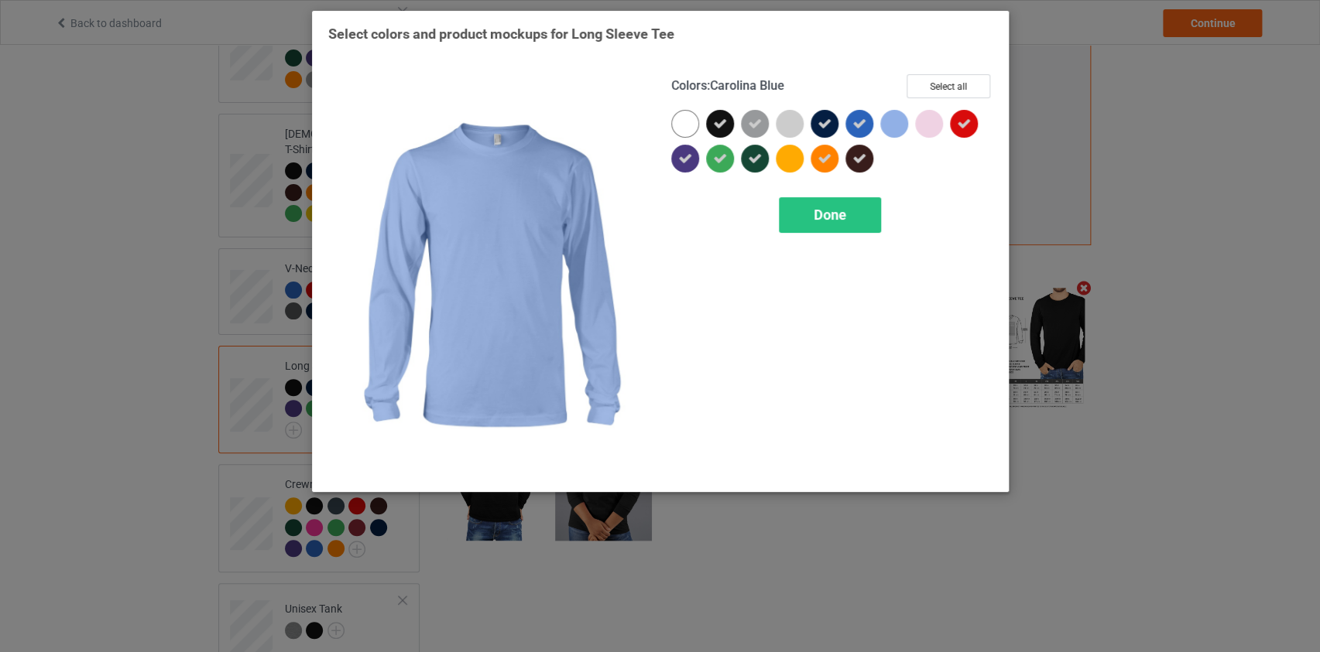
click at [895, 123] on div at bounding box center [894, 124] width 28 height 28
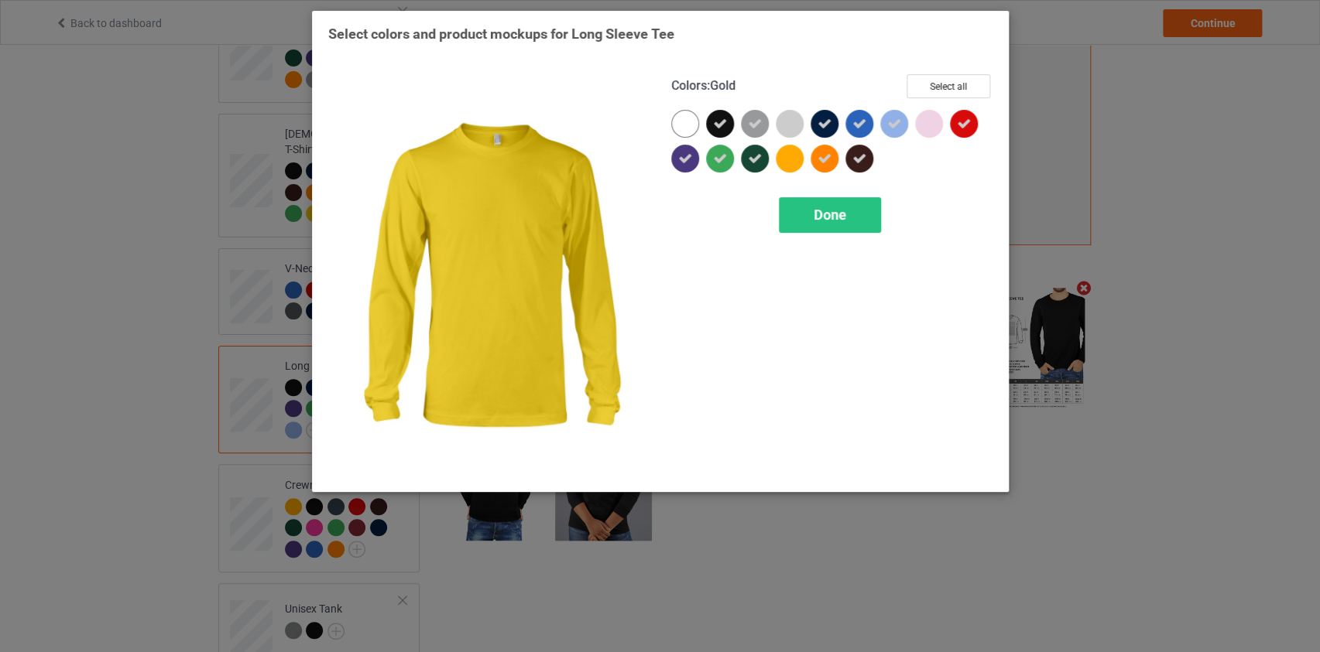
click at [787, 156] on div at bounding box center [789, 159] width 28 height 28
click at [822, 214] on span "Done" at bounding box center [829, 215] width 33 height 16
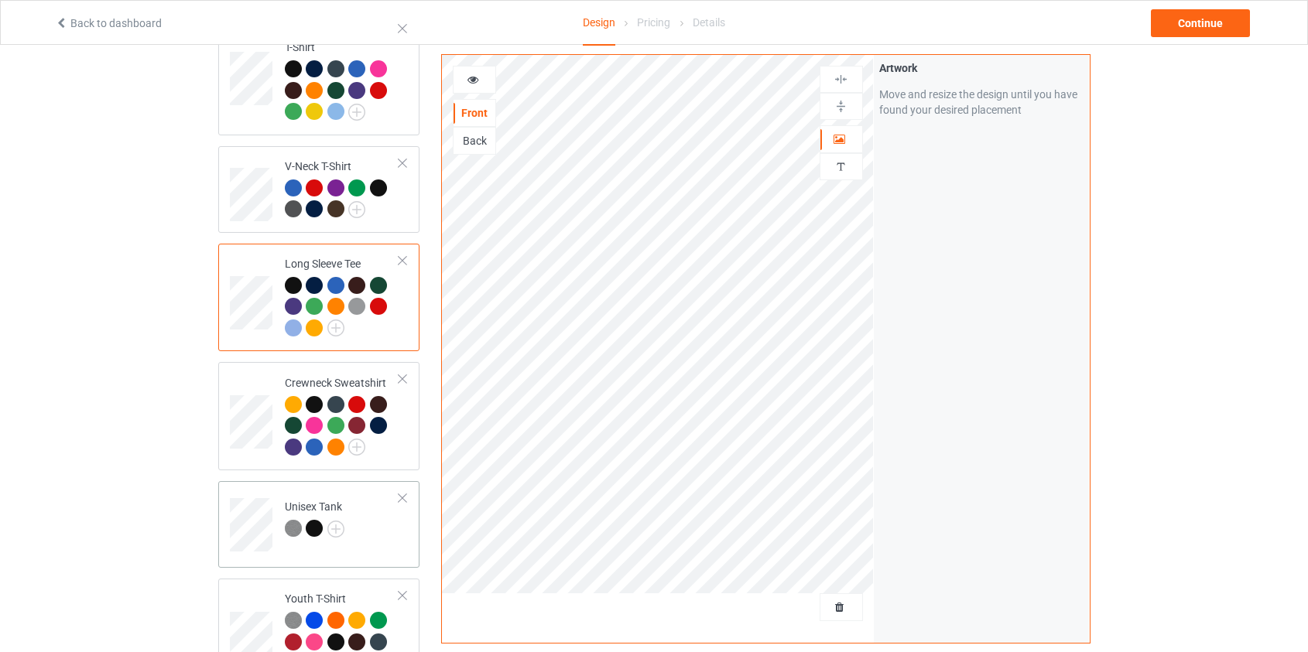
scroll to position [633, 0]
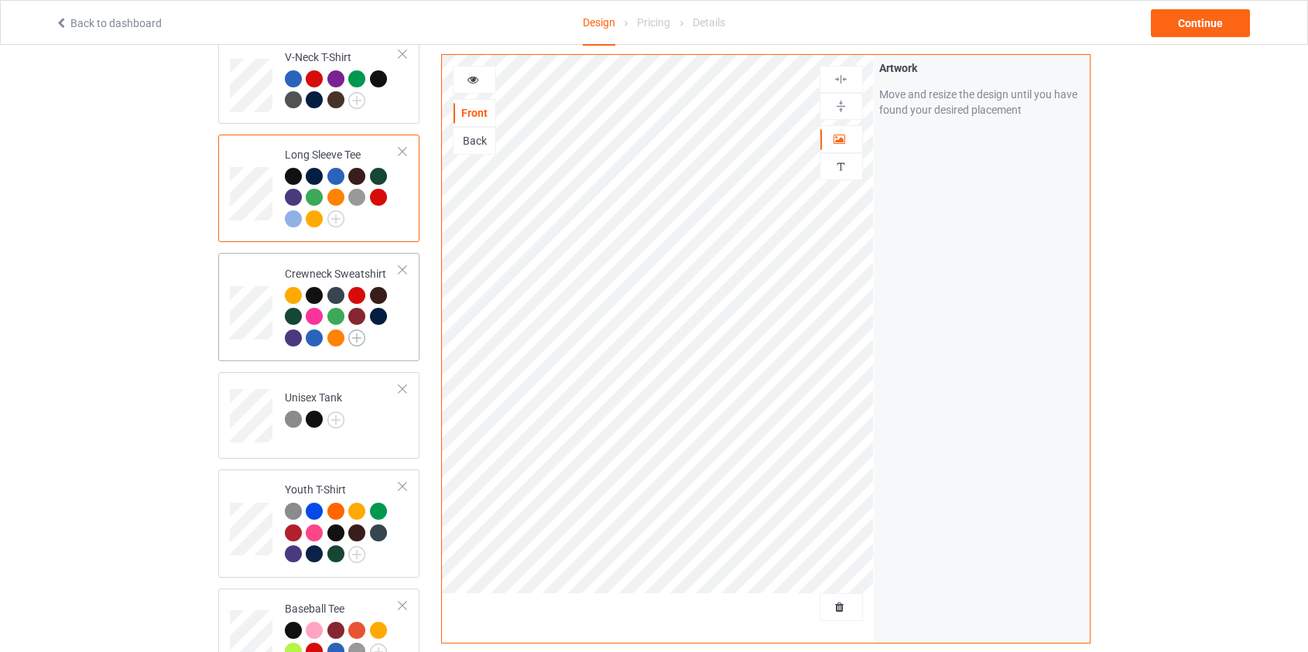
click at [358, 330] on img at bounding box center [356, 338] width 17 height 17
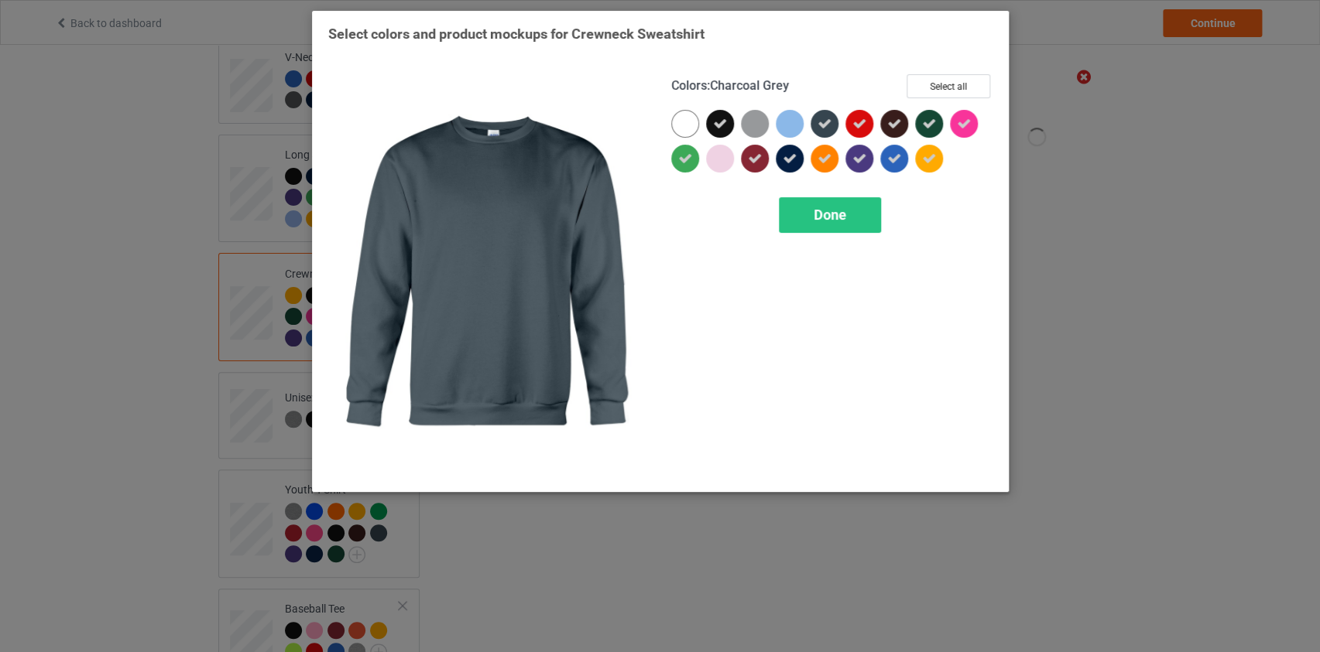
click at [824, 126] on icon at bounding box center [824, 124] width 14 height 14
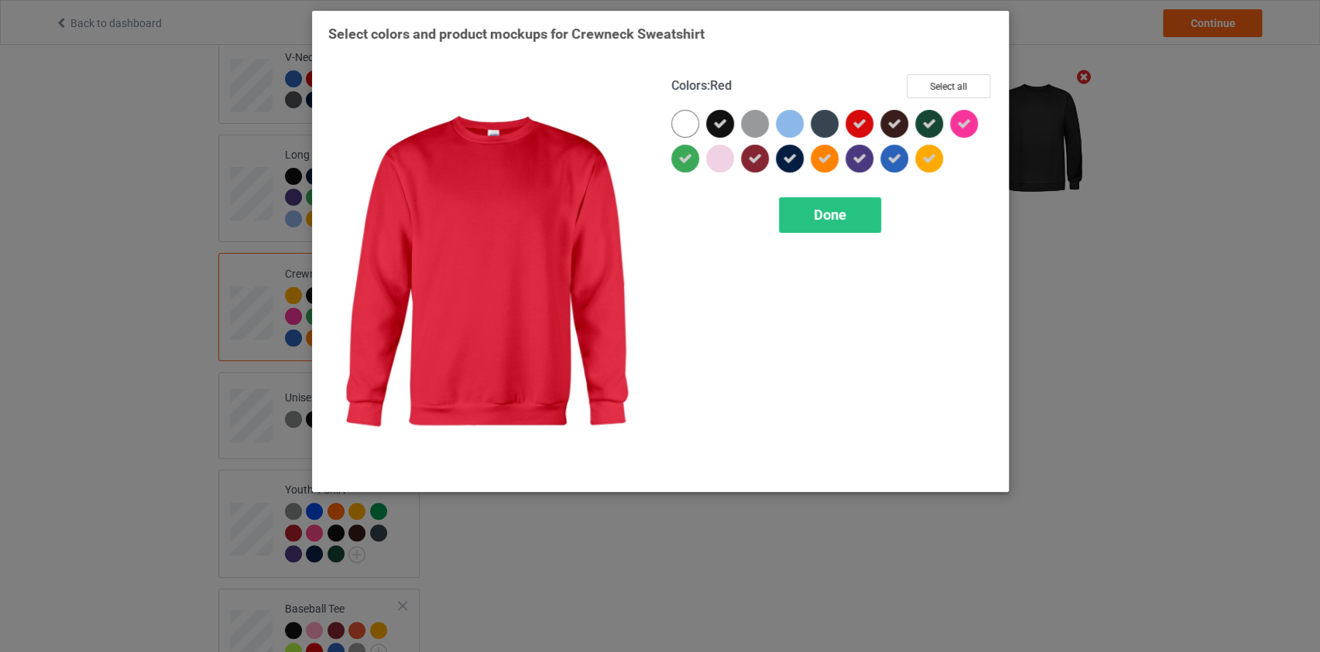
click at [862, 125] on icon at bounding box center [859, 124] width 14 height 14
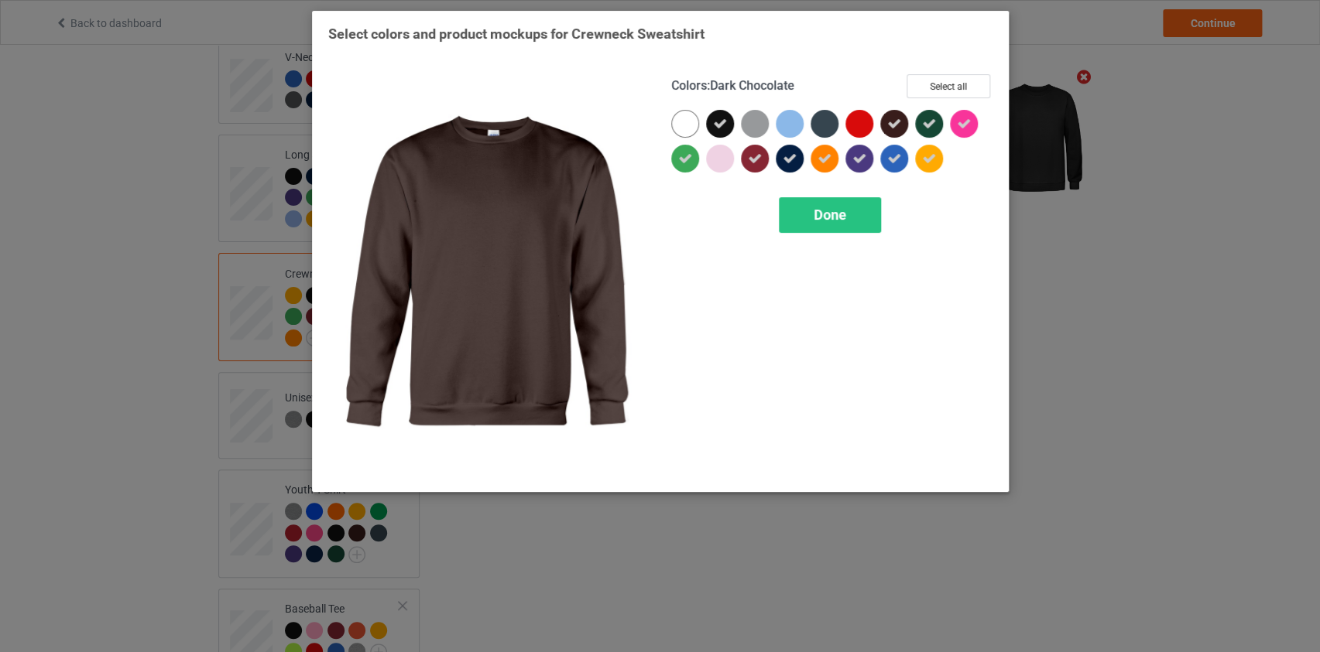
click at [887, 122] on icon at bounding box center [894, 124] width 14 height 14
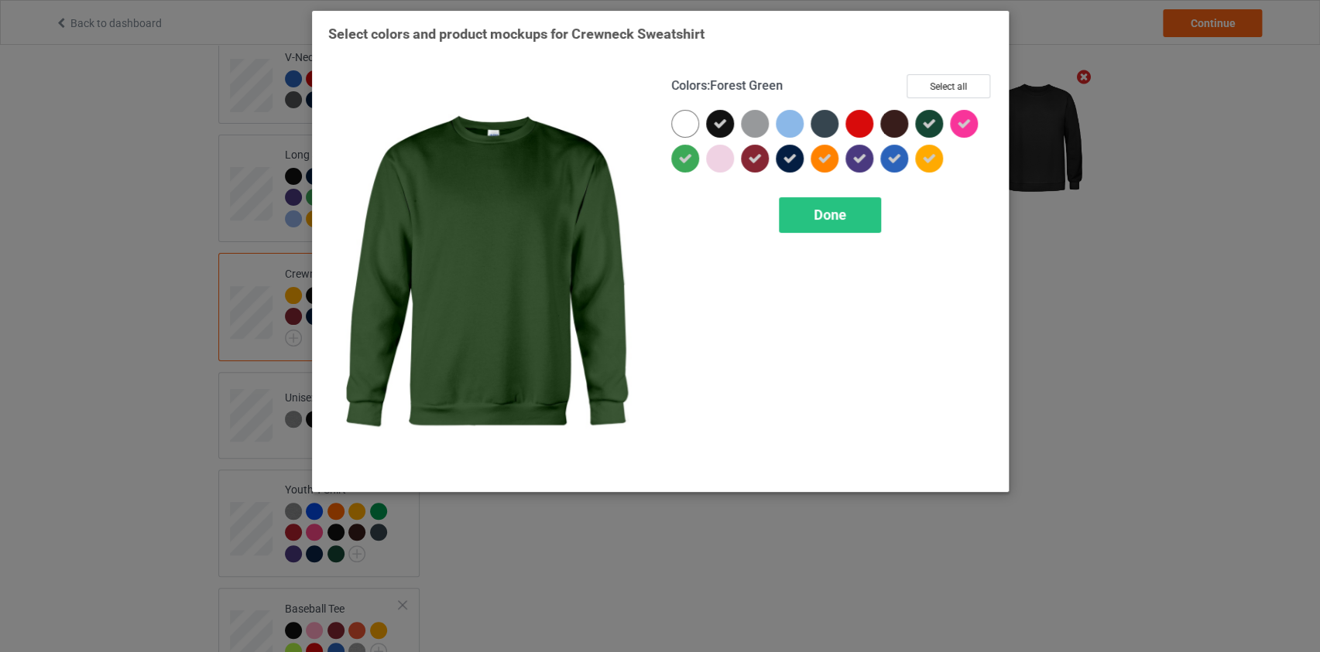
click at [919, 123] on div at bounding box center [929, 124] width 28 height 28
click at [926, 152] on icon at bounding box center [929, 159] width 14 height 14
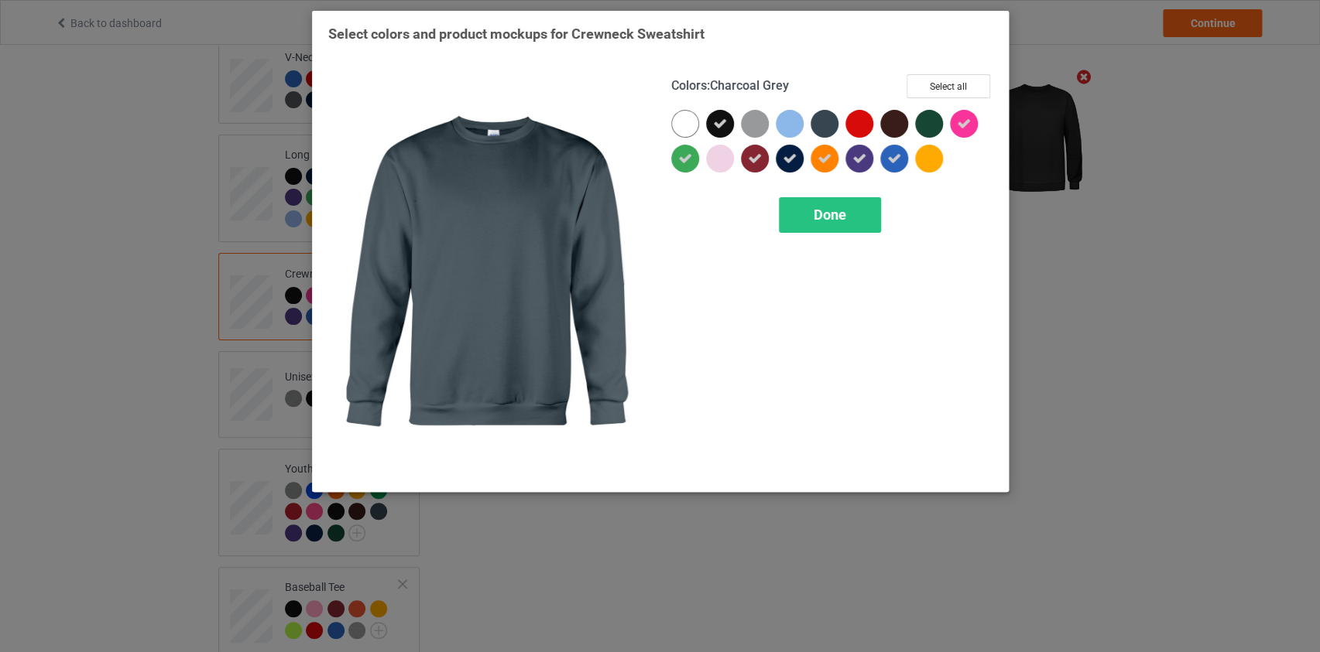
click at [824, 122] on div at bounding box center [824, 124] width 28 height 28
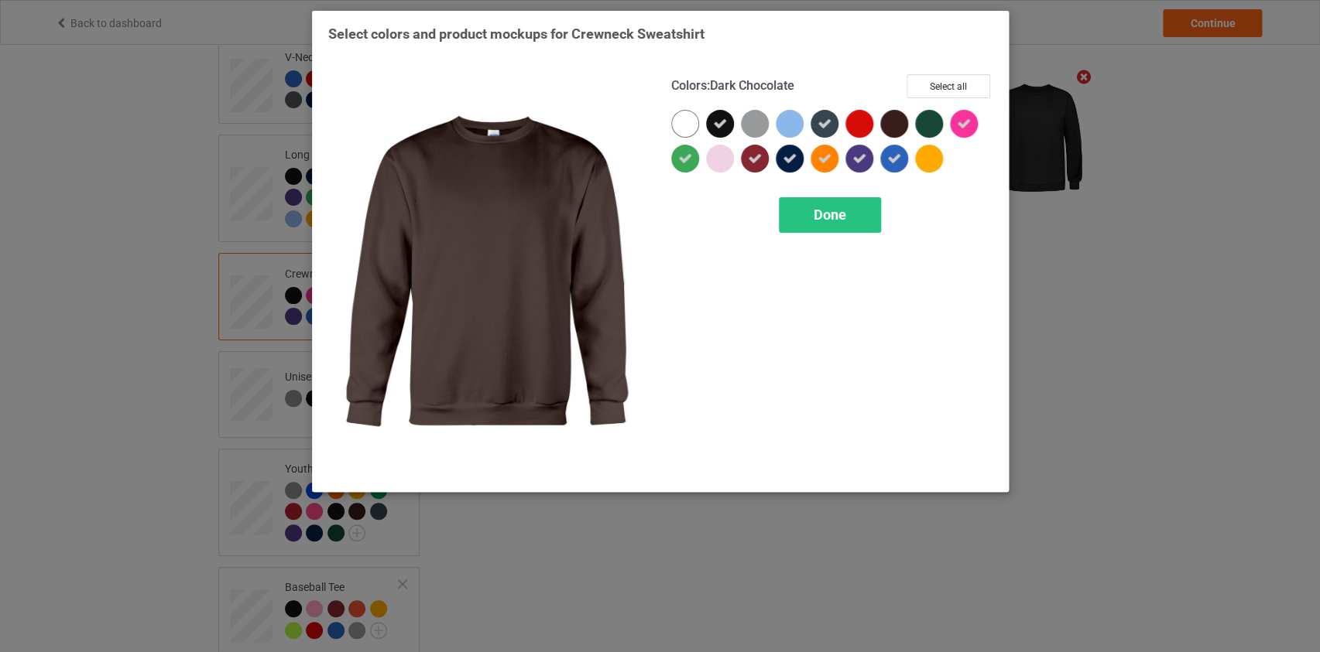
click at [888, 122] on div at bounding box center [894, 124] width 28 height 28
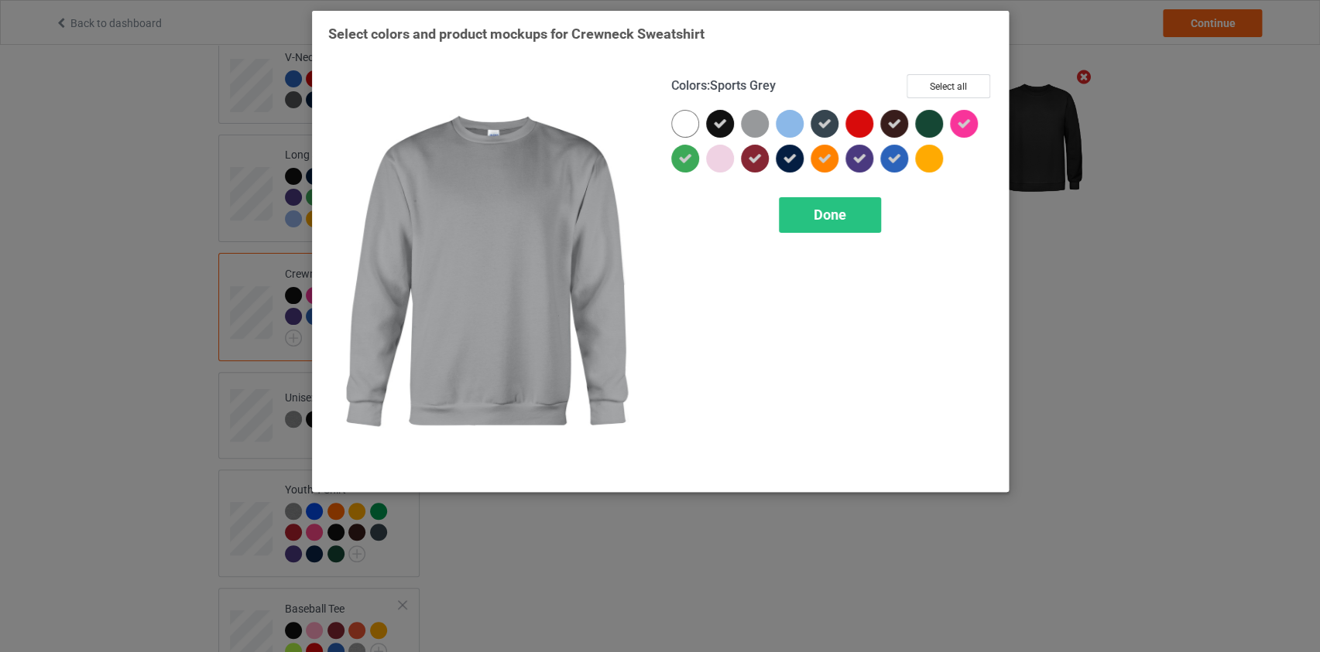
click at [755, 121] on div at bounding box center [755, 124] width 28 height 28
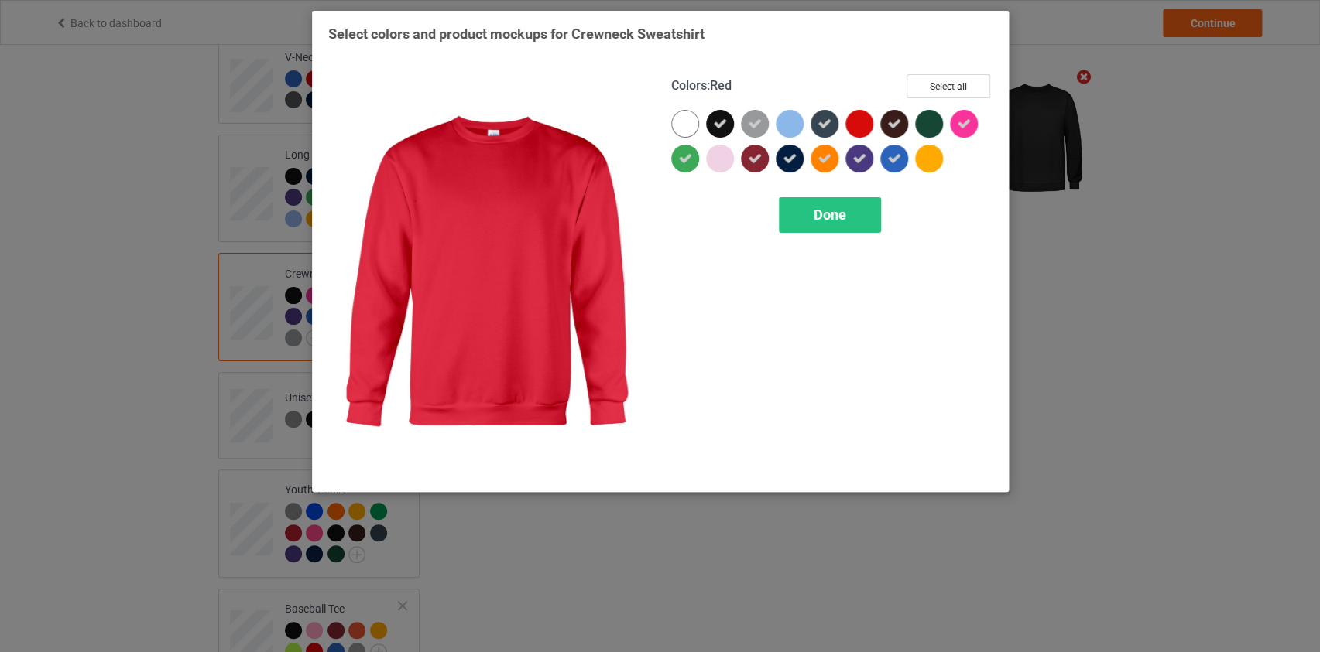
click at [868, 119] on div at bounding box center [859, 124] width 28 height 28
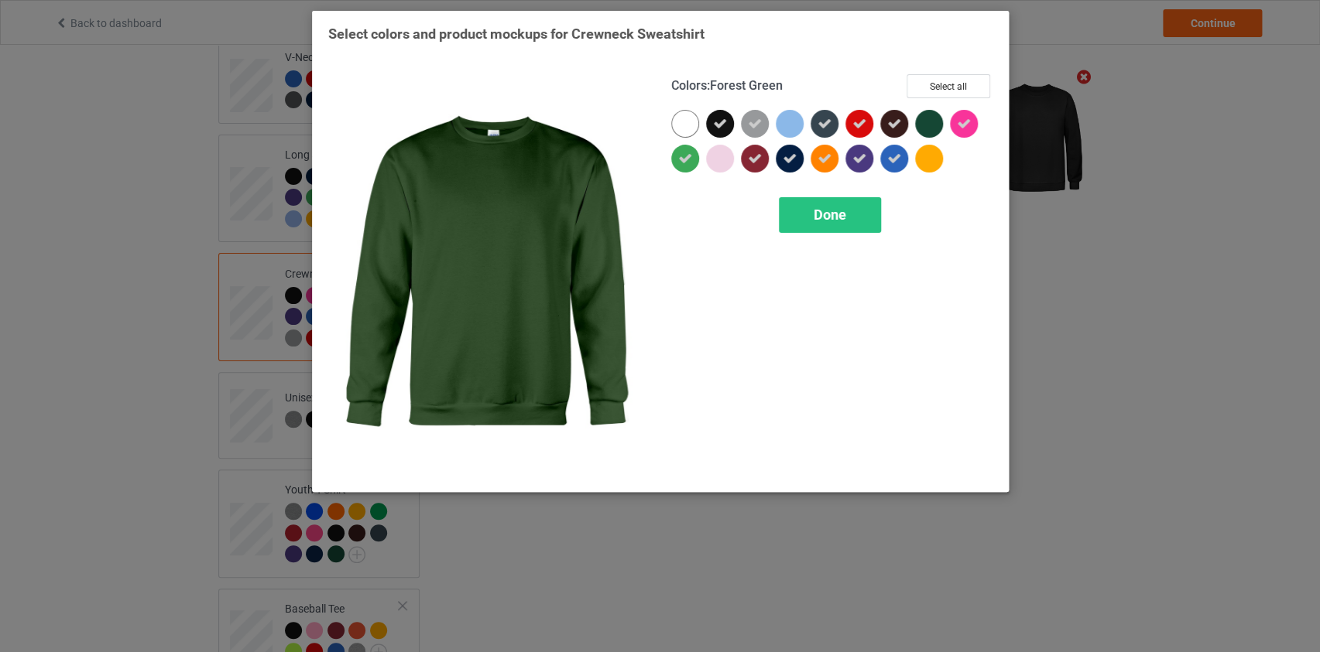
click at [932, 121] on div at bounding box center [929, 124] width 28 height 28
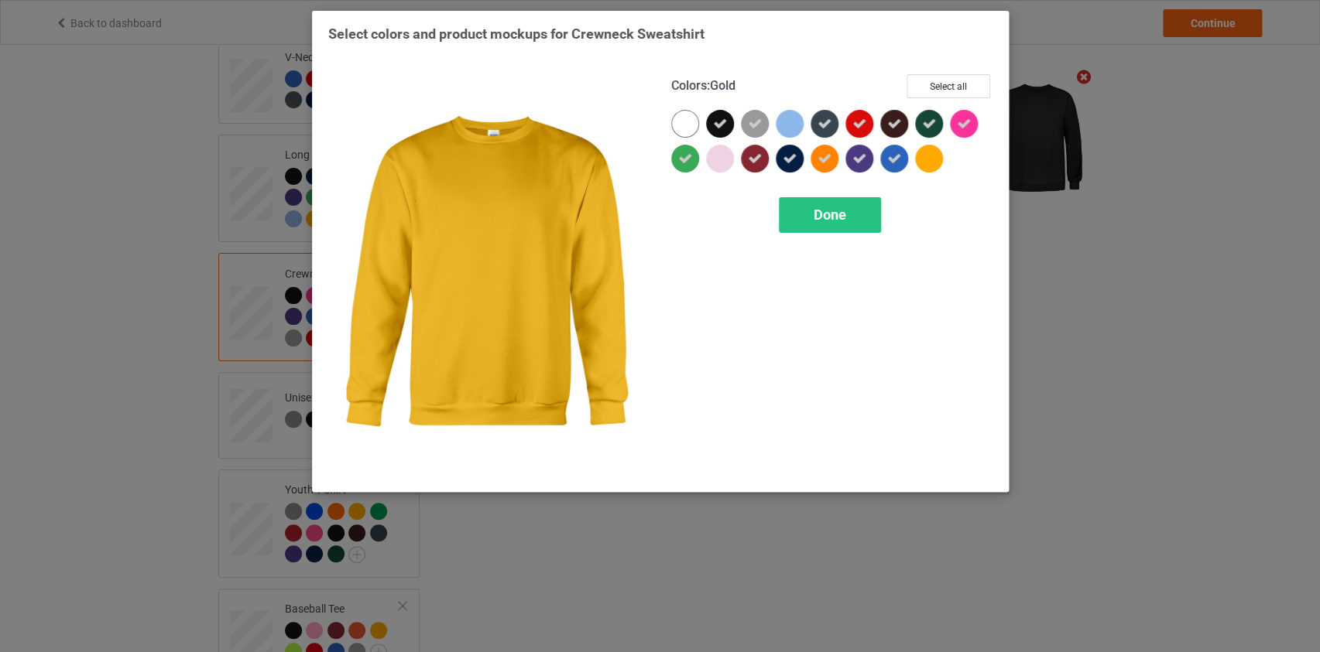
click at [928, 155] on div at bounding box center [929, 159] width 28 height 28
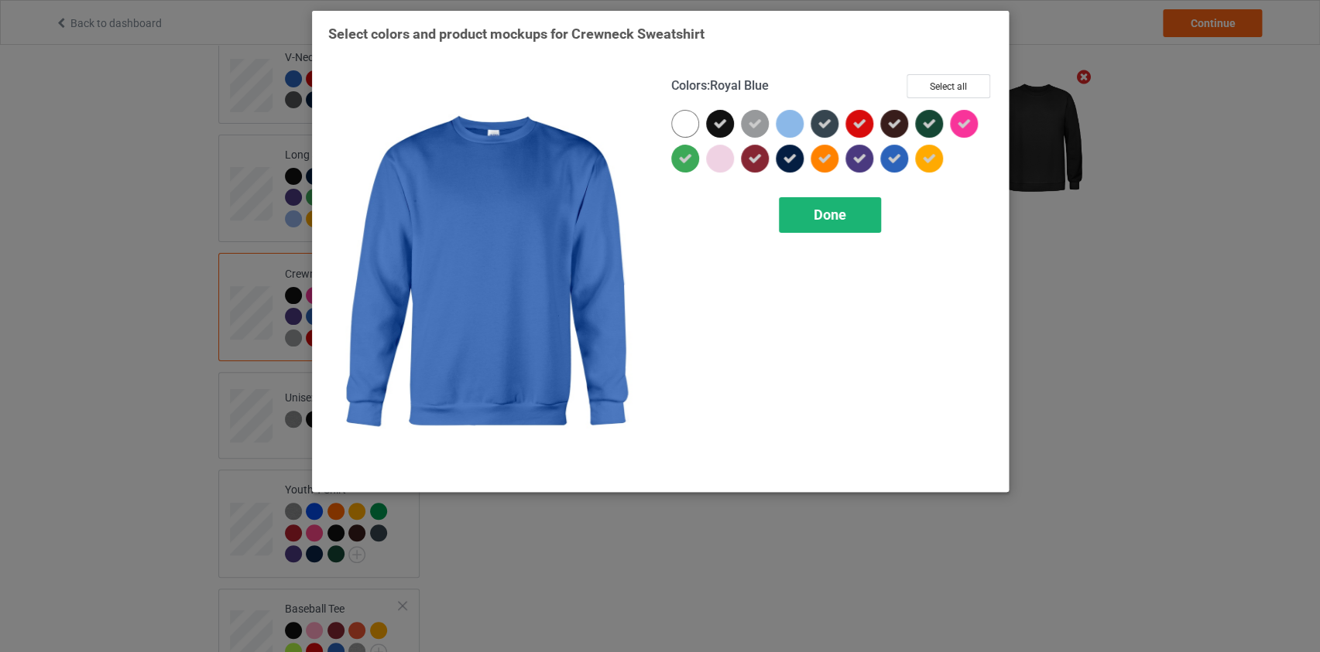
click at [801, 224] on div "Done" at bounding box center [830, 215] width 102 height 36
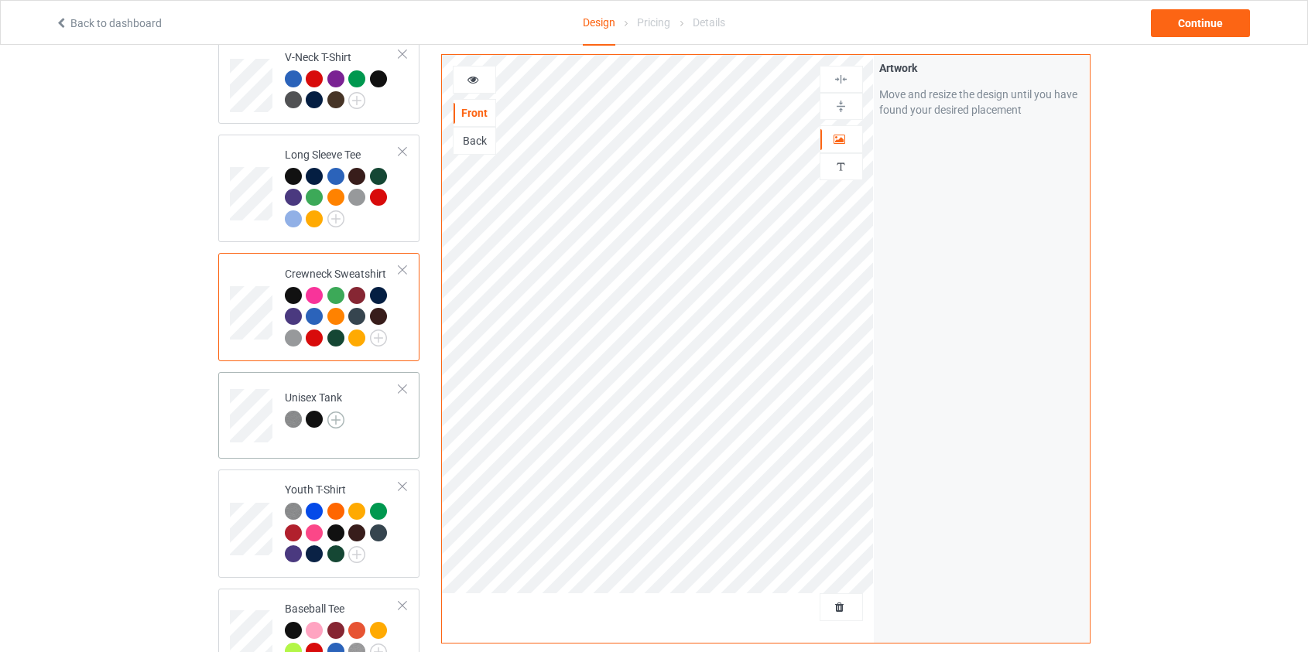
click at [336, 412] on img at bounding box center [335, 420] width 17 height 17
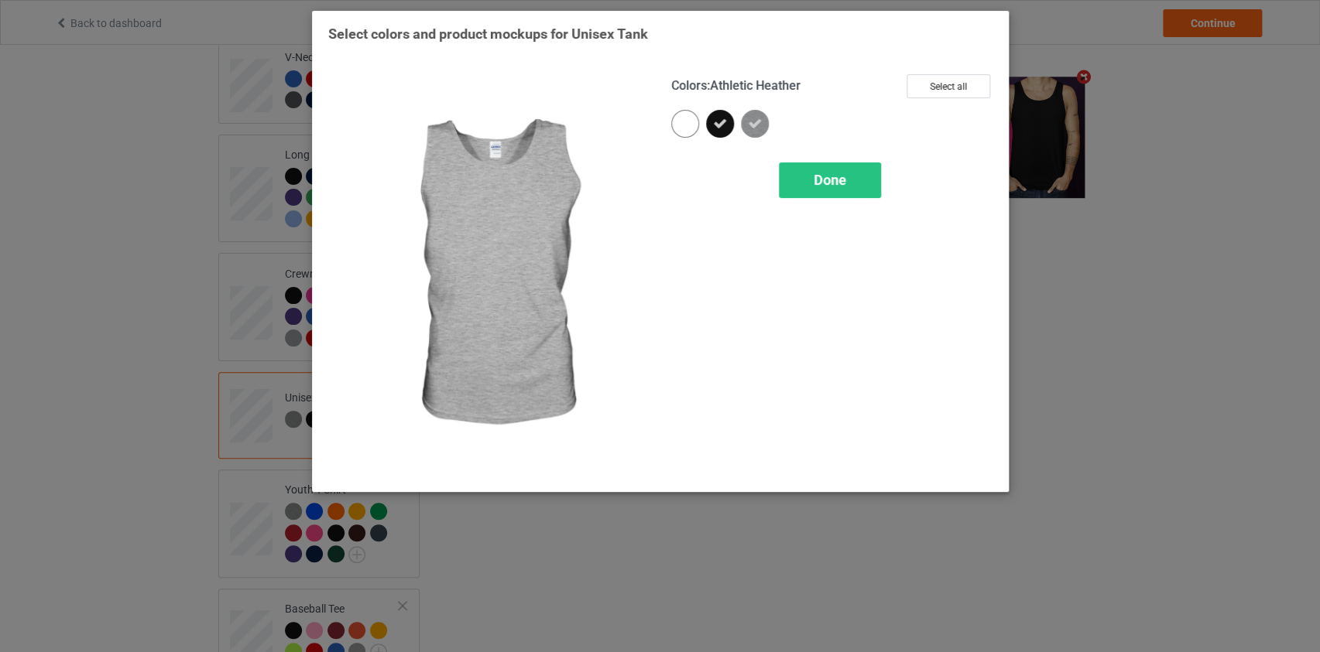
click at [751, 128] on icon at bounding box center [755, 124] width 14 height 14
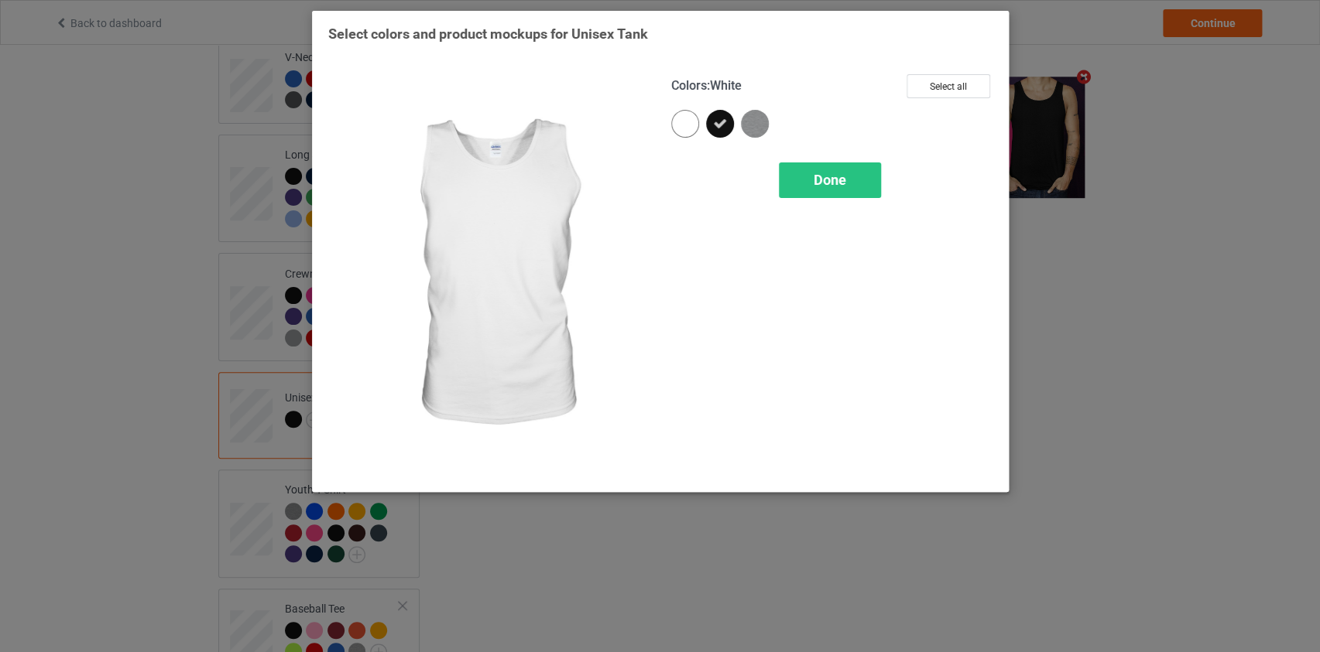
click at [683, 120] on div at bounding box center [685, 124] width 28 height 28
click at [684, 128] on icon at bounding box center [685, 124] width 14 height 14
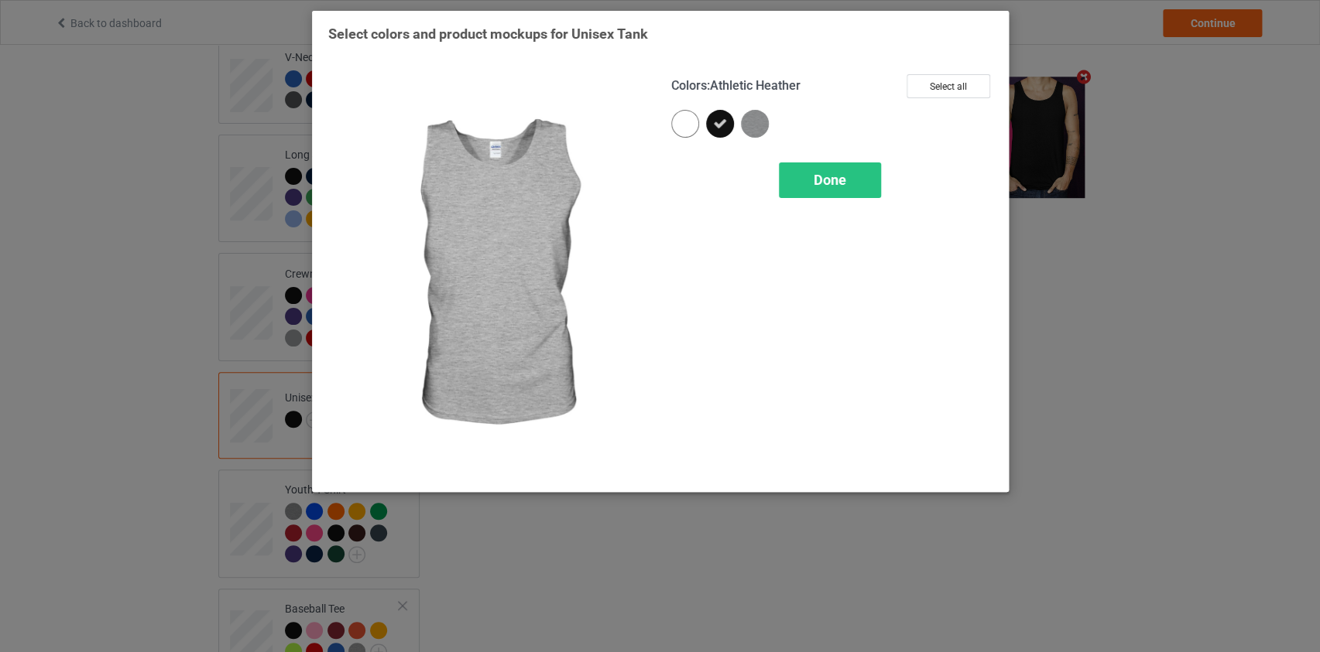
click at [760, 128] on img at bounding box center [755, 124] width 28 height 28
click at [842, 183] on span "Done" at bounding box center [829, 180] width 33 height 16
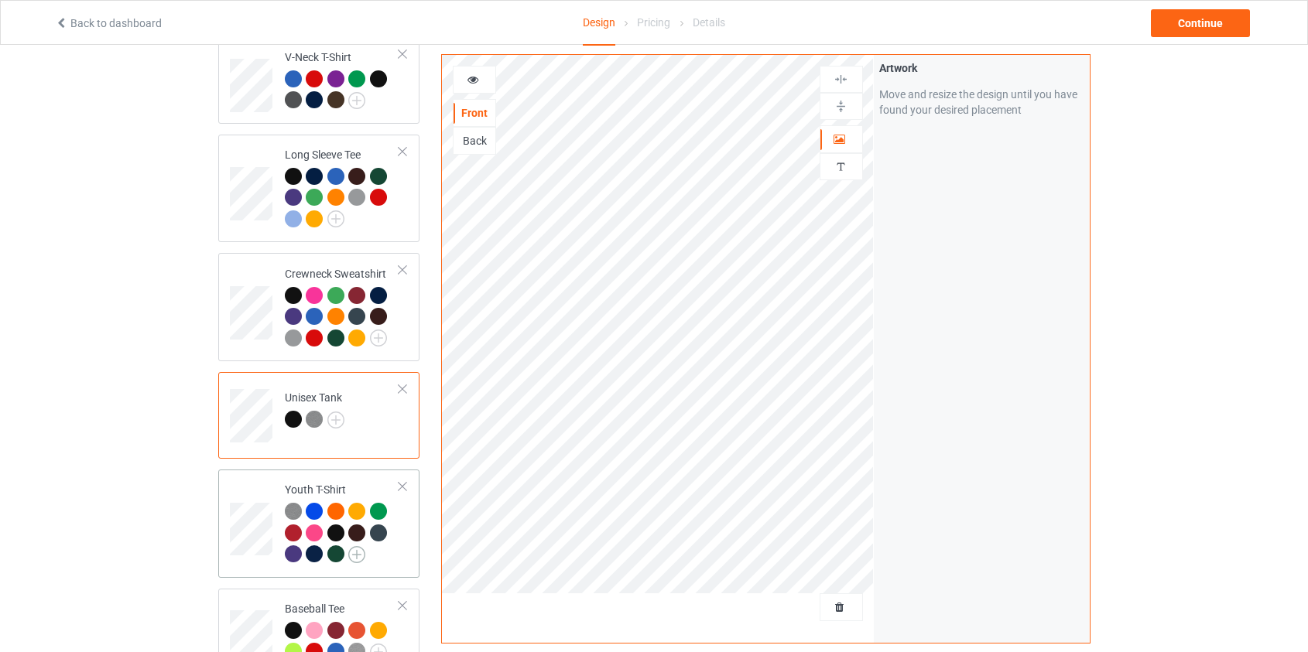
click at [354, 546] on img at bounding box center [356, 554] width 17 height 17
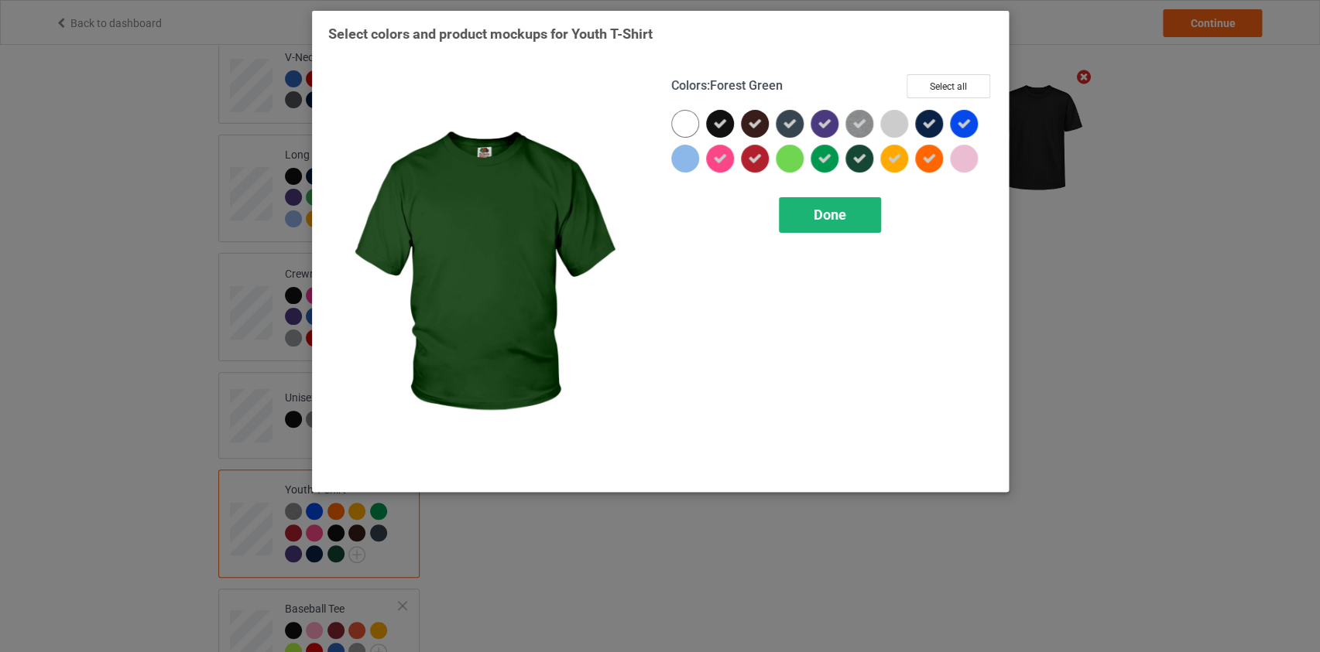
click at [831, 216] on span "Done" at bounding box center [829, 215] width 33 height 16
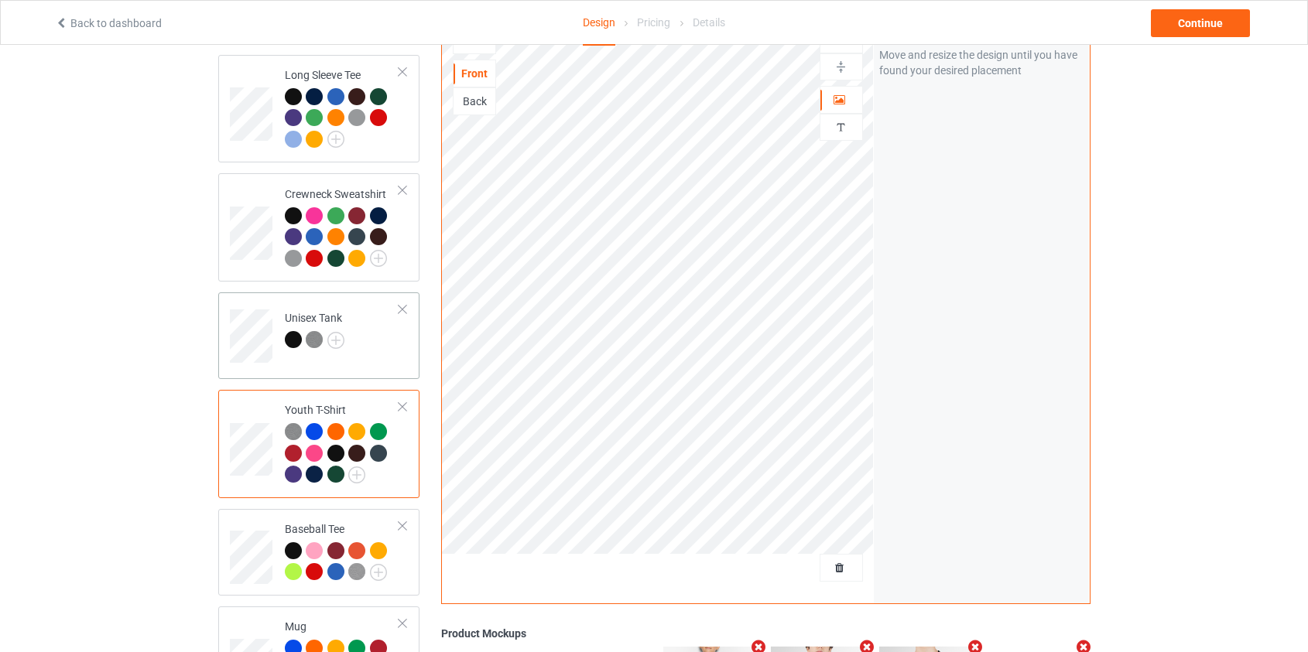
scroll to position [773, 0]
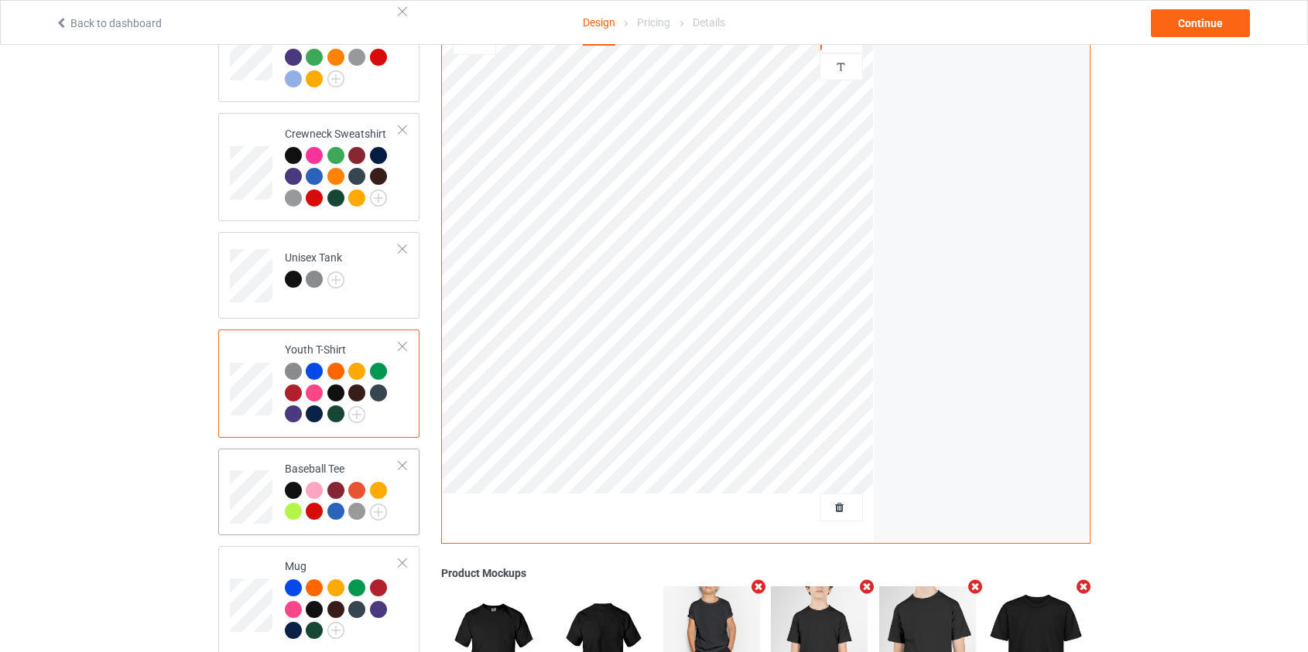
click at [406, 460] on div at bounding box center [402, 465] width 11 height 11
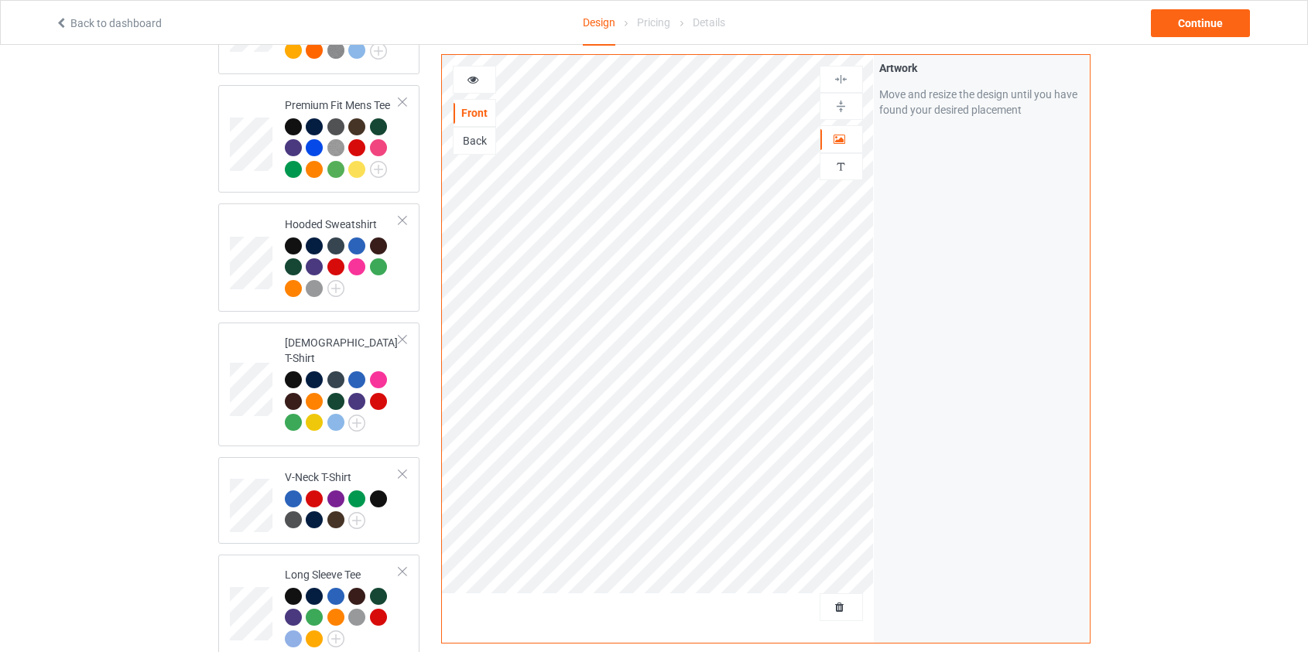
scroll to position [0, 0]
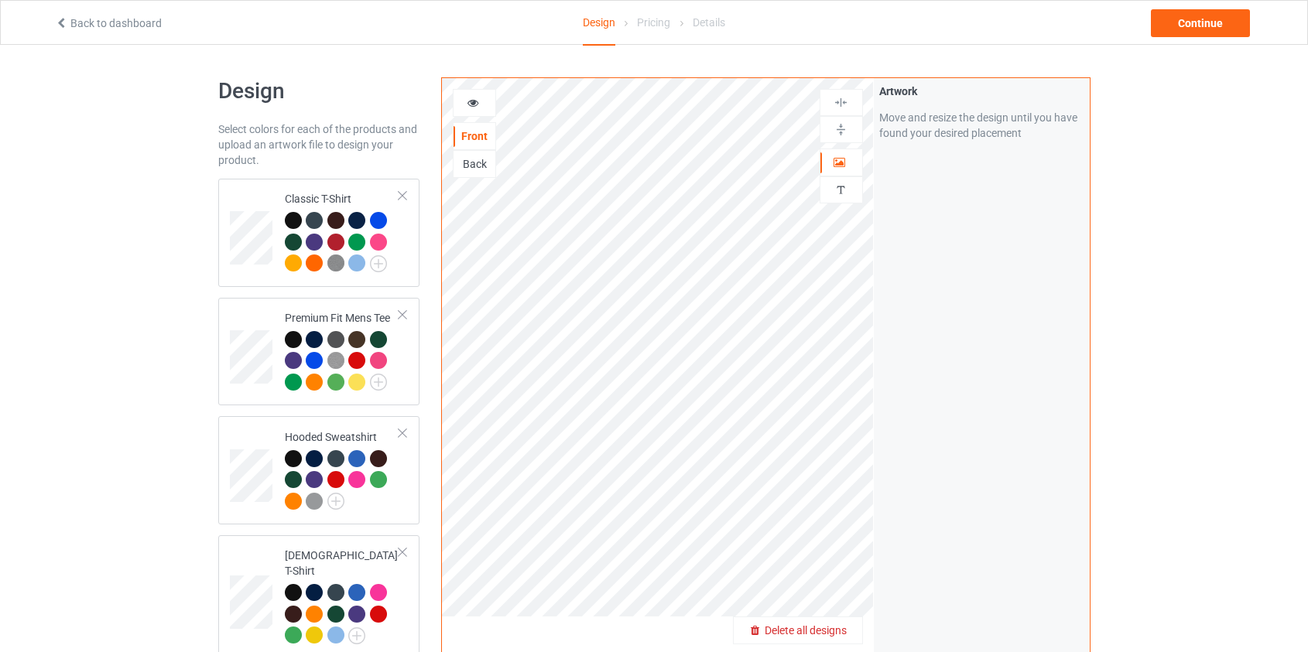
click at [830, 625] on span "Delete all designs" at bounding box center [806, 631] width 82 height 12
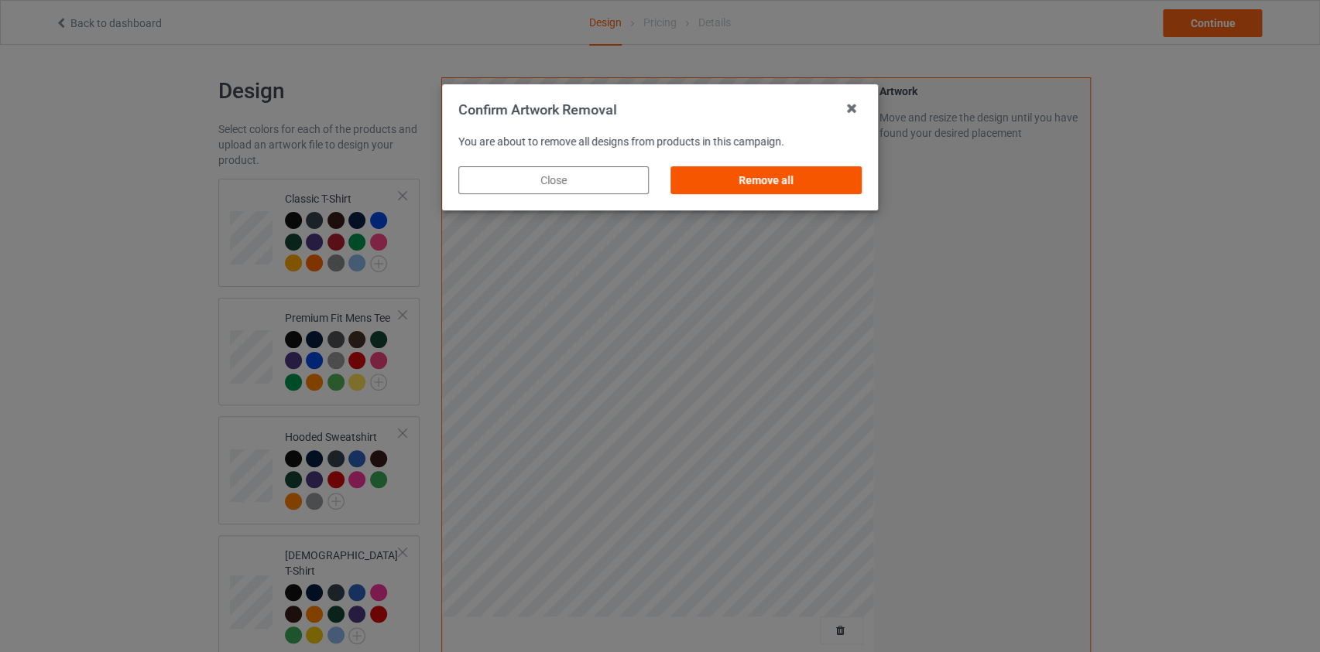
click at [795, 183] on div "Remove all" at bounding box center [766, 180] width 190 height 28
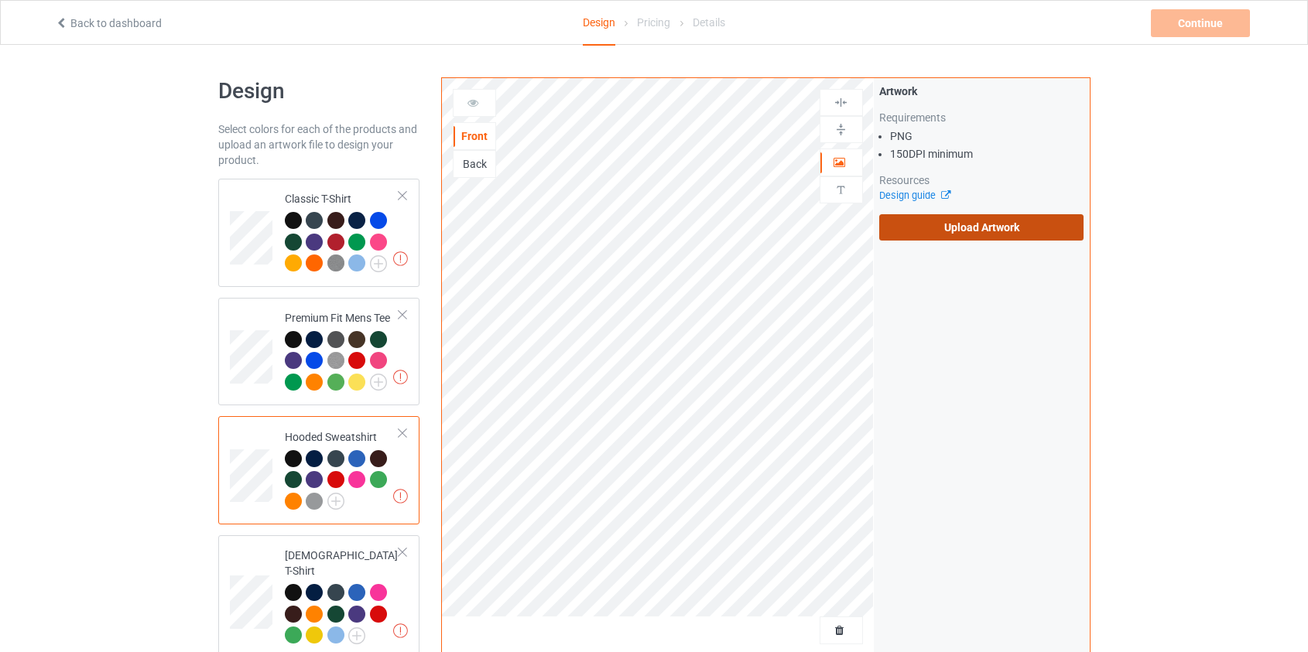
click at [990, 227] on label "Upload Artwork" at bounding box center [981, 227] width 205 height 26
click at [0, 0] on input "Upload Artwork" at bounding box center [0, 0] width 0 height 0
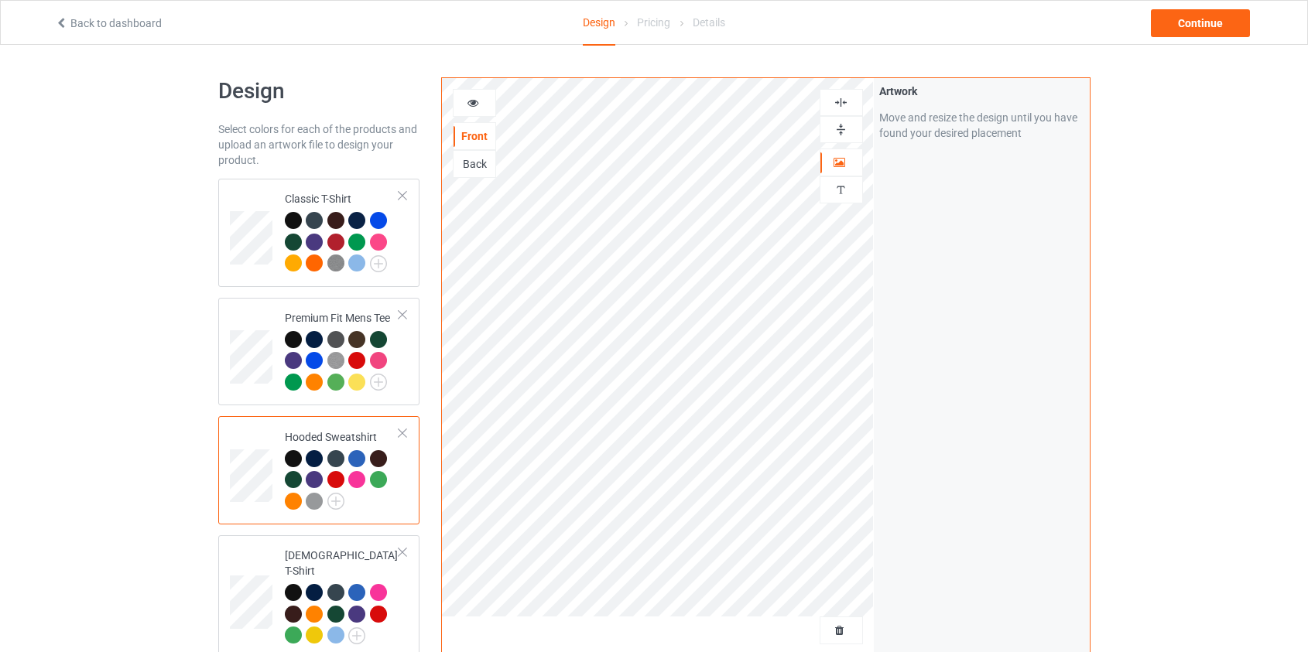
click at [478, 165] on div "Back" at bounding box center [475, 163] width 42 height 15
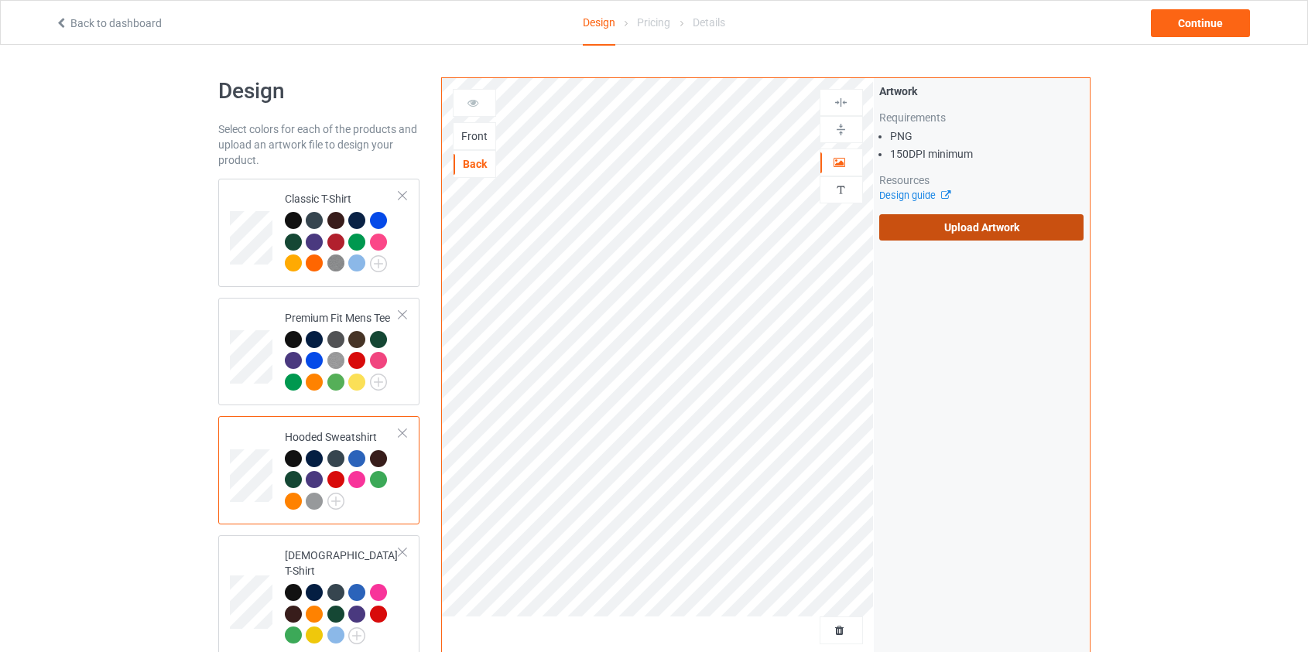
click at [975, 231] on label "Upload Artwork" at bounding box center [981, 227] width 205 height 26
click at [0, 0] on input "Upload Artwork" at bounding box center [0, 0] width 0 height 0
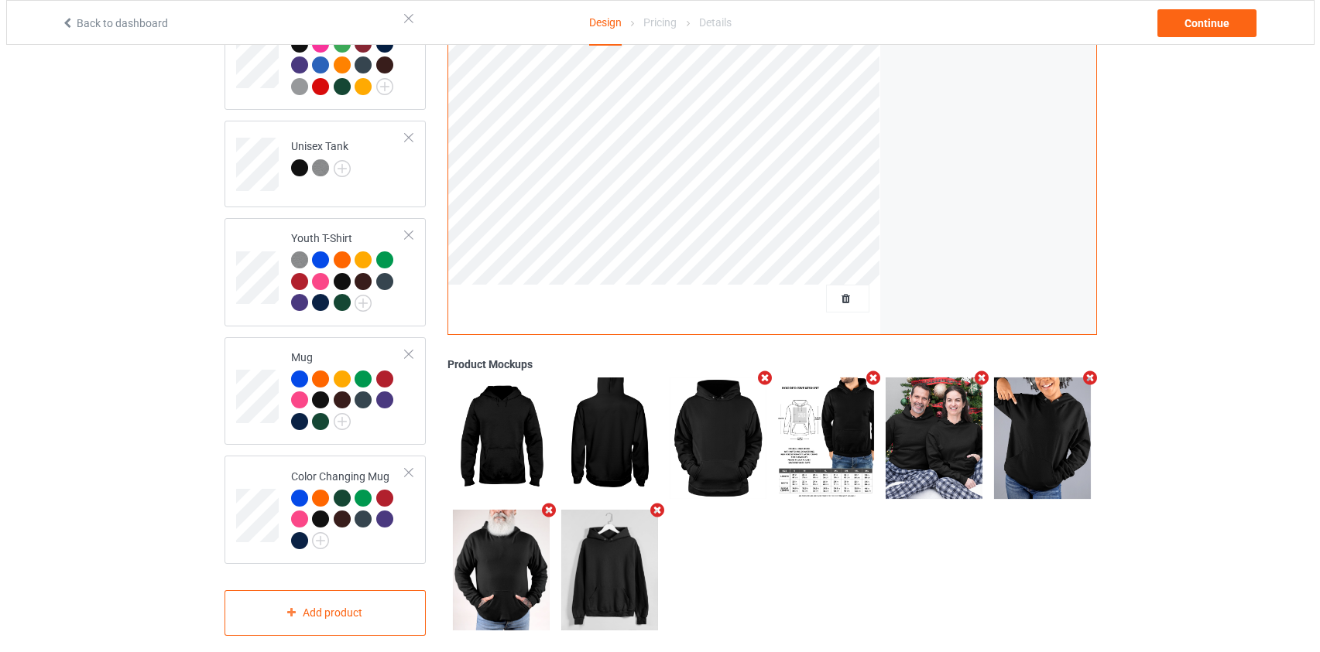
scroll to position [886, 0]
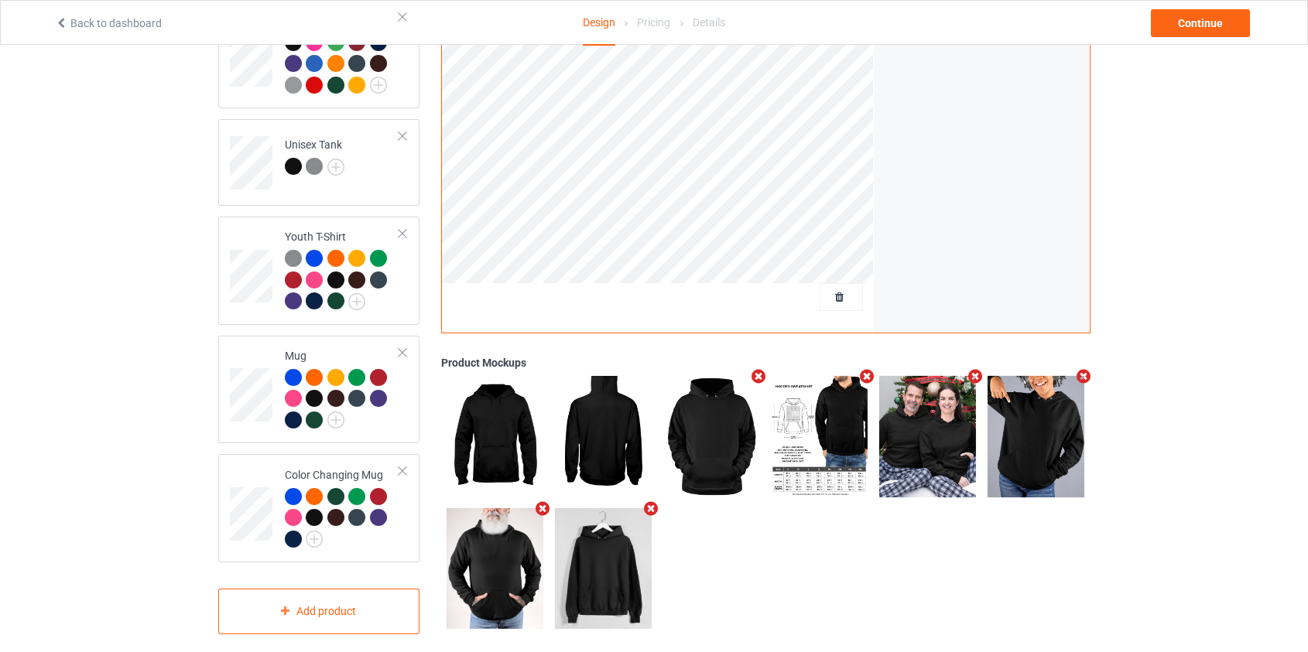
click at [546, 501] on icon "Remove mockup" at bounding box center [542, 509] width 19 height 16
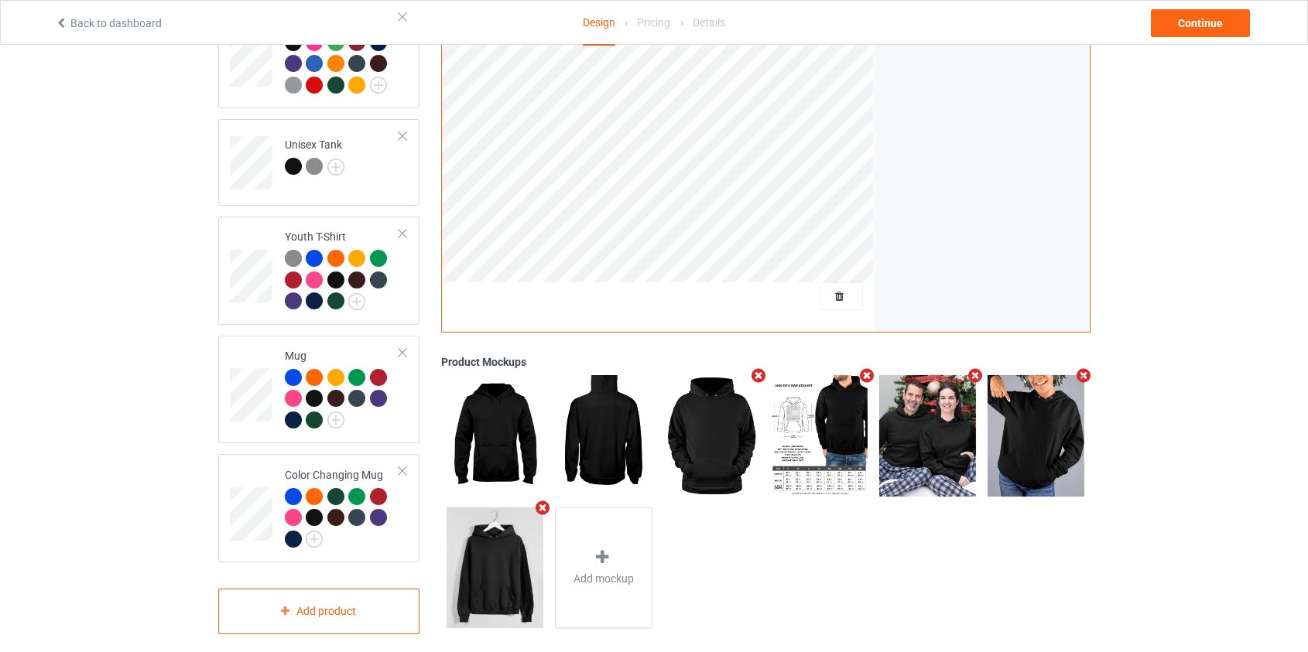
click at [540, 500] on icon "Remove mockup" at bounding box center [542, 508] width 19 height 16
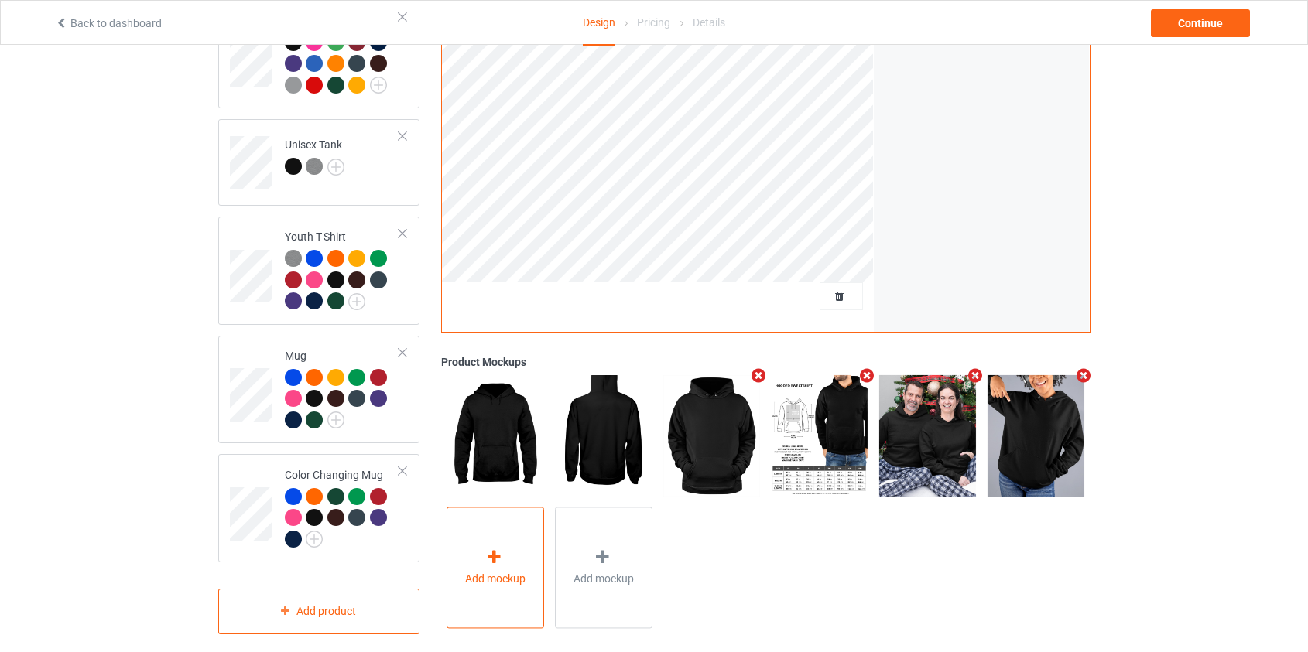
click at [505, 555] on div at bounding box center [495, 560] width 22 height 22
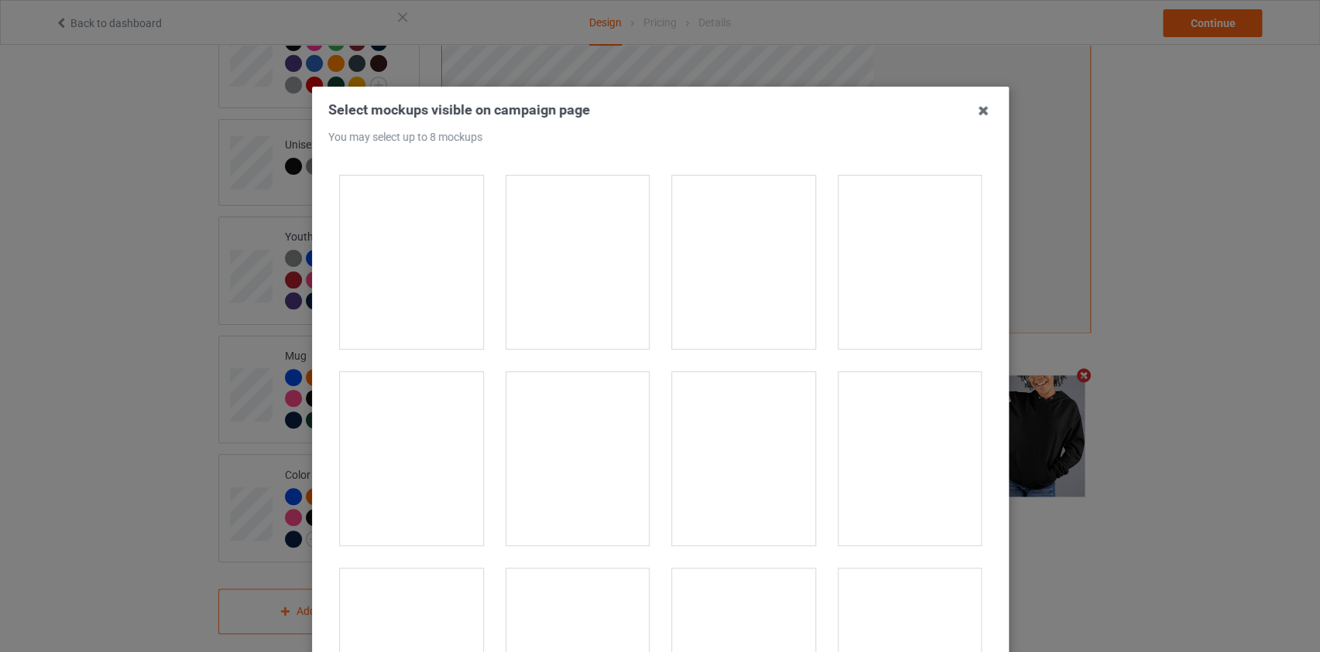
scroll to position [12593, 0]
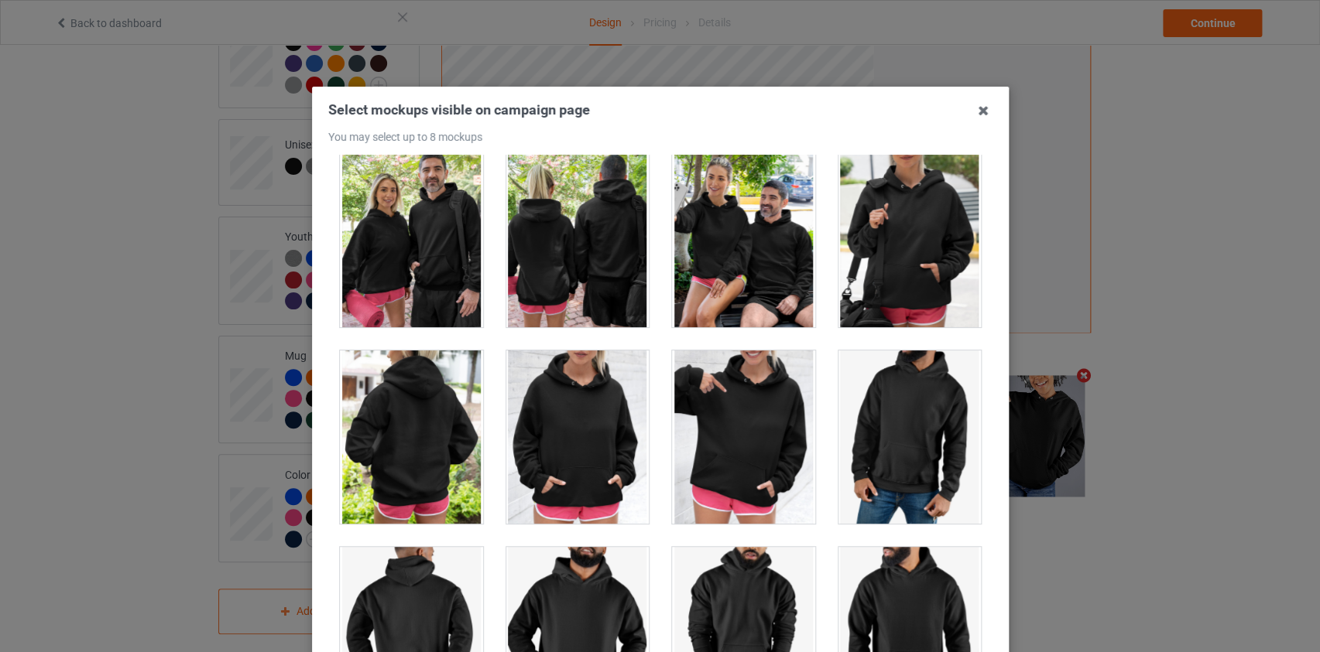
click at [395, 392] on div at bounding box center [411, 437] width 143 height 173
click at [871, 228] on div at bounding box center [908, 240] width 143 height 173
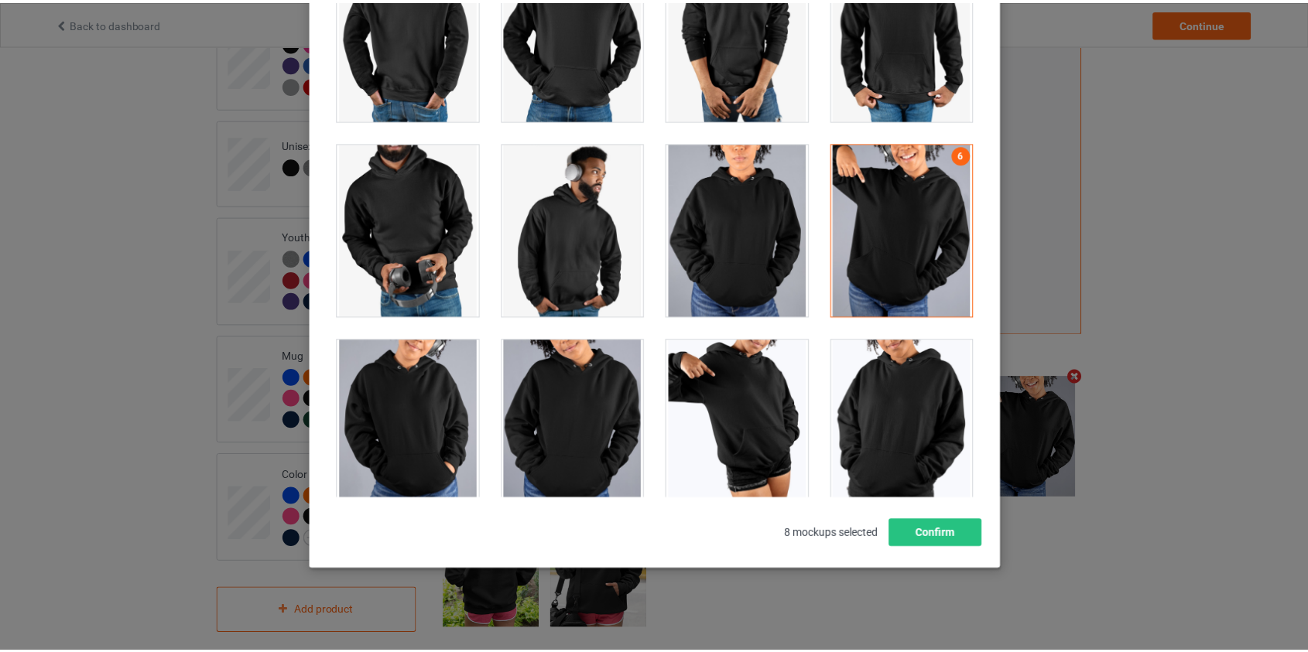
scroll to position [181, 0]
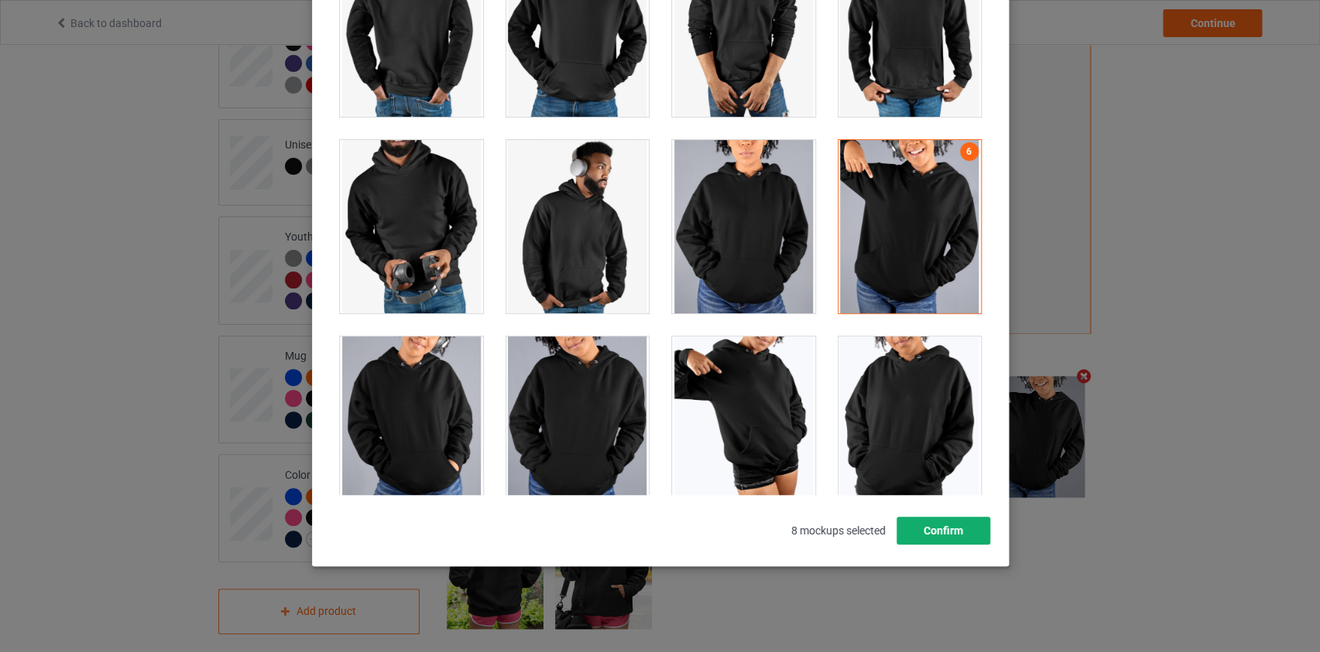
click at [944, 532] on button "Confirm" at bounding box center [942, 531] width 94 height 28
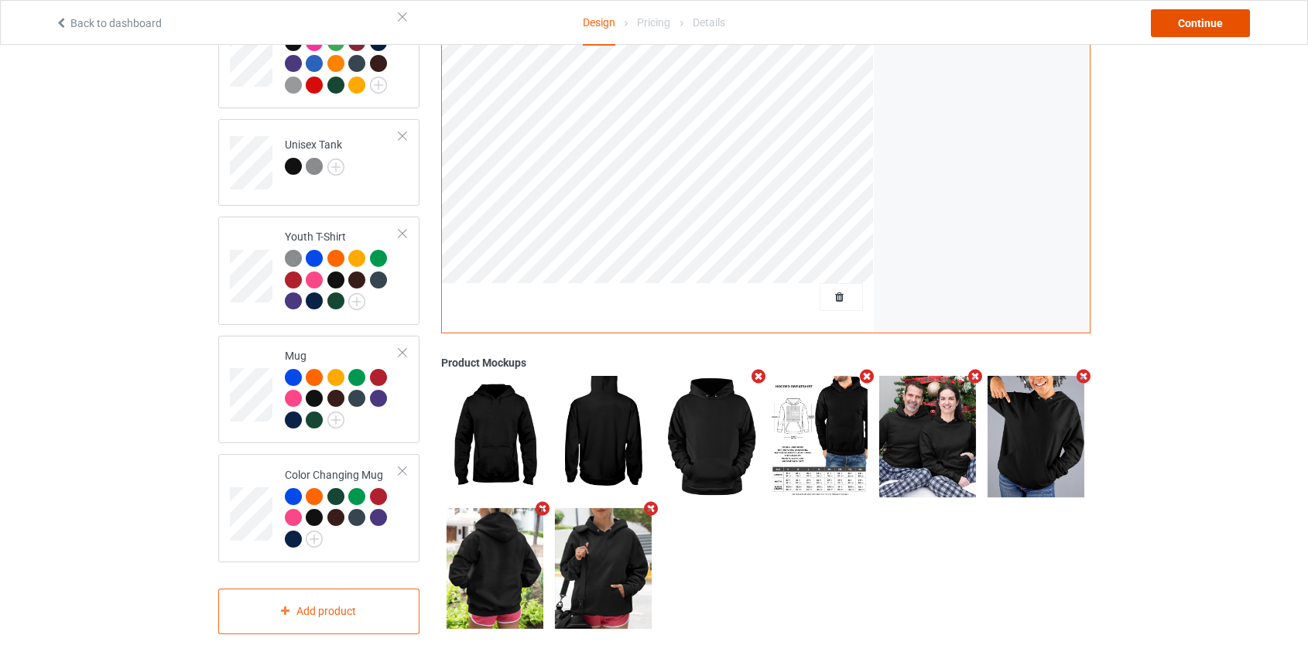
click at [1200, 29] on div "Continue" at bounding box center [1200, 23] width 99 height 28
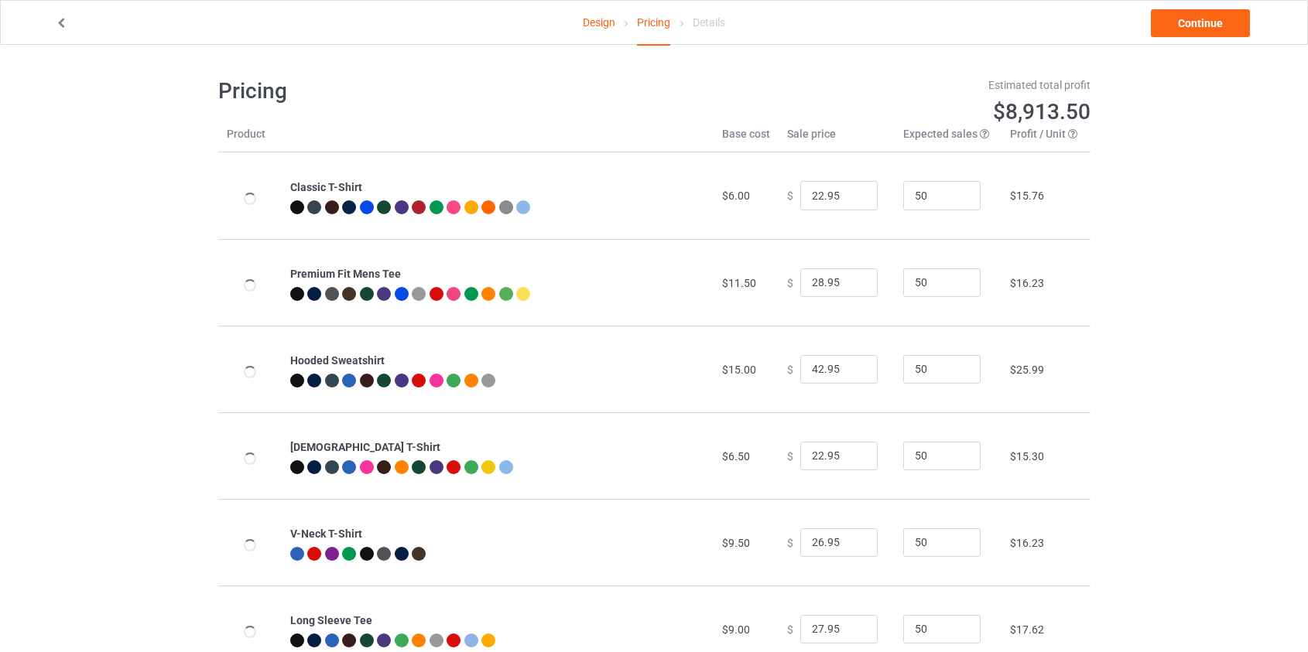
type input "26.95"
type input "32.95"
type input "46.95"
type input "26.95"
type input "30.95"
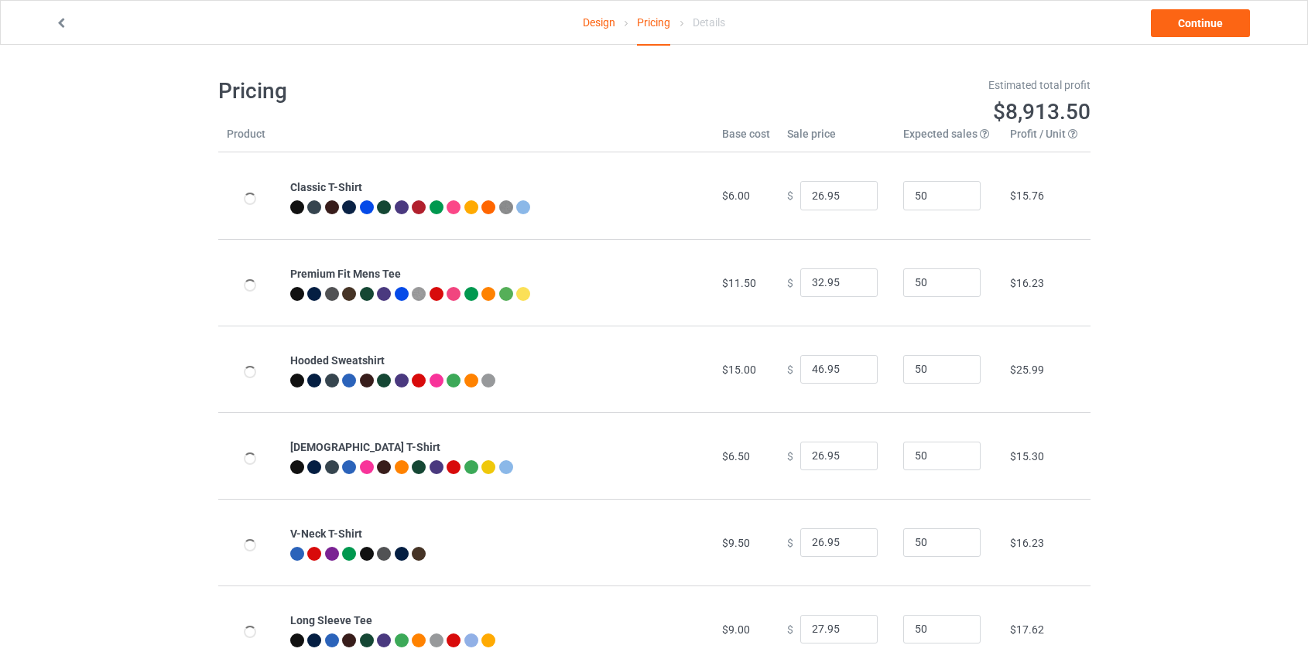
type input "31.95"
type input "39.95"
type input "28.95"
type input "26.95"
drag, startPoint x: 814, startPoint y: 369, endPoint x: 754, endPoint y: 372, distance: 60.4
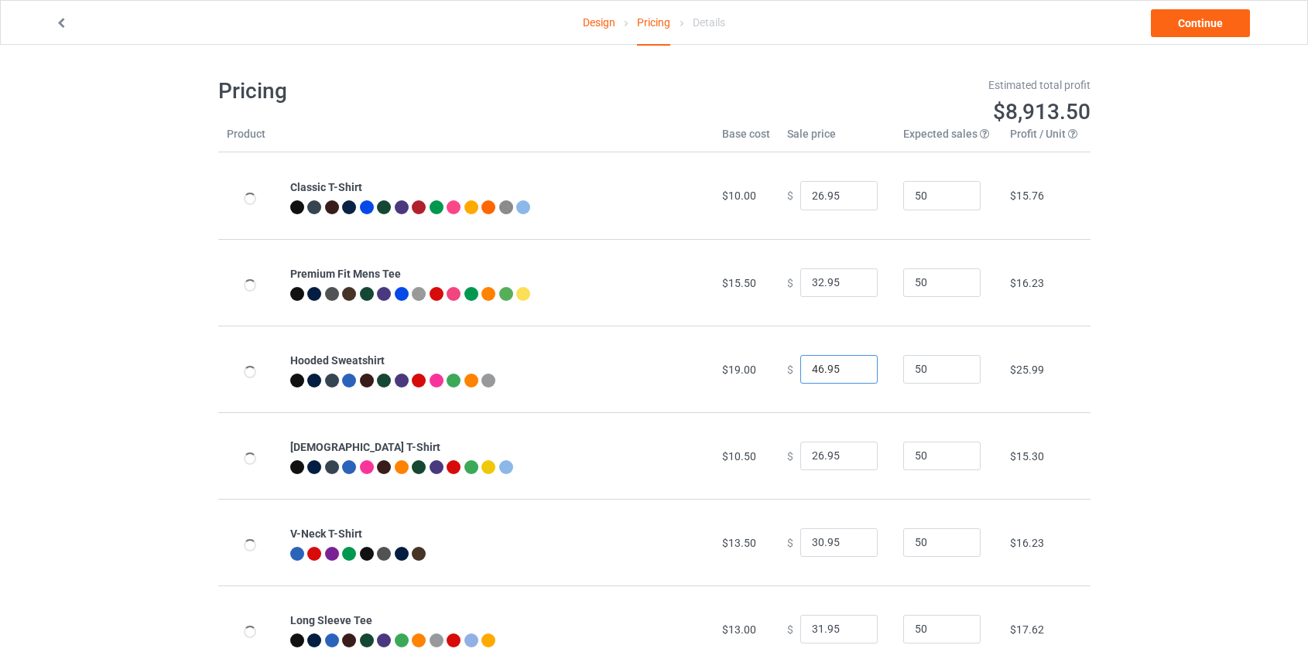
click at [754, 372] on tr "Hooded Sweatshirt $19.00 $ 46.95 50 $25.99" at bounding box center [654, 369] width 872 height 87
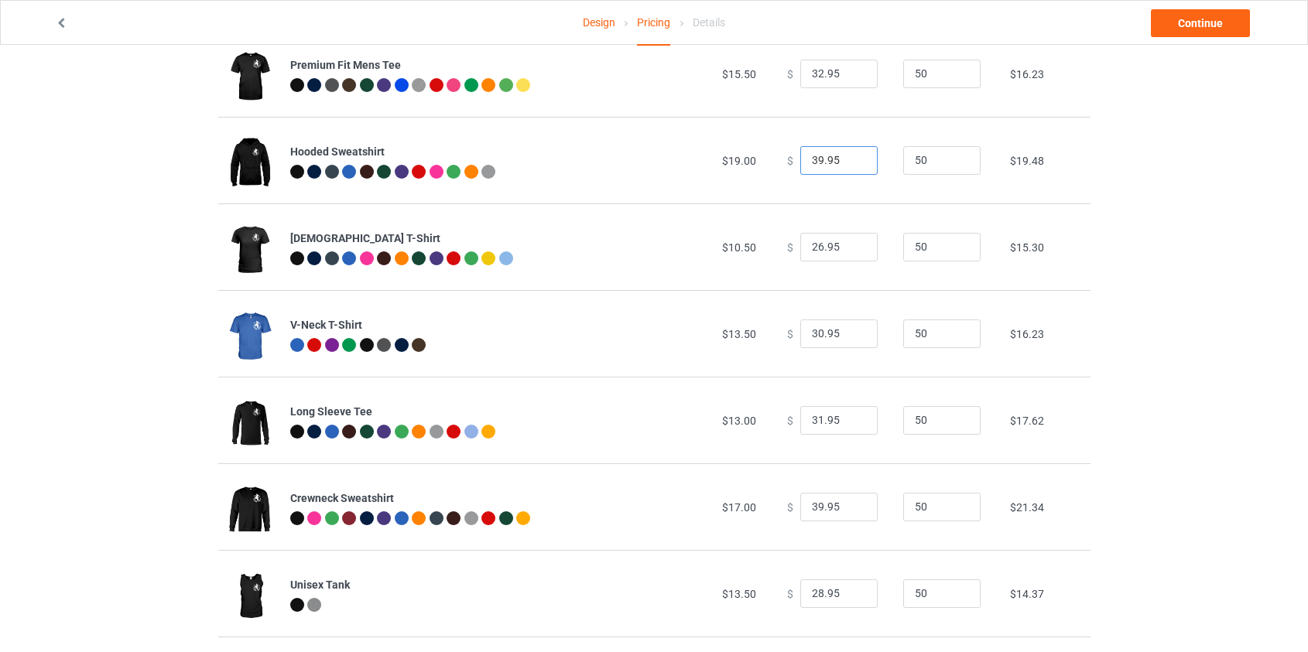
scroll to position [211, 0]
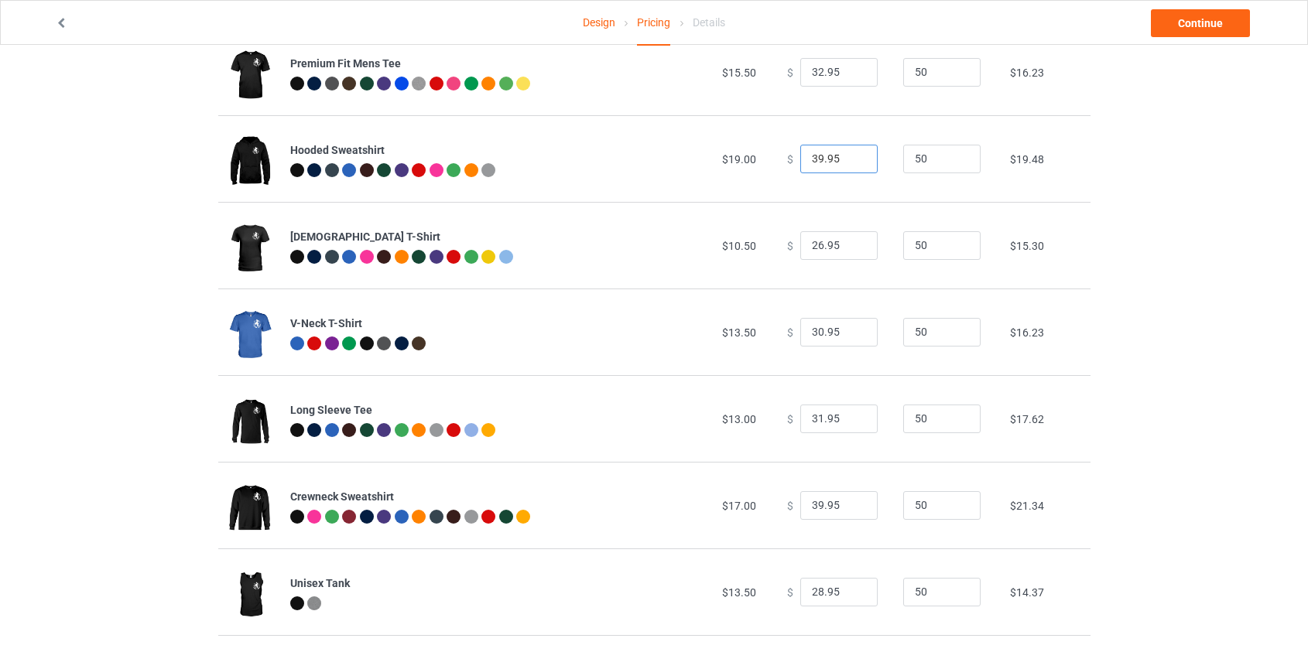
type input "39.95"
click at [815, 504] on input "39.95" at bounding box center [838, 505] width 77 height 29
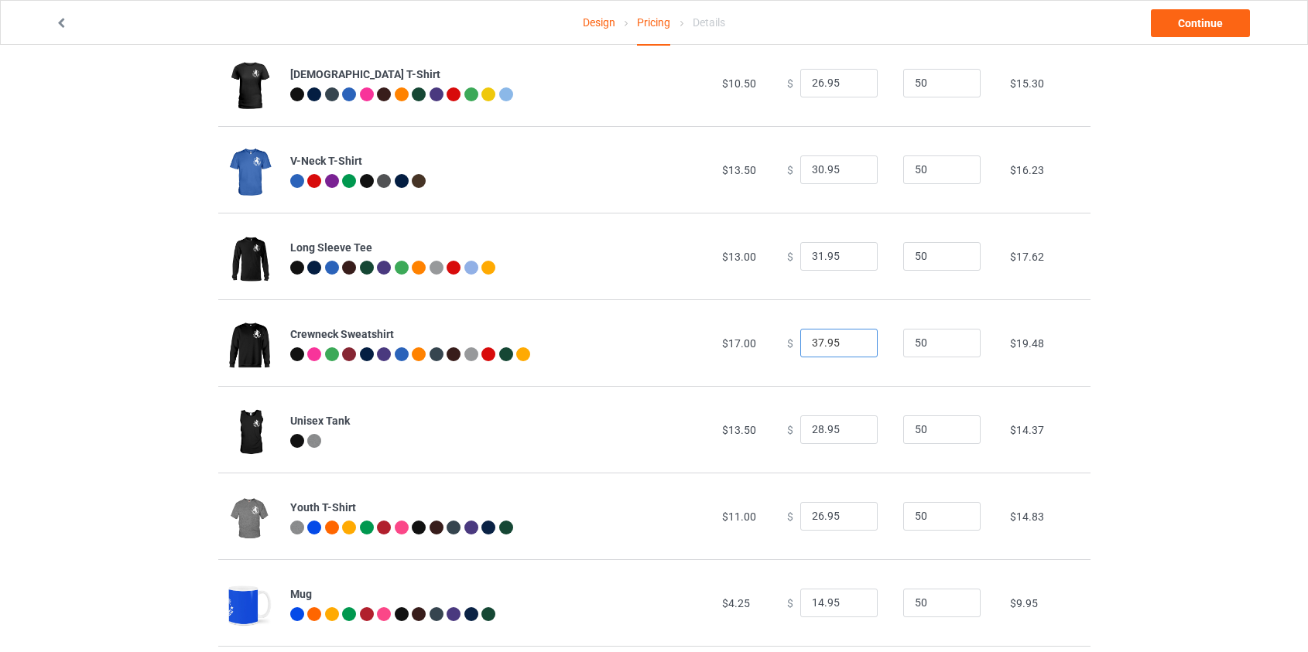
scroll to position [486, 0]
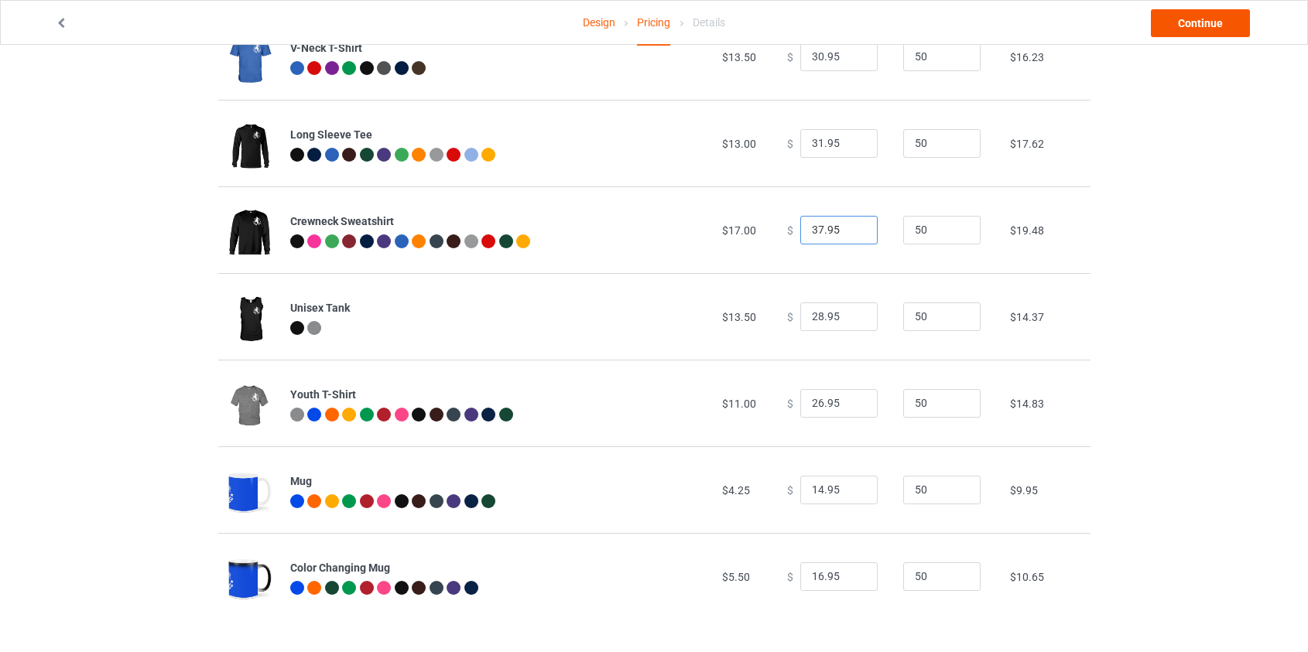
type input "37.95"
click at [1224, 23] on link "Continue" at bounding box center [1200, 23] width 99 height 28
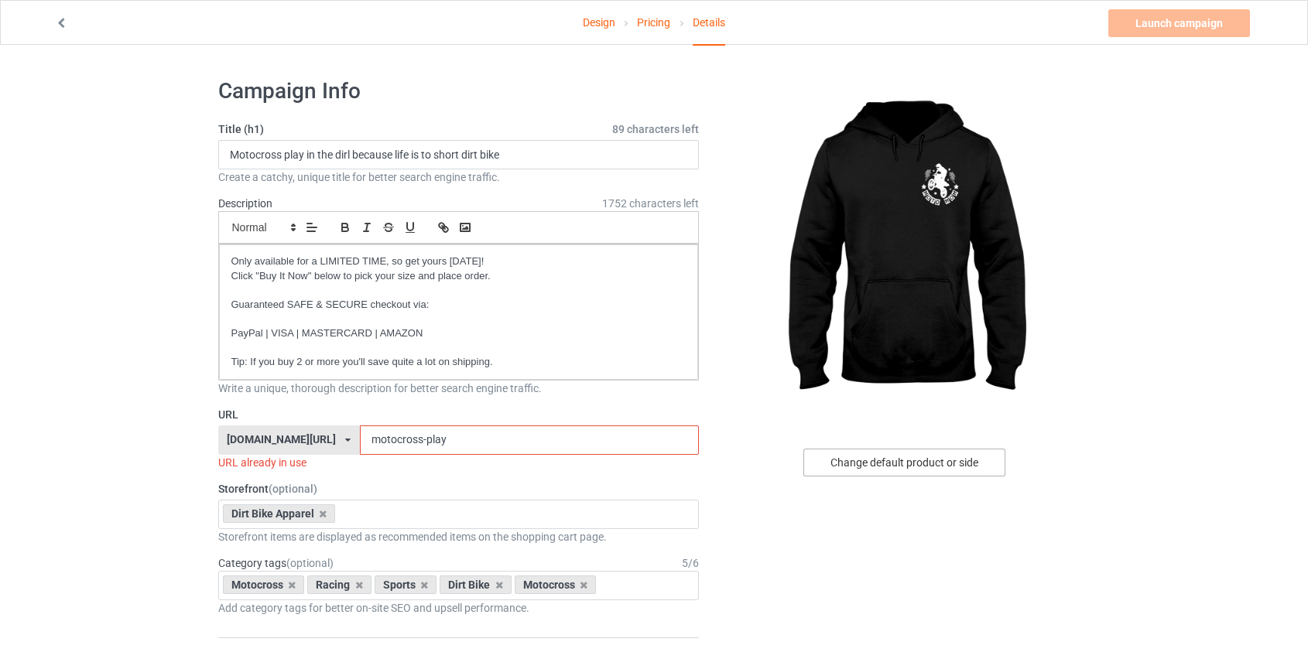
click at [895, 464] on div "Change default product or side" at bounding box center [904, 463] width 202 height 28
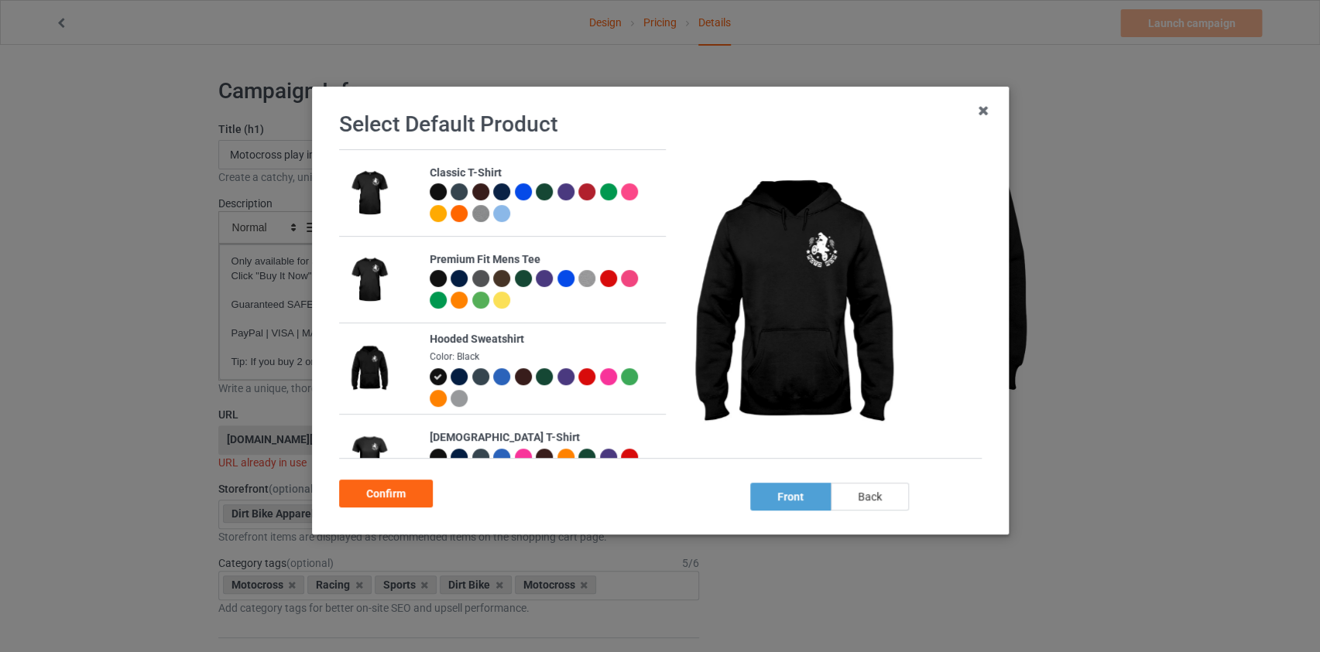
click at [878, 498] on div "back" at bounding box center [869, 497] width 78 height 28
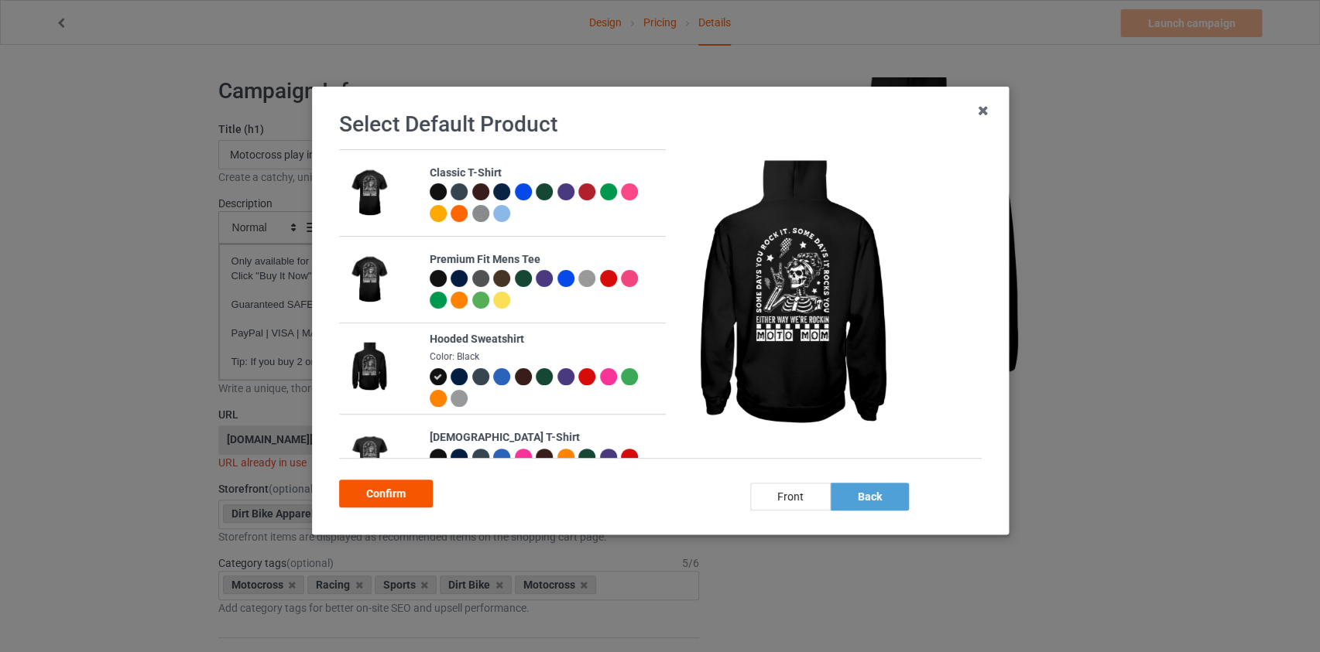
click at [409, 492] on div "Confirm" at bounding box center [386, 494] width 94 height 28
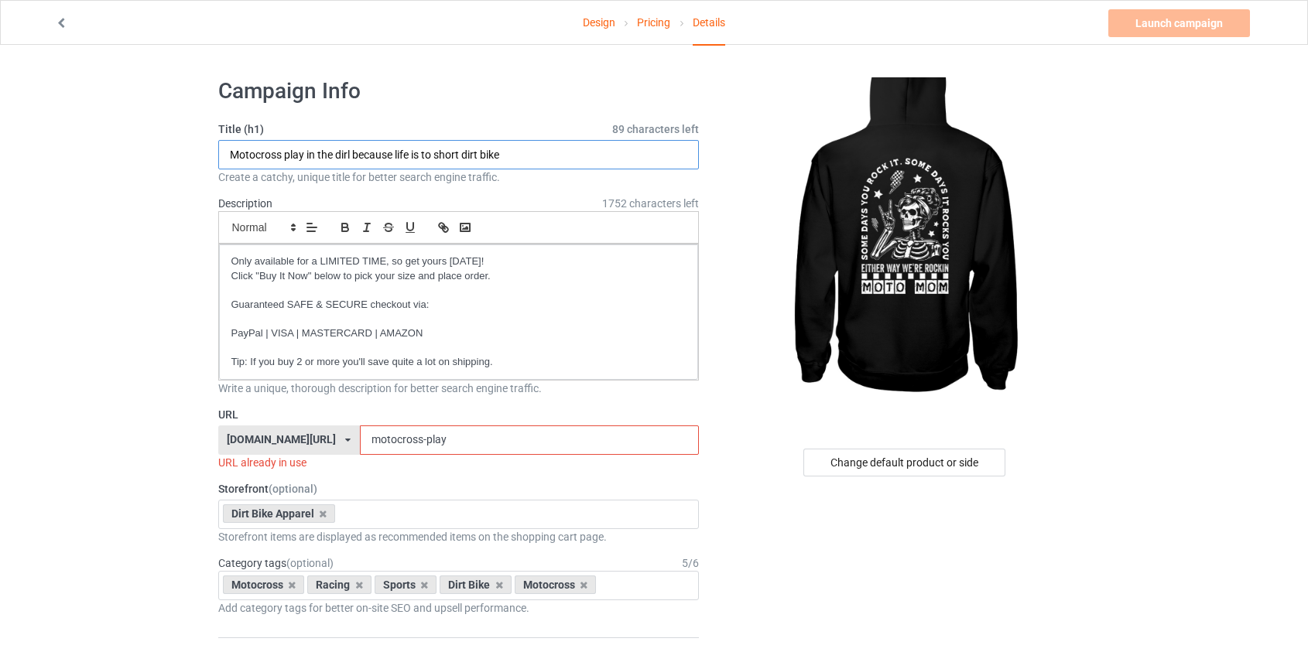
drag, startPoint x: 526, startPoint y: 152, endPoint x: 18, endPoint y: 151, distance: 508.5
type input "Moto Mom Some Days"
drag, startPoint x: 428, startPoint y: 430, endPoint x: 419, endPoint y: 436, distance: 10.5
click at [426, 431] on input "motocross-play" at bounding box center [529, 440] width 339 height 29
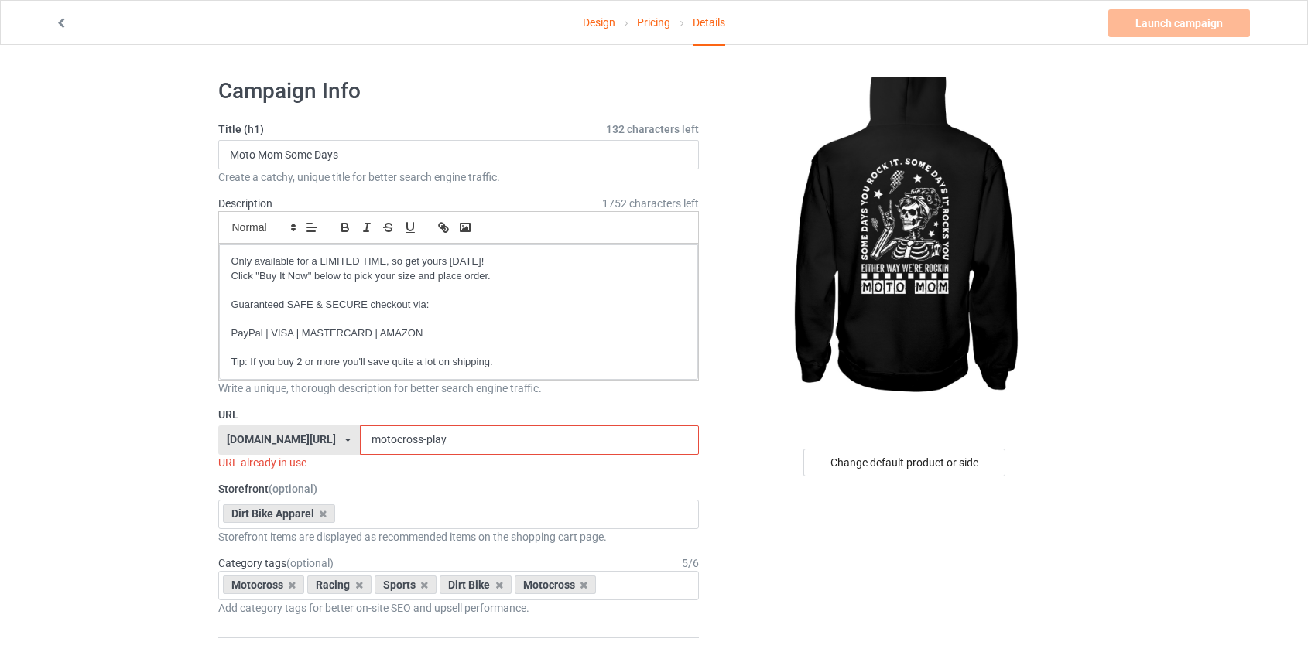
drag, startPoint x: 418, startPoint y: 436, endPoint x: 355, endPoint y: 436, distance: 62.7
click at [360, 436] on input "motocross-play" at bounding box center [529, 440] width 339 height 29
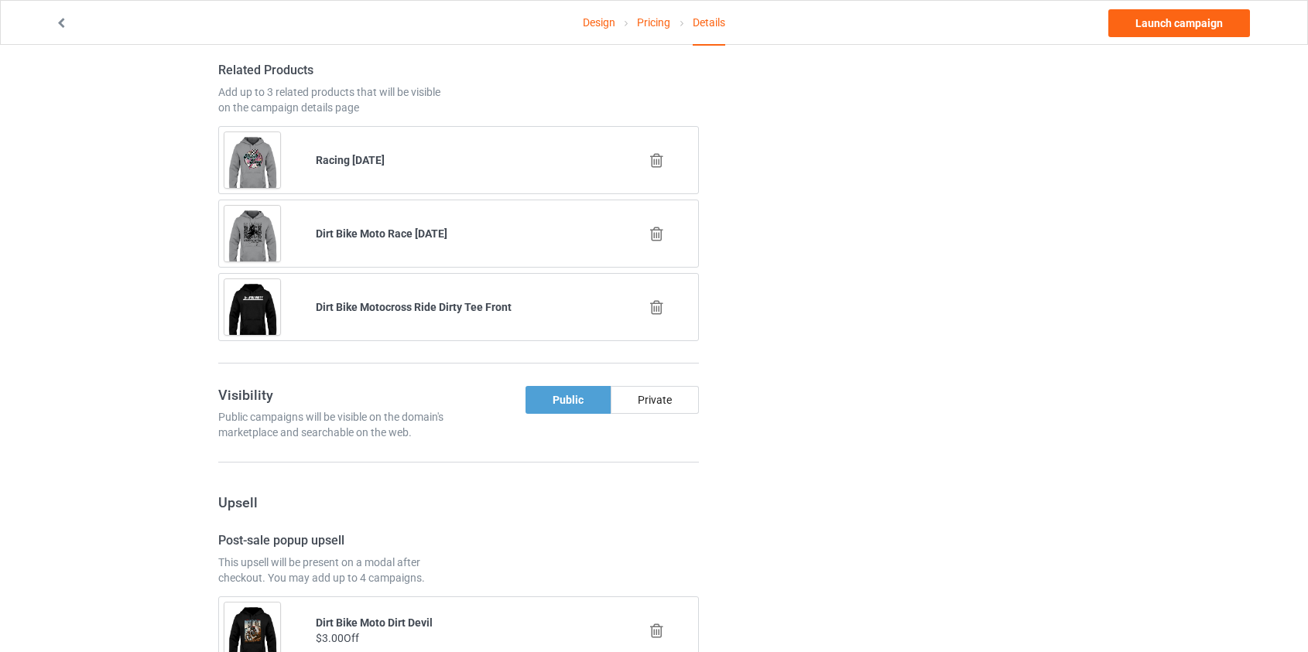
scroll to position [1266, 0]
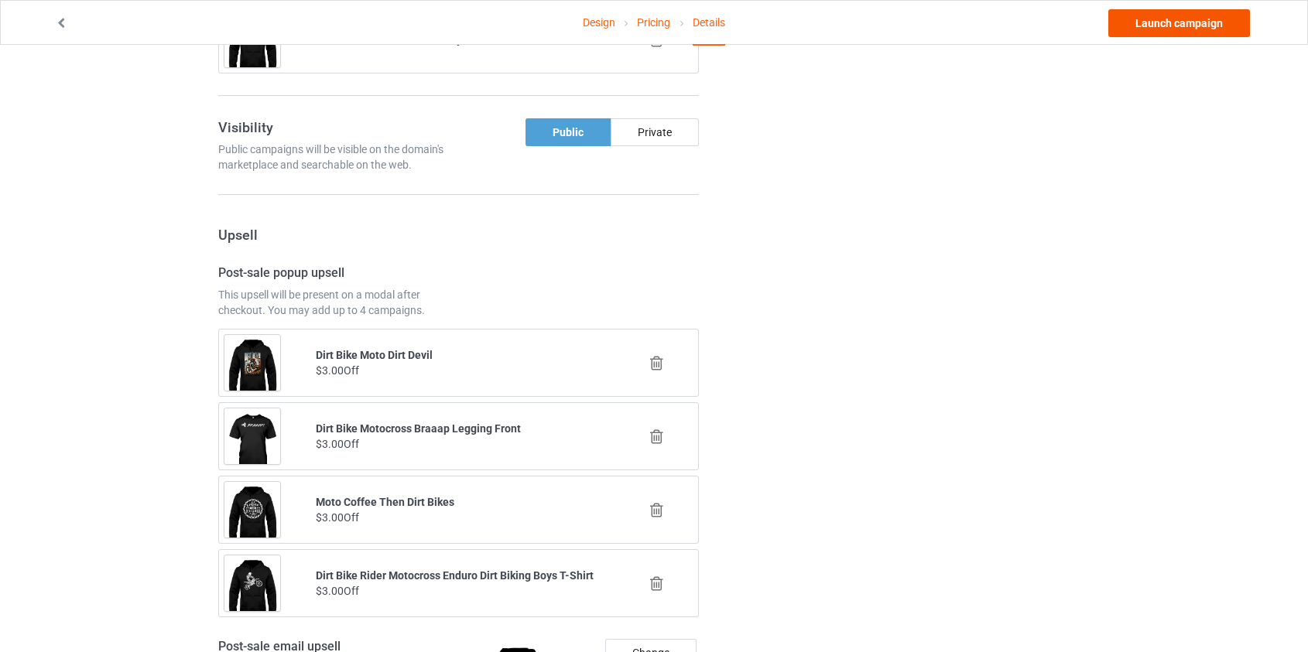
type input "moto-msome"
click at [1177, 29] on link "Launch campaign" at bounding box center [1179, 23] width 142 height 28
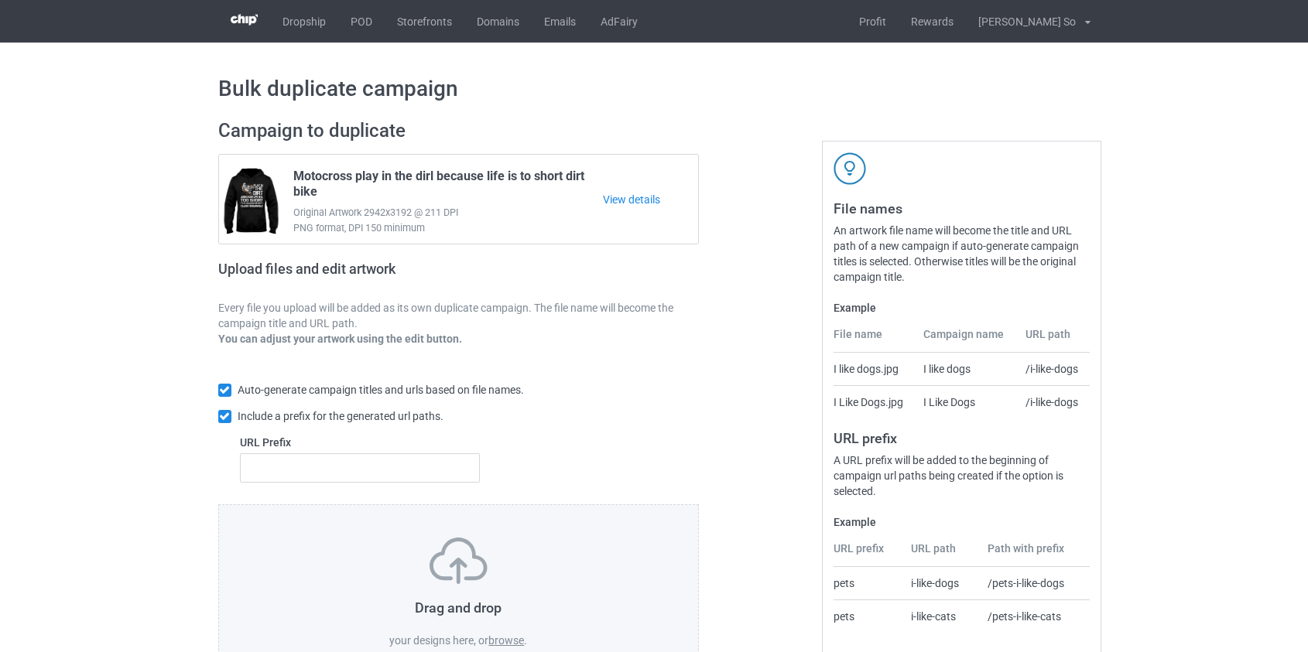
click at [505, 641] on label "browse" at bounding box center [506, 641] width 36 height 12
click at [0, 0] on input "browse" at bounding box center [0, 0] width 0 height 0
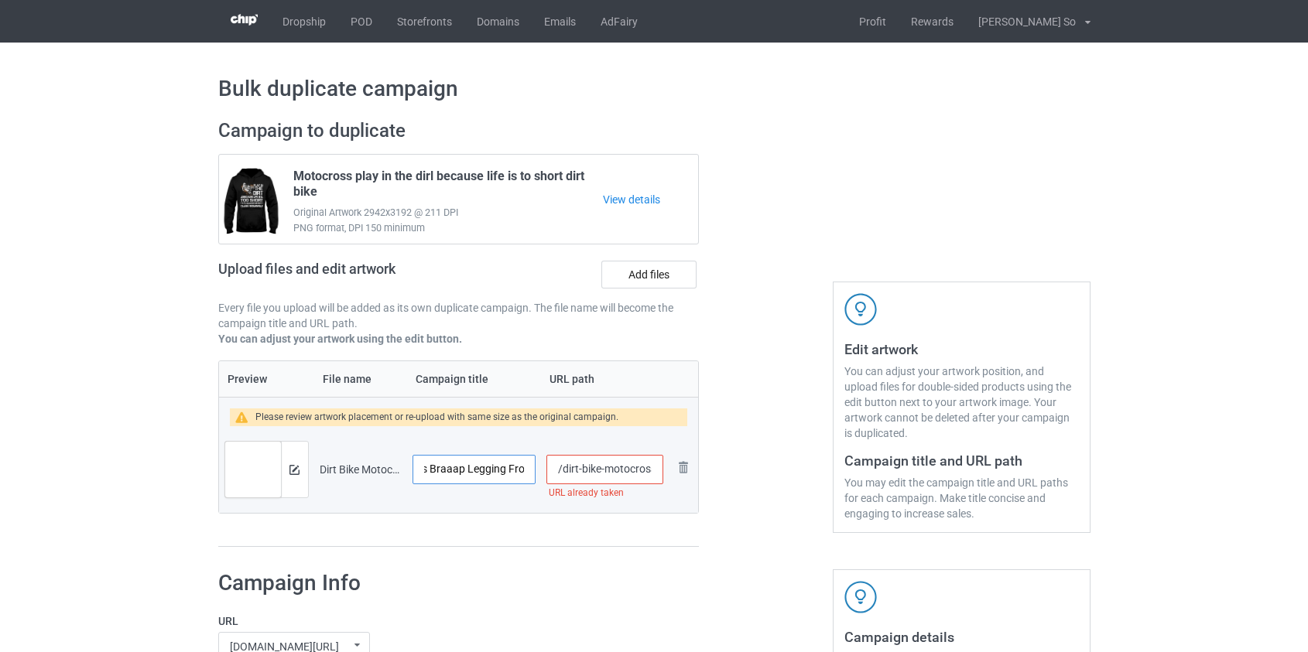
scroll to position [0, 100]
drag, startPoint x: 505, startPoint y: 474, endPoint x: 581, endPoint y: 471, distance: 75.9
click at [581, 471] on tr "Preview and edit artwork Dirt Bike Motocross Braaap Legging Front.png Dirt Bike…" at bounding box center [459, 469] width 480 height 87
click at [508, 470] on input "Dirt Bike Motocross Braaap Legging Front" at bounding box center [474, 469] width 124 height 29
drag, startPoint x: 528, startPoint y: 473, endPoint x: 459, endPoint y: 464, distance: 69.4
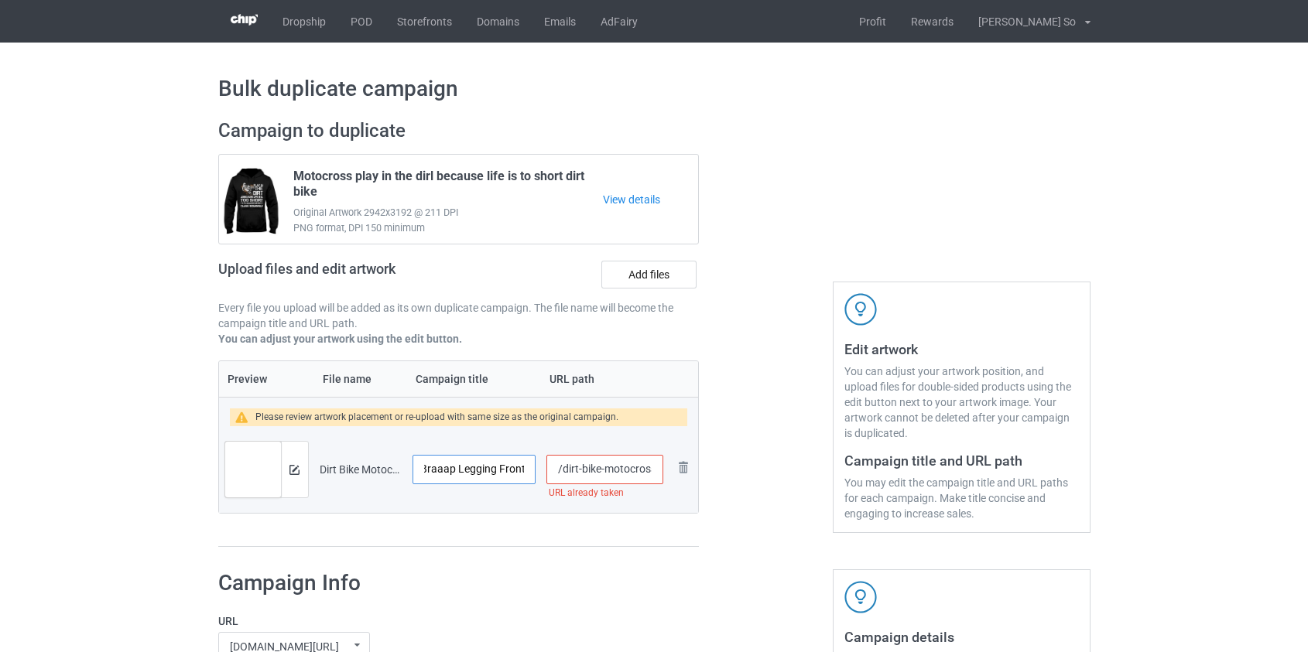
click at [459, 464] on input "Dirt Bike Motocross Braaap Legging Front" at bounding box center [474, 469] width 124 height 29
drag, startPoint x: 461, startPoint y: 467, endPoint x: 313, endPoint y: 478, distance: 148.2
click at [313, 478] on tr "Preview and edit artwork Dirt Bike Motocross Braaap Legging Front.png Dirt Bike…" at bounding box center [459, 469] width 480 height 87
type input "Dirt Bike Motocross Braaap"
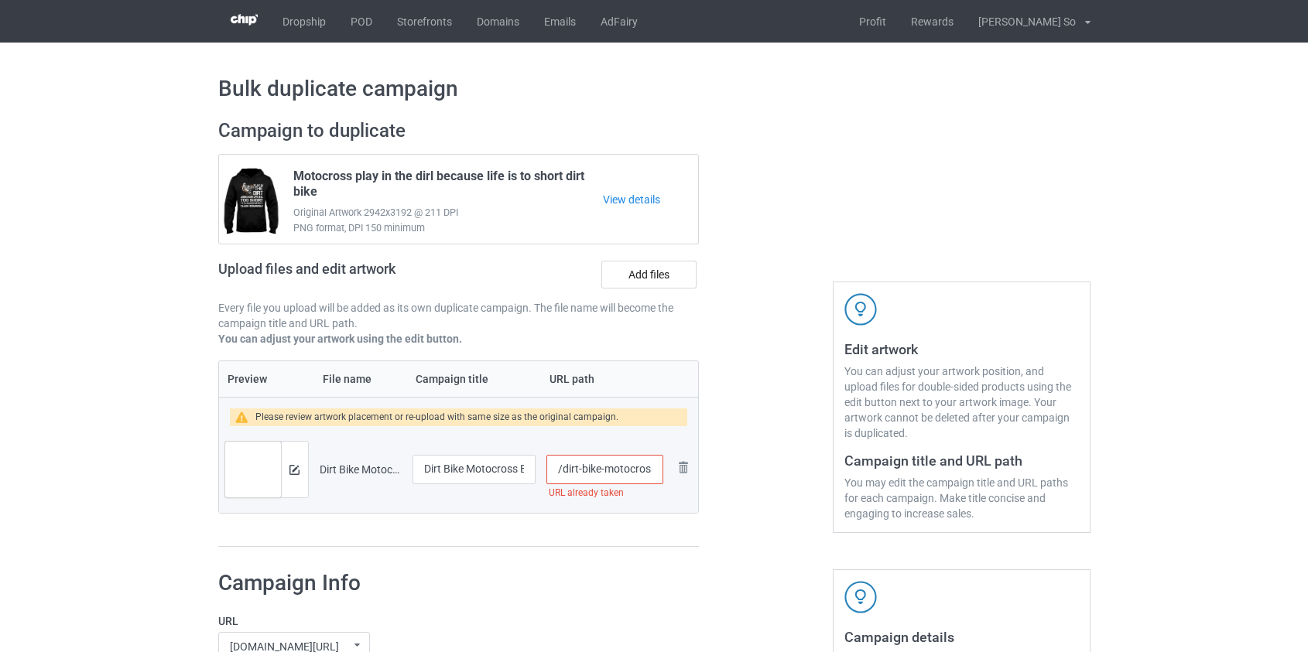
scroll to position [0, 105]
drag, startPoint x: 561, startPoint y: 471, endPoint x: 844, endPoint y: 464, distance: 282.5
click at [844, 464] on div "Campaign to duplicate Motocross play in the dirl because life is to short dirt …" at bounding box center [654, 333] width 894 height 450
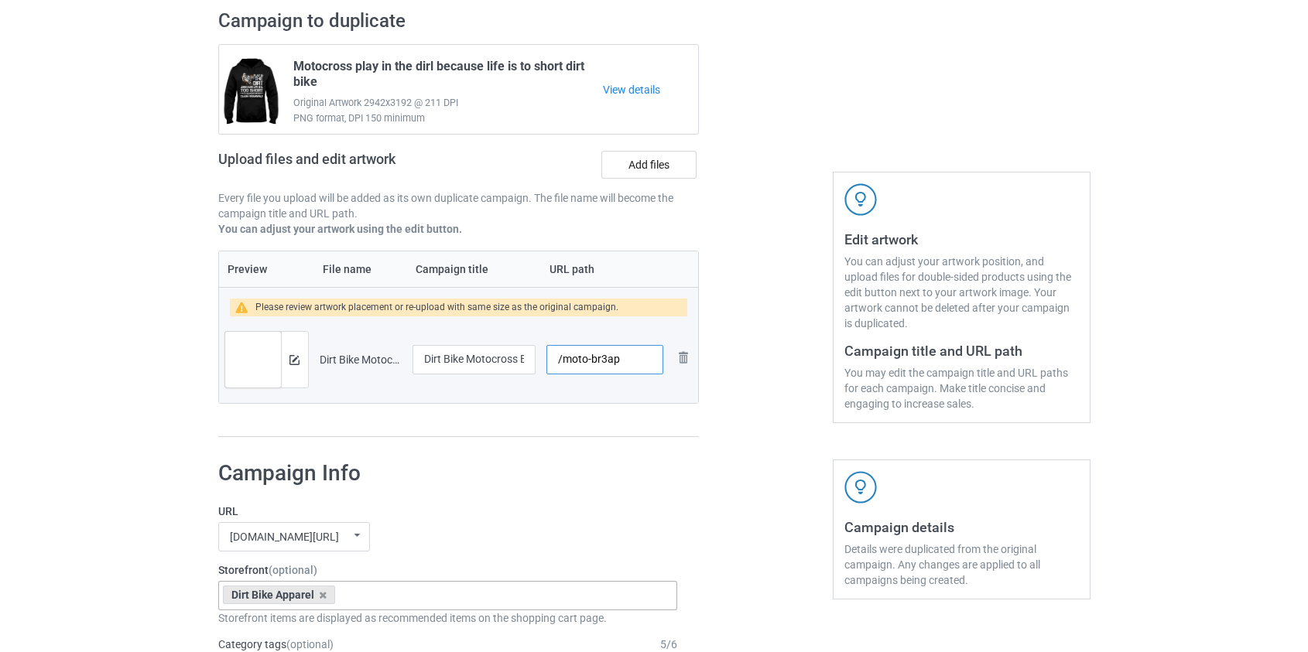
scroll to position [0, 0]
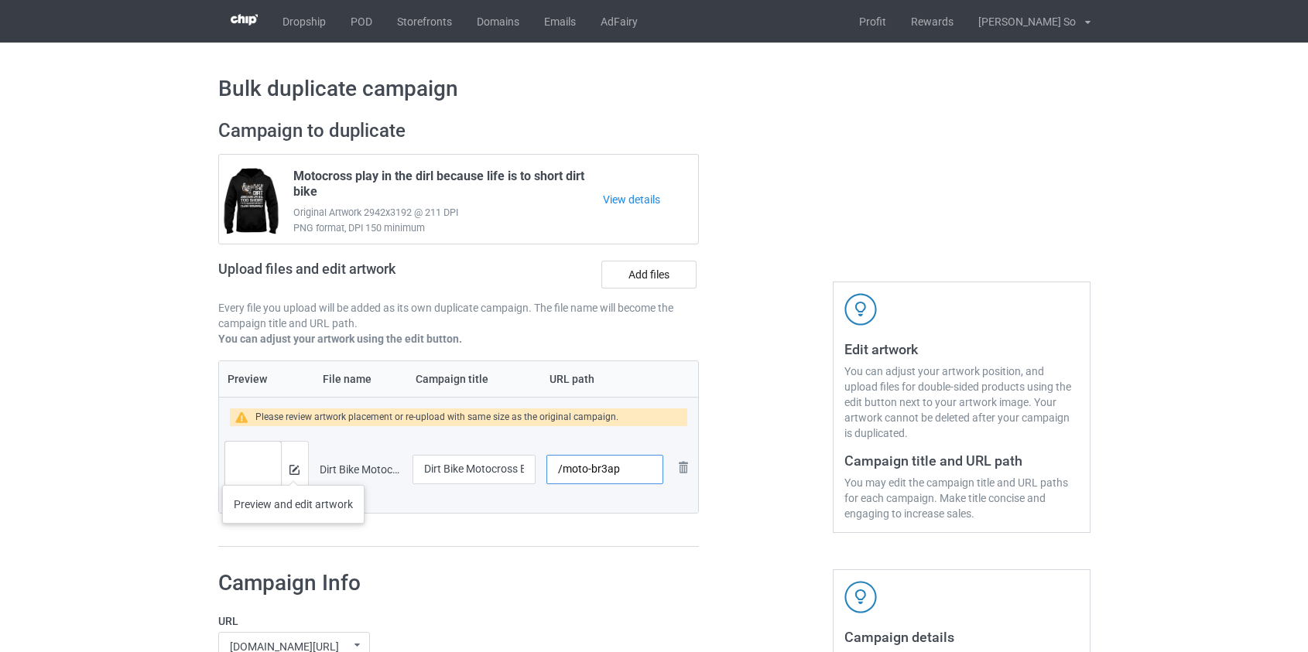
type input "/moto-br3ap"
click at [293, 470] on img at bounding box center [294, 470] width 10 height 10
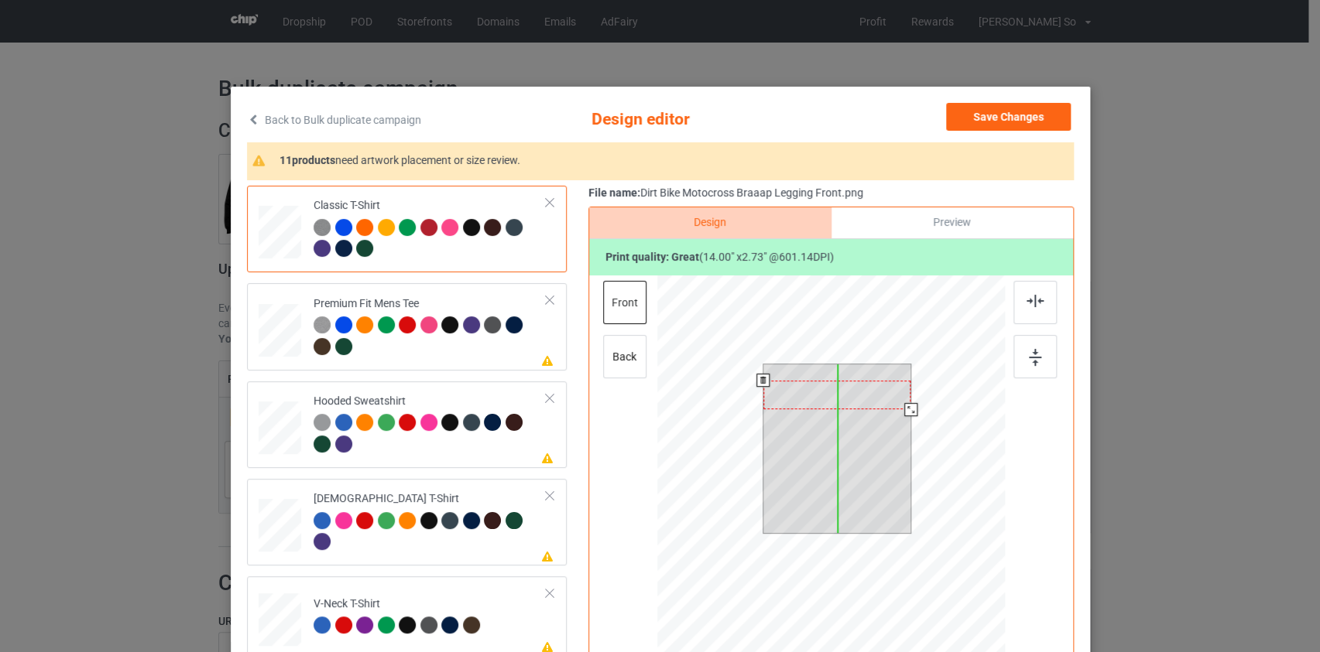
drag, startPoint x: 823, startPoint y: 375, endPoint x: 827, endPoint y: 391, distance: 16.9
click at [827, 391] on div at bounding box center [836, 395] width 148 height 29
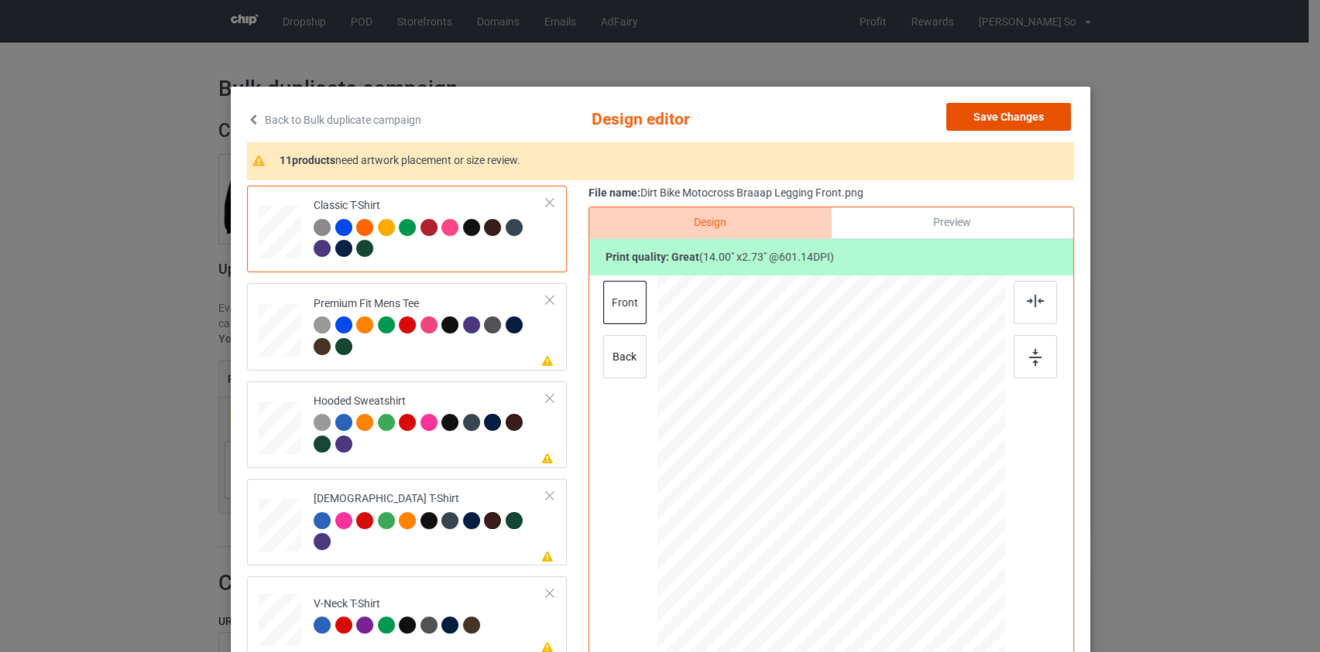
click at [1003, 112] on button "Save Changes" at bounding box center [1008, 117] width 125 height 28
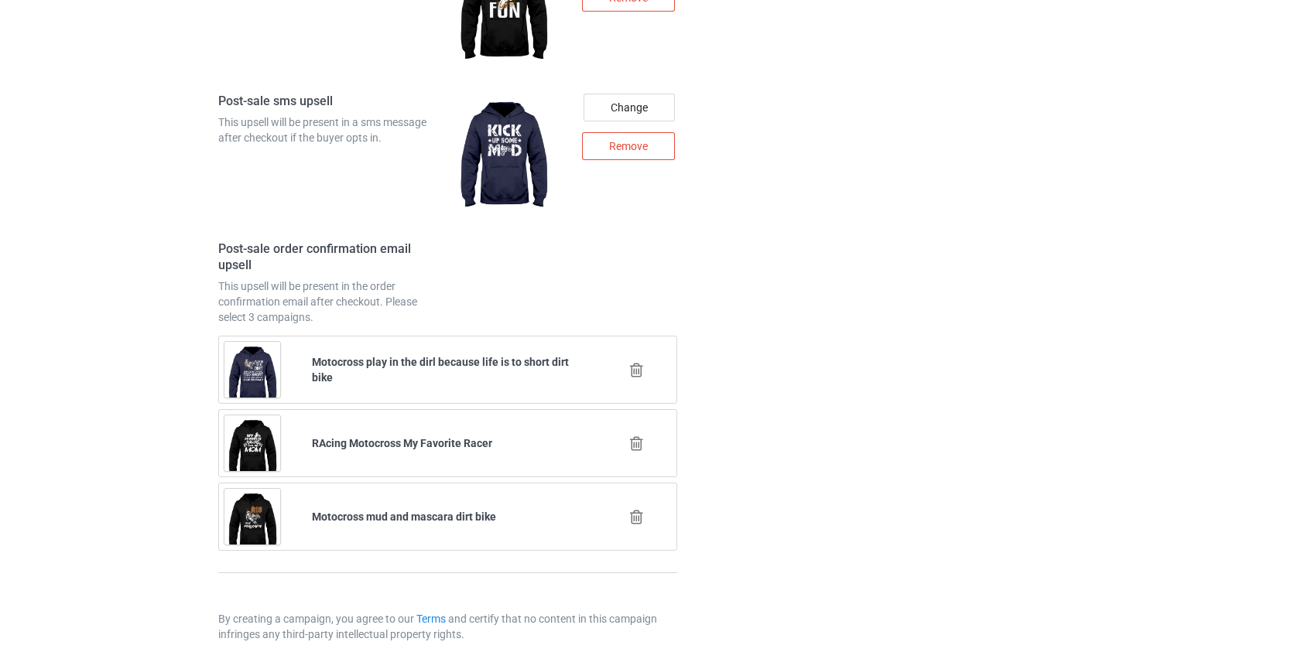
scroll to position [2244, 0]
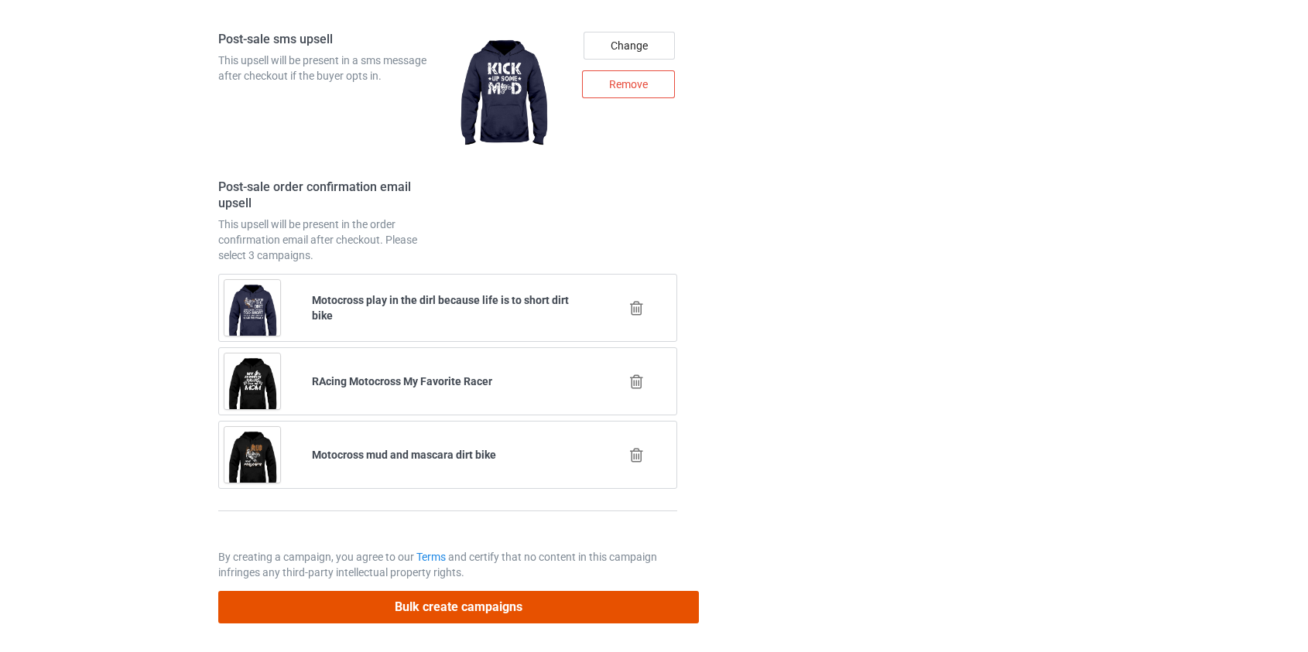
click at [460, 608] on button "Bulk create campaigns" at bounding box center [458, 607] width 481 height 32
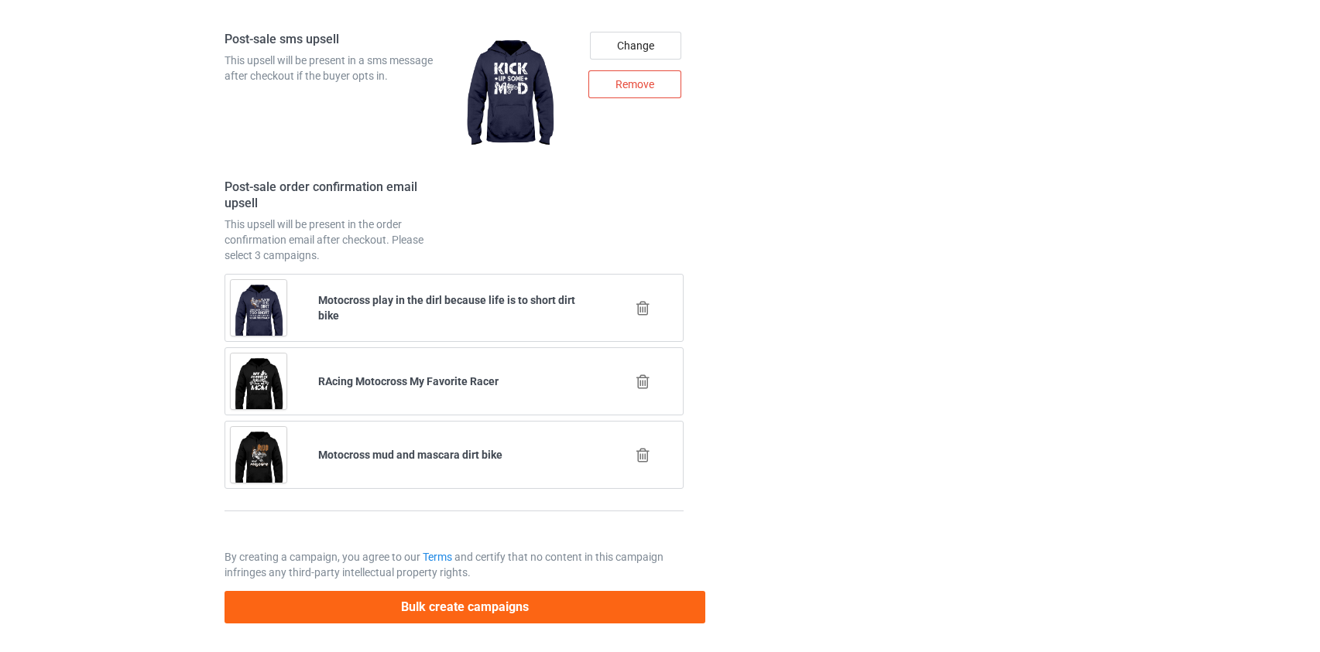
scroll to position [0, 0]
